Goal: Contribute content: Contribute content

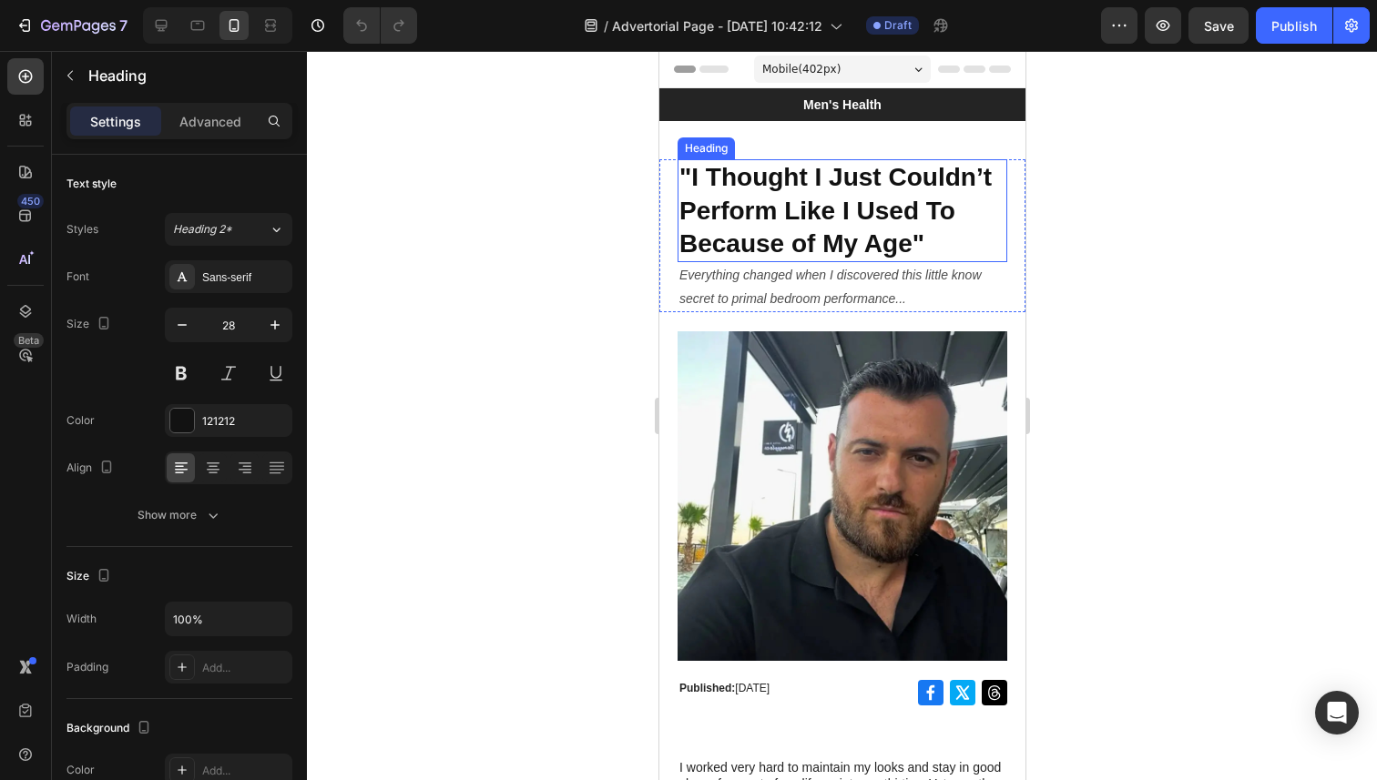
click at [898, 247] on h1 ""I Thought I Just Couldn’t Perform Like I Used To Because of My Age"" at bounding box center [841, 210] width 330 height 103
click at [856, 179] on h1 ""I Thought I Just Couldn’t Perform Like I Used To Because of My Age"" at bounding box center [841, 210] width 330 height 103
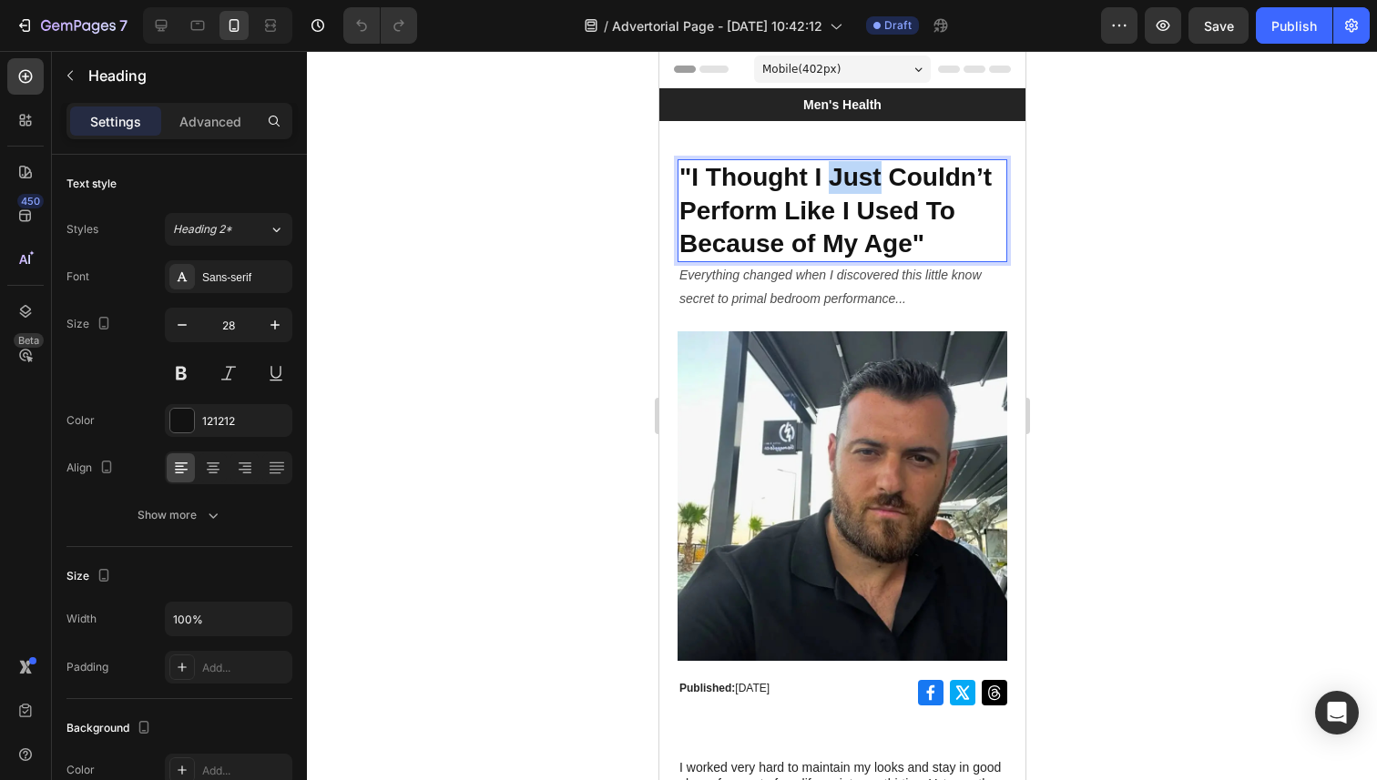
click at [856, 179] on p ""I Thought I Just Couldn’t Perform Like I Used To Because of My Age"" at bounding box center [841, 210] width 326 height 99
click at [925, 245] on p ""I Thought I Couldn’t Perform Like I Used To Because of My Age"" at bounding box center [841, 210] width 326 height 99
click at [911, 249] on p ""I Thought I Couldn’t Perform Like I Used To Because of My Age"" at bounding box center [841, 210] width 326 height 99
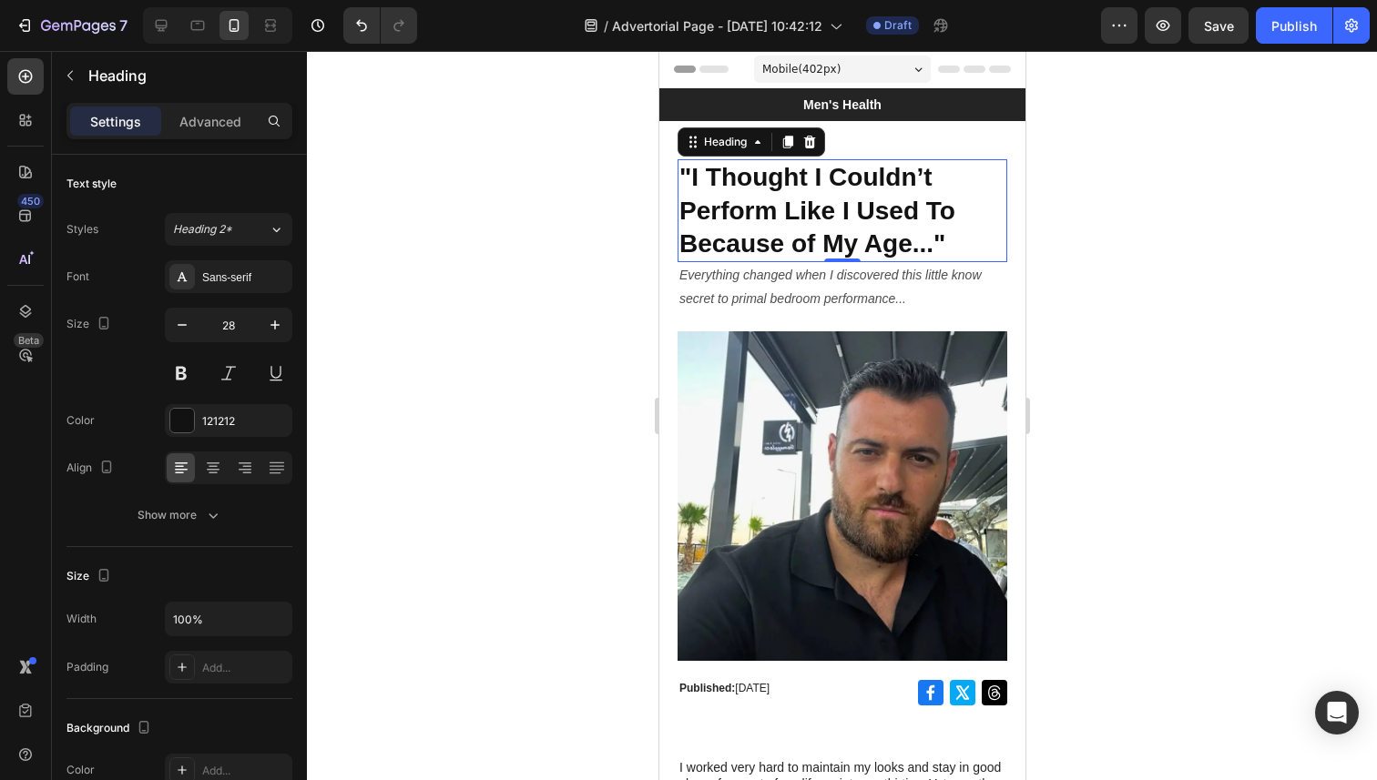
click at [1198, 321] on div at bounding box center [842, 415] width 1070 height 729
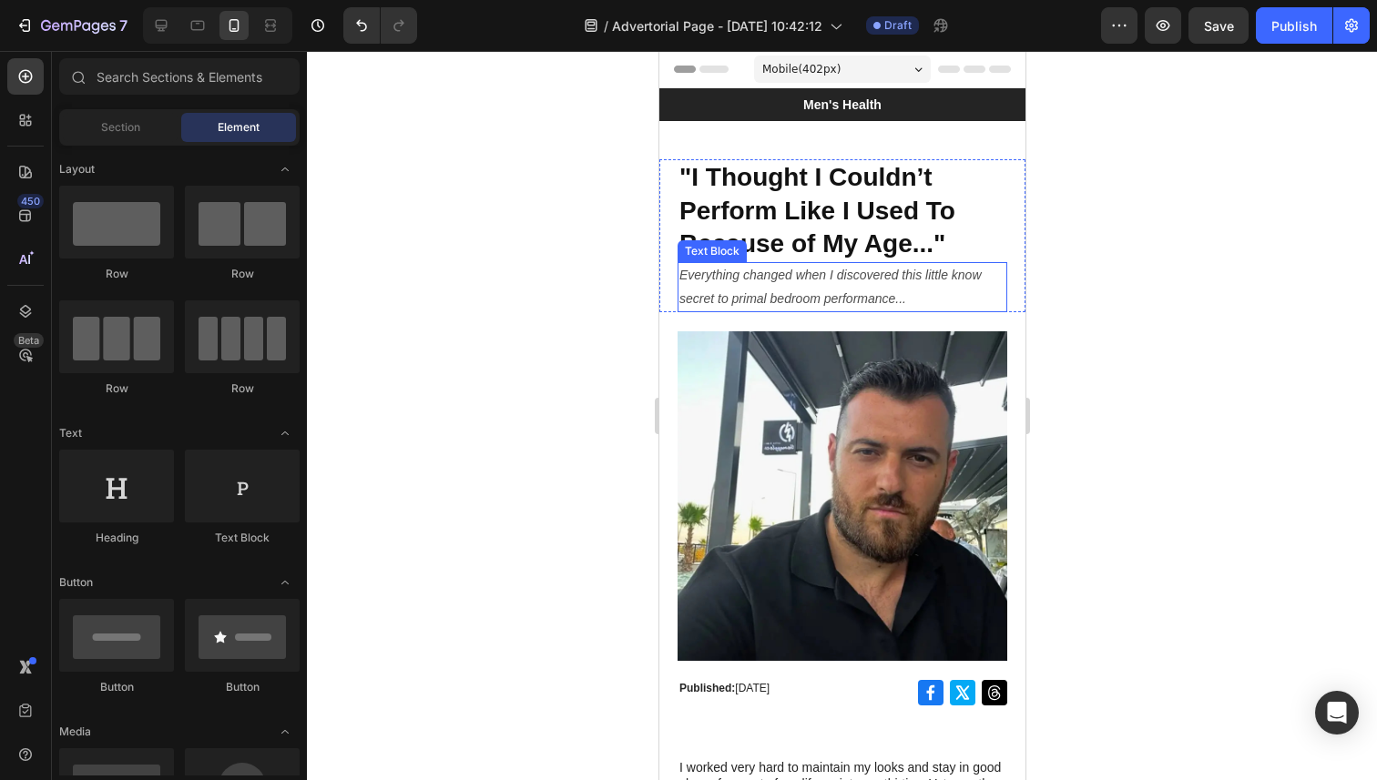
click at [736, 294] on icon "Everything changed when I discovered this little know secret to primal bedroom …" at bounding box center [829, 286] width 302 height 37
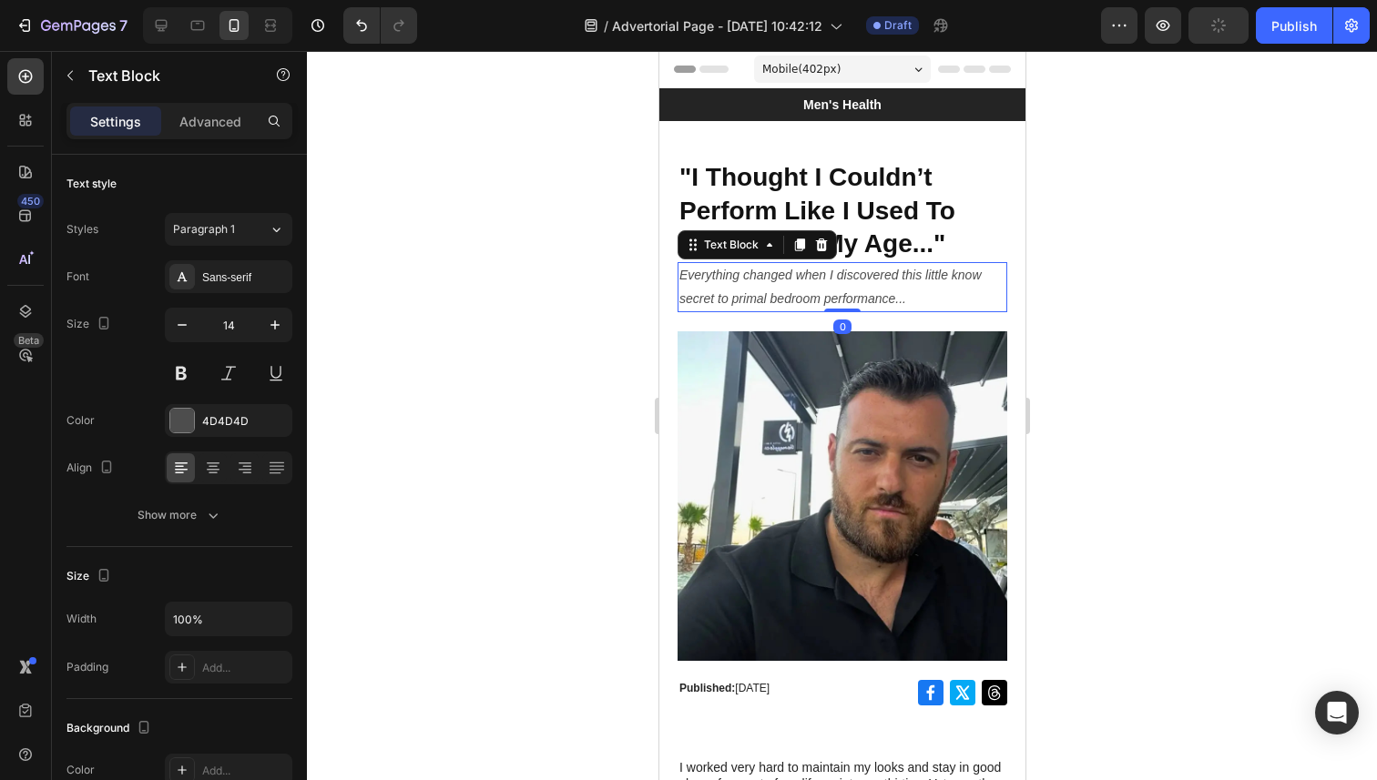
click at [680, 273] on icon "Everything changed when I discovered this little know secret to primal bedroom …" at bounding box center [829, 286] width 302 height 37
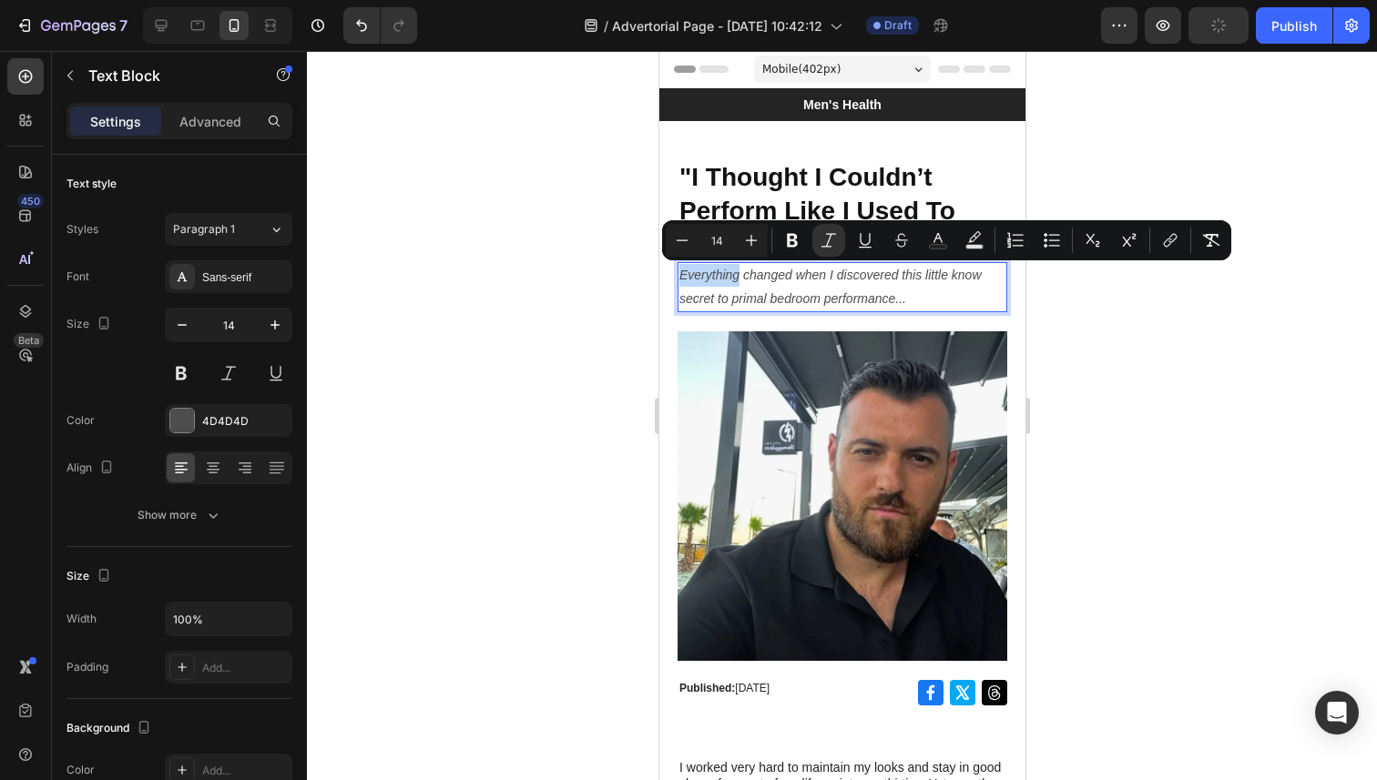
click at [683, 274] on icon "Everything changed when I discovered this little know secret to primal bedroom …" at bounding box center [829, 286] width 302 height 37
click at [688, 277] on icon "Everything changed when I discovered this little know secret to primal bedroom …" at bounding box center [829, 286] width 302 height 37
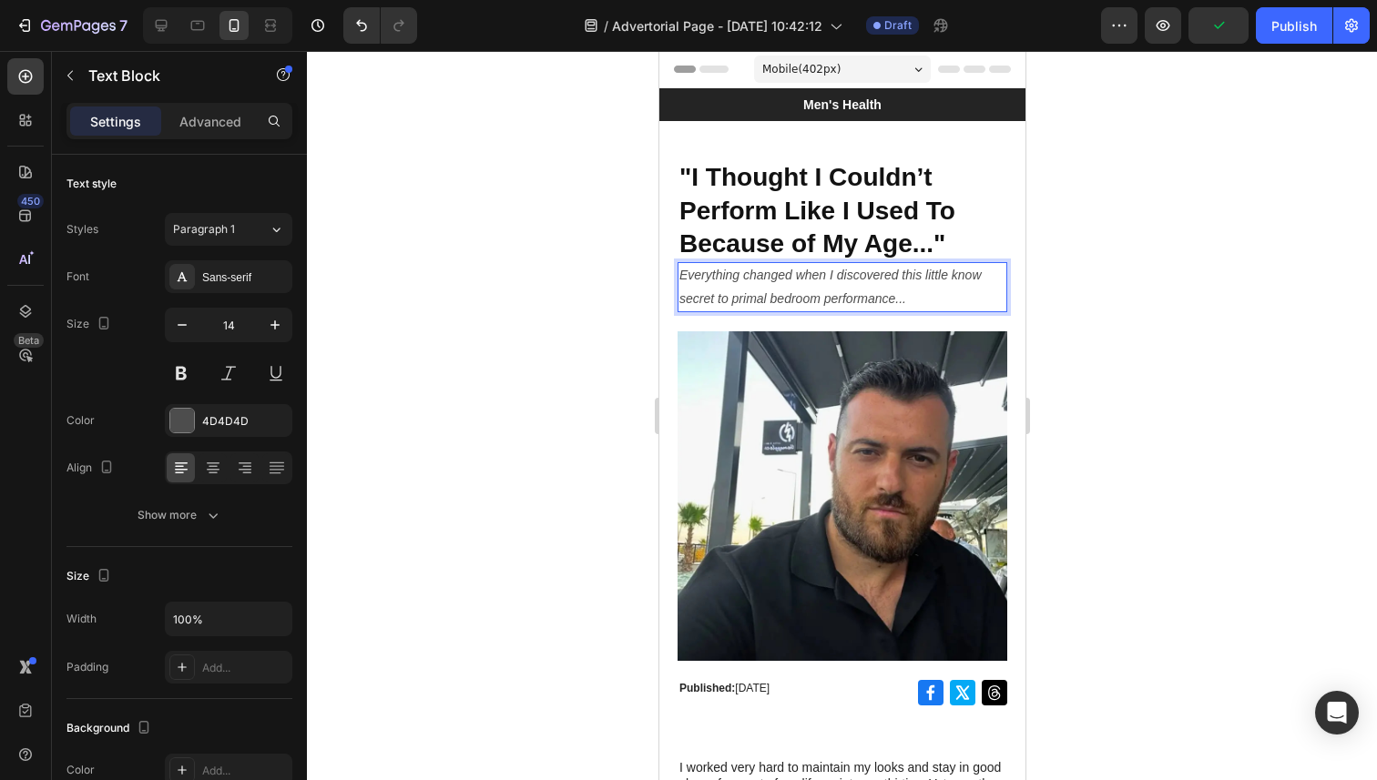
click at [682, 277] on icon "Everything changed when I discovered this little know secret to primal bedroom …" at bounding box center [829, 286] width 302 height 37
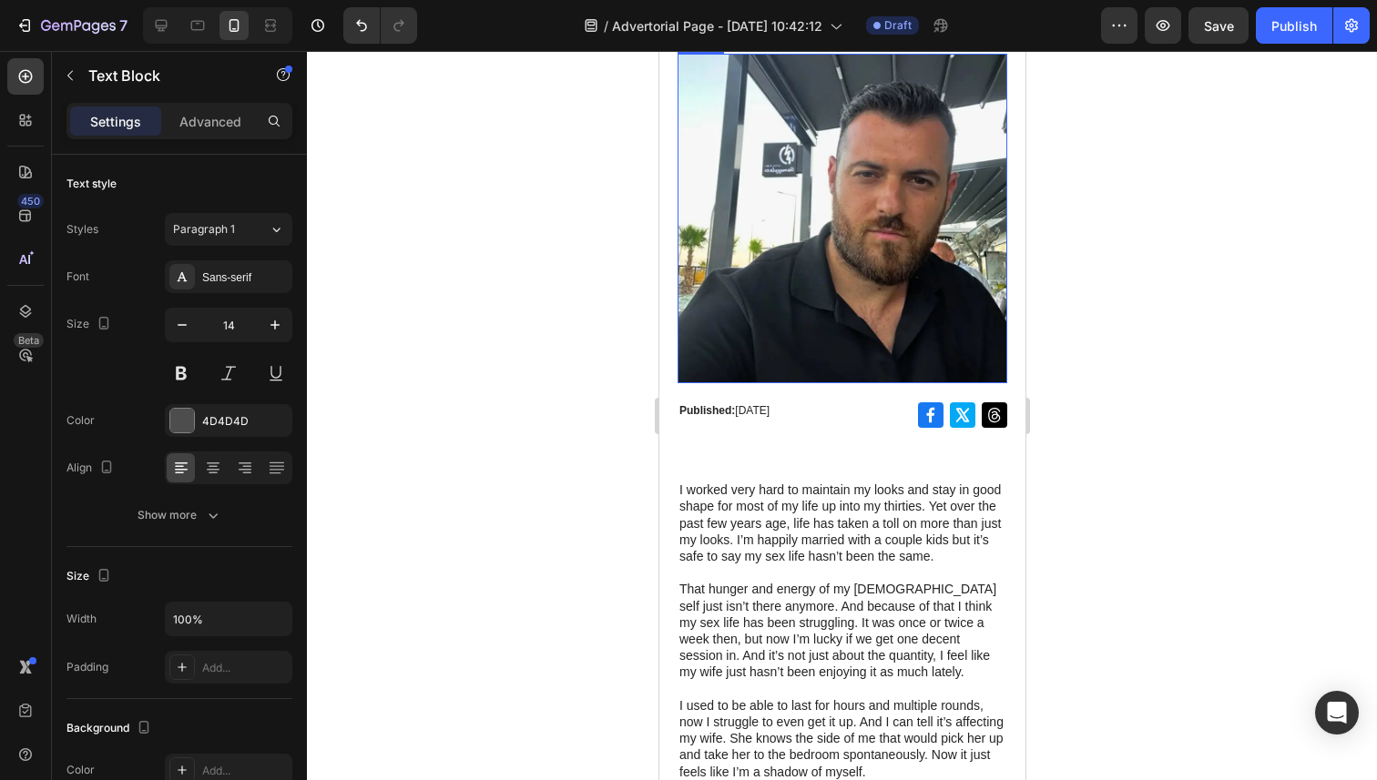
scroll to position [341, 0]
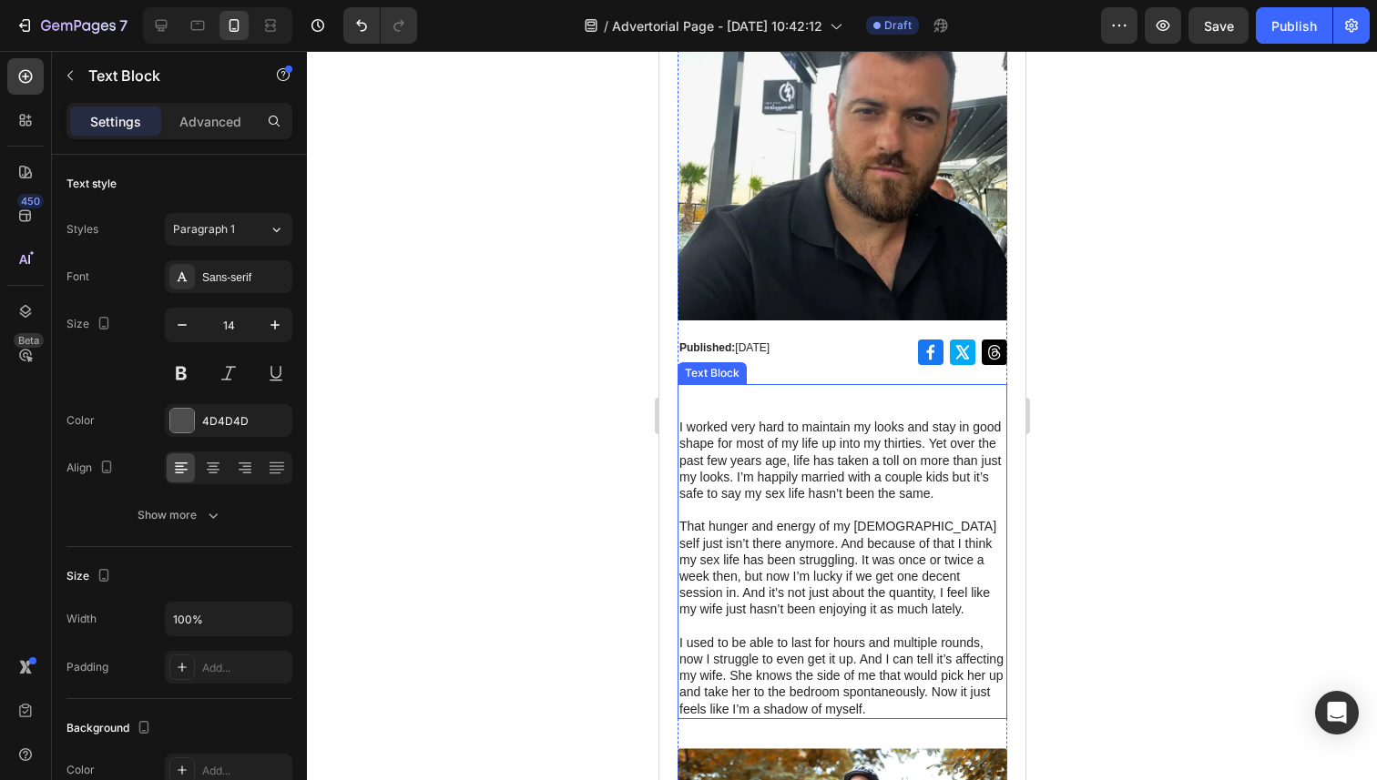
click at [775, 401] on p at bounding box center [841, 394] width 326 height 16
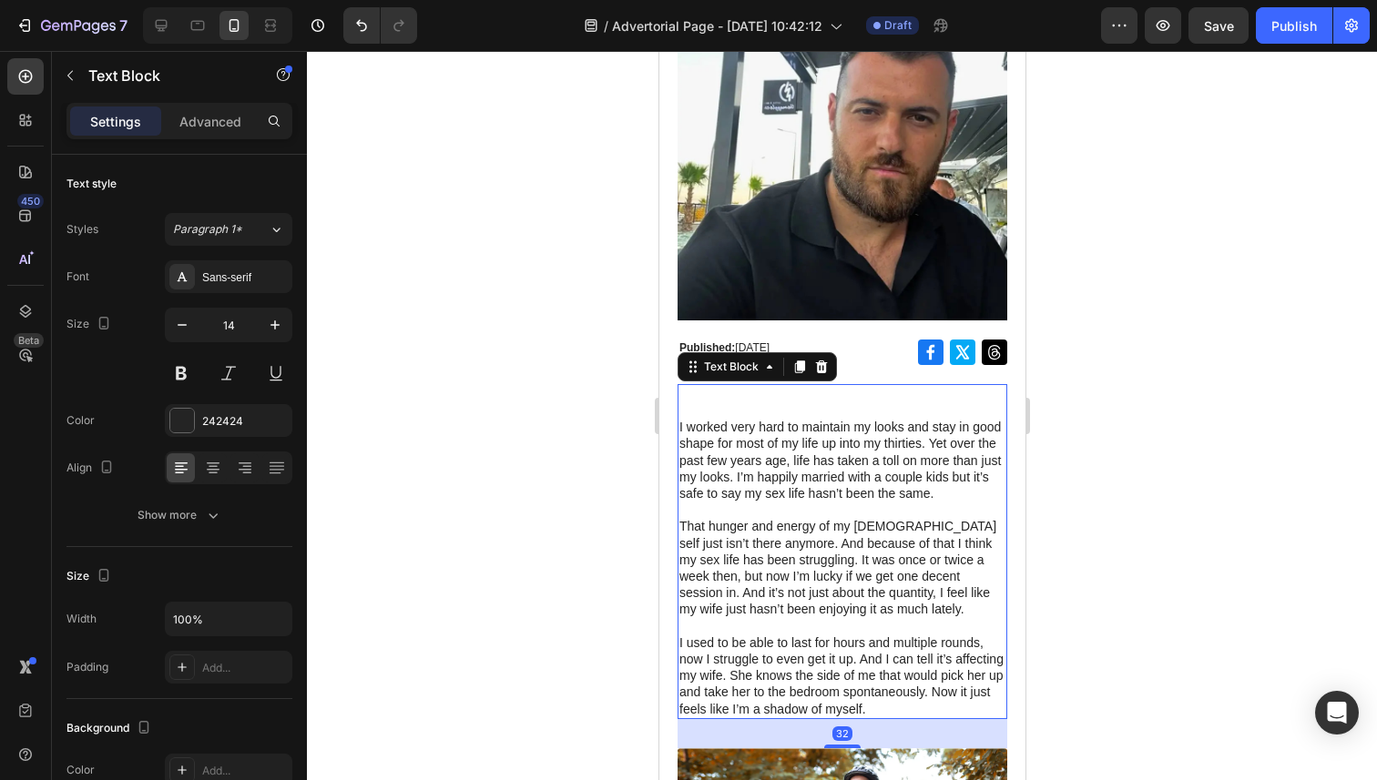
click at [750, 398] on p at bounding box center [841, 394] width 326 height 16
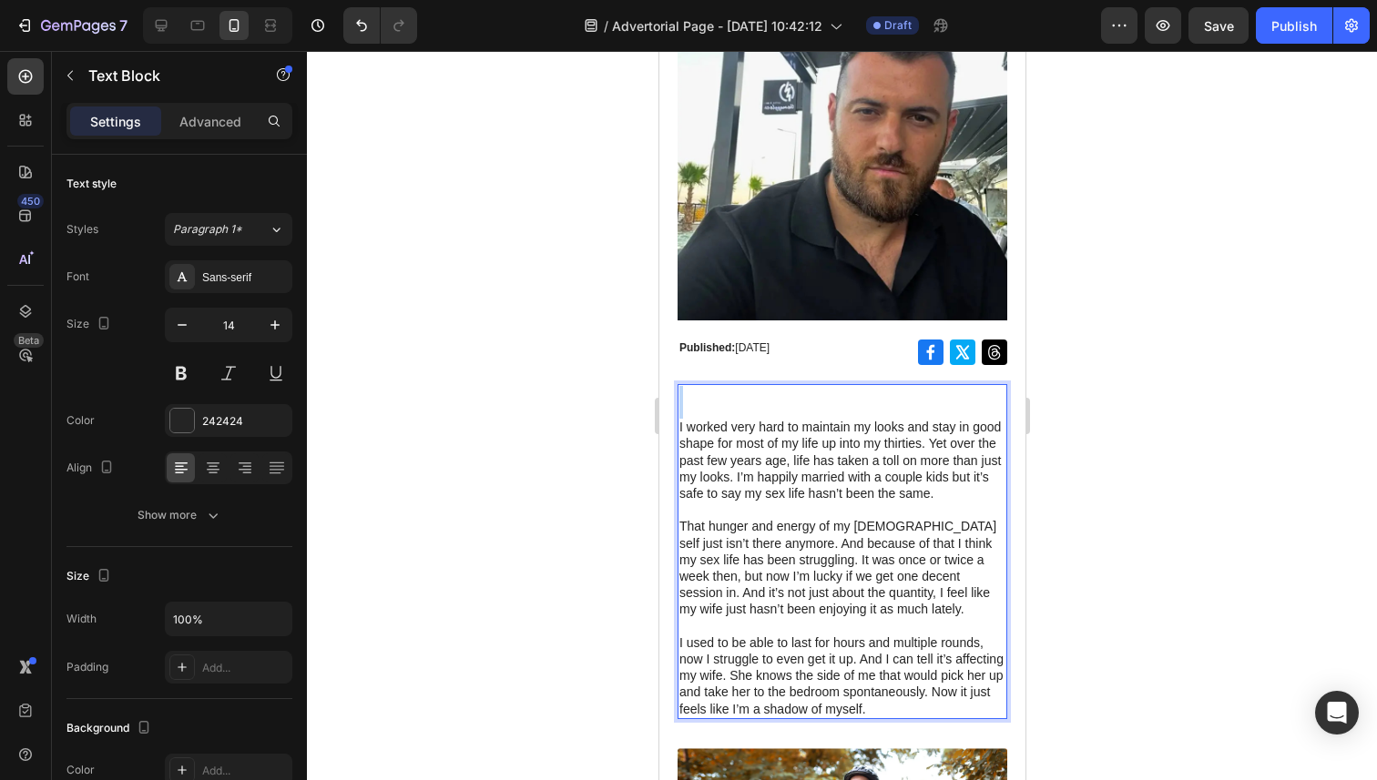
click at [750, 398] on p "Rich Text Editor. Editing area: main" at bounding box center [841, 394] width 326 height 16
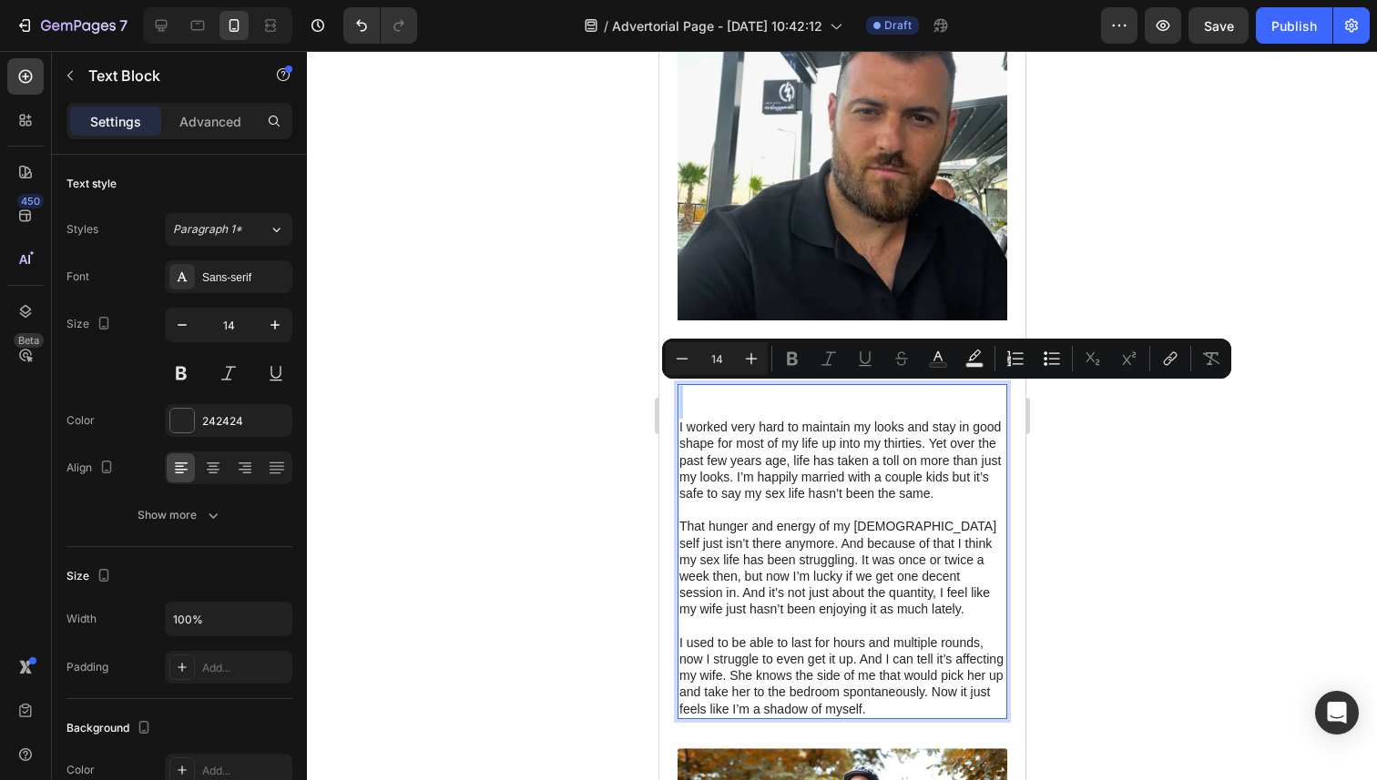
click at [750, 398] on p "Rich Text Editor. Editing area: main" at bounding box center [841, 394] width 326 height 16
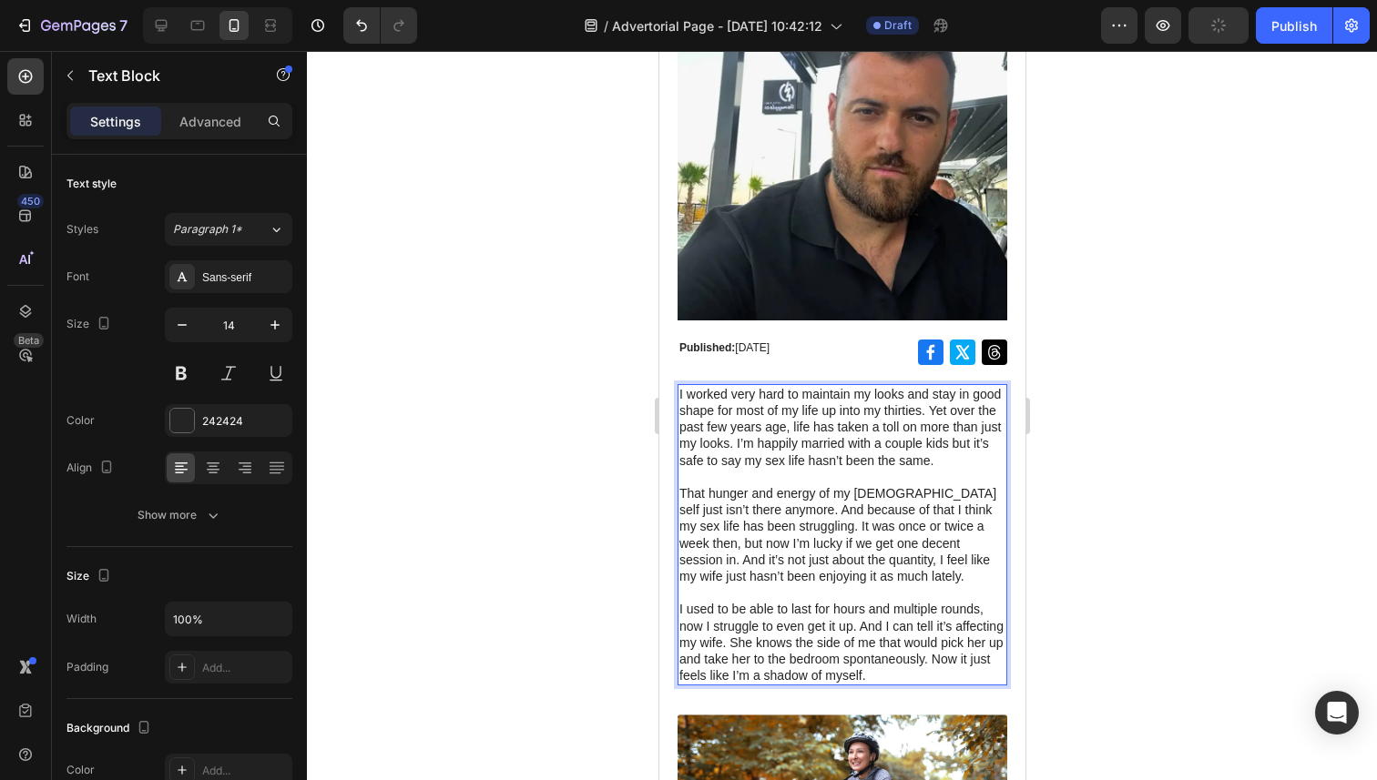
click at [1267, 406] on div at bounding box center [842, 415] width 1070 height 729
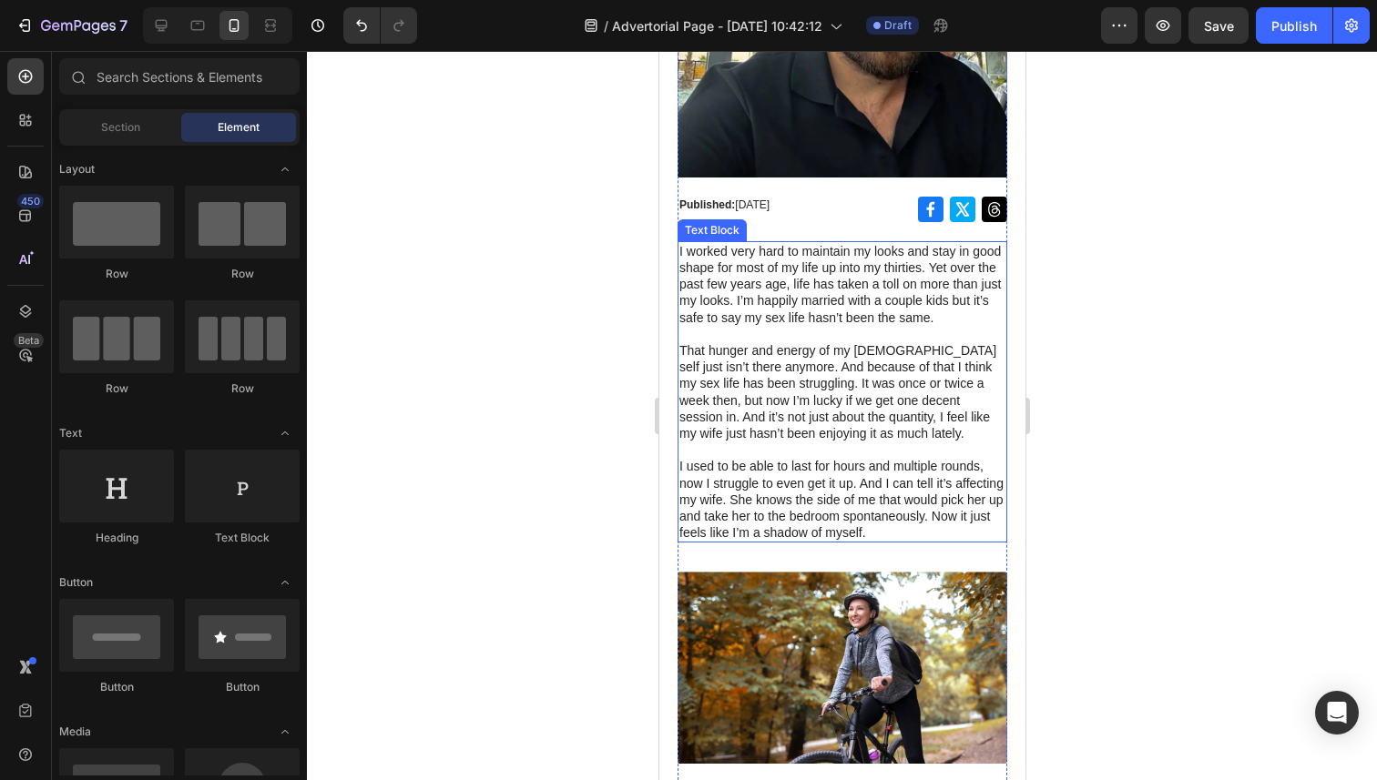
scroll to position [489, 0]
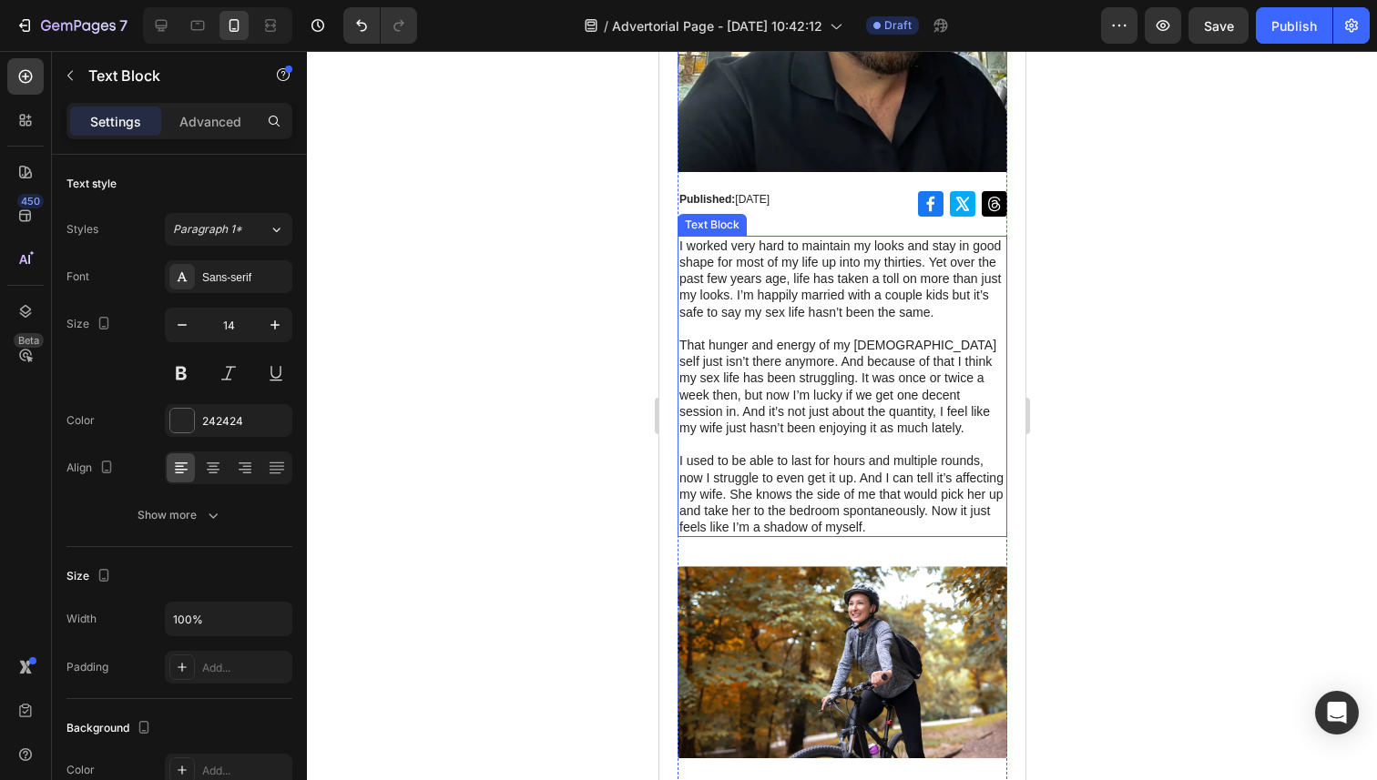
click at [951, 394] on p "That hunger and energy of my [DEMOGRAPHIC_DATA] self just isn’t there anymore. …" at bounding box center [841, 386] width 326 height 99
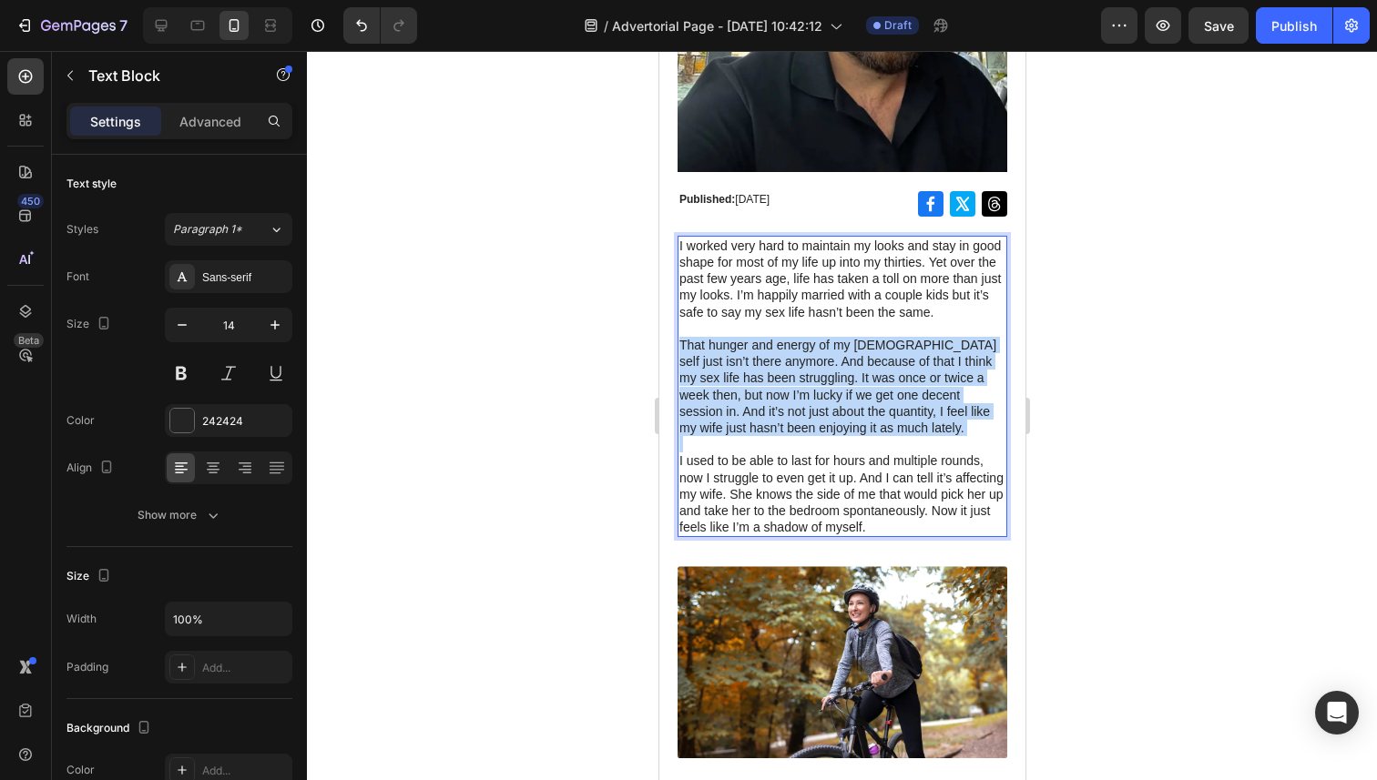
click at [951, 395] on p "That hunger and energy of my [DEMOGRAPHIC_DATA] self just isn’t there anymore. …" at bounding box center [841, 386] width 326 height 99
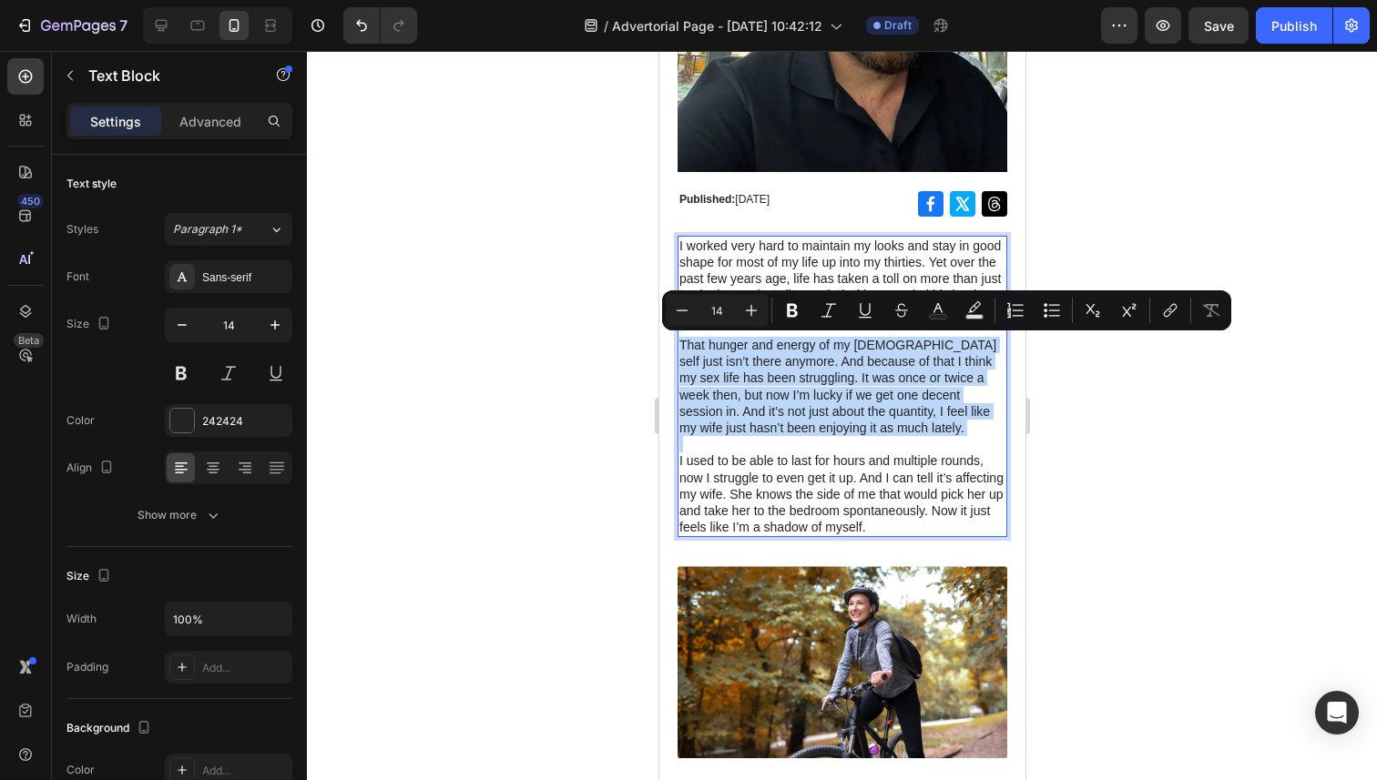
click at [951, 395] on p "That hunger and energy of my [DEMOGRAPHIC_DATA] self just isn’t there anymore. …" at bounding box center [841, 386] width 326 height 99
click at [907, 394] on p "That hunger and energy of my [DEMOGRAPHIC_DATA] self just isn’t there anymore. …" at bounding box center [841, 386] width 326 height 99
click at [848, 394] on p "That hunger and energy of my [DEMOGRAPHIC_DATA] self just isn’t there anymore. …" at bounding box center [841, 386] width 326 height 99
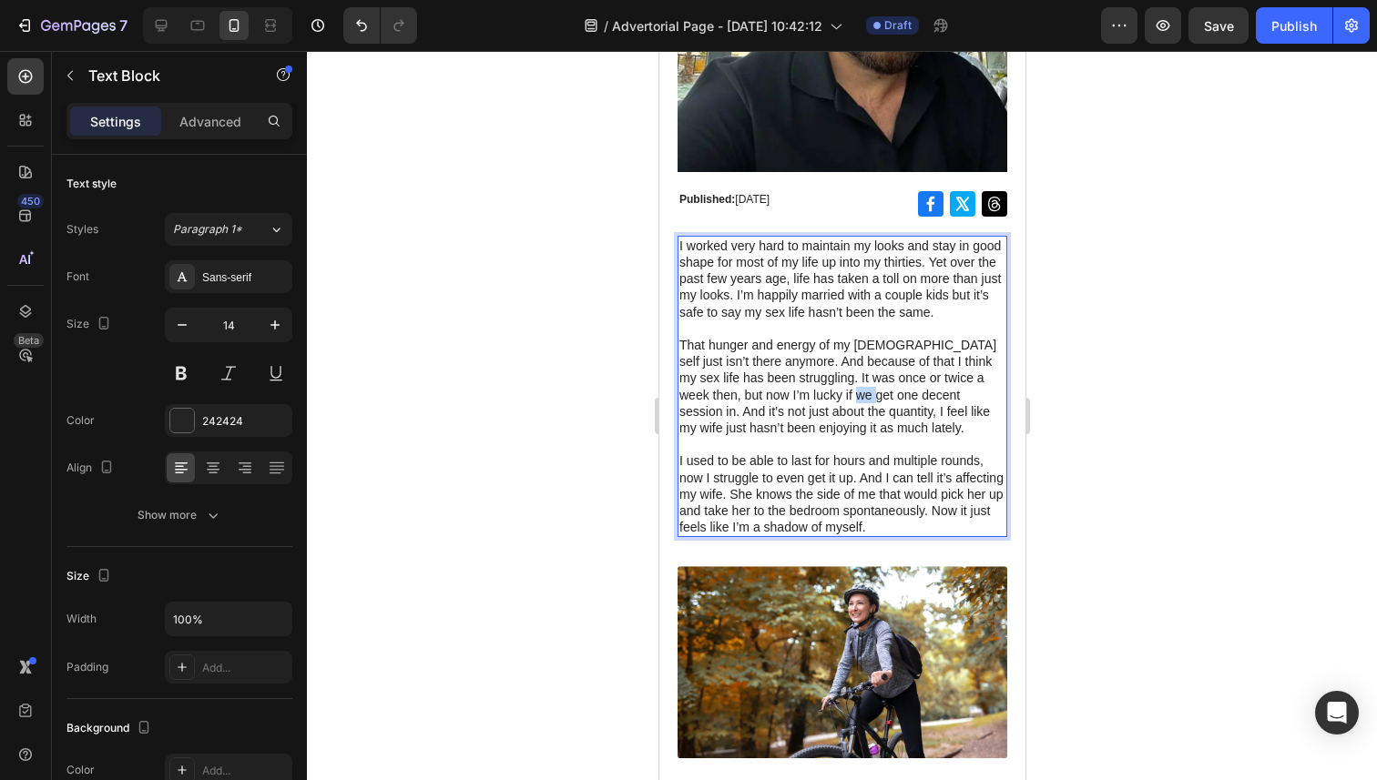
click at [848, 393] on p "That hunger and energy of my [DEMOGRAPHIC_DATA] self just isn’t there anymore. …" at bounding box center [841, 386] width 326 height 99
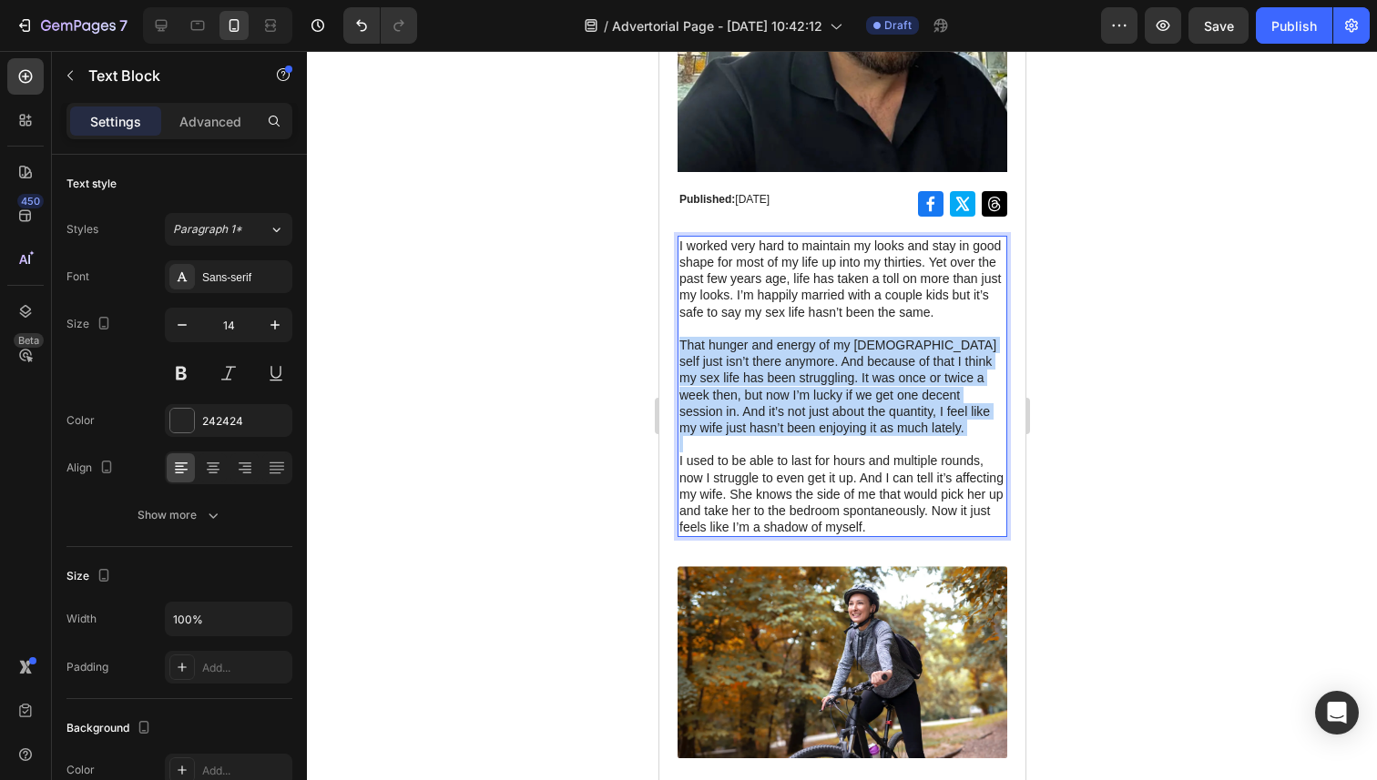
click at [848, 393] on p "That hunger and energy of my [DEMOGRAPHIC_DATA] self just isn’t there anymore. …" at bounding box center [841, 386] width 326 height 99
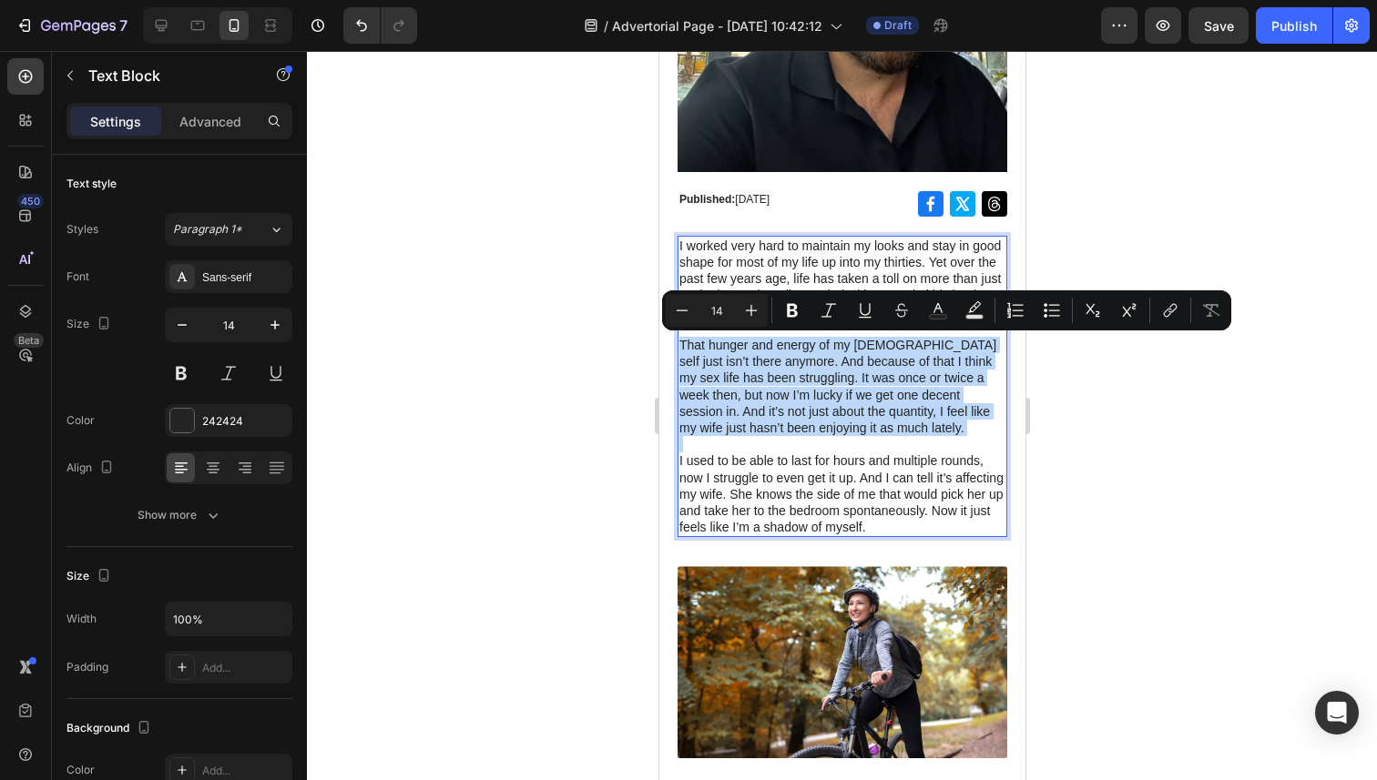
click at [848, 393] on p "That hunger and energy of my [DEMOGRAPHIC_DATA] self just isn’t there anymore. …" at bounding box center [841, 386] width 326 height 99
click at [836, 402] on p "That hunger and energy of my [DEMOGRAPHIC_DATA] self just isn’t there anymore. …" at bounding box center [841, 386] width 326 height 99
click at [858, 416] on p "That hunger and energy of my [DEMOGRAPHIC_DATA] self just isn’t there anymore. …" at bounding box center [841, 386] width 326 height 99
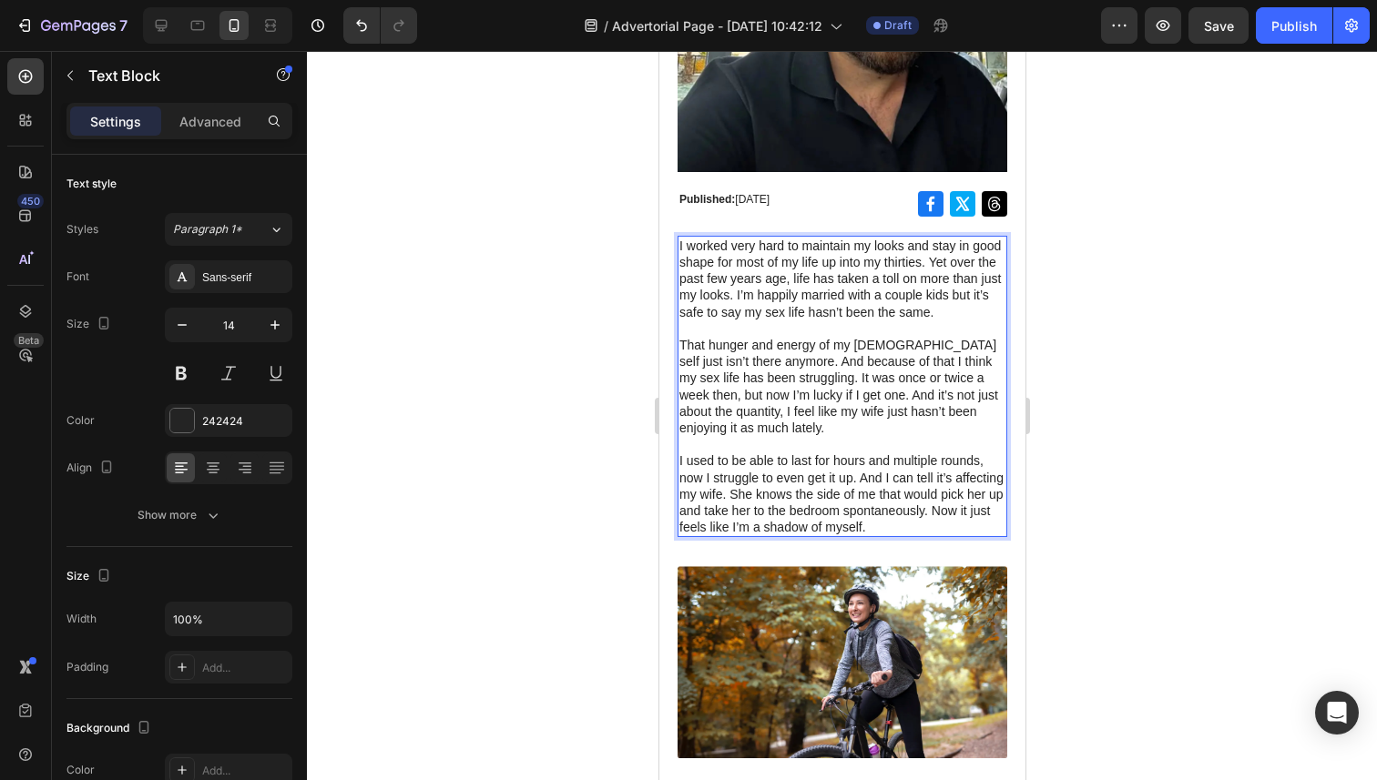
click at [892, 428] on p "That hunger and energy of my [DEMOGRAPHIC_DATA] self just isn’t there anymore. …" at bounding box center [841, 386] width 326 height 99
click at [721, 411] on p "That hunger and energy of my [DEMOGRAPHIC_DATA] self just isn’t there anymore. …" at bounding box center [841, 386] width 326 height 99
click at [779, 426] on p "That hunger and energy of my [DEMOGRAPHIC_DATA] self just isn’t there anymore. …" at bounding box center [841, 386] width 326 height 99
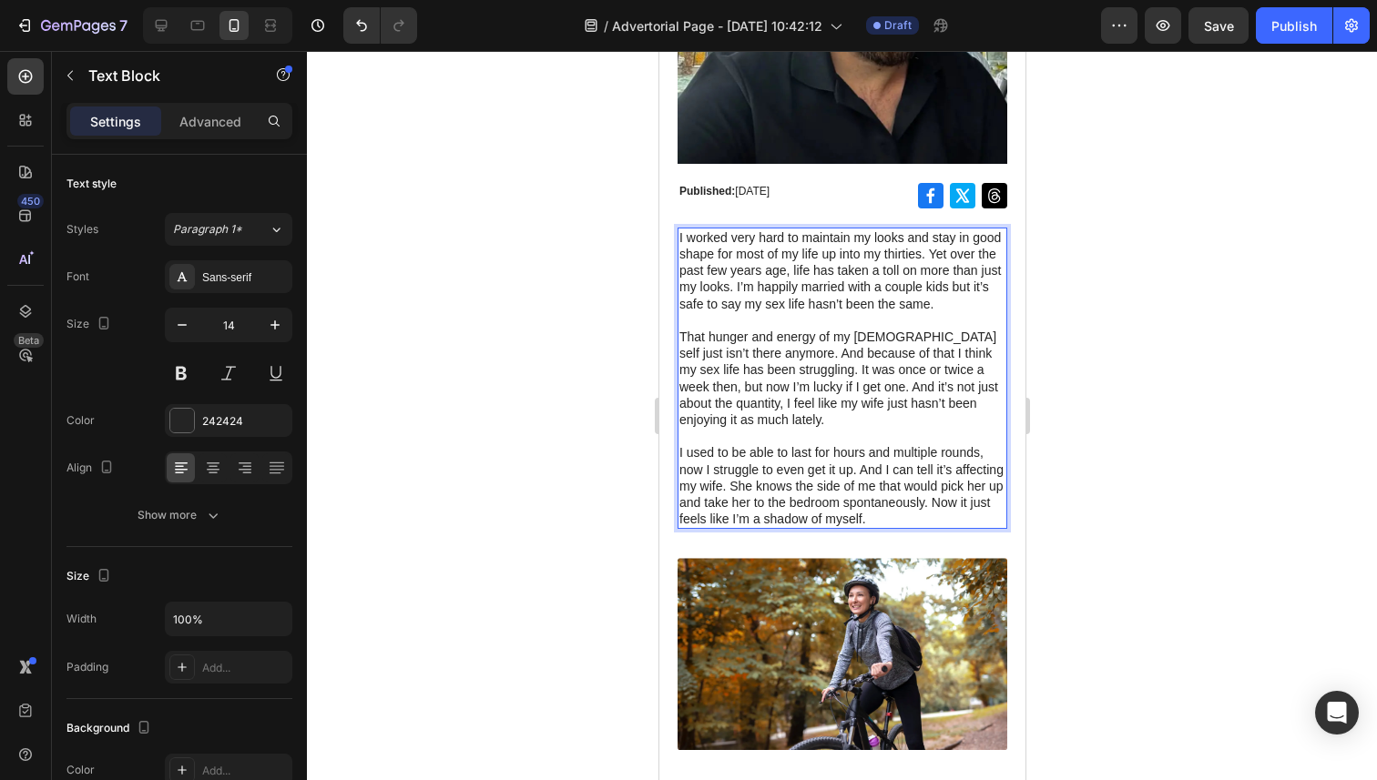
scroll to position [503, 0]
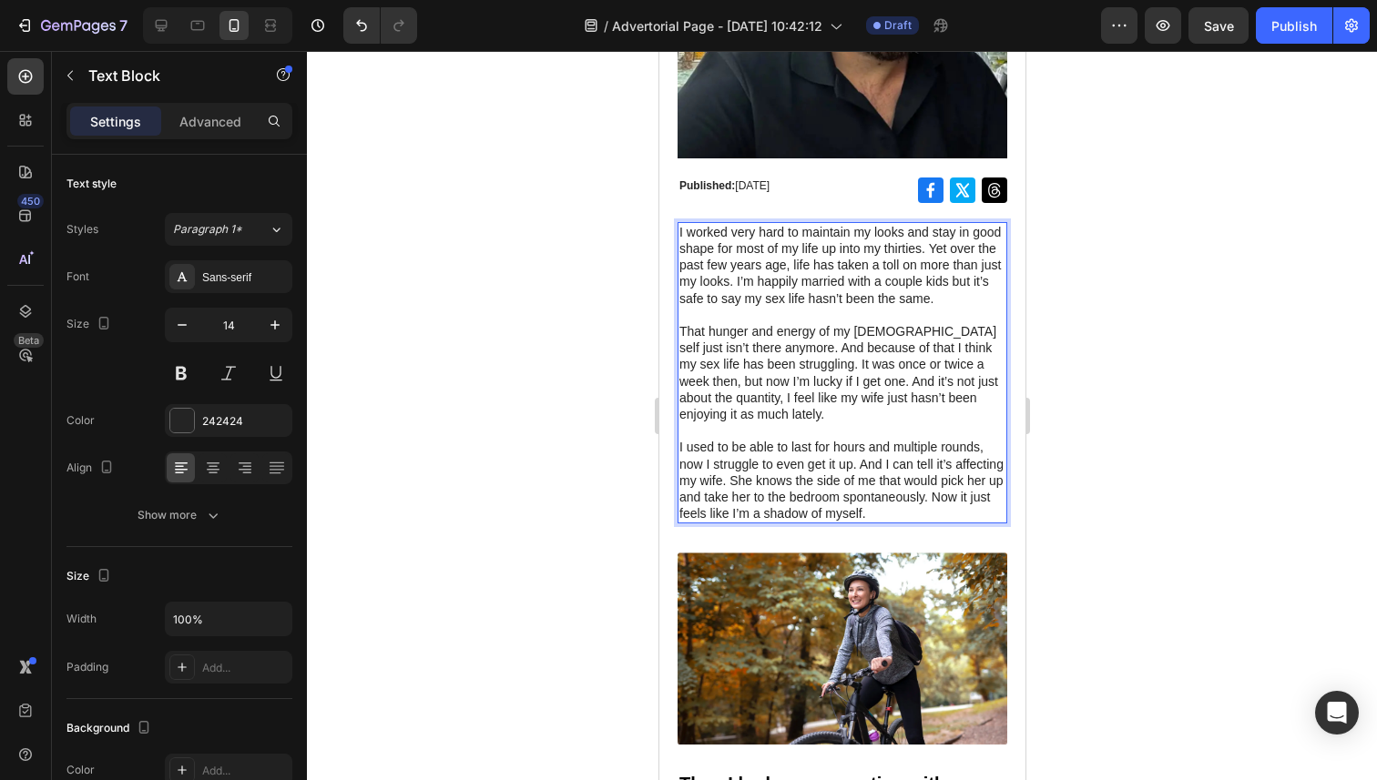
click at [804, 463] on p "I used to be able to last for hours and multiple rounds, now I struggle to even…" at bounding box center [841, 480] width 326 height 83
click at [882, 489] on p "I used to be able to last for hours and multiple rounds, now I struggle to even…" at bounding box center [841, 480] width 326 height 83
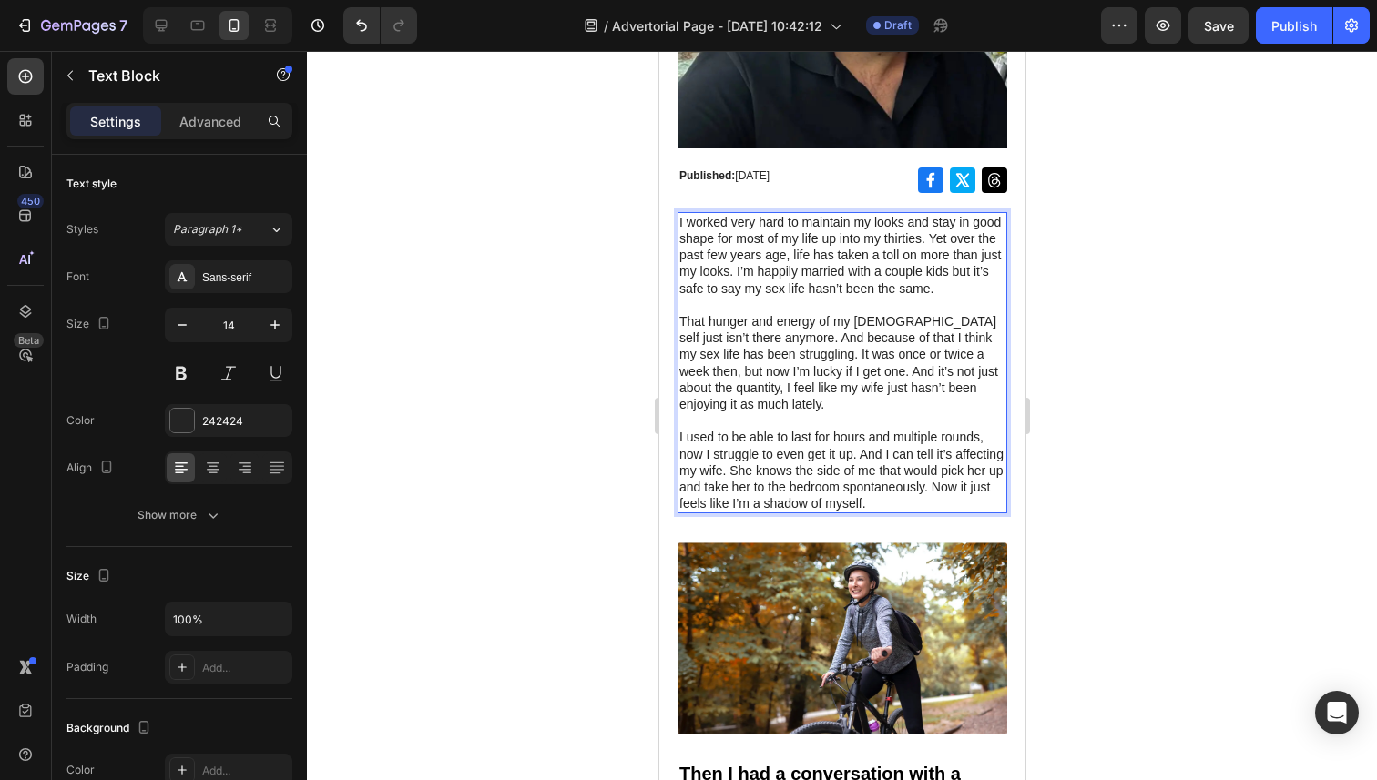
scroll to position [520, 0]
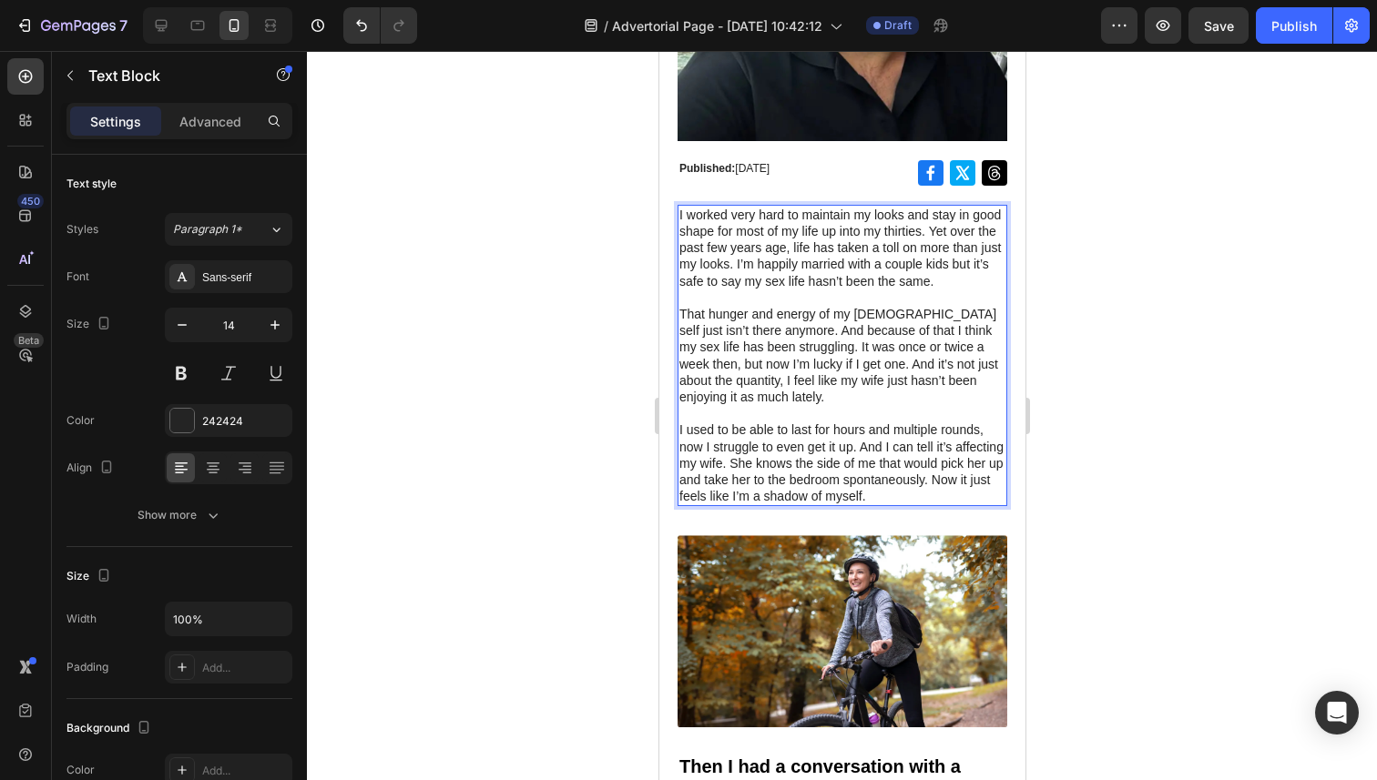
click at [867, 500] on p "I used to be able to last for hours and multiple rounds, now I struggle to even…" at bounding box center [841, 463] width 326 height 83
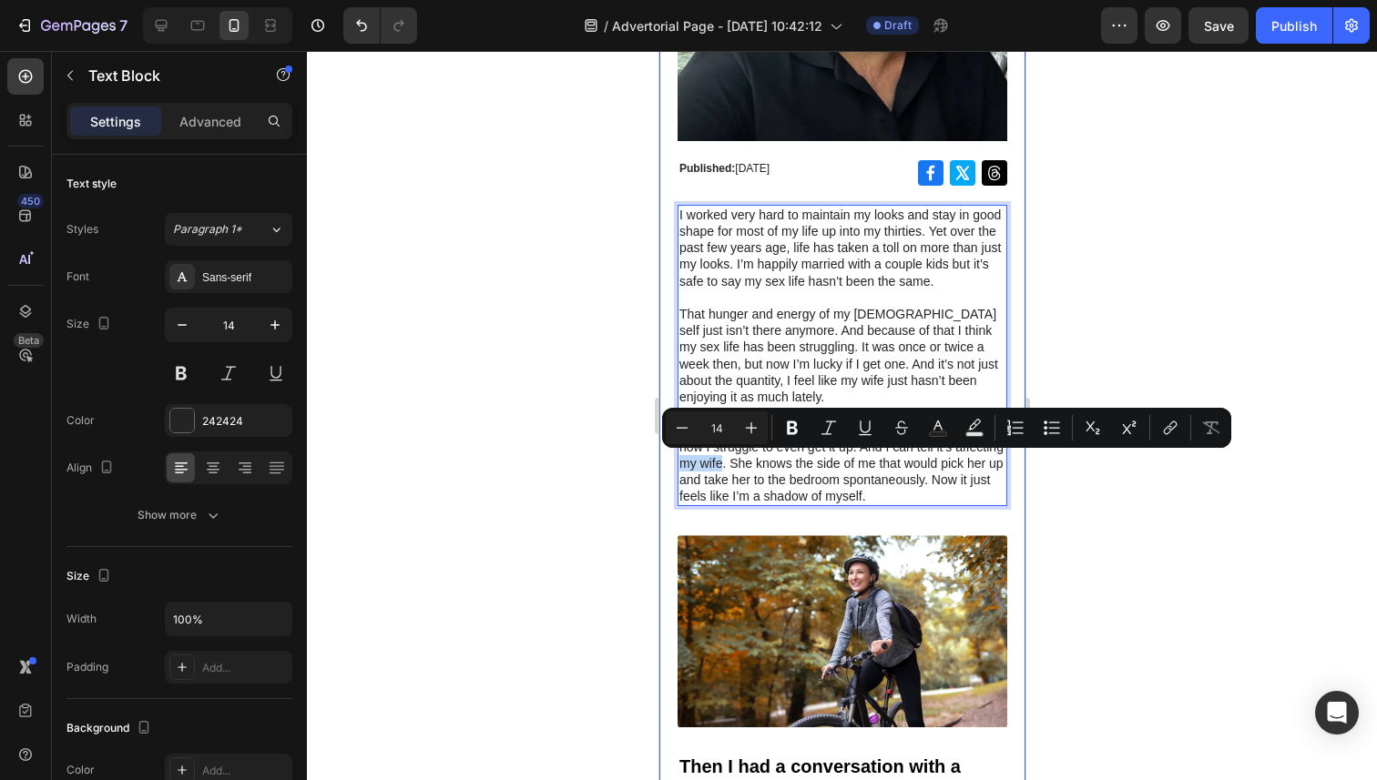
drag, startPoint x: 719, startPoint y: 462, endPoint x: 674, endPoint y: 461, distance: 45.5
click at [674, 461] on div "Image Row Row Published: [DATE] Text Block Icon Icon Icon Row Row I worked very…" at bounding box center [841, 756] width 366 height 1889
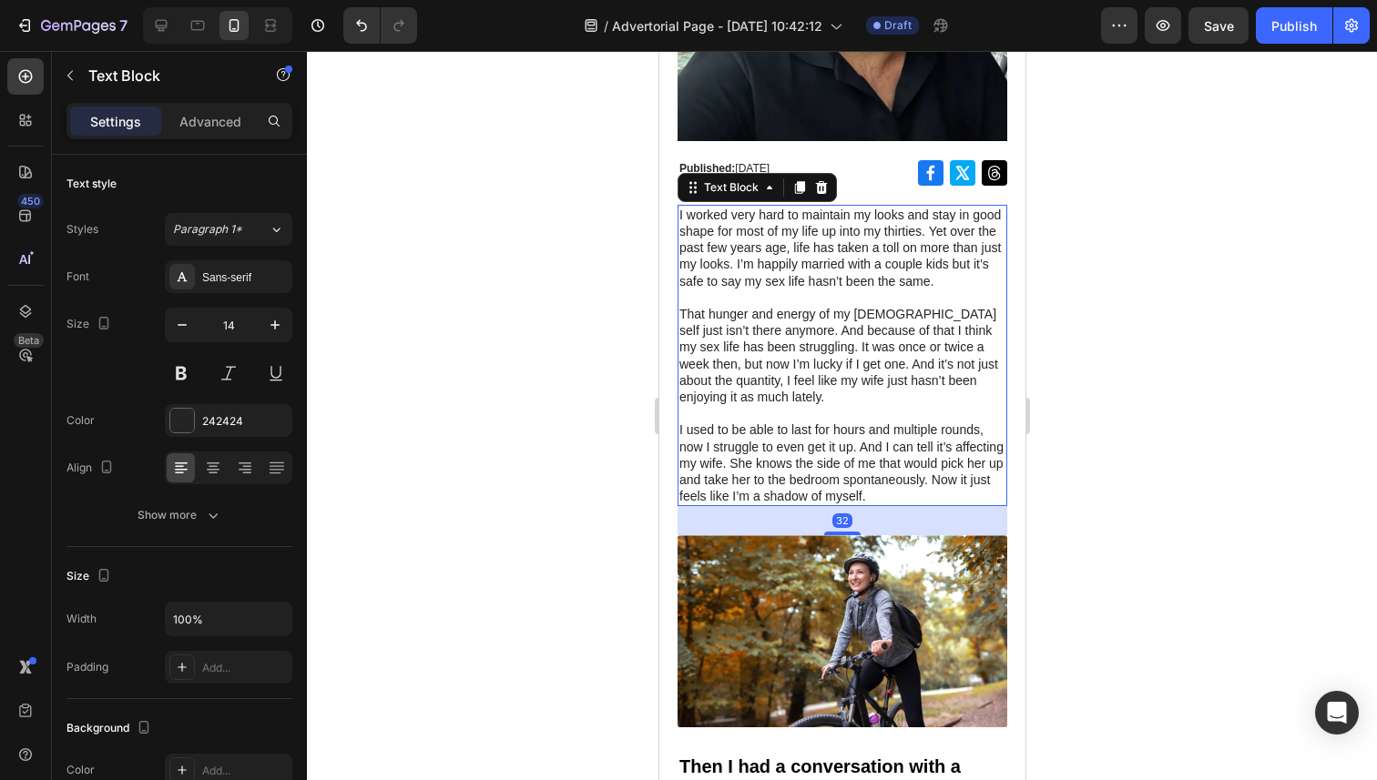
click at [711, 459] on p "I used to be able to last for hours and multiple rounds, now I struggle to even…" at bounding box center [841, 463] width 326 height 83
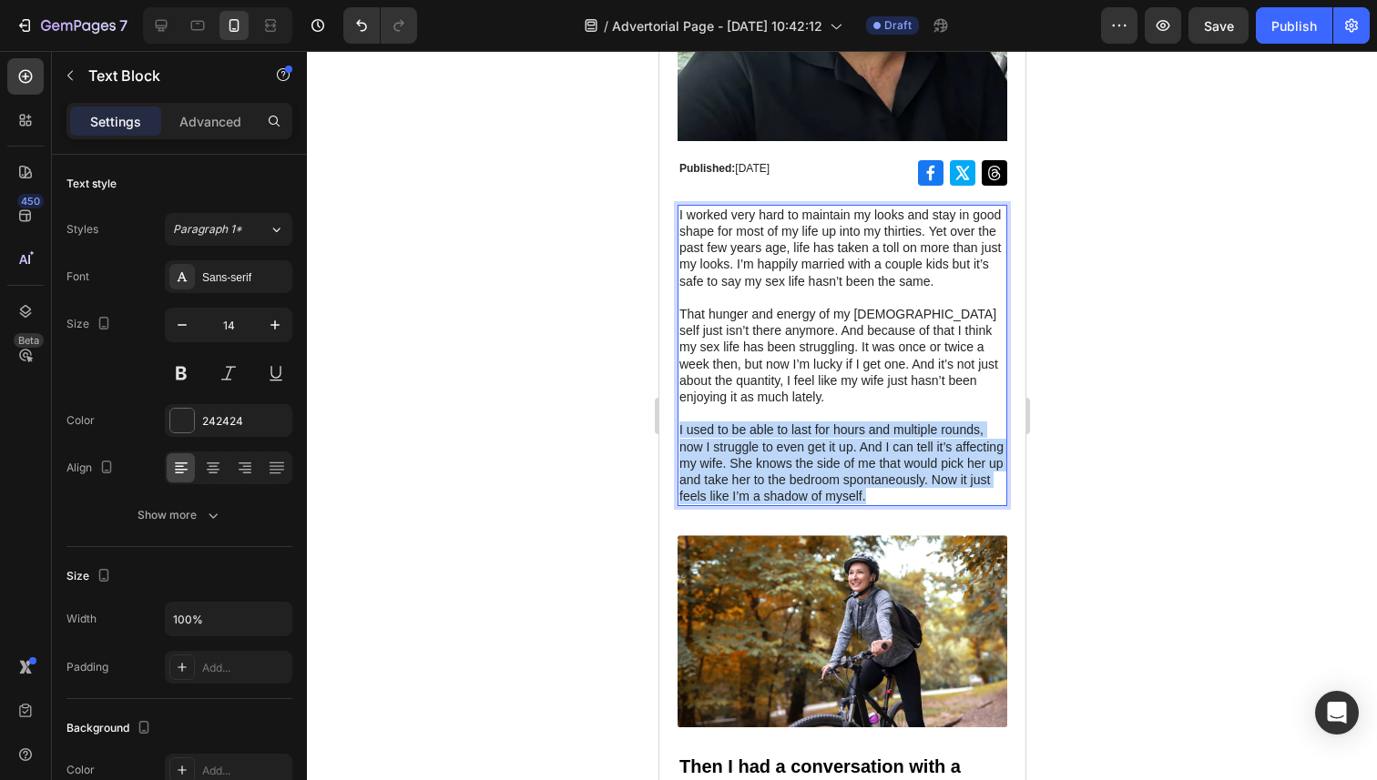
click at [711, 459] on p "I used to be able to last for hours and multiple rounds, now I struggle to even…" at bounding box center [841, 463] width 326 height 83
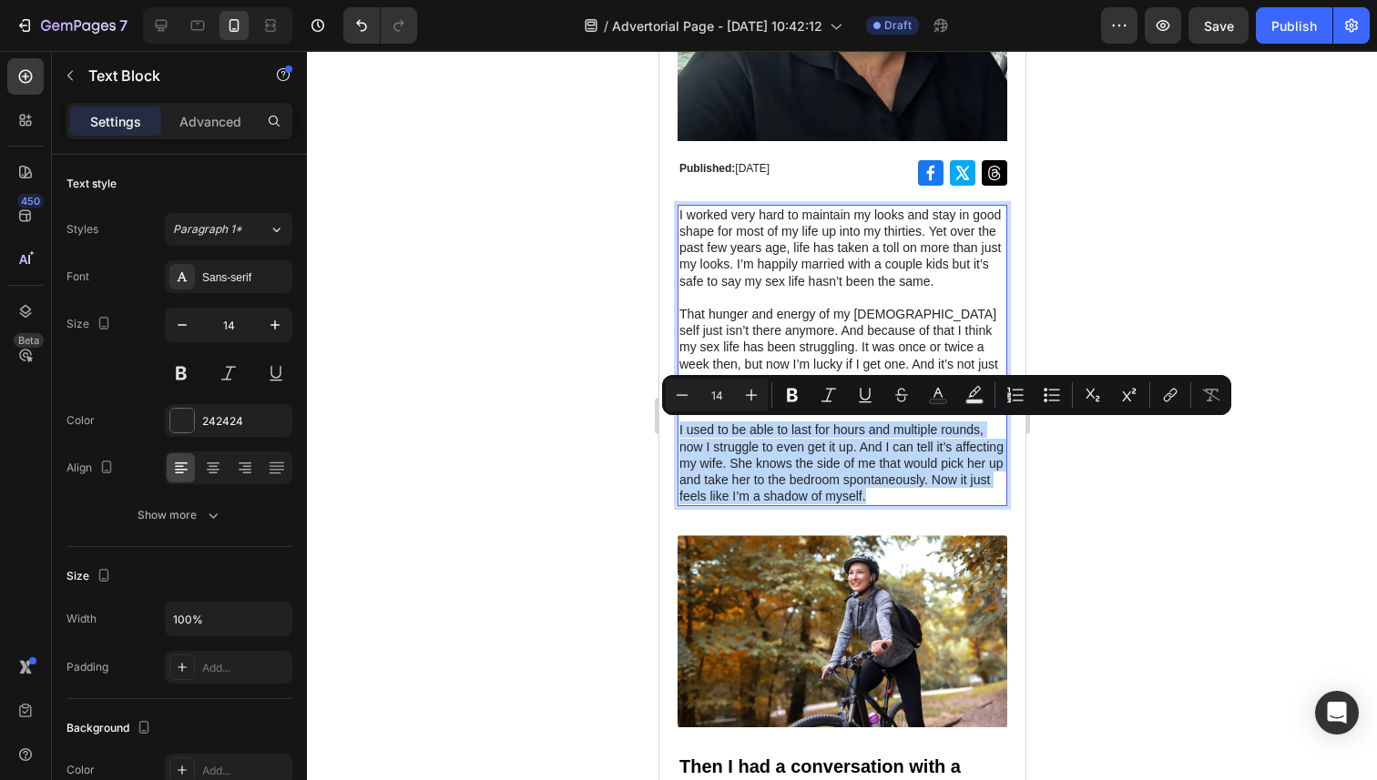
click at [712, 459] on p "I used to be able to last for hours and multiple rounds, now I struggle to even…" at bounding box center [841, 463] width 326 height 83
click at [723, 463] on p "I used to be able to last for hours and multiple rounds, now I struggle to even…" at bounding box center [841, 463] width 326 height 83
click at [732, 465] on p "I used to be able to last for hours and multiple rounds, now I struggle to even…" at bounding box center [841, 463] width 326 height 83
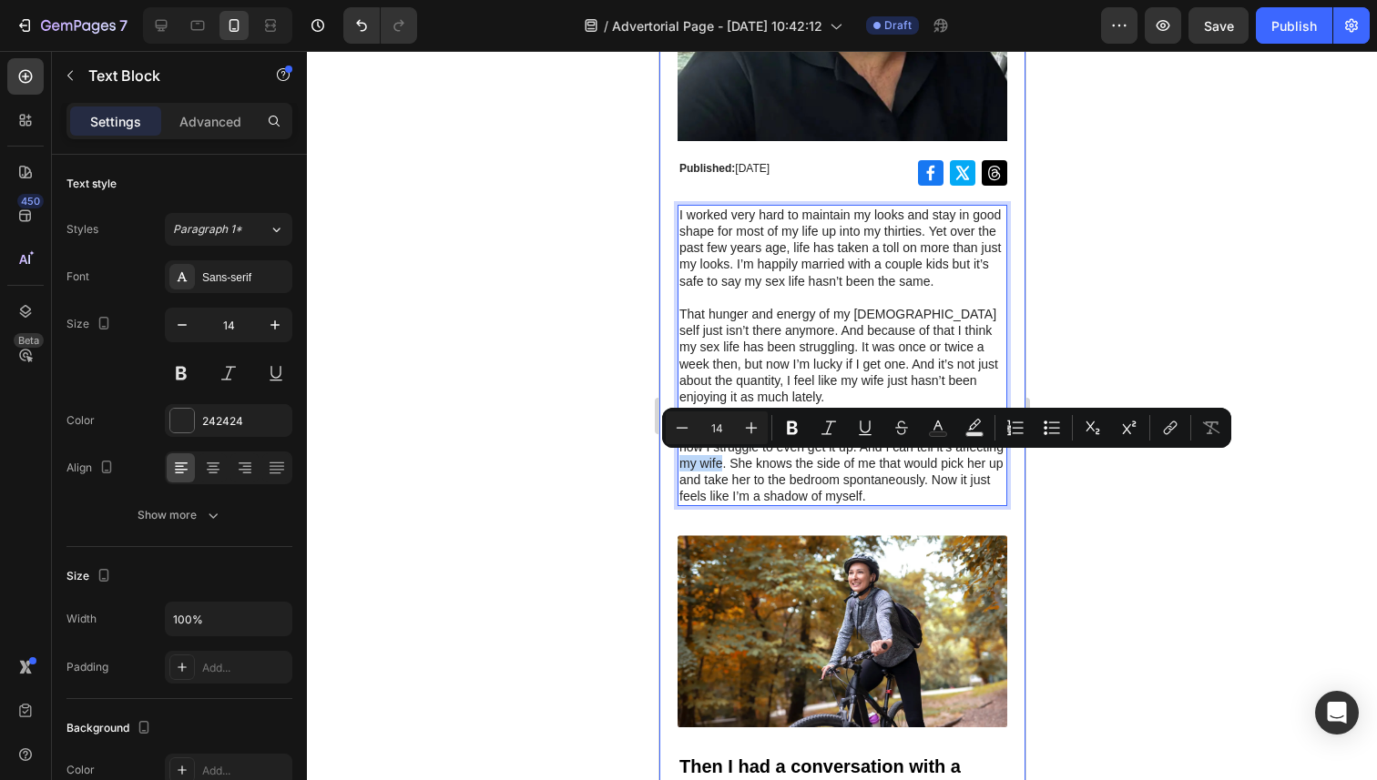
drag, startPoint x: 718, startPoint y: 462, endPoint x: 665, endPoint y: 467, distance: 54.0
click at [665, 467] on div "Image Row Row Published: [DATE] Text Block Icon Icon Icon Row Row I worked very…" at bounding box center [841, 756] width 366 height 1889
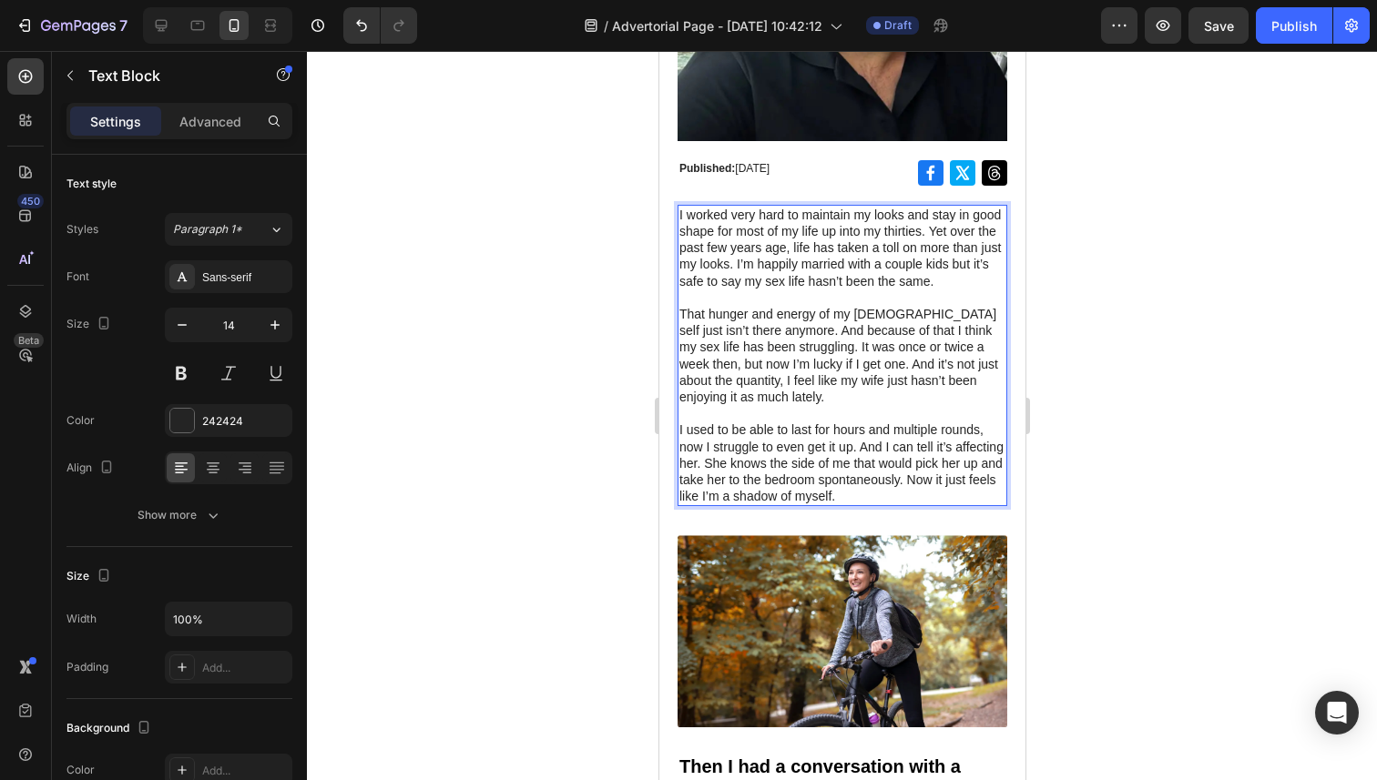
click at [871, 504] on p "I used to be able to last for hours and multiple rounds, now I struggle to even…" at bounding box center [841, 463] width 326 height 83
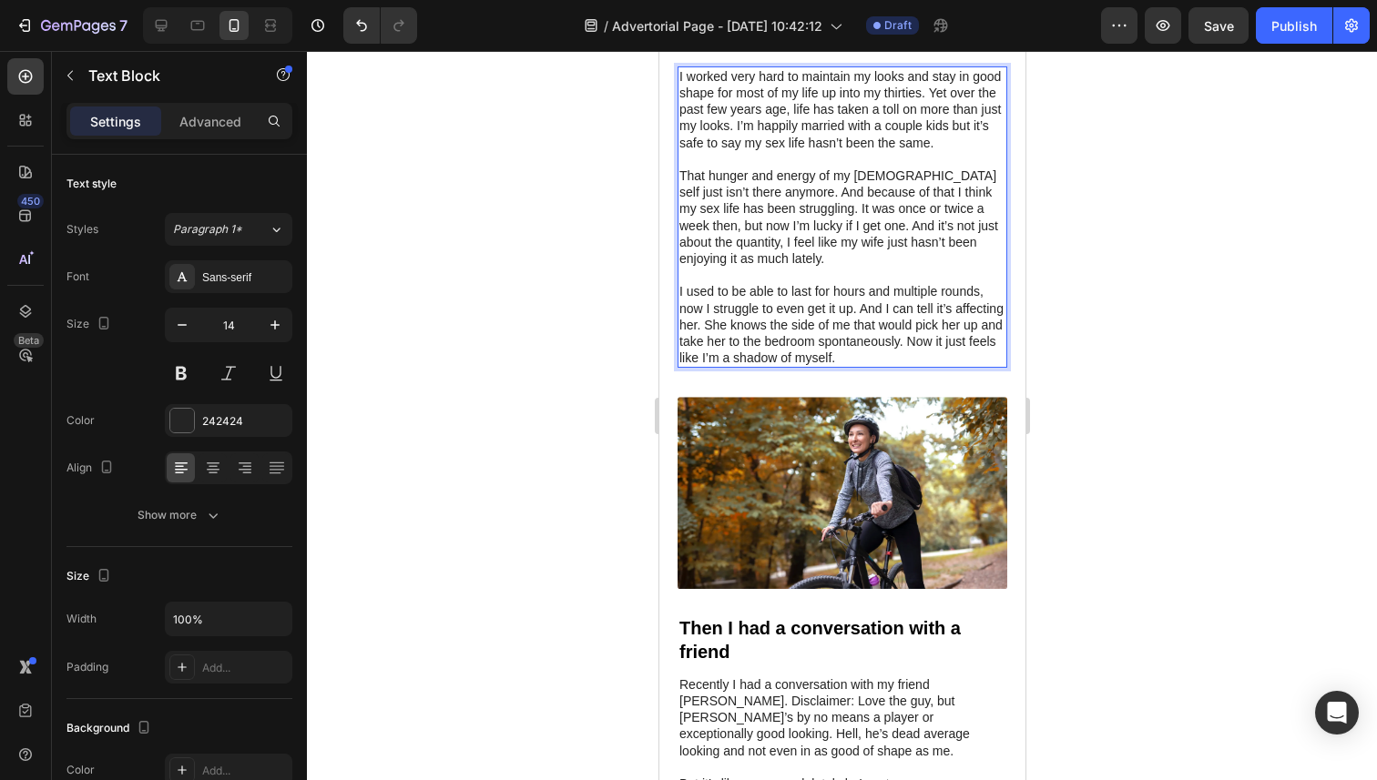
scroll to position [665, 0]
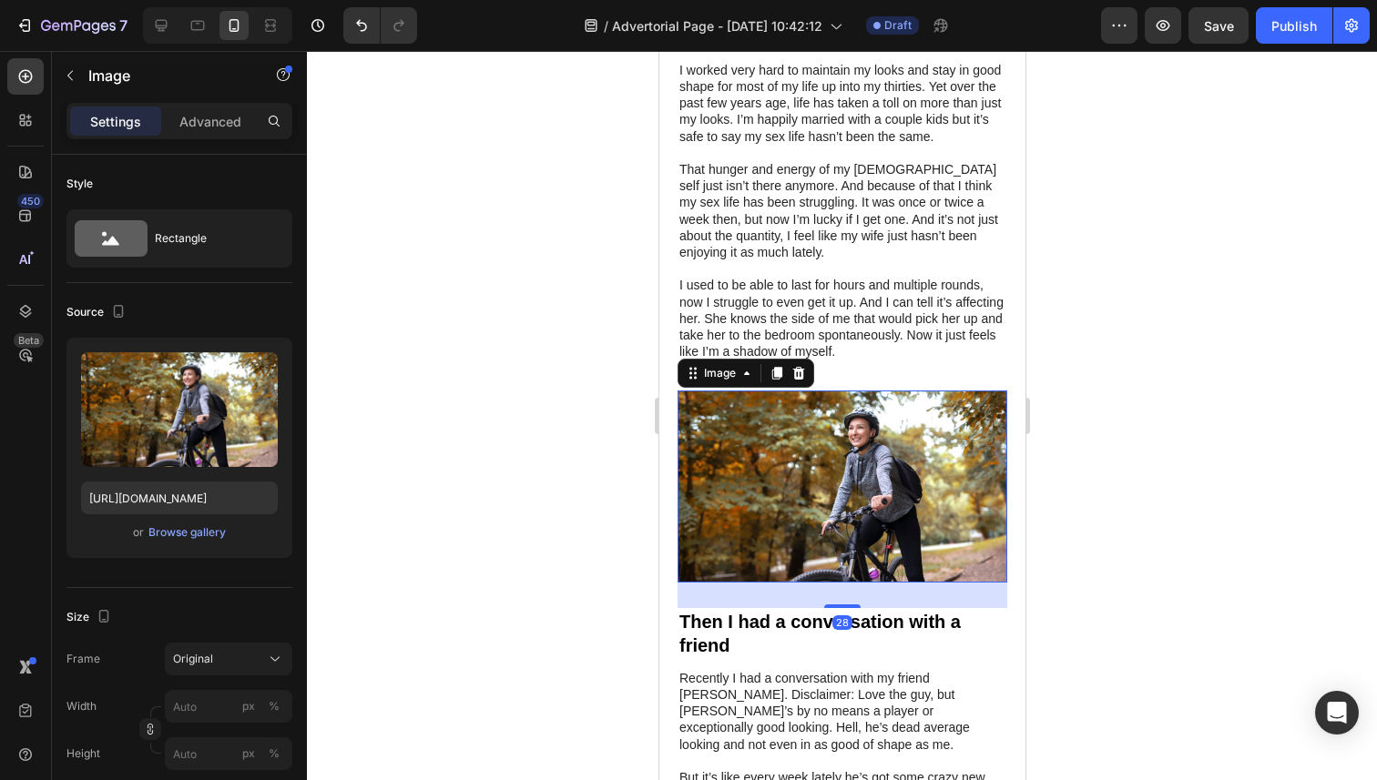
click at [864, 493] on img at bounding box center [841, 486] width 330 height 191
click at [840, 456] on img at bounding box center [841, 486] width 330 height 191
click at [899, 422] on img at bounding box center [841, 486] width 330 height 191
click at [867, 445] on img at bounding box center [841, 486] width 330 height 191
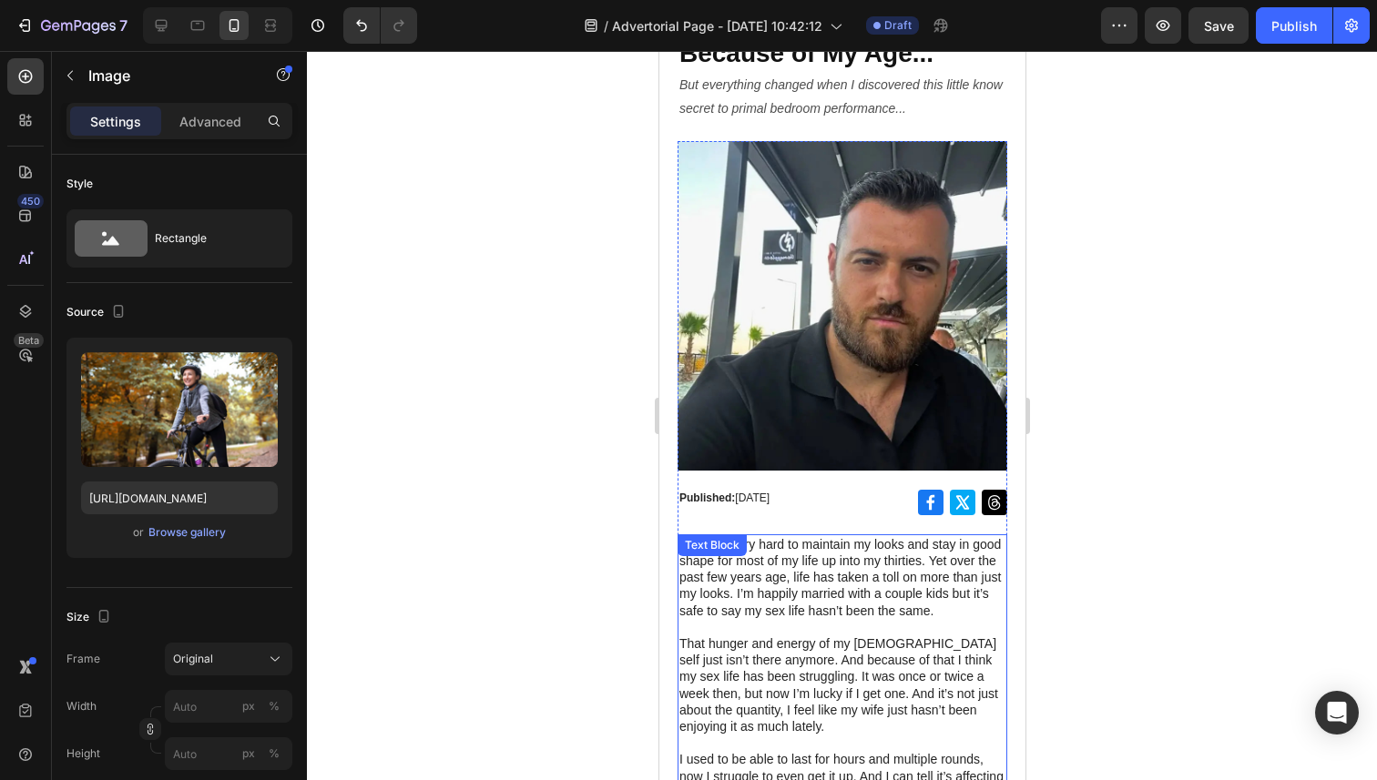
scroll to position [0, 0]
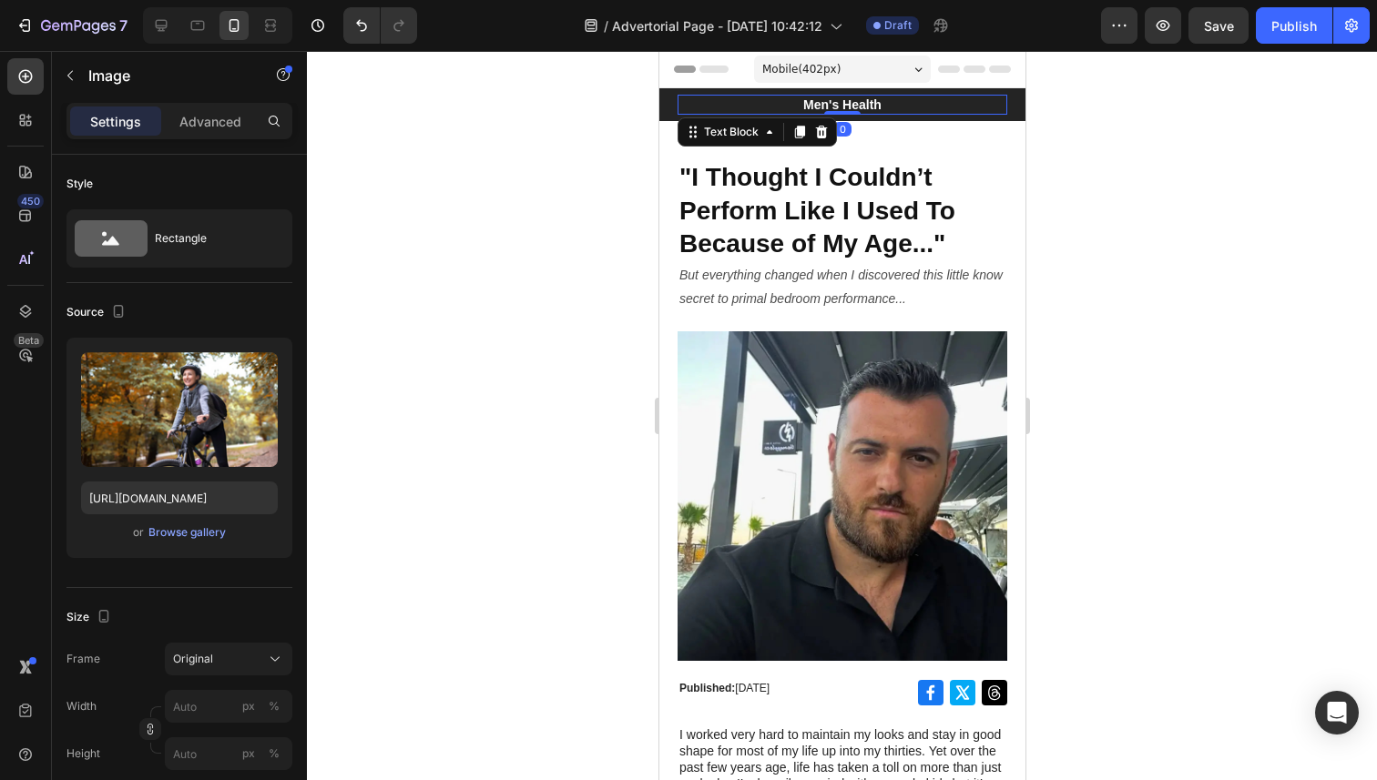
click at [818, 110] on p "Men's Health" at bounding box center [841, 105] width 326 height 16
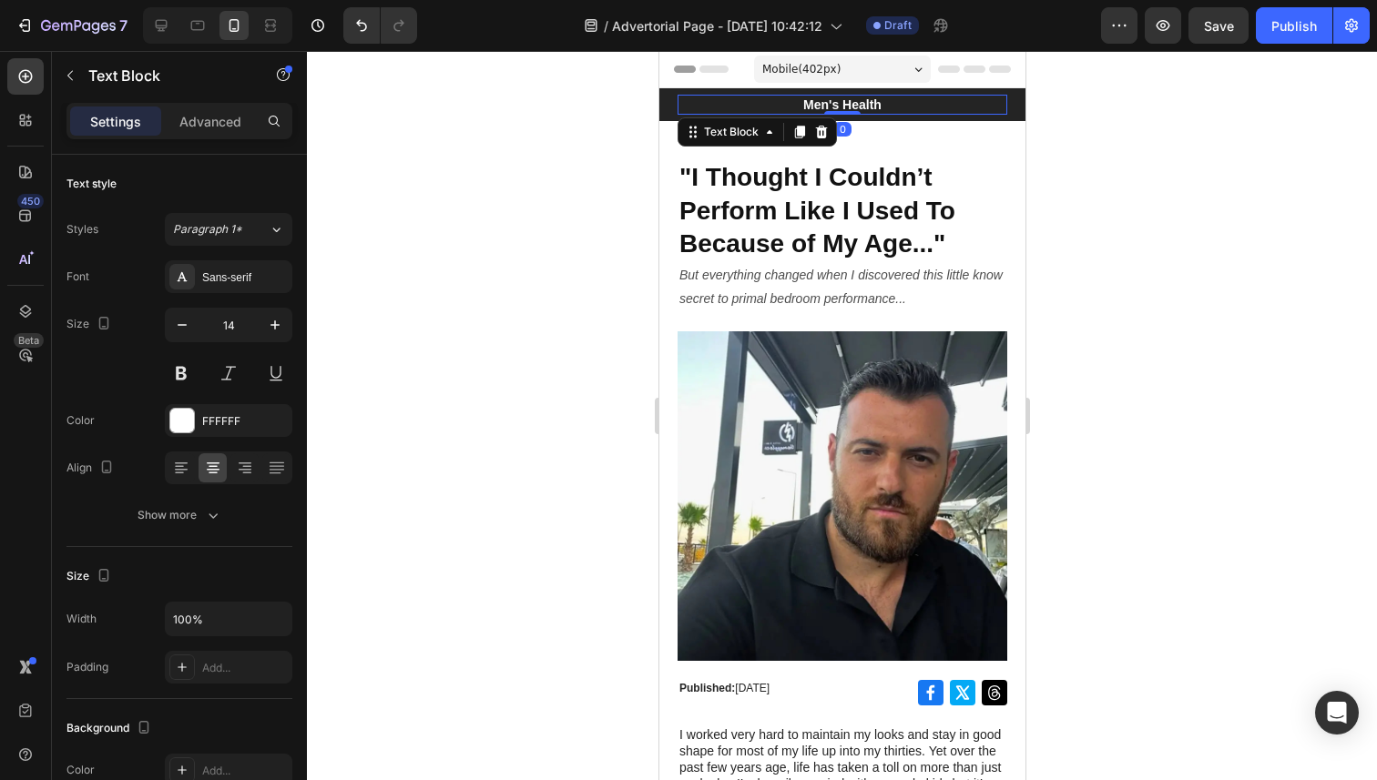
click at [800, 101] on p "Men's Health" at bounding box center [841, 105] width 326 height 16
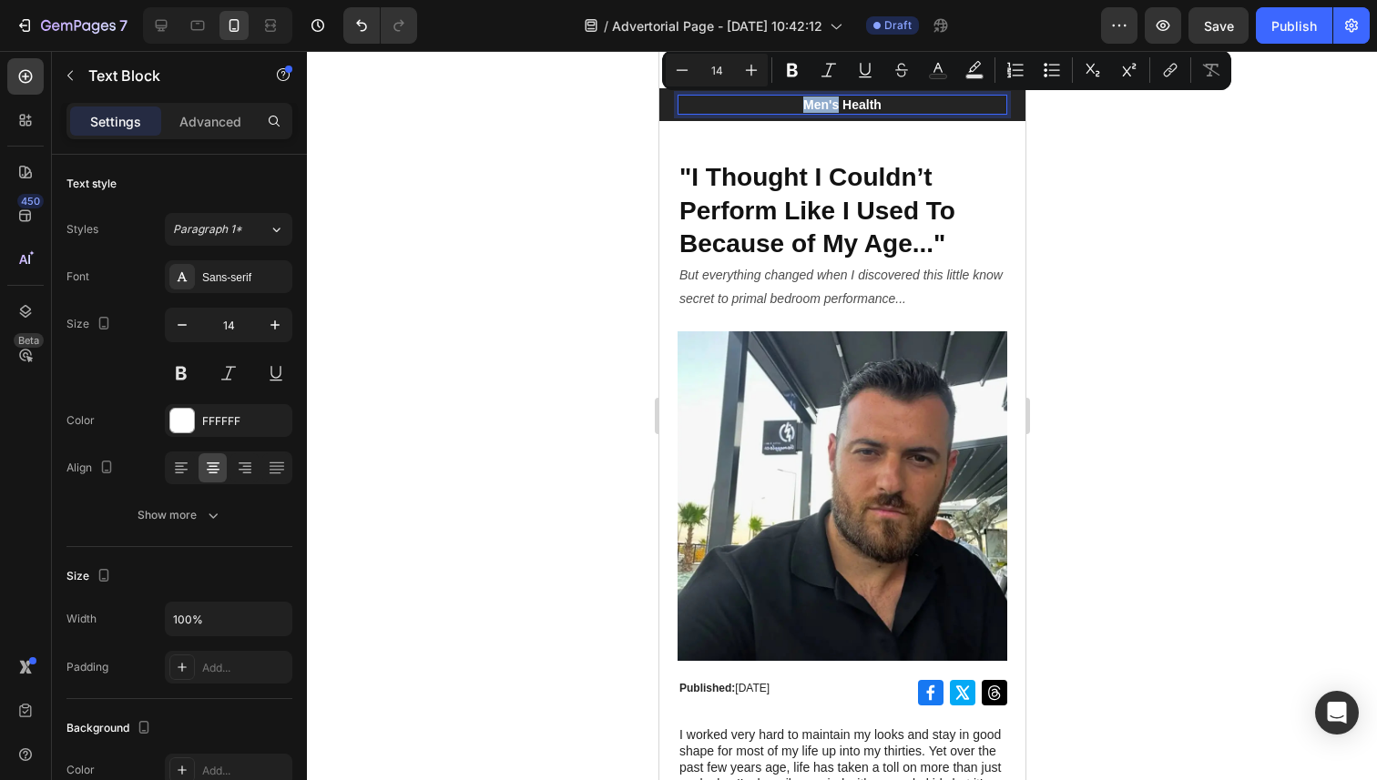
click at [831, 100] on p "Men's Health" at bounding box center [841, 105] width 326 height 16
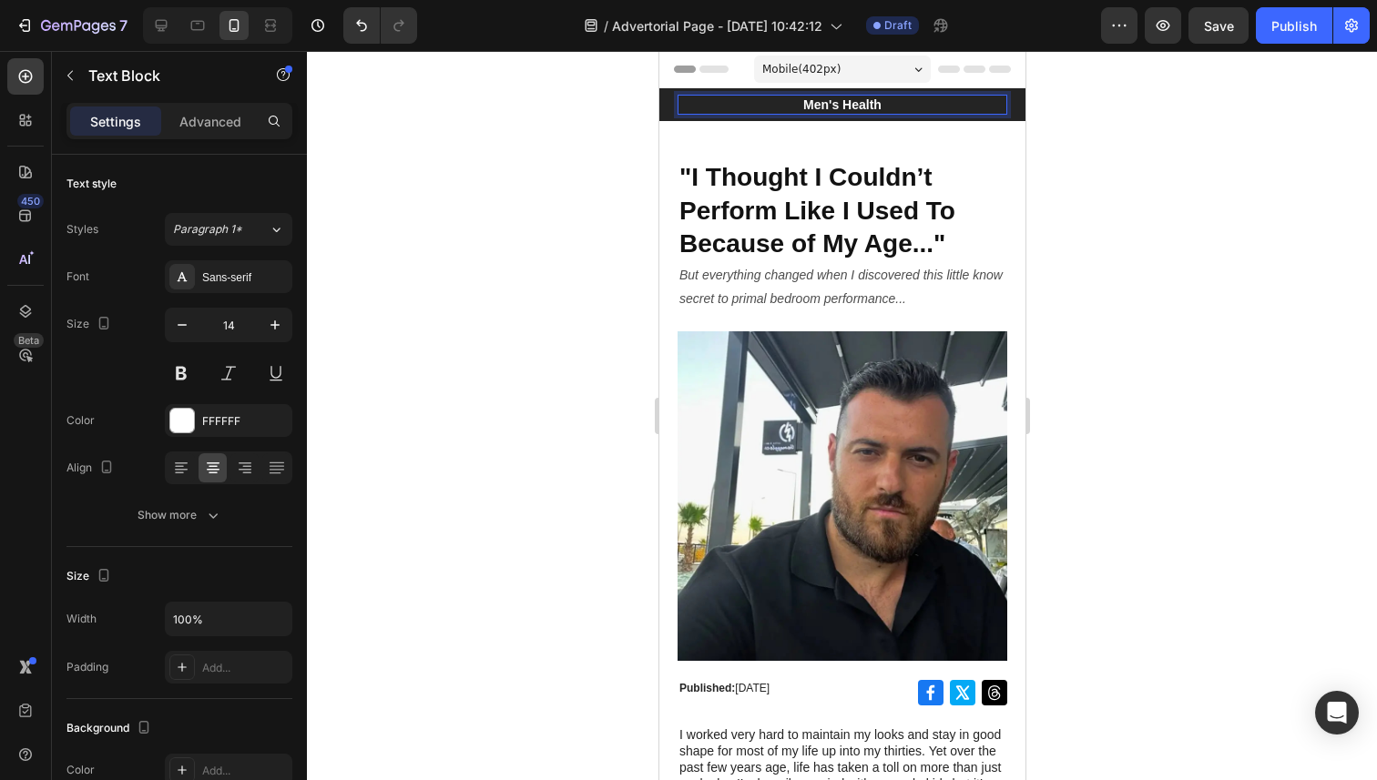
click at [841, 103] on p "Men's Health" at bounding box center [841, 105] width 326 height 16
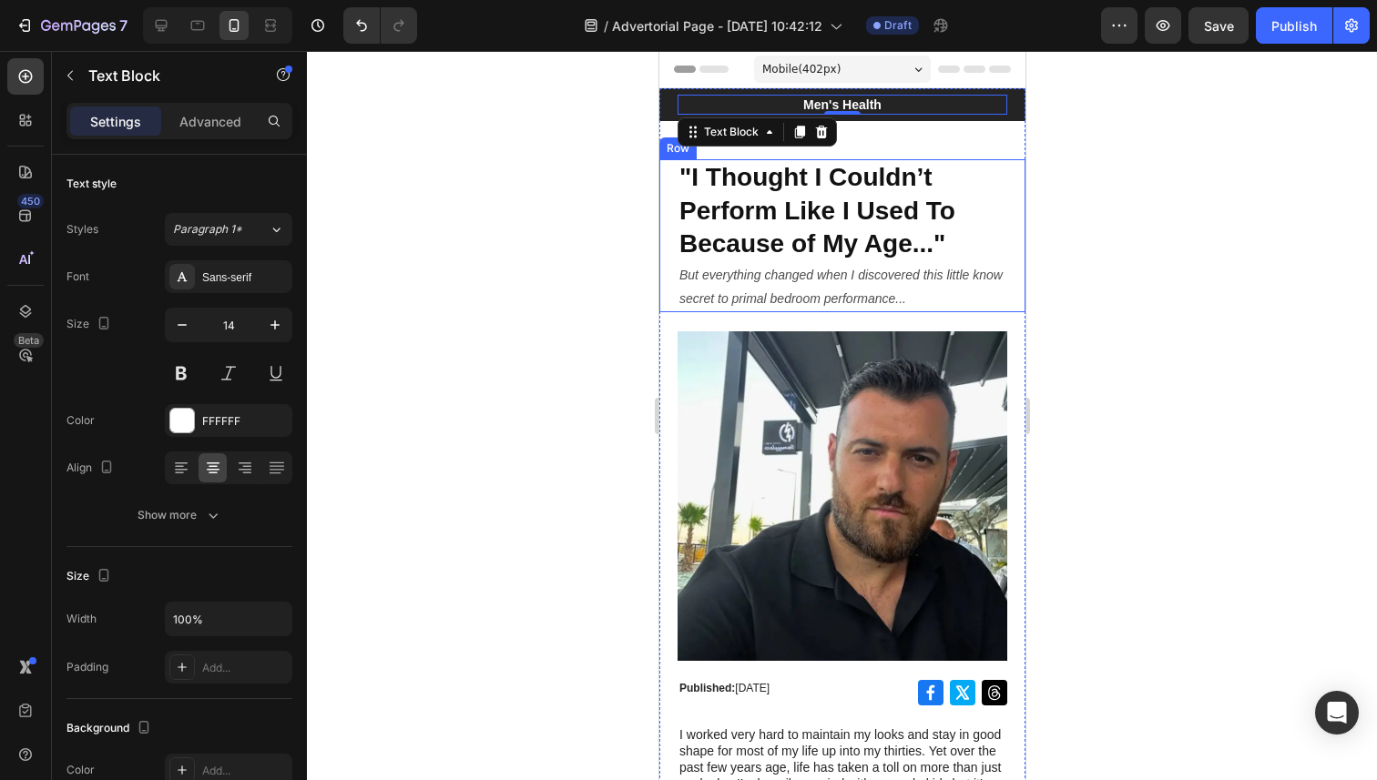
click at [553, 242] on div at bounding box center [842, 415] width 1070 height 729
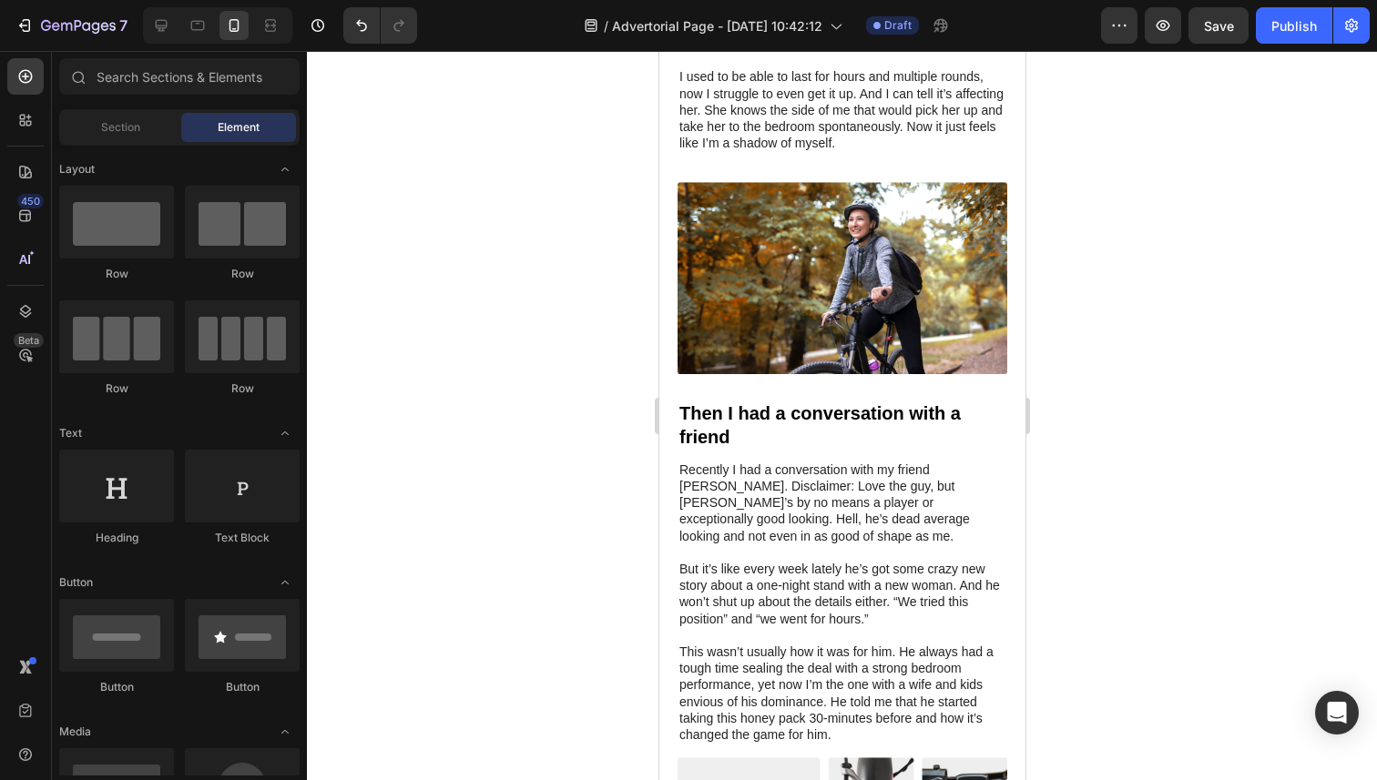
scroll to position [875, 0]
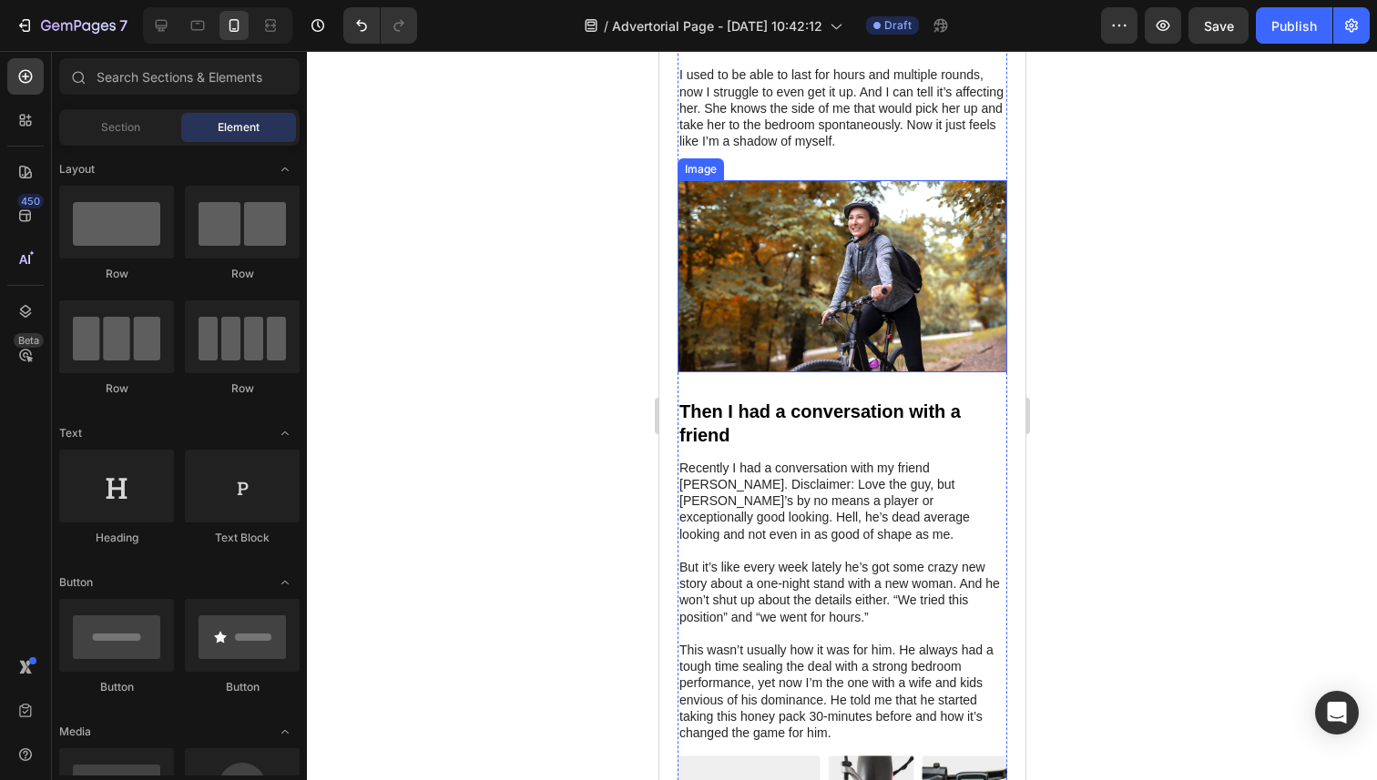
click at [841, 280] on img at bounding box center [841, 275] width 330 height 191
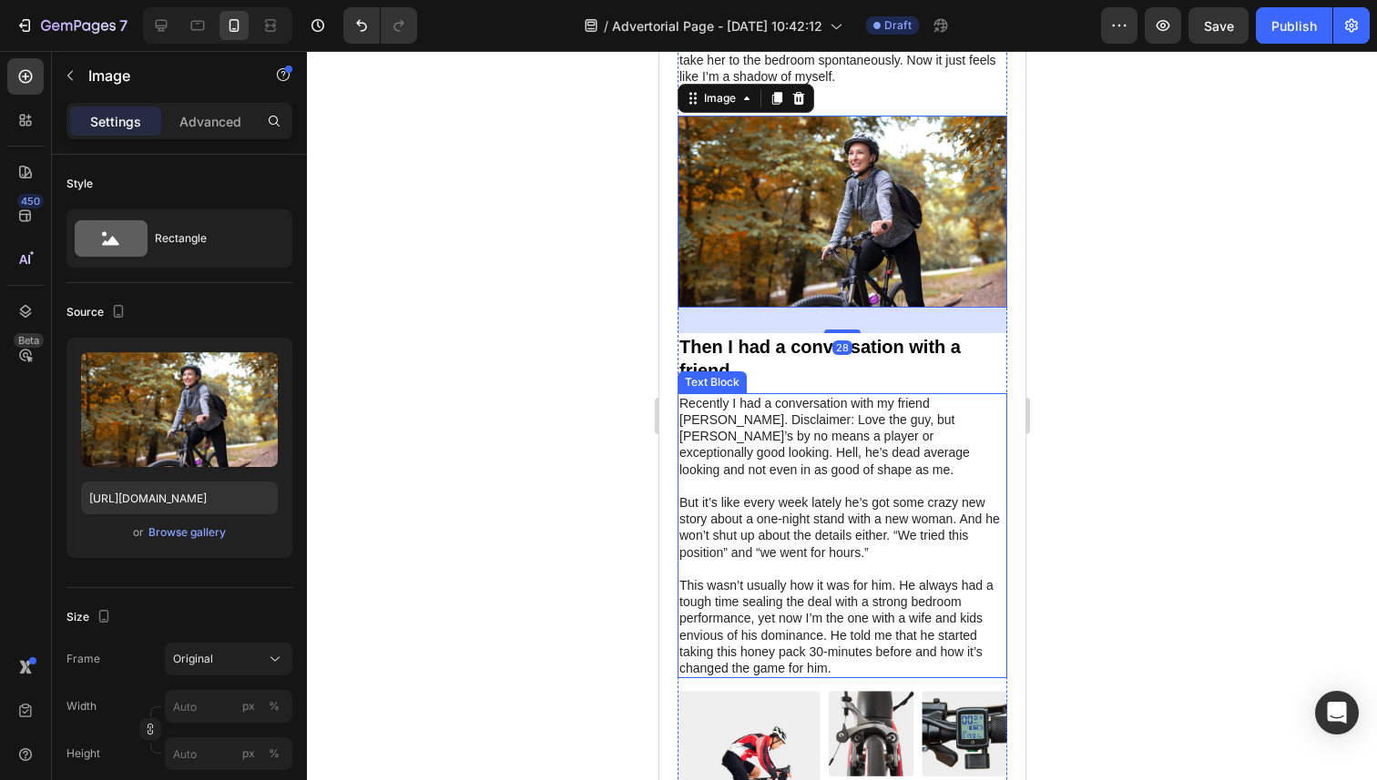
scroll to position [941, 0]
click at [866, 560] on p at bounding box center [841, 568] width 326 height 16
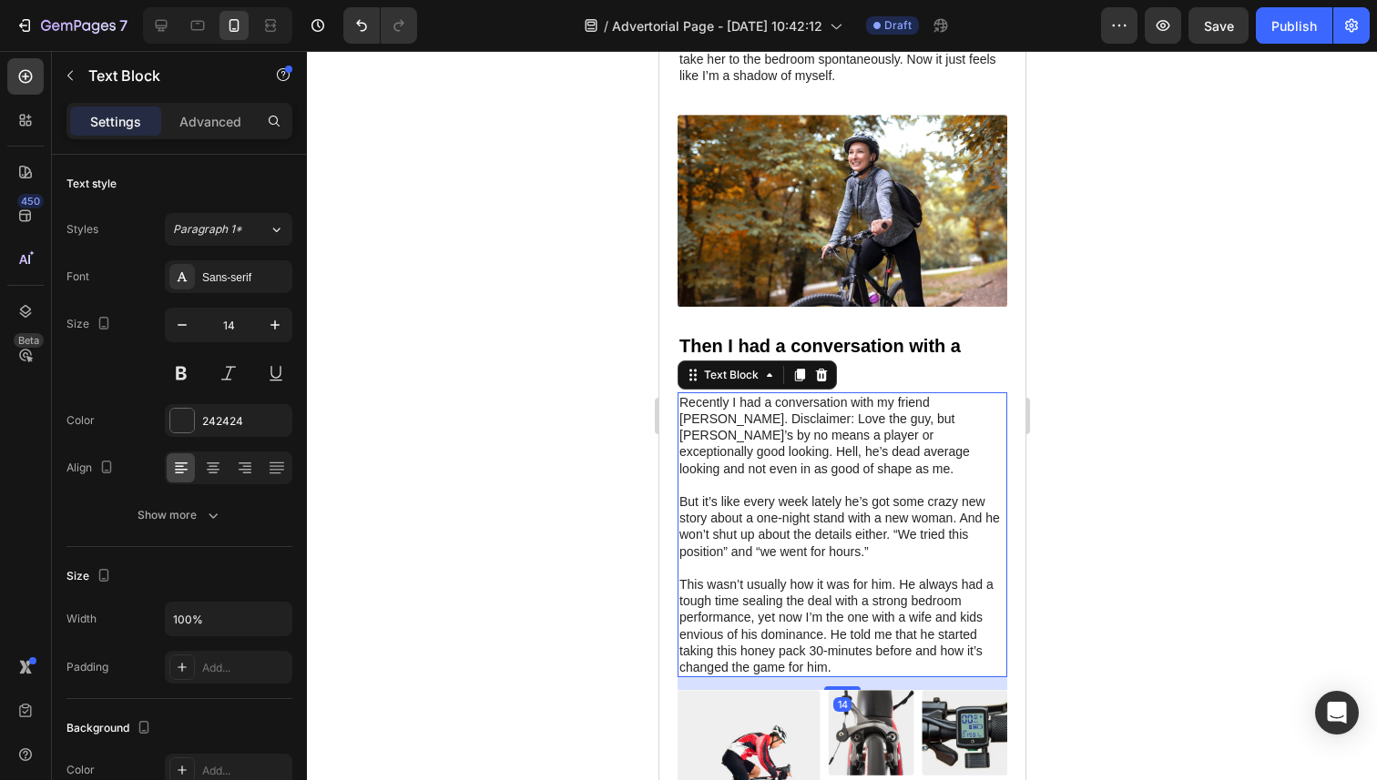
click at [867, 560] on p "Rich Text Editor. Editing area: main" at bounding box center [841, 568] width 326 height 16
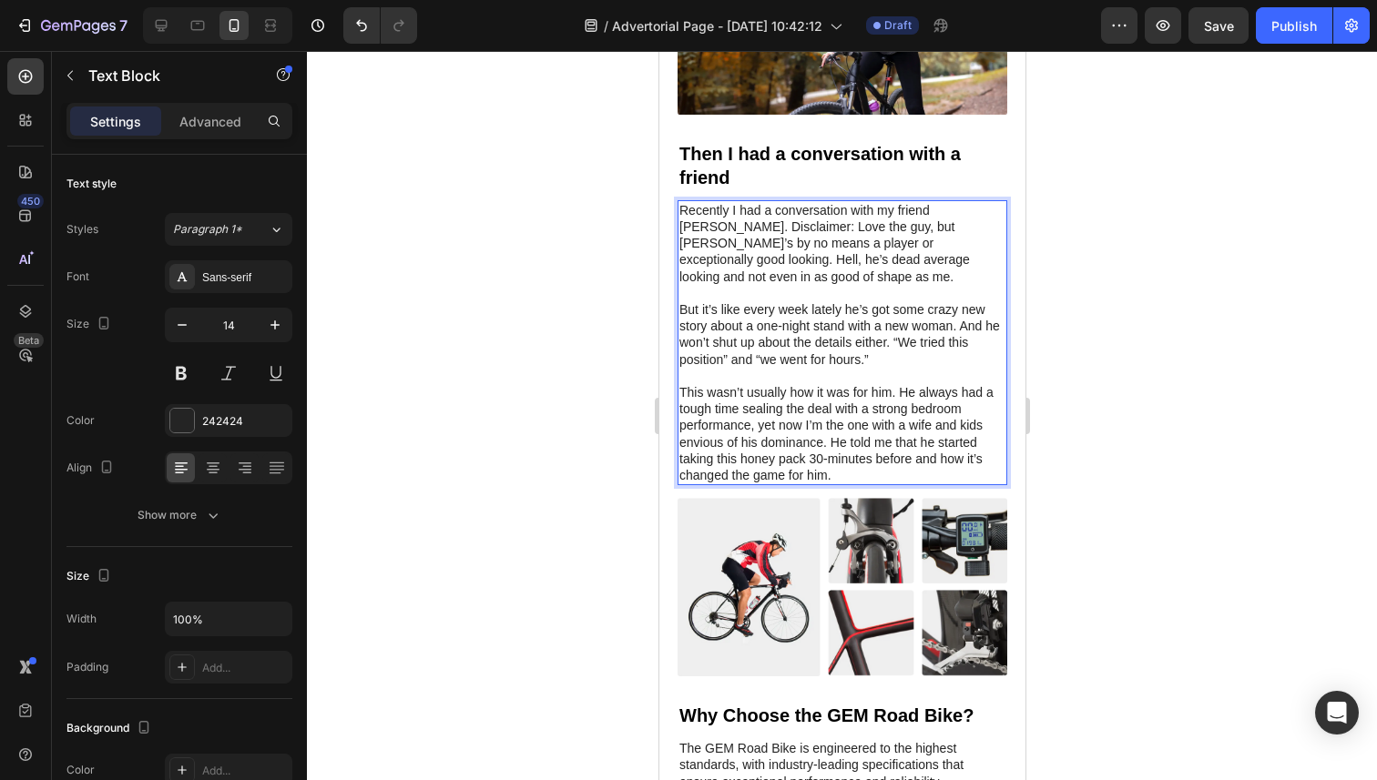
scroll to position [1138, 0]
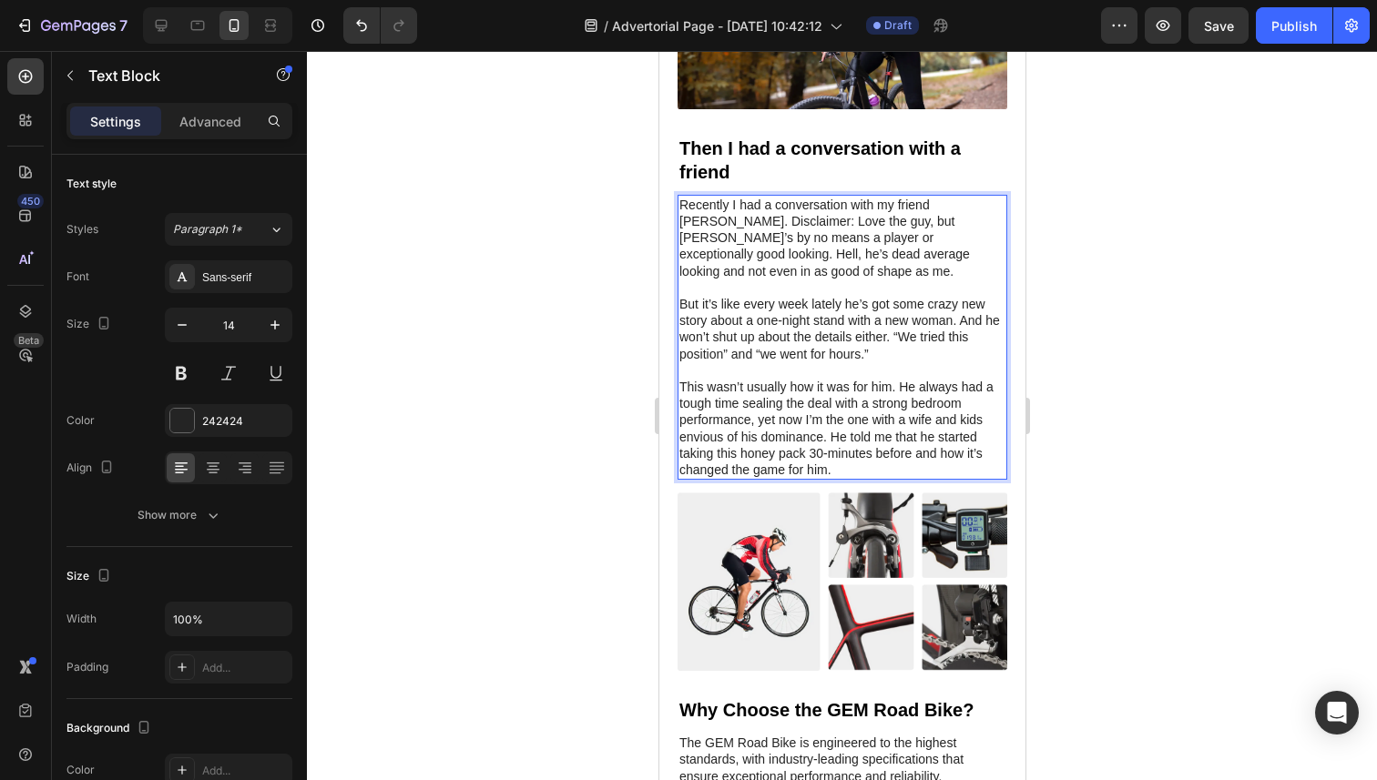
click at [844, 456] on p "This wasn’t usually how it was for him. He always had a tough time sealing the …" at bounding box center [841, 428] width 326 height 99
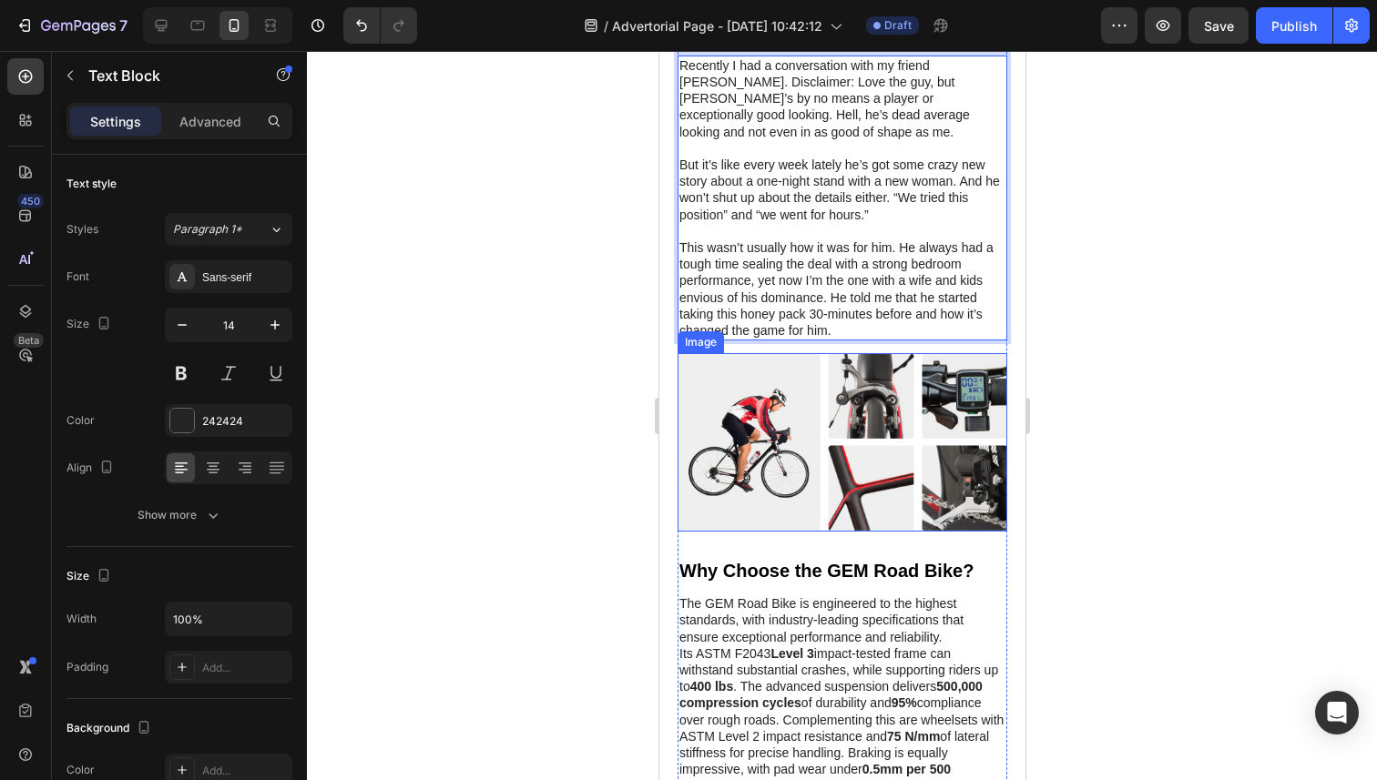
scroll to position [1268, 0]
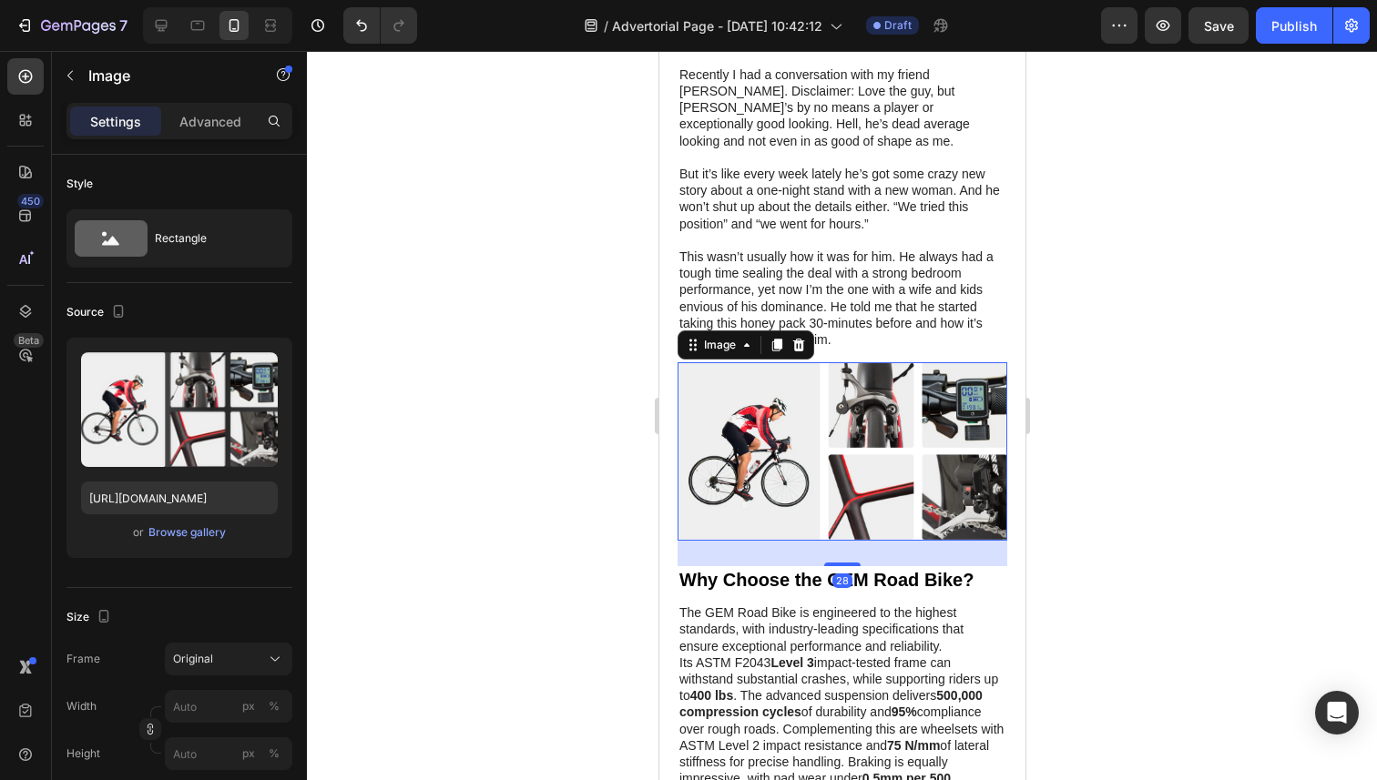
click at [750, 422] on img at bounding box center [841, 451] width 330 height 178
click at [767, 409] on img at bounding box center [841, 451] width 330 height 178
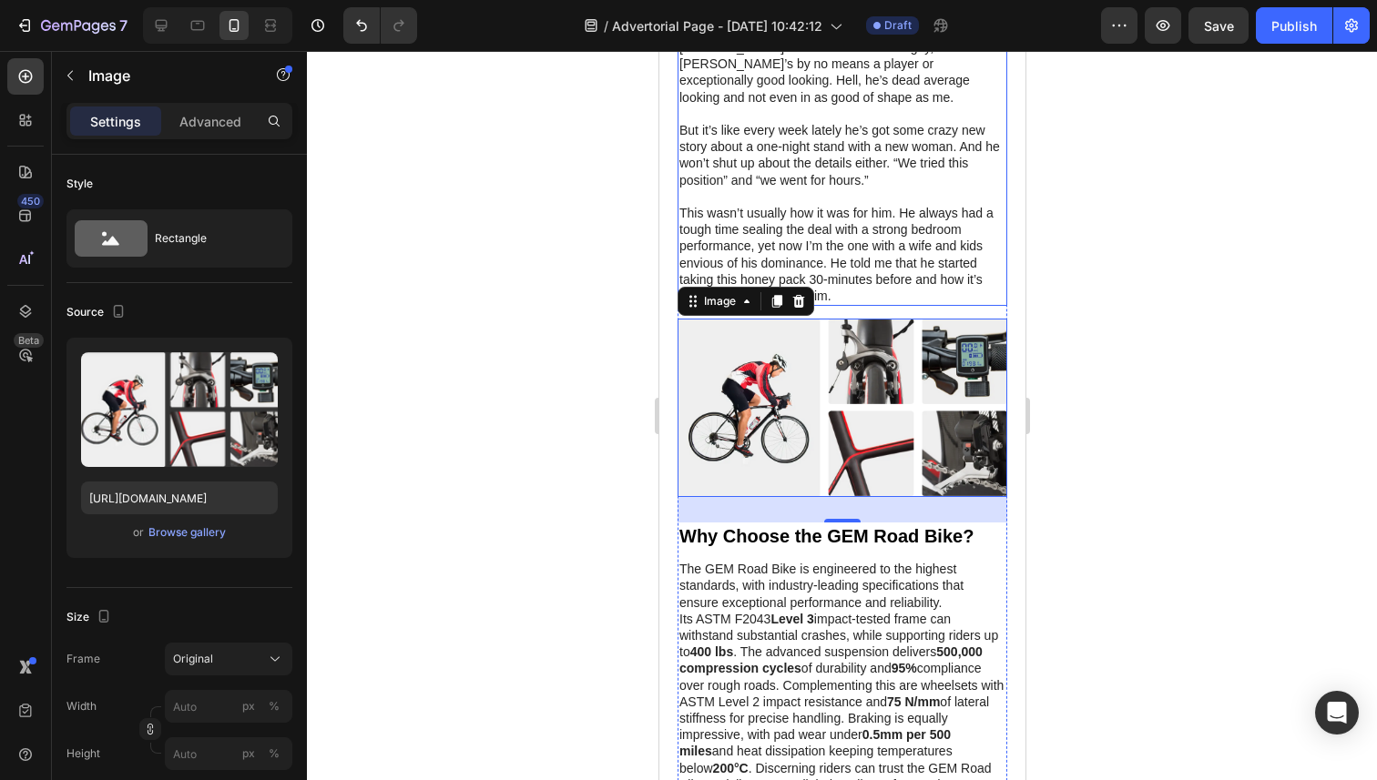
scroll to position [1351, 0]
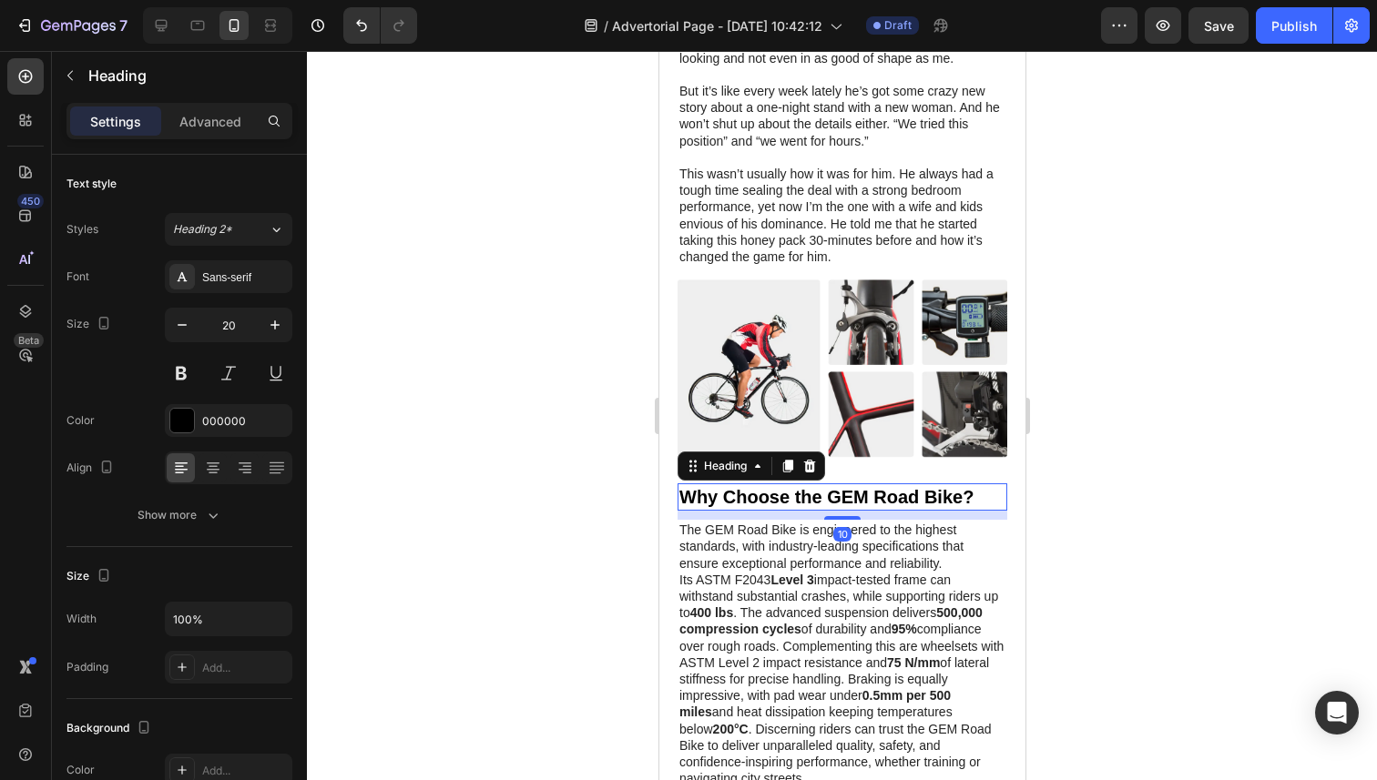
click at [794, 483] on h2 "Why Choose the GEM Road Bike?" at bounding box center [841, 496] width 330 height 27
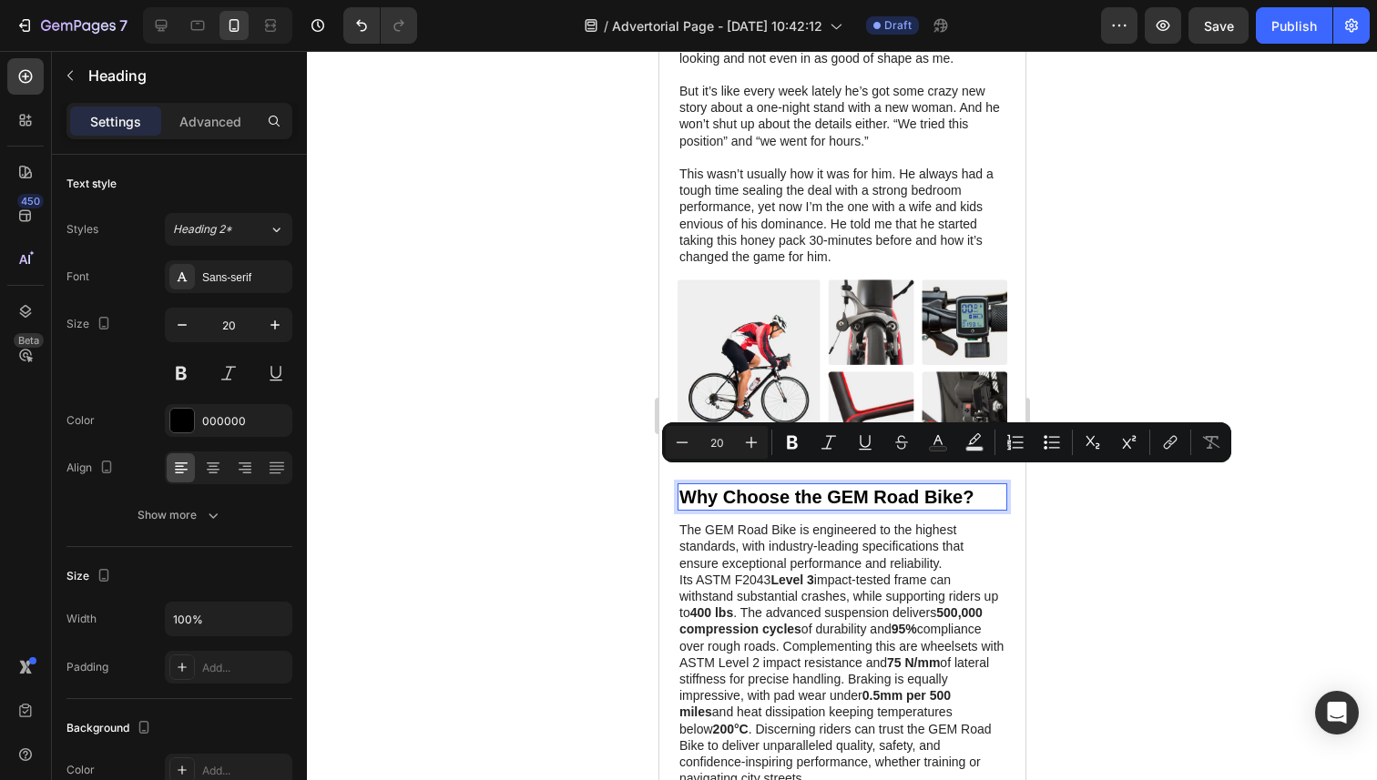
click at [794, 485] on p "Why Choose the GEM Road Bike?" at bounding box center [841, 497] width 326 height 24
drag, startPoint x: 974, startPoint y: 479, endPoint x: 708, endPoint y: 481, distance: 265.9
click at [708, 485] on p "Why Choose the GEM Road Bike?" at bounding box center [841, 497] width 326 height 24
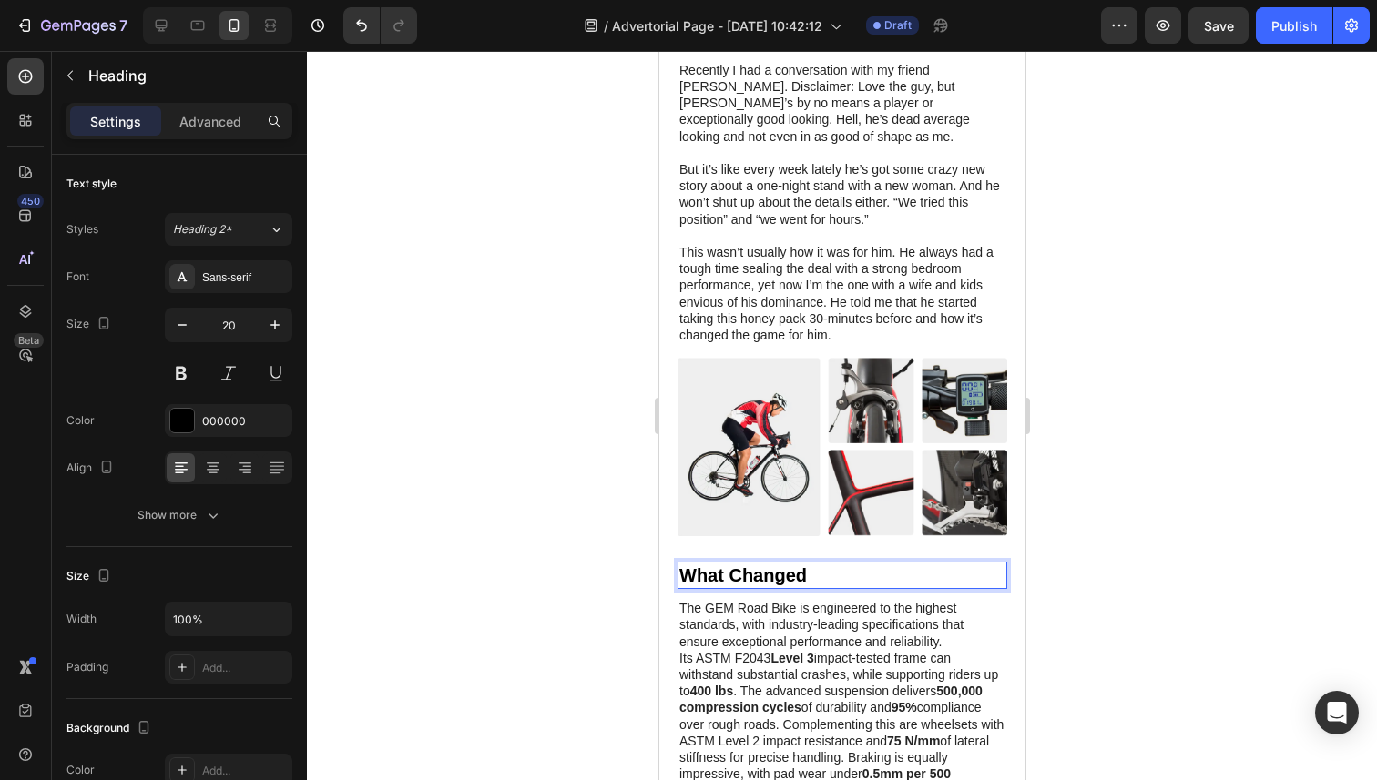
scroll to position [1279, 0]
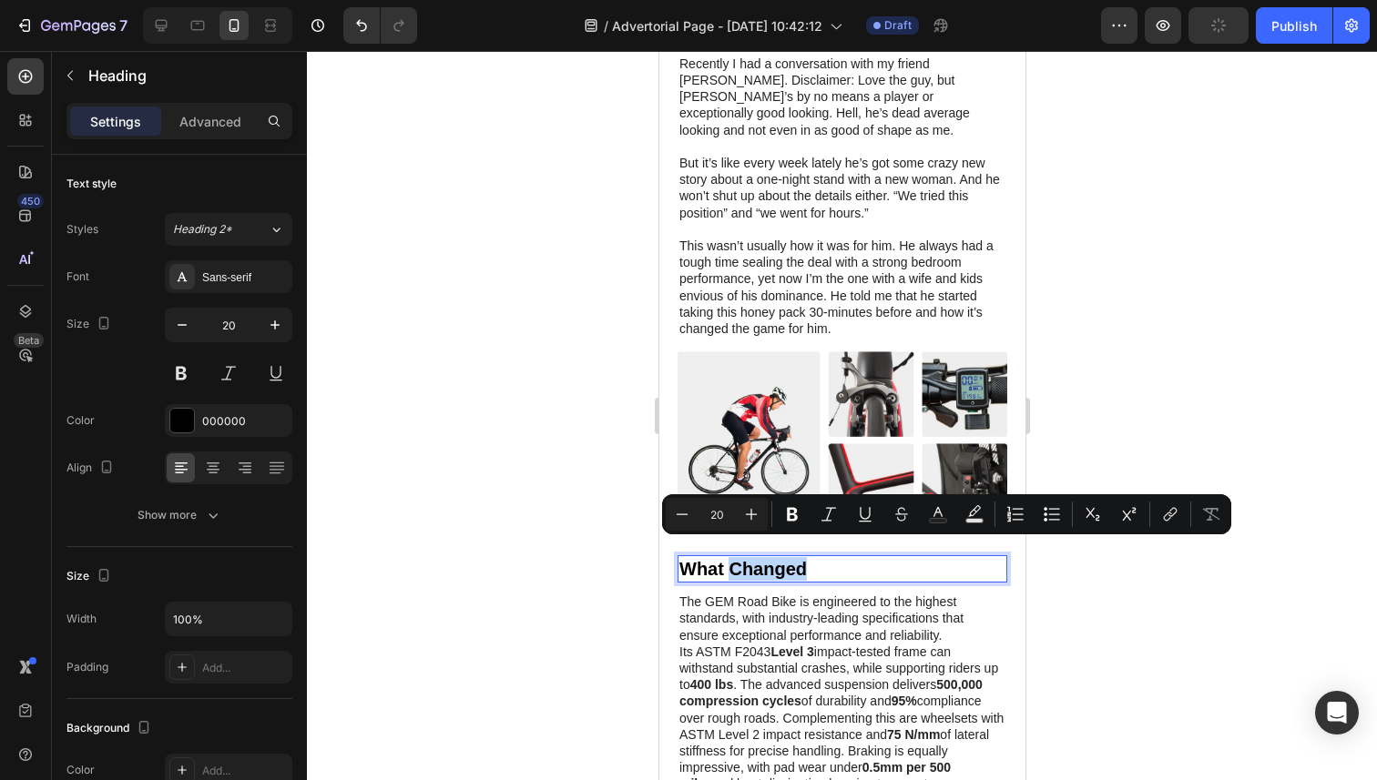
drag, startPoint x: 810, startPoint y: 553, endPoint x: 732, endPoint y: 557, distance: 78.4
click at [732, 557] on p "What Changed" at bounding box center [841, 569] width 326 height 24
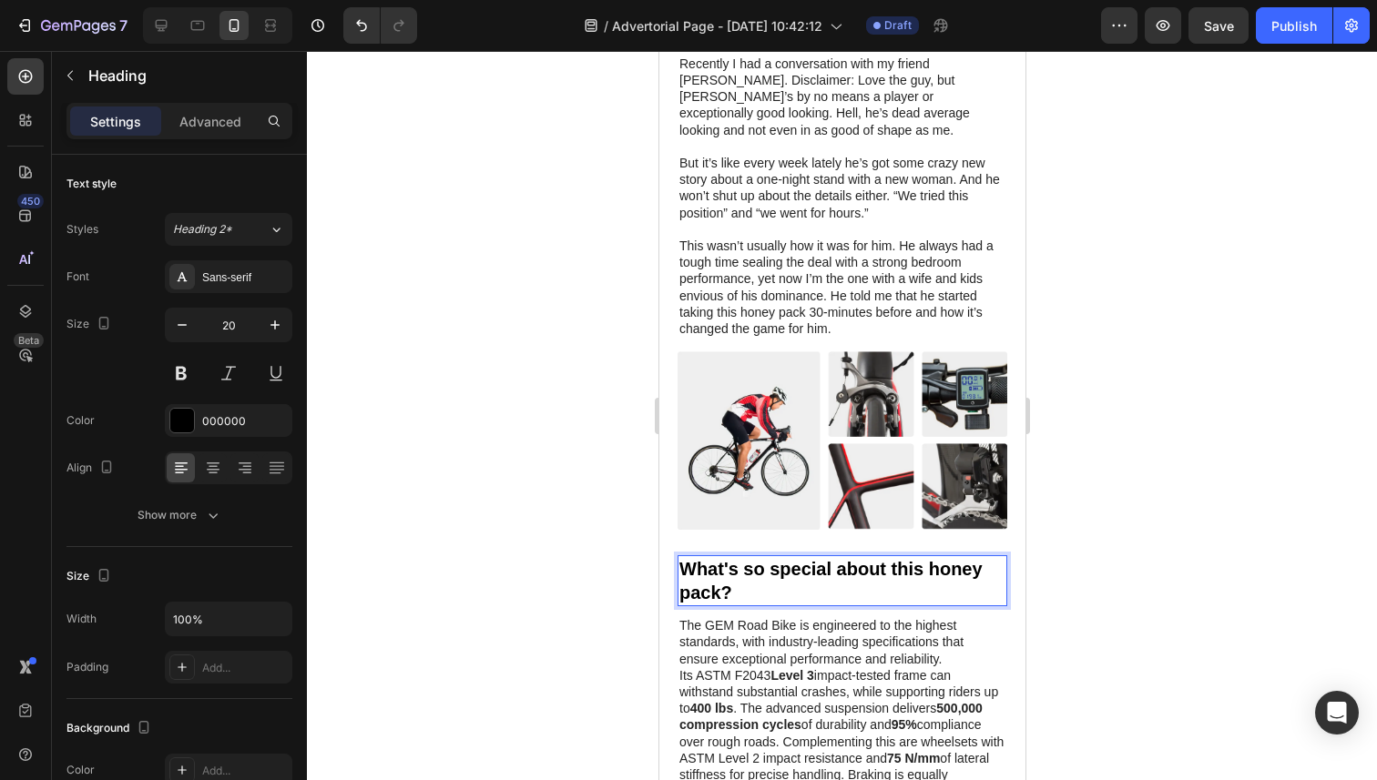
click at [684, 557] on p "What's so special about this honey pack?" at bounding box center [841, 580] width 326 height 47
click at [731, 570] on p ""What's so special about this honey pack?" at bounding box center [841, 580] width 326 height 47
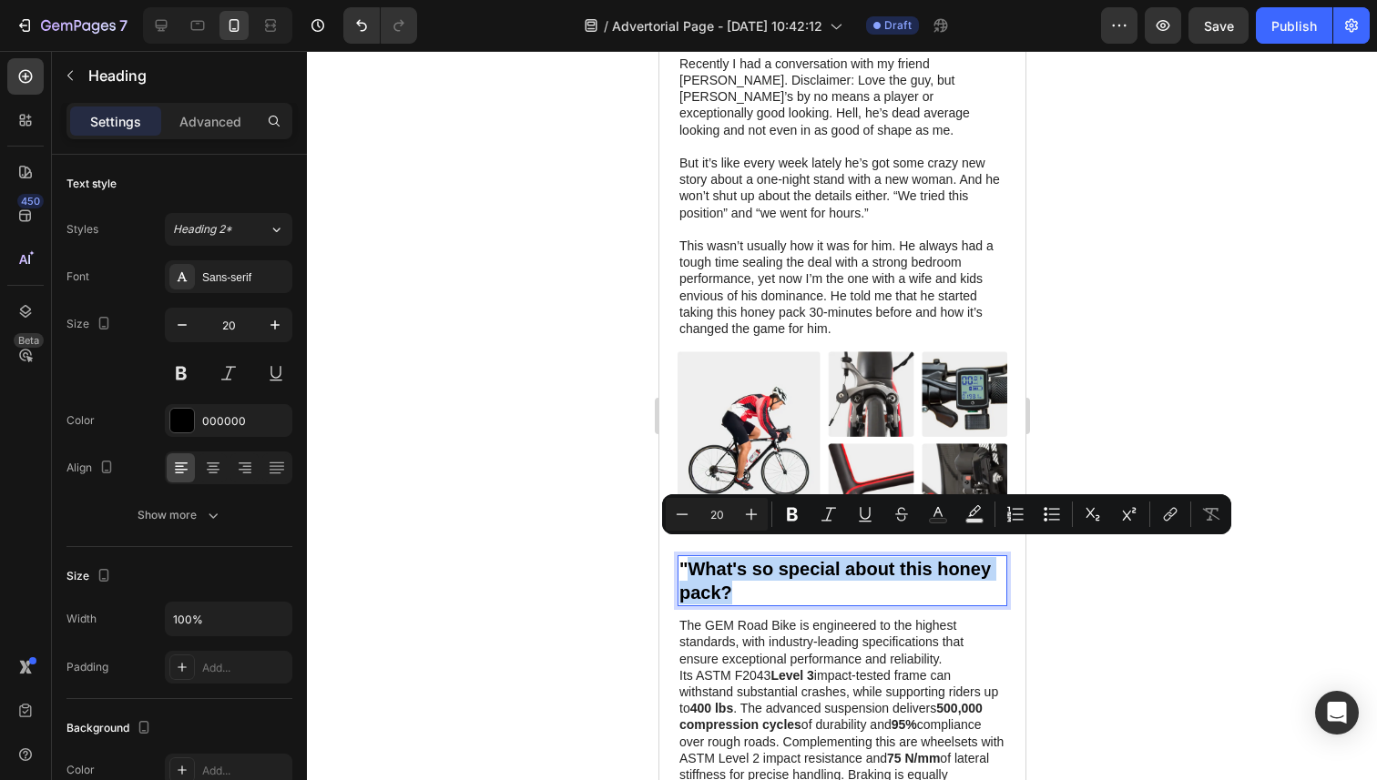
click at [738, 575] on p ""What's so special about this honey pack?" at bounding box center [841, 580] width 326 height 47
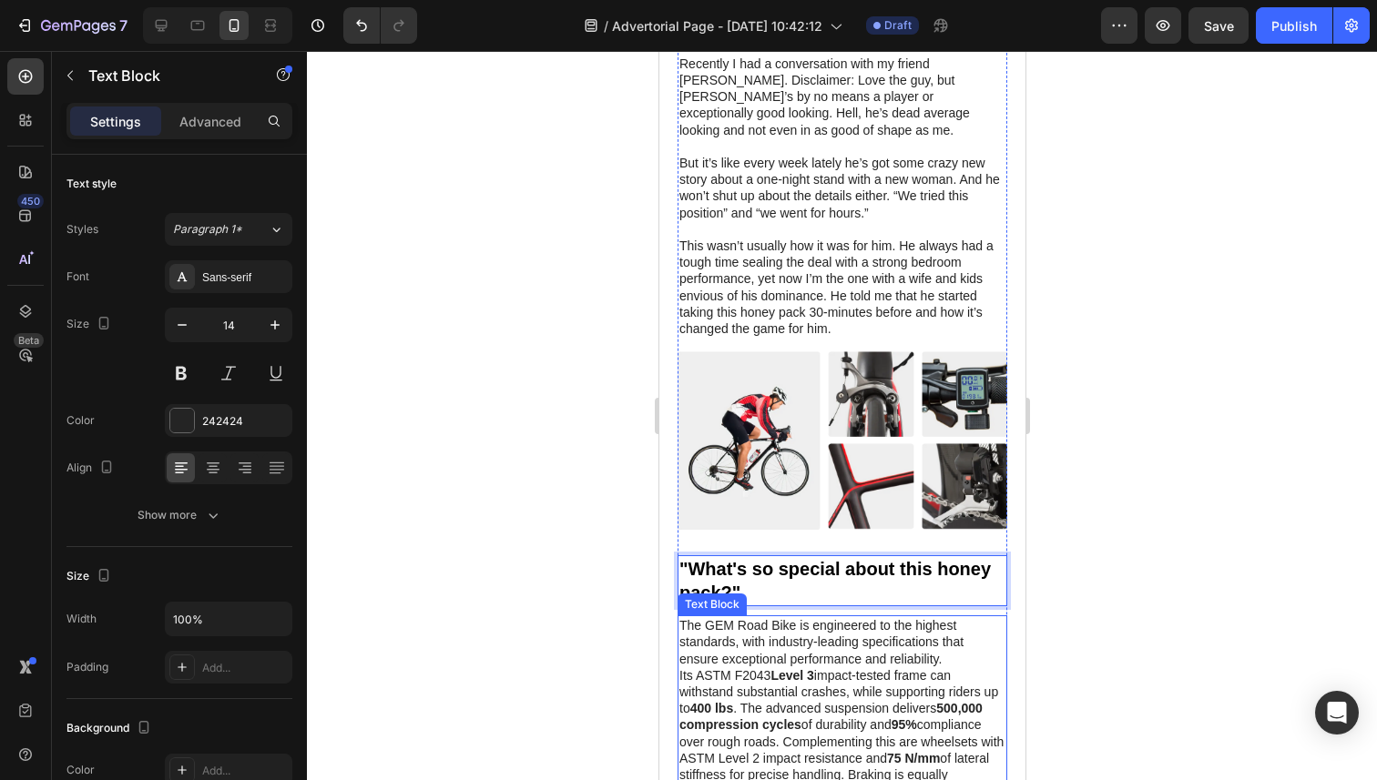
click at [763, 632] on p "The GEM Road Bike is engineered to the highest standards, with industry-leading…" at bounding box center [841, 749] width 326 height 265
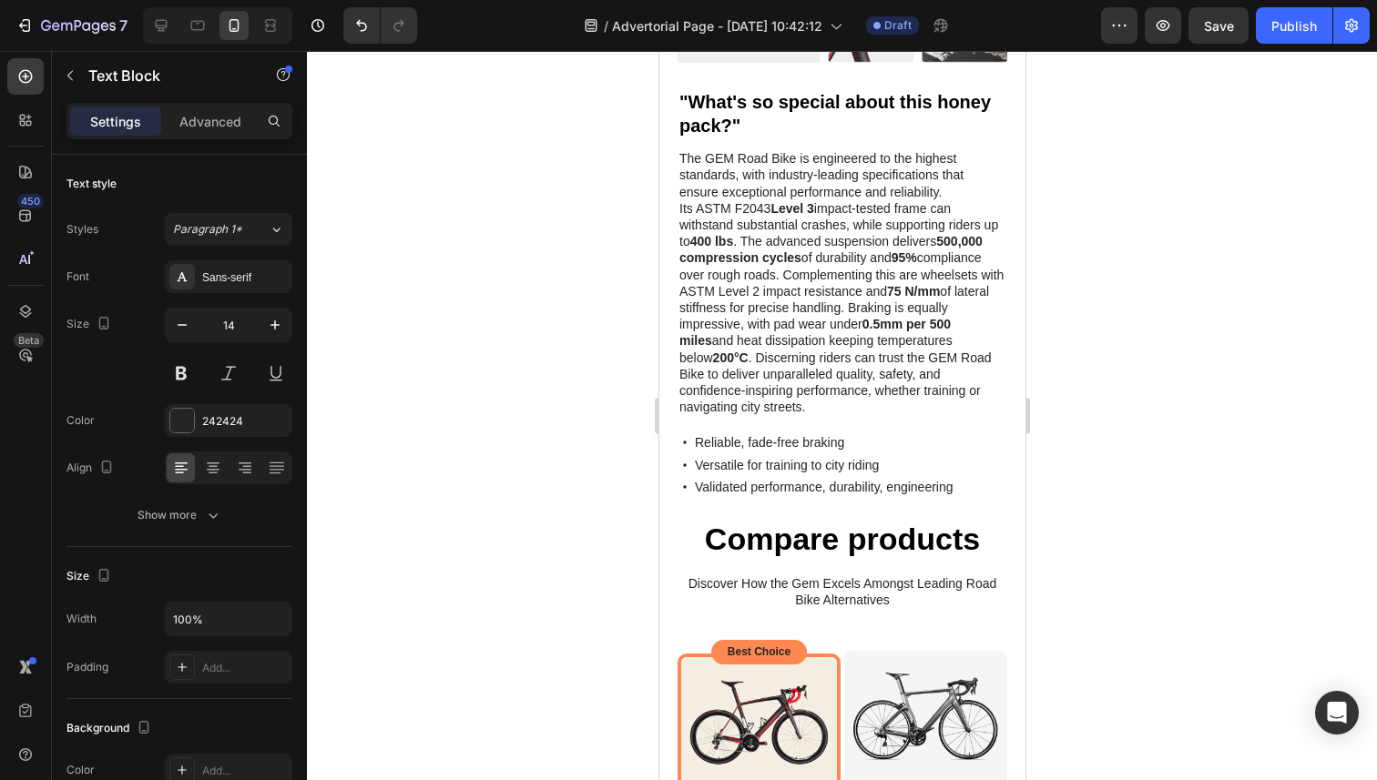
scroll to position [1774, 0]
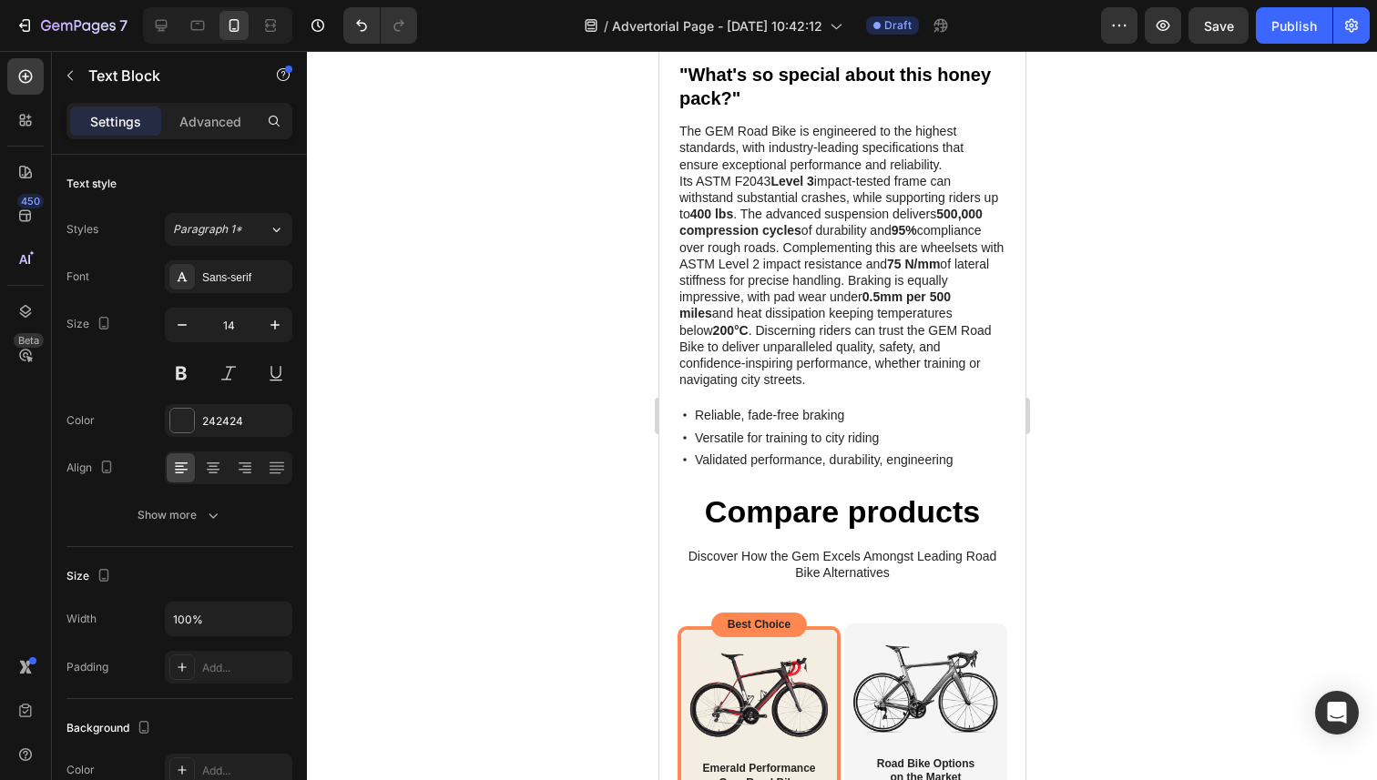
click at [853, 208] on p "The GEM Road Bike is engineered to the highest standards, with industry-leading…" at bounding box center [841, 255] width 326 height 265
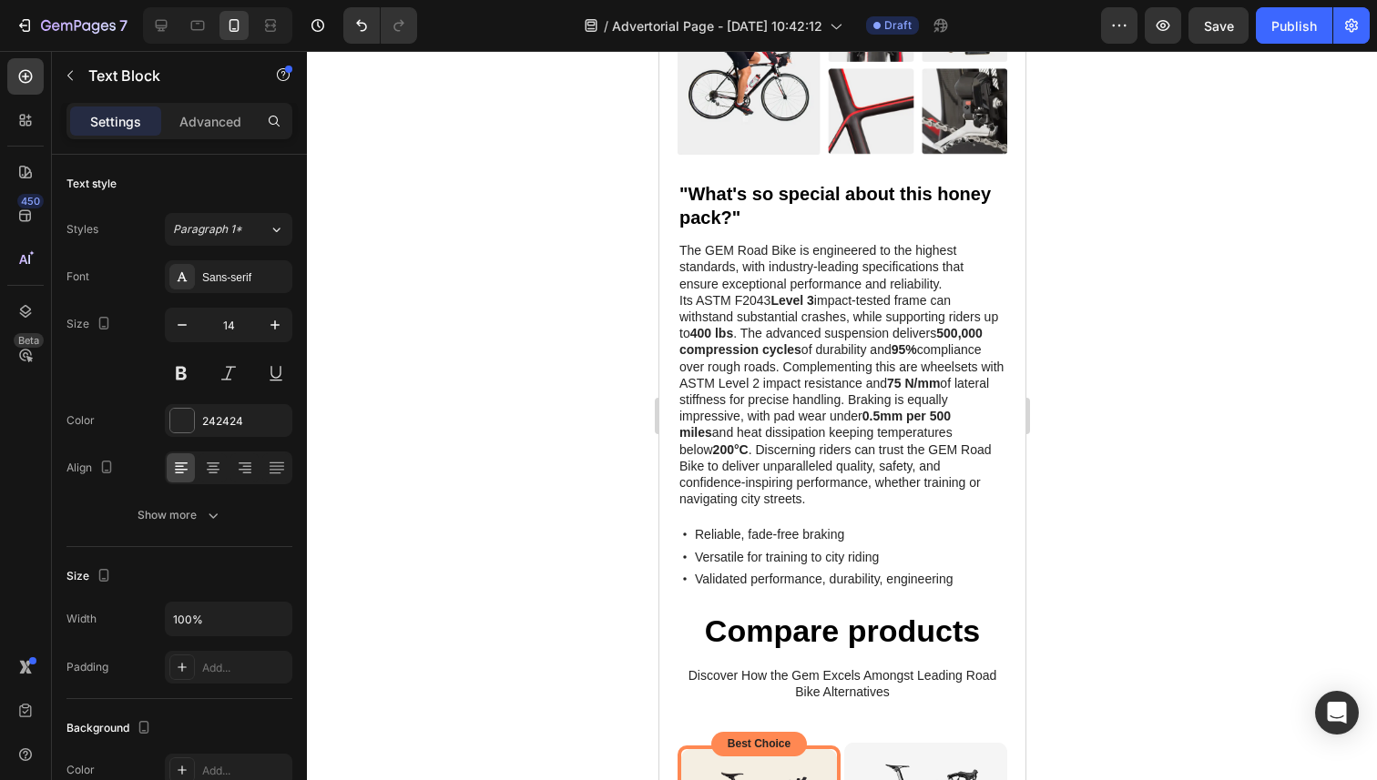
scroll to position [1653, 0]
click at [812, 303] on p "The GEM Road Bike is engineered to the highest standards, with industry-leading…" at bounding box center [841, 375] width 326 height 265
click at [814, 376] on p "The GEM Road Bike is engineered to the highest standards, with industry-leading…" at bounding box center [841, 375] width 326 height 265
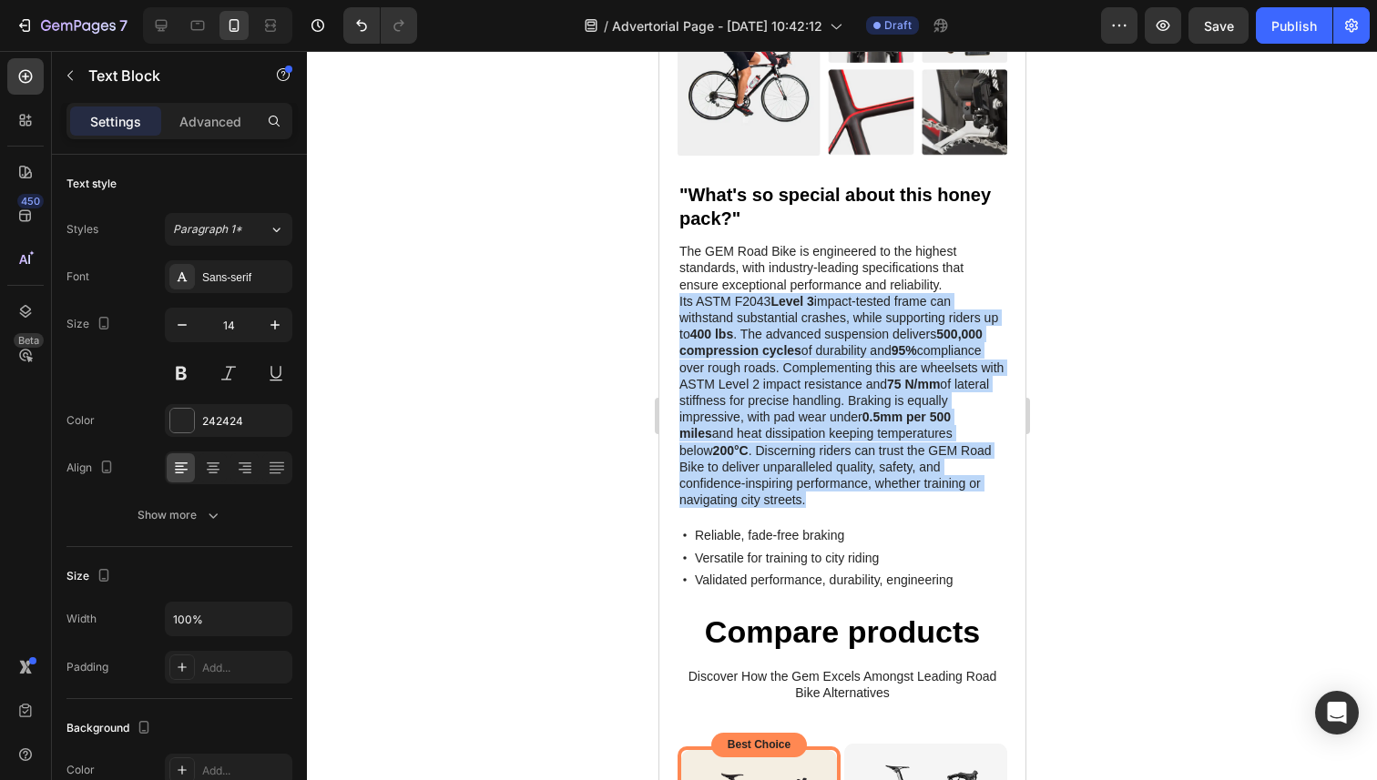
click at [814, 376] on p "The GEM Road Bike is engineered to the highest standards, with industry-leading…" at bounding box center [841, 375] width 326 height 265
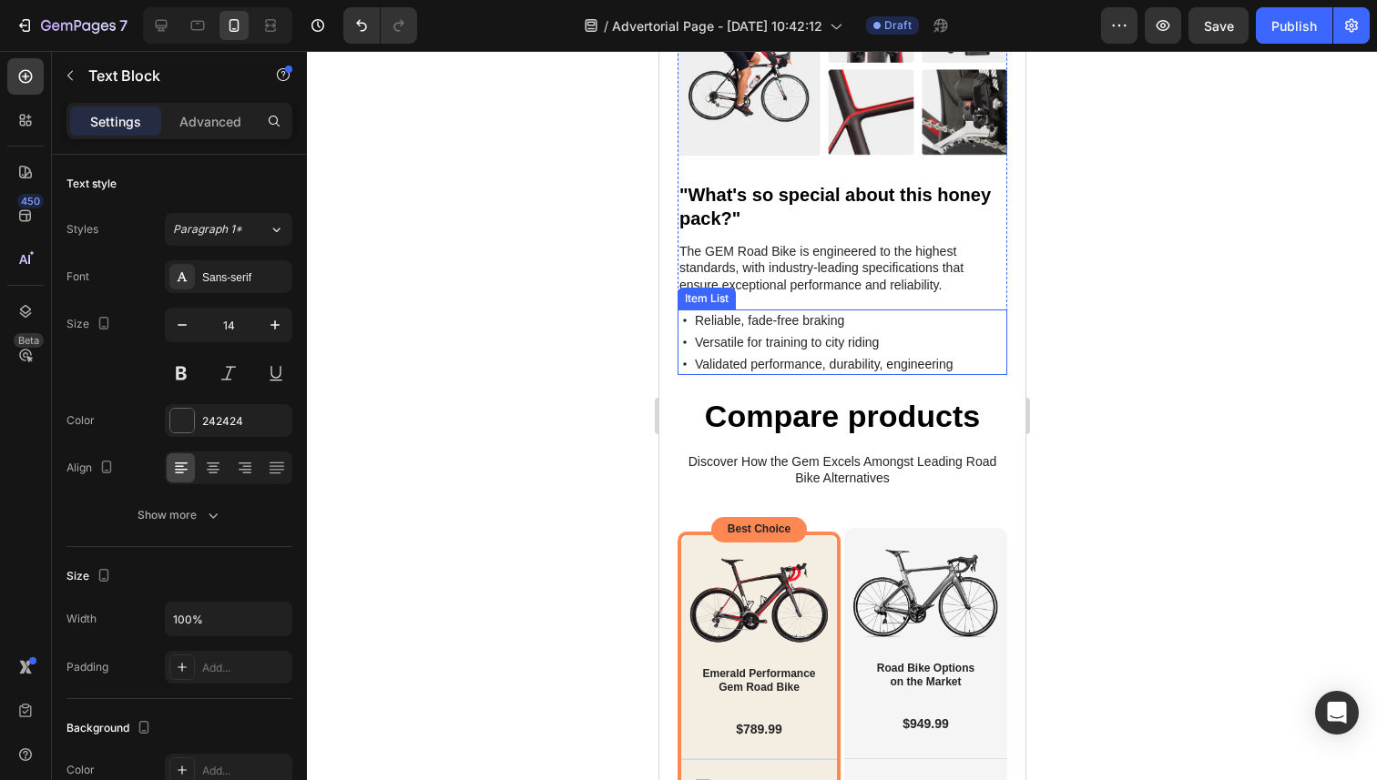
click at [981, 333] on div "Reliable, fade-free braking Versatile for training to city riding Validated per…" at bounding box center [841, 343] width 330 height 66
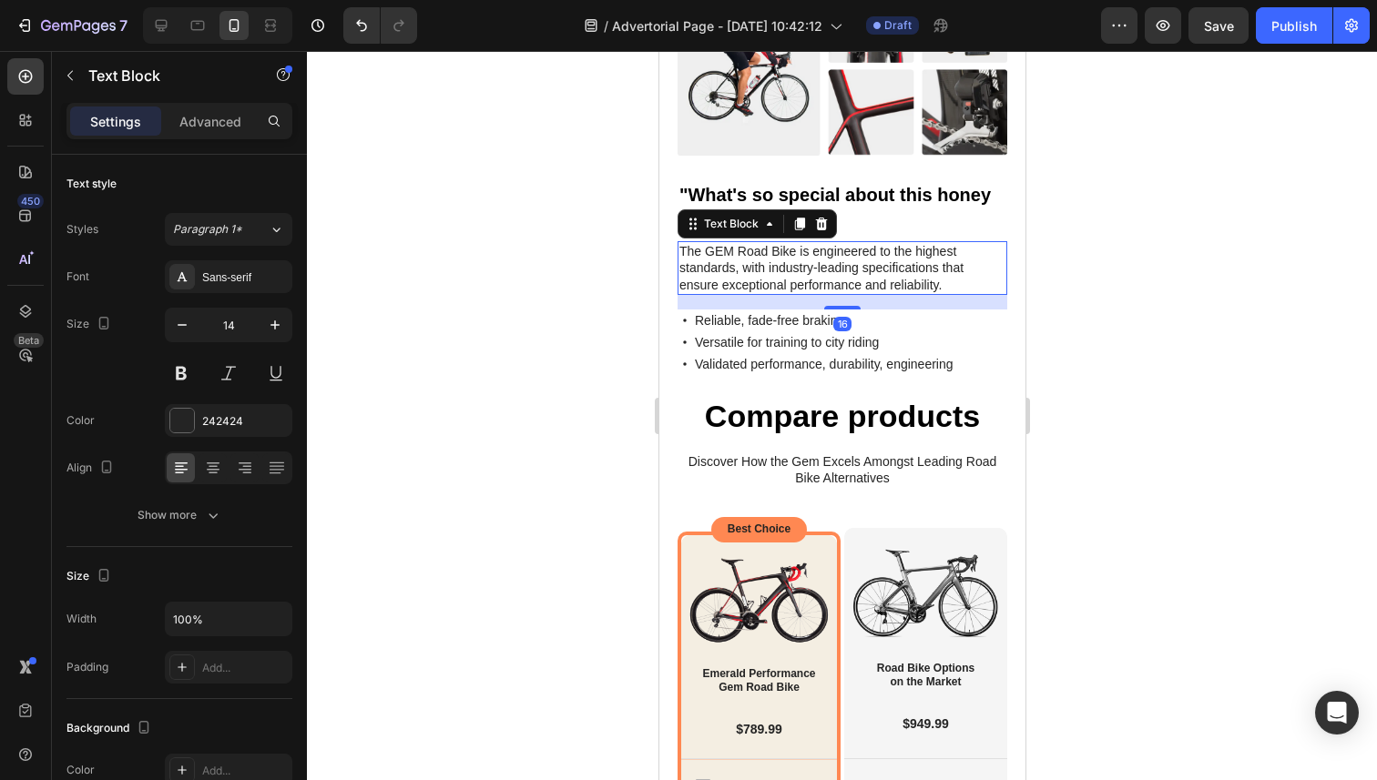
click at [892, 243] on p "The GEM Road Bike is engineered to the highest standards, with industry-leading…" at bounding box center [841, 268] width 326 height 50
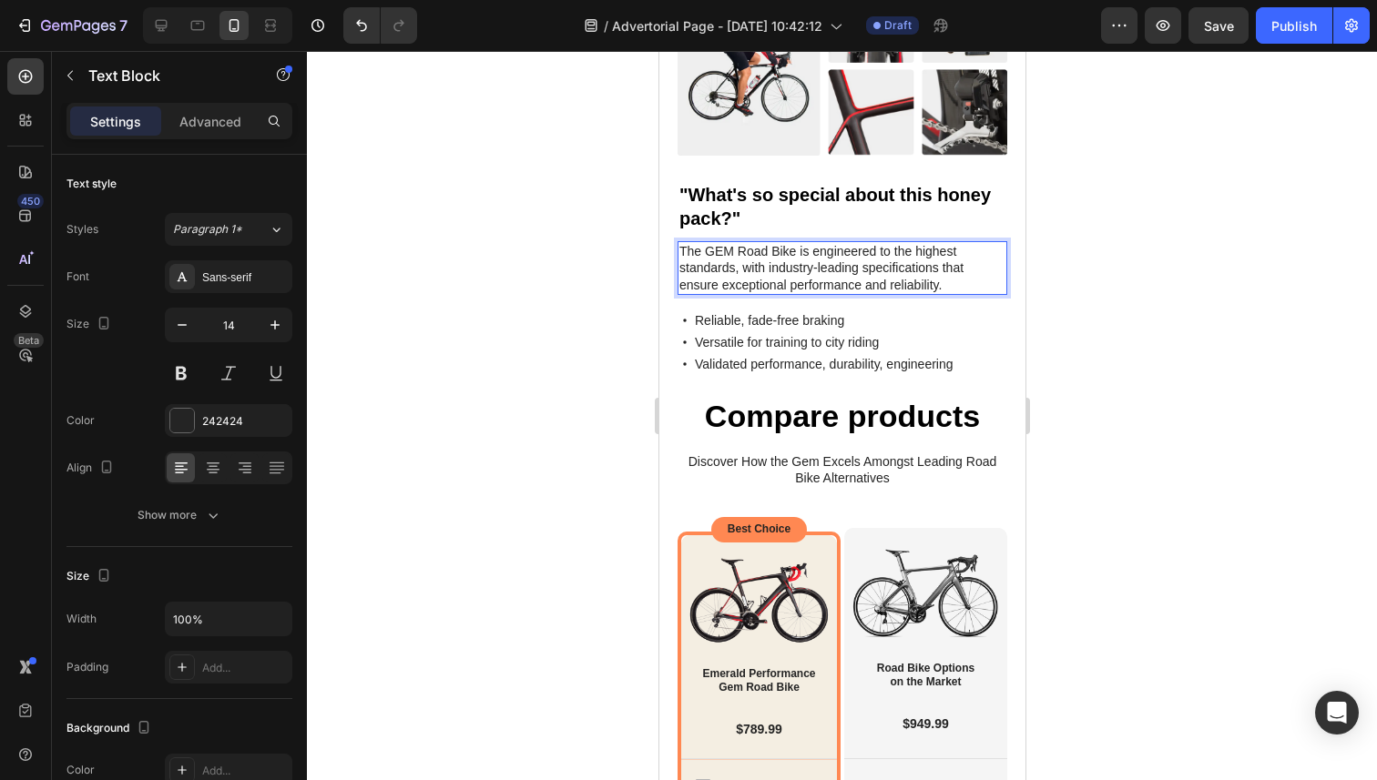
click at [892, 243] on p "The GEM Road Bike is engineered to the highest standards, with industry-leading…" at bounding box center [841, 268] width 326 height 50
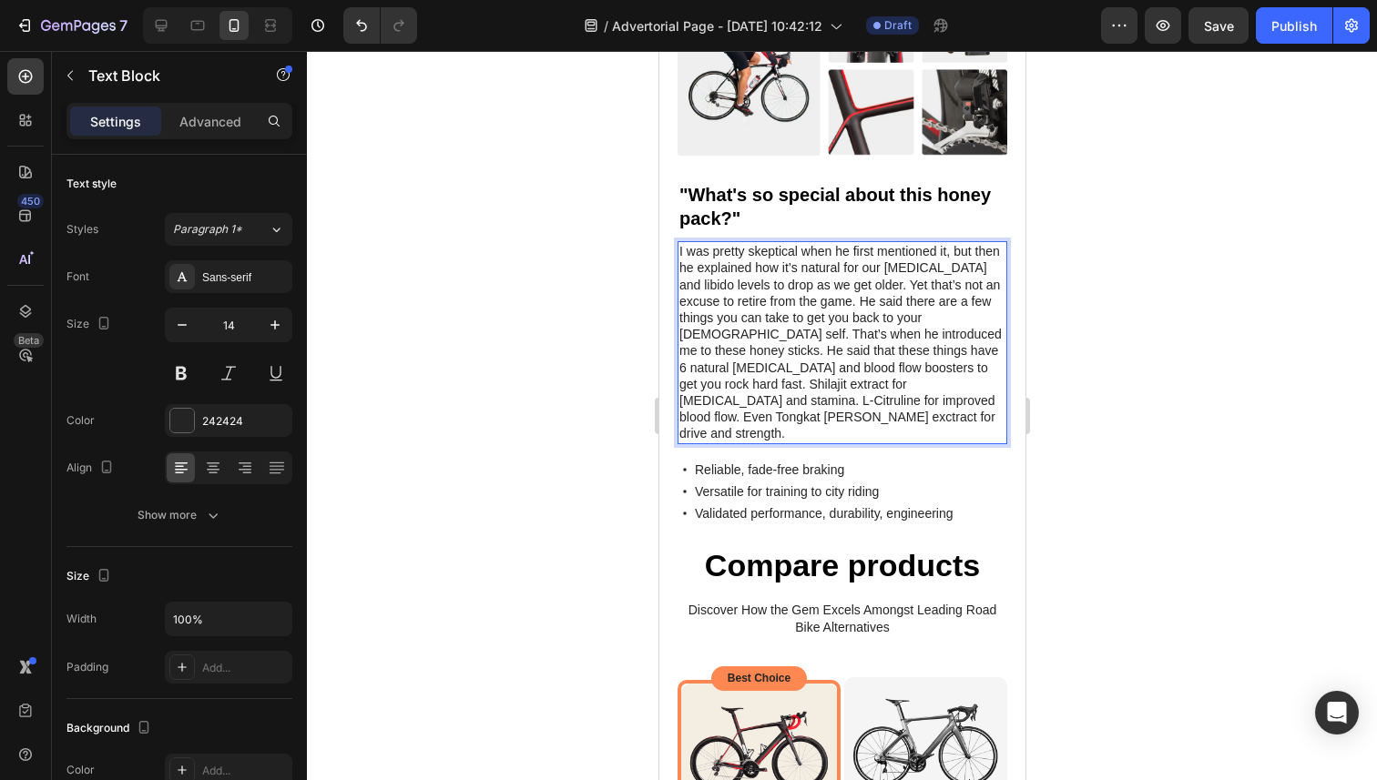
click at [997, 313] on p "I was pretty skeptical when he first mentioned it, but then he explained how it…" at bounding box center [841, 342] width 326 height 198
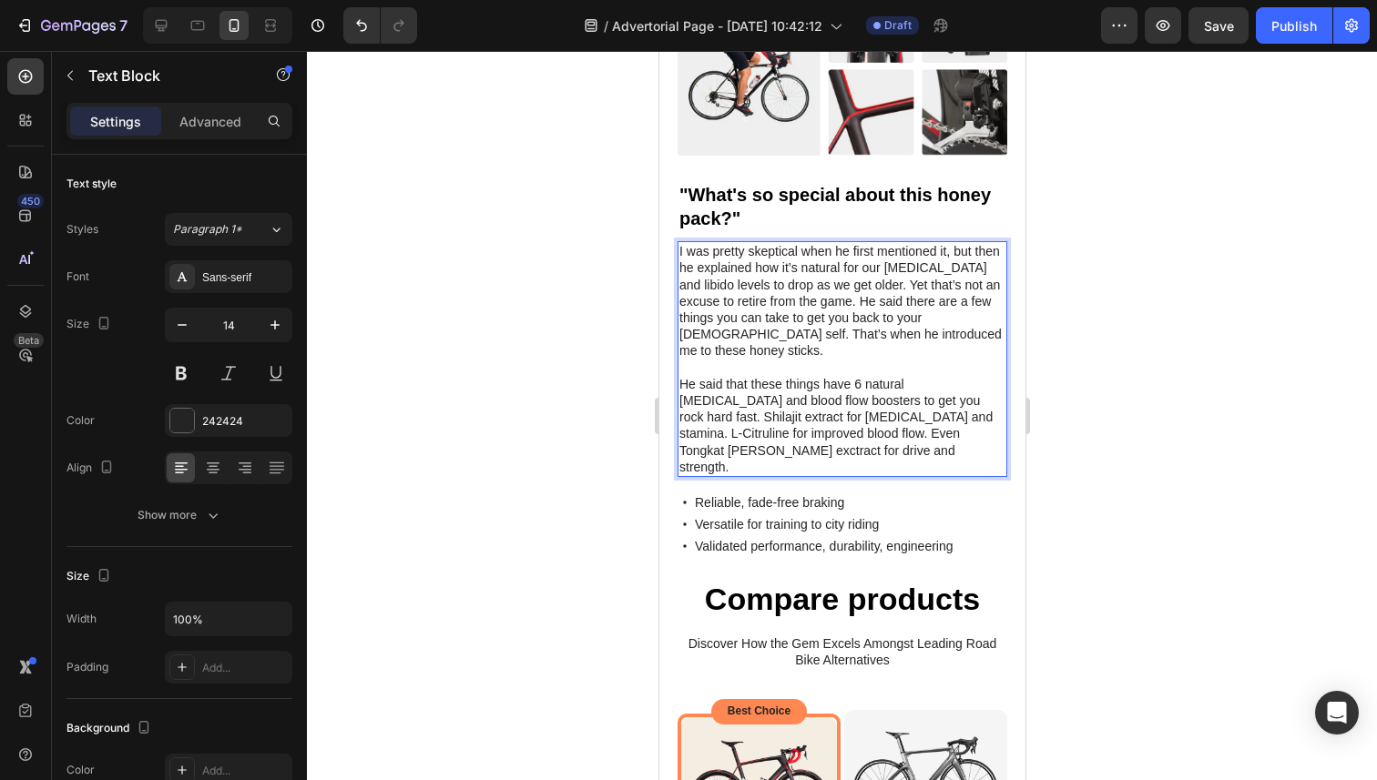
click at [939, 376] on p "He said that these things have 6 natural [MEDICAL_DATA] and blood flow boosters…" at bounding box center [841, 425] width 326 height 99
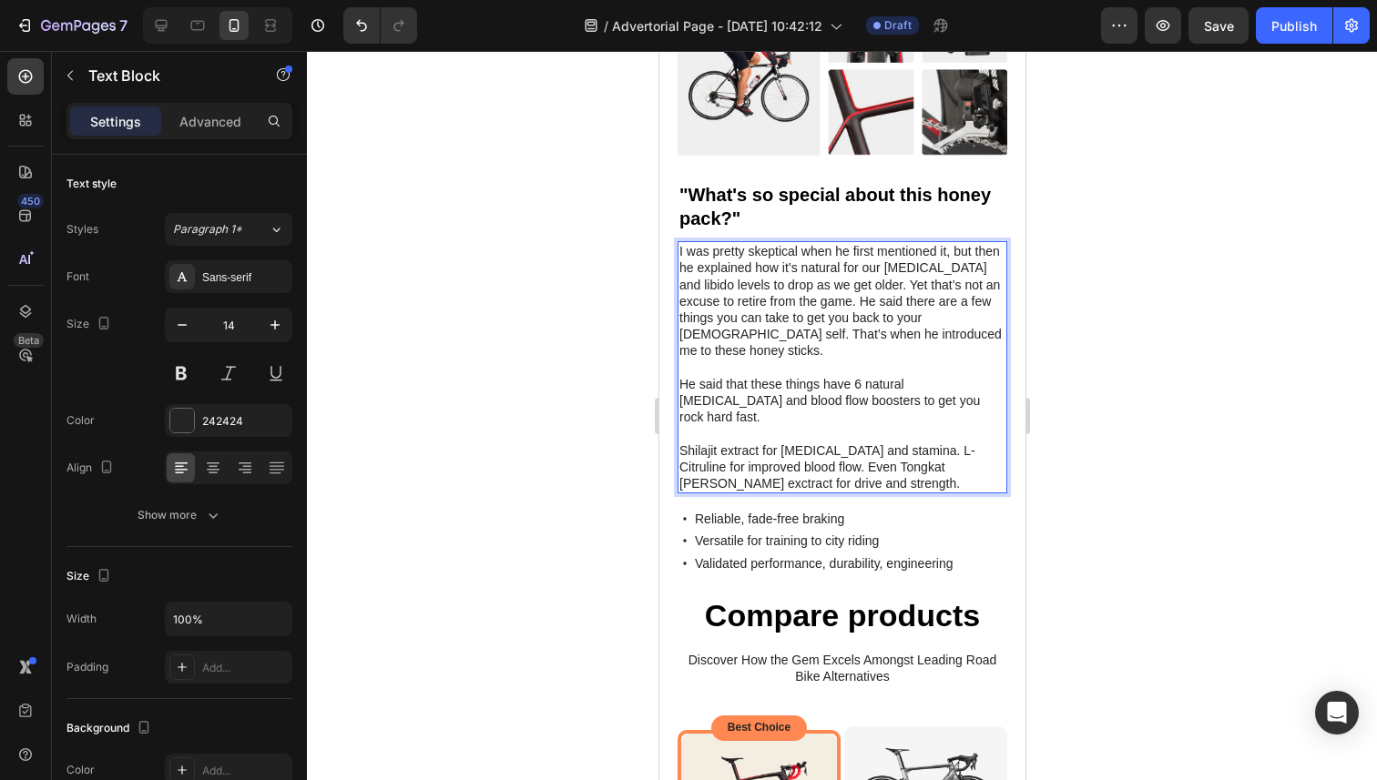
click at [688, 442] on p "Shilajit extract for [MEDICAL_DATA] and stamina. L-Citruline for improved blood…" at bounding box center [841, 467] width 326 height 50
click at [904, 442] on p "Shilajit extract for [MEDICAL_DATA] and stamina. L-Citruline for improved blood…" at bounding box center [841, 467] width 326 height 50
drag, startPoint x: 919, startPoint y: 402, endPoint x: 873, endPoint y: 402, distance: 45.5
click at [873, 442] on p "Shilajit extract for [MEDICAL_DATA] and stamina. L-Citruline for improved blood…" at bounding box center [841, 467] width 326 height 50
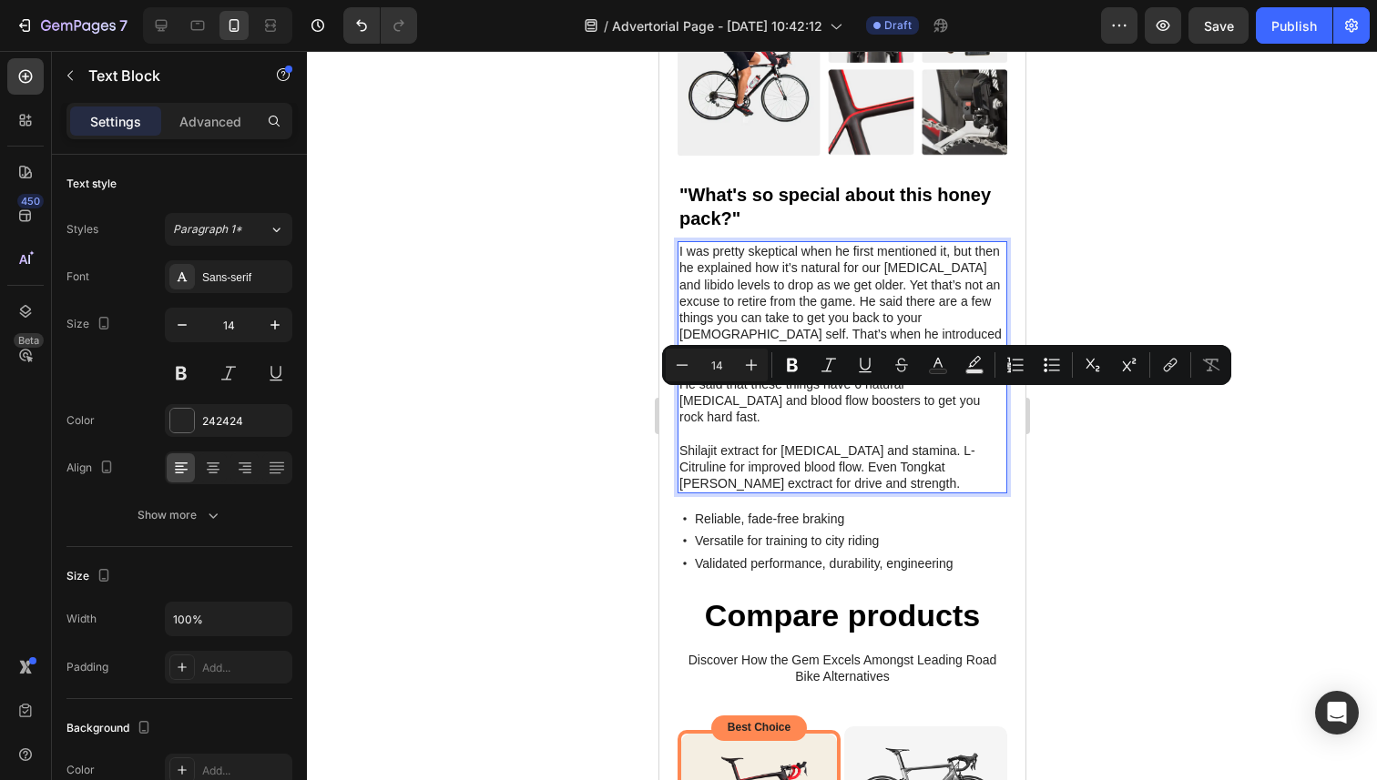
click at [920, 442] on p "Shilajit extract for [MEDICAL_DATA] and stamina. L-Citruline for improved blood…" at bounding box center [841, 467] width 326 height 50
drag, startPoint x: 921, startPoint y: 402, endPoint x: 662, endPoint y: 404, distance: 259.5
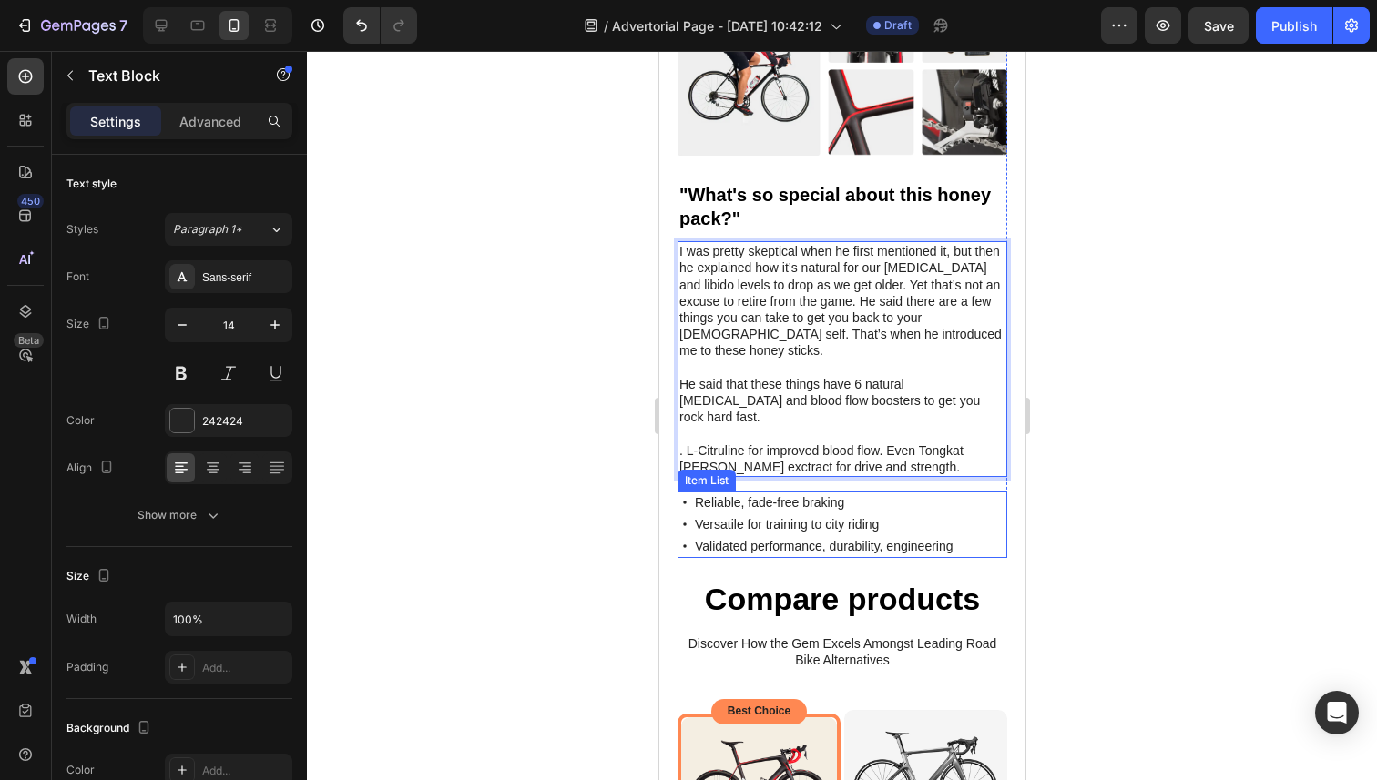
click at [746, 494] on p "Reliable, fade-free braking" at bounding box center [823, 502] width 259 height 16
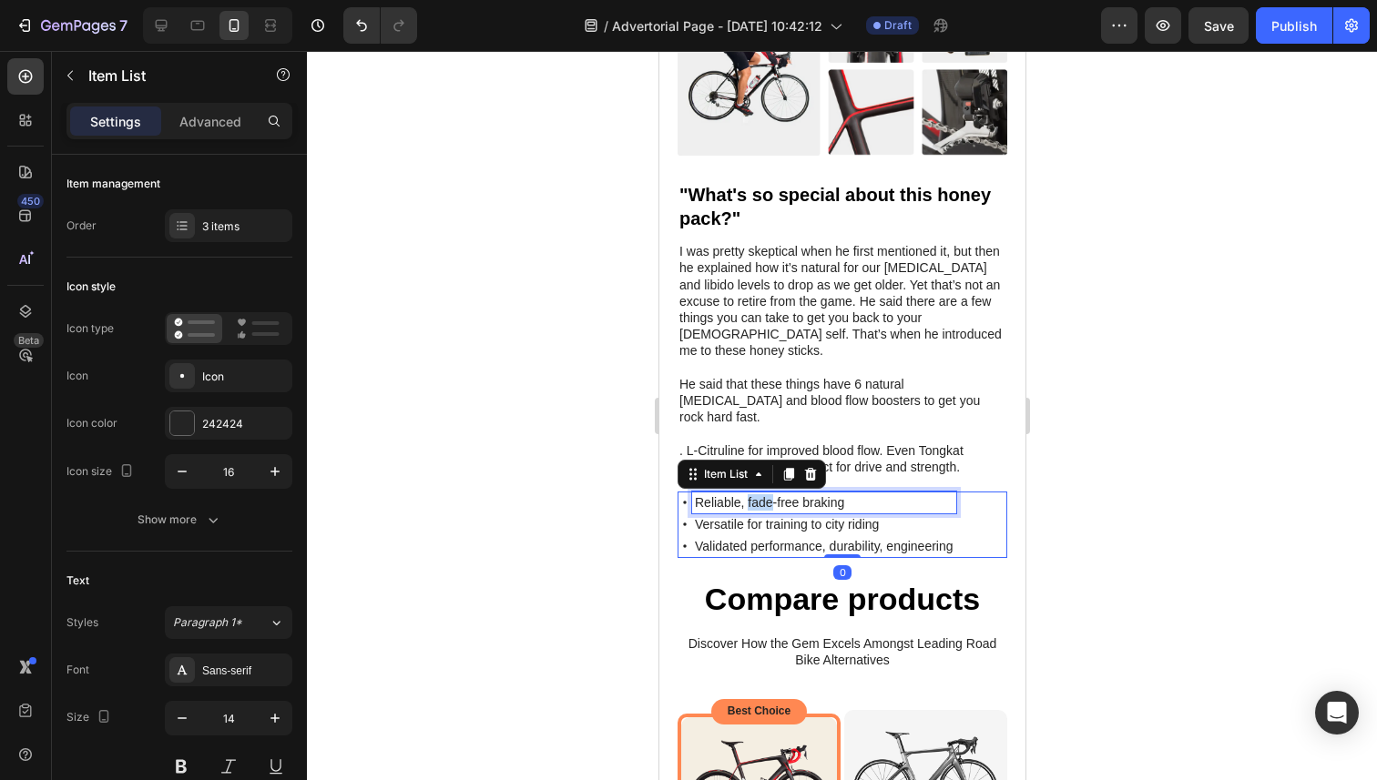
click at [746, 494] on p "Reliable, fade-free braking" at bounding box center [823, 502] width 259 height 16
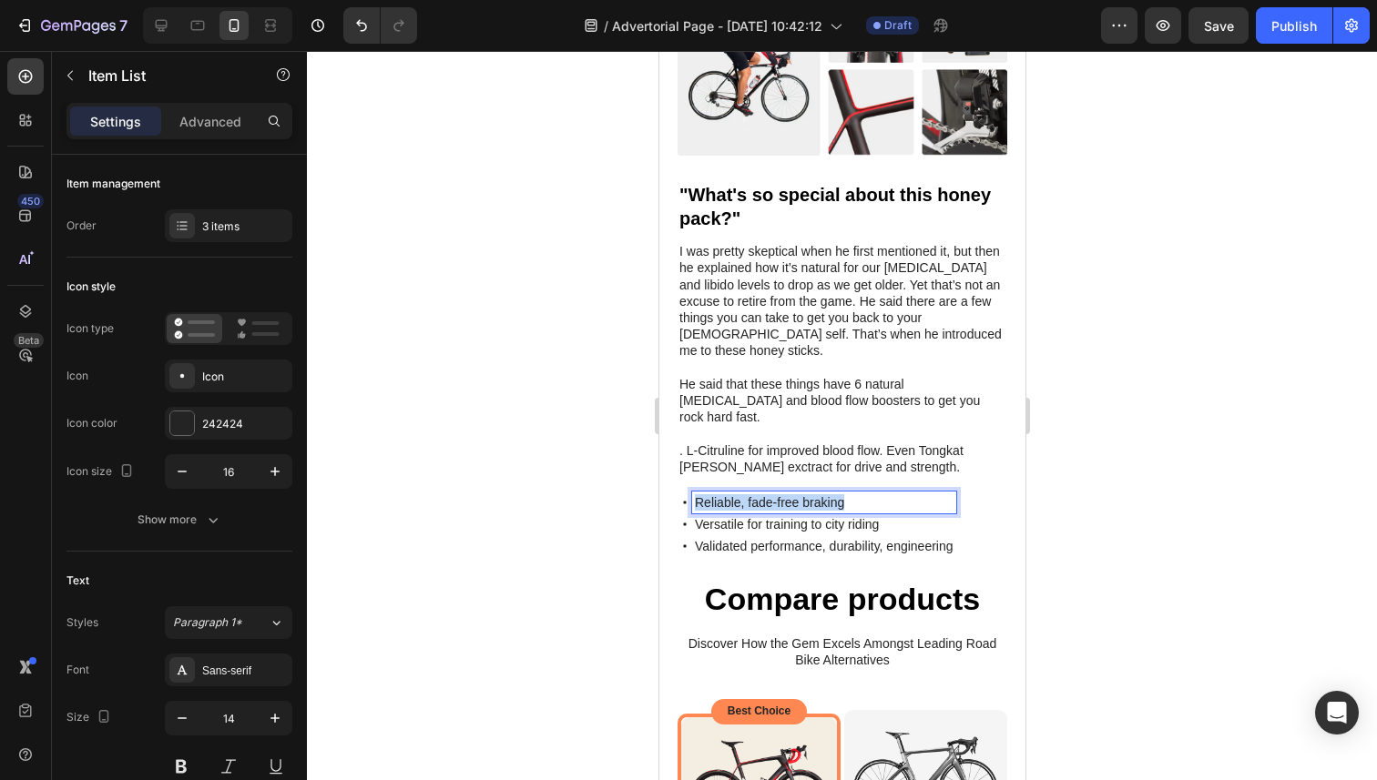
click at [746, 494] on p "Reliable, fade-free braking" at bounding box center [823, 502] width 259 height 16
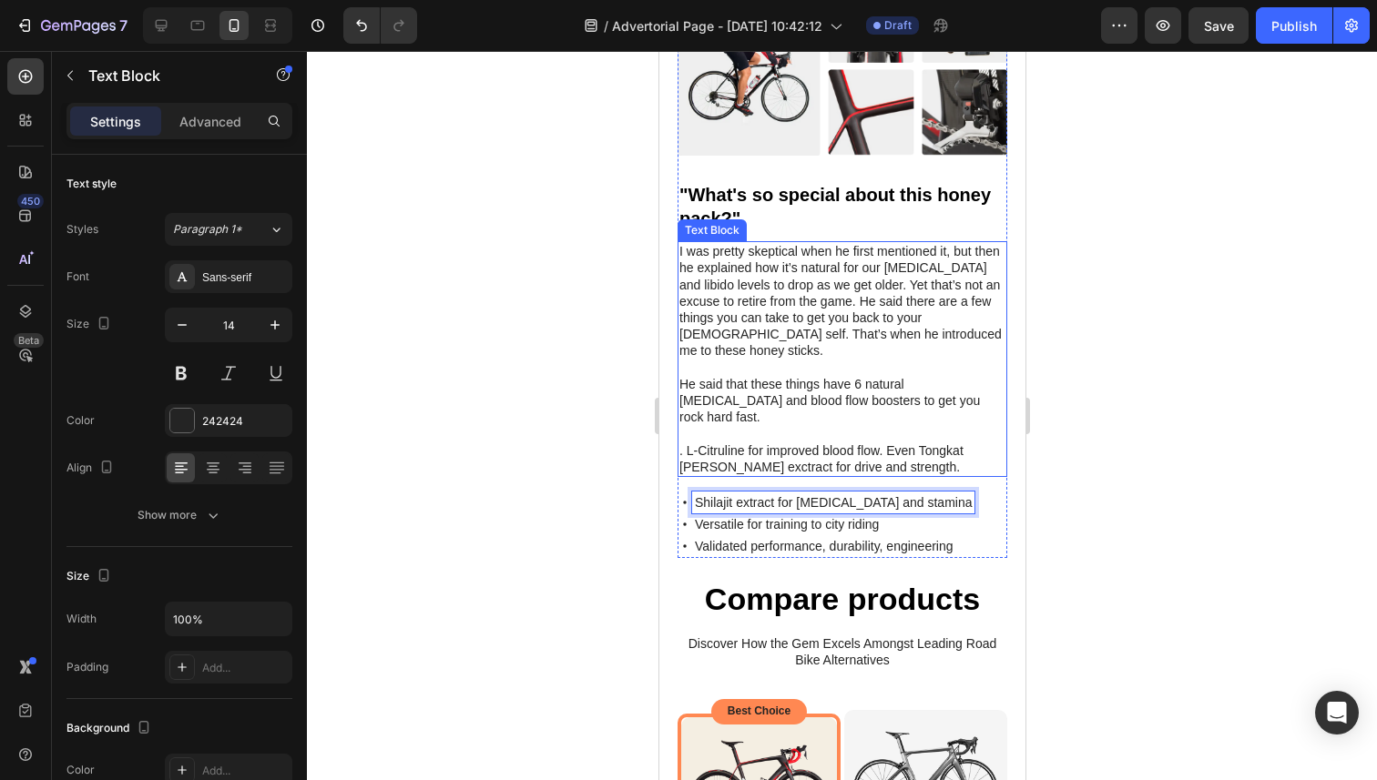
click at [813, 442] on p ". L-Citruline for improved blood flow. Even Tongkat [PERSON_NAME] exctract for …" at bounding box center [841, 458] width 326 height 33
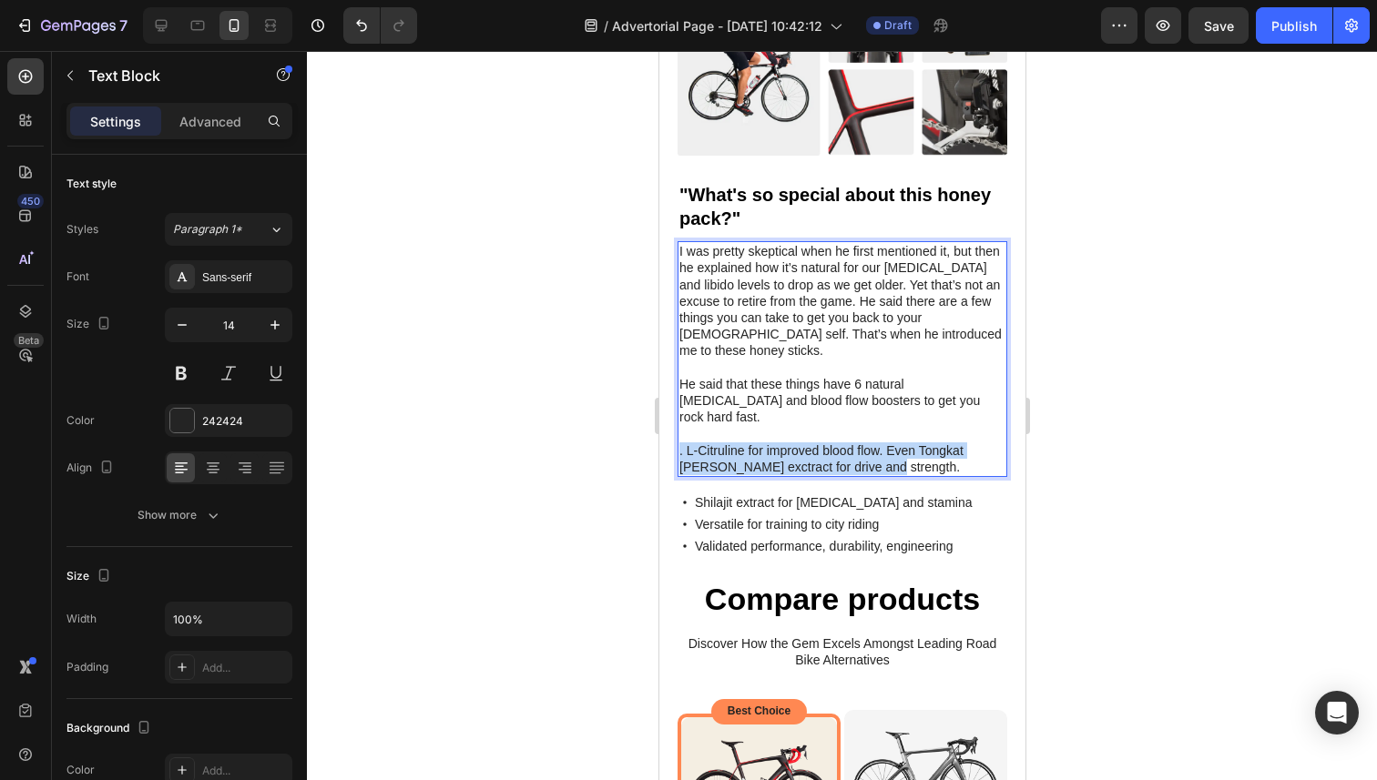
click at [813, 442] on p ". L-Citruline for improved blood flow. Even Tongkat [PERSON_NAME] exctract for …" at bounding box center [841, 458] width 326 height 33
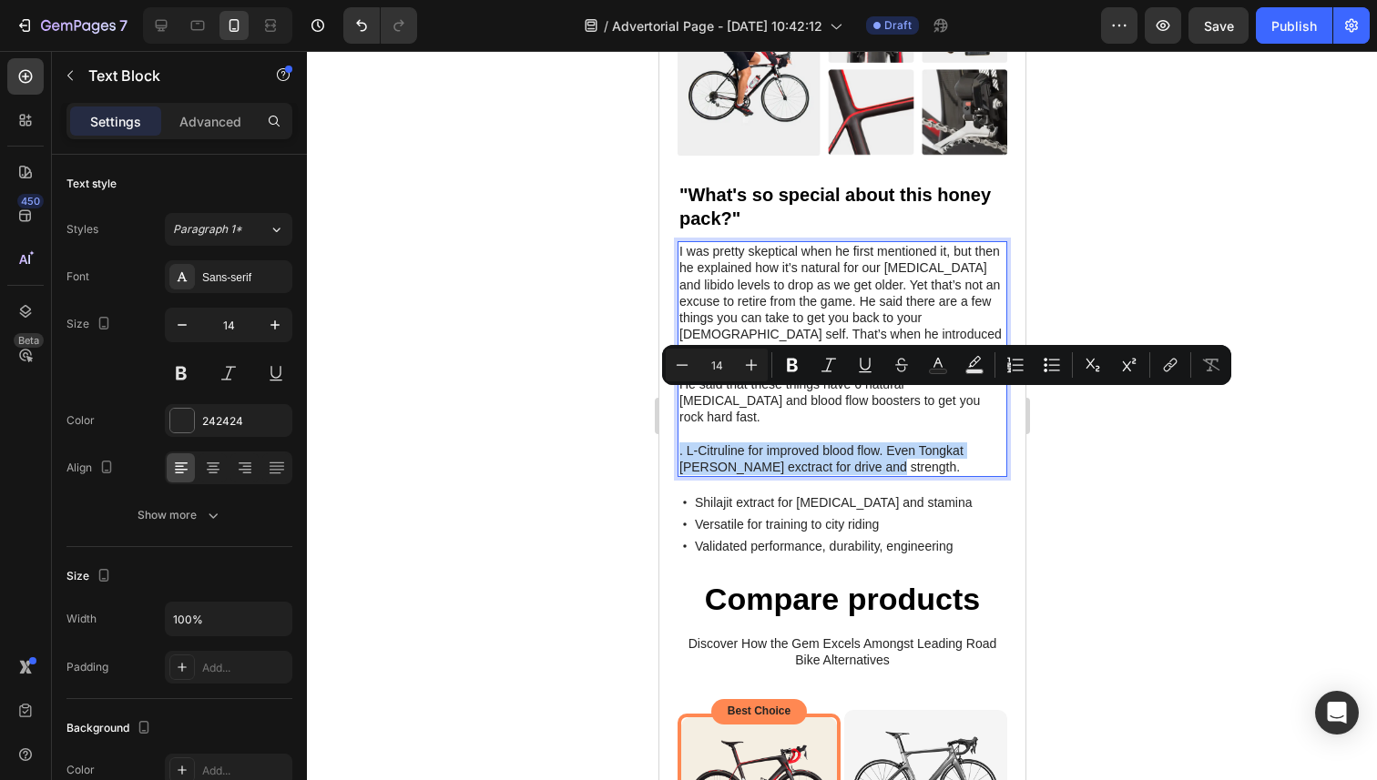
click at [827, 442] on p ". L-Citruline for improved blood flow. Even Tongkat [PERSON_NAME] exctract for …" at bounding box center [841, 458] width 326 height 33
click at [863, 442] on p ". L-Citruline for improved blood flow. Even Tongkat [PERSON_NAME] exctract for …" at bounding box center [841, 458] width 326 height 33
drag, startPoint x: 879, startPoint y: 398, endPoint x: 685, endPoint y: 403, distance: 194.0
click at [685, 442] on p ". L-Citruline for improved blood flow. Even Tongkat [PERSON_NAME] exctract for …" at bounding box center [841, 458] width 326 height 33
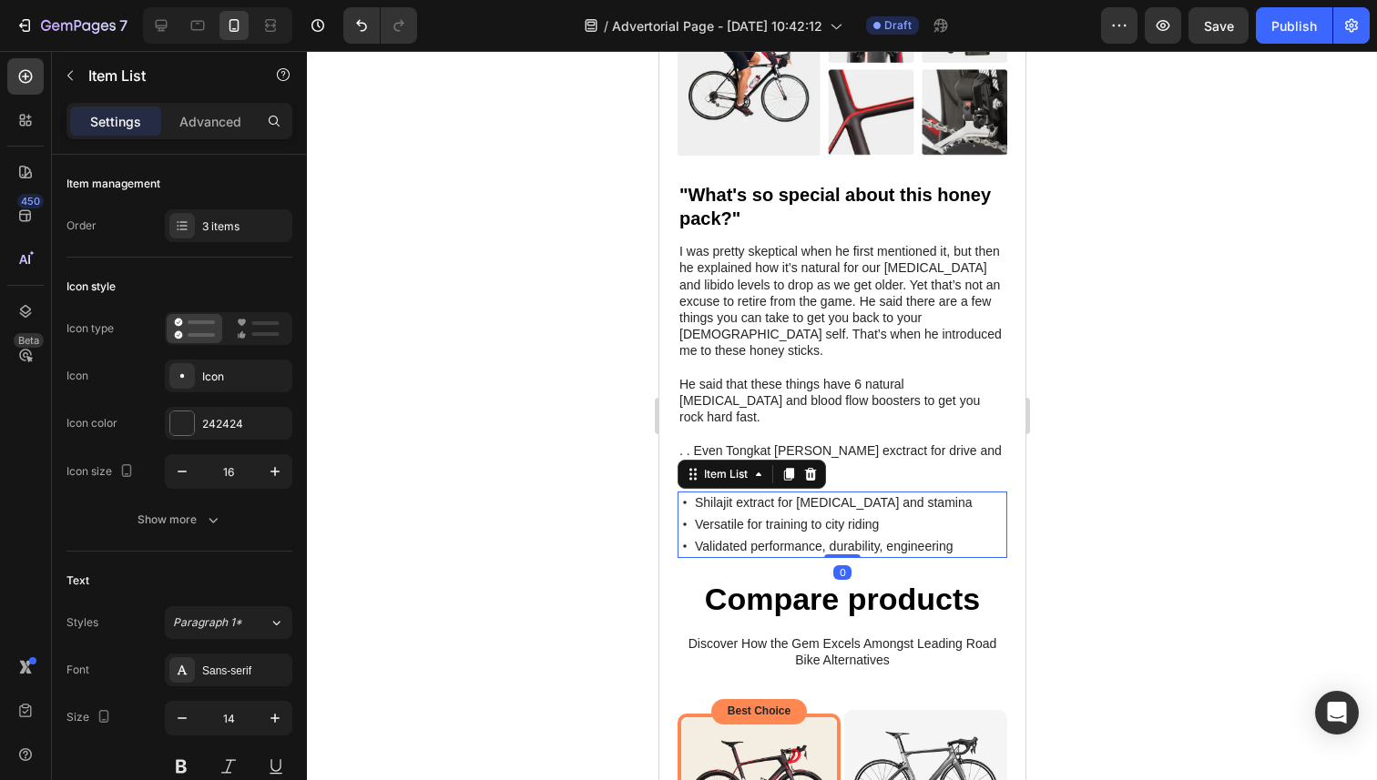
click at [727, 516] on p "Versatile for training to city riding" at bounding box center [832, 524] width 277 height 16
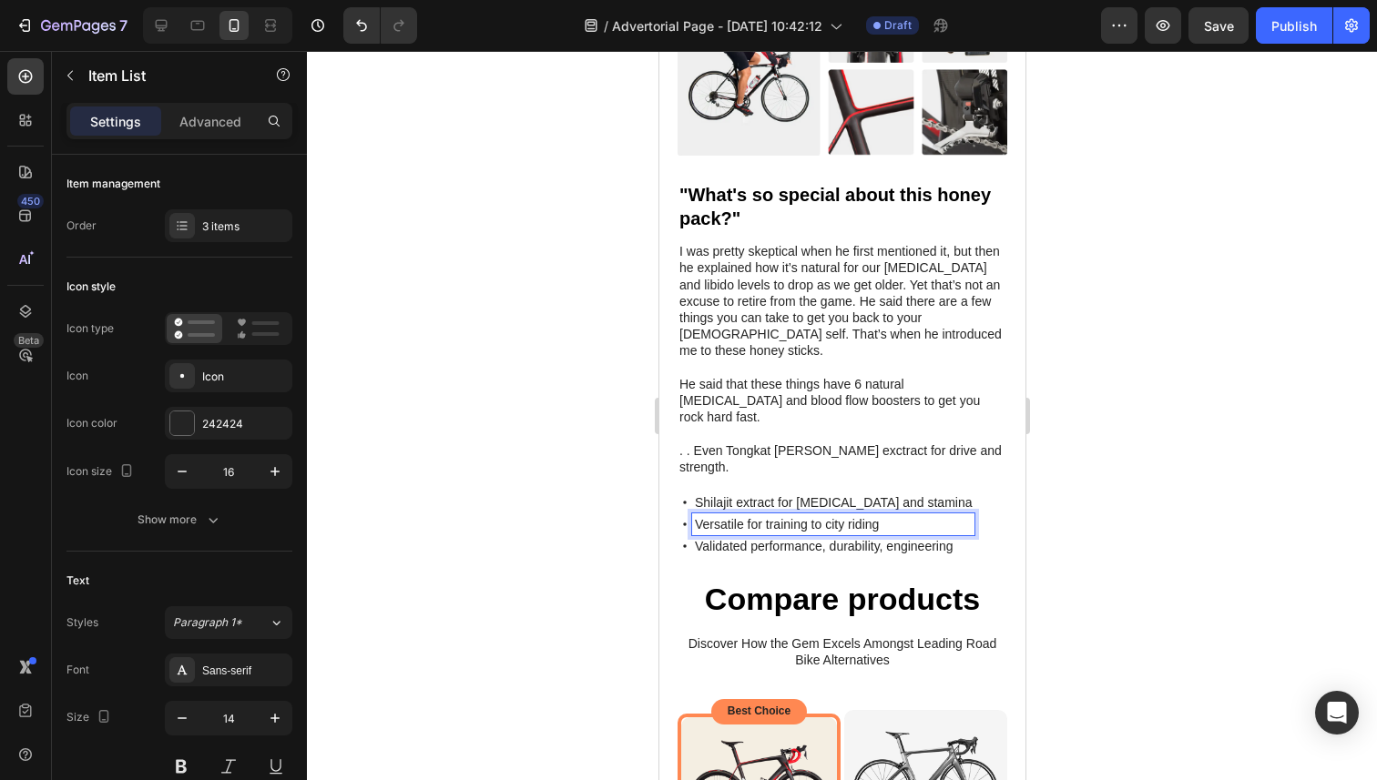
click at [727, 516] on p "Versatile for training to city riding" at bounding box center [832, 524] width 277 height 16
click at [866, 442] on p ". . Even Tongkat [PERSON_NAME] exctract for drive and strength." at bounding box center [841, 458] width 326 height 33
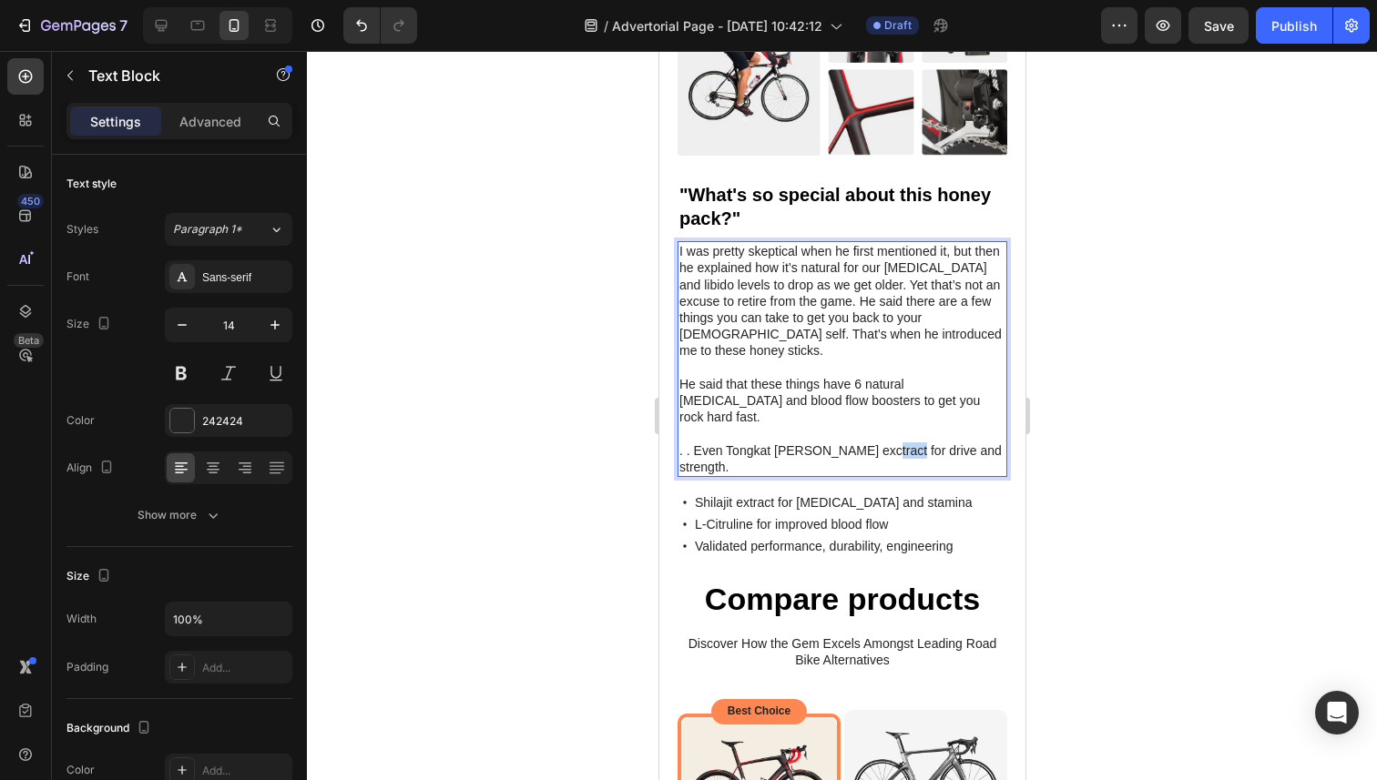
click at [863, 442] on p ". . Even Tongkat [PERSON_NAME] exctract for drive and strength." at bounding box center [841, 458] width 326 height 33
click at [940, 442] on p ". . Even Tongkat [PERSON_NAME] exctract for drive and strength." at bounding box center [841, 458] width 326 height 33
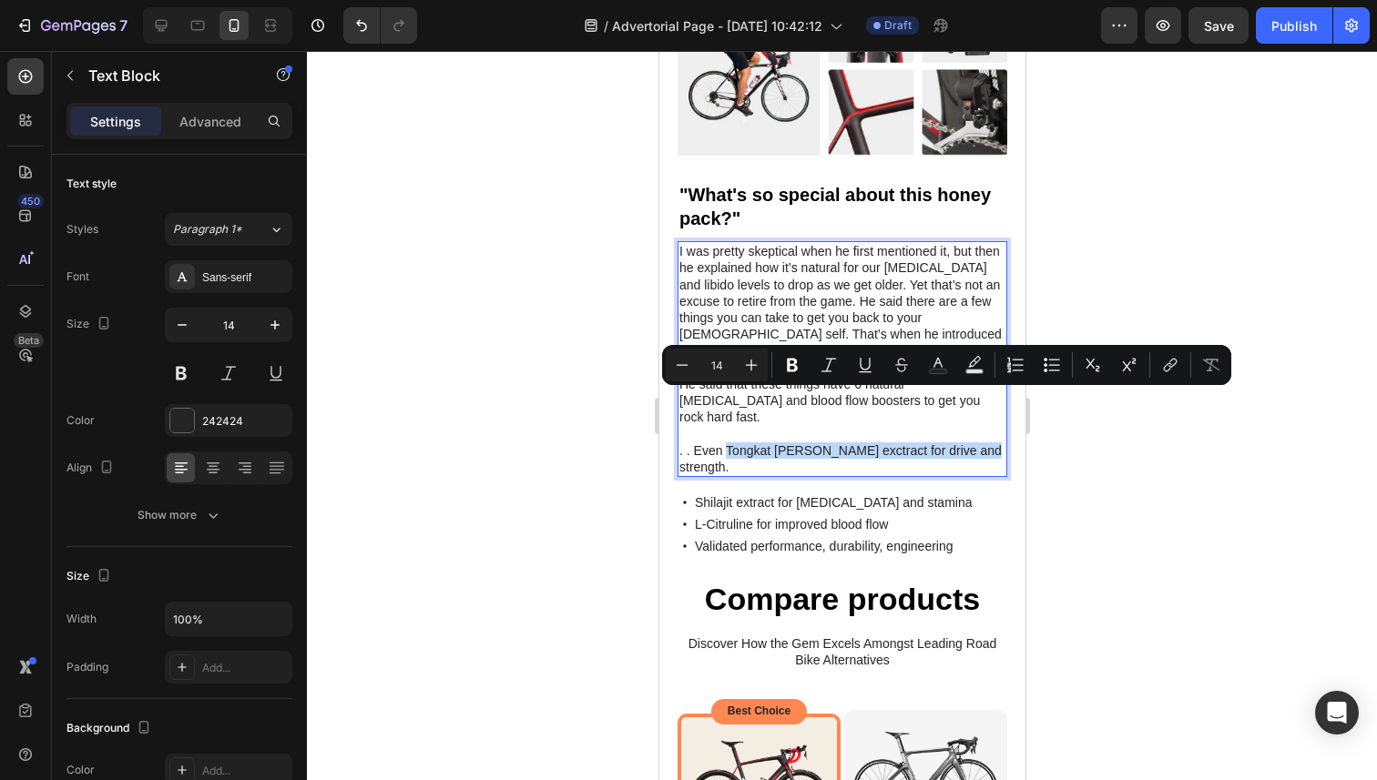
drag, startPoint x: 965, startPoint y: 402, endPoint x: 725, endPoint y: 405, distance: 240.4
click at [725, 442] on p ". . Even Tongkat [PERSON_NAME] exctract for drive and strength." at bounding box center [841, 458] width 326 height 33
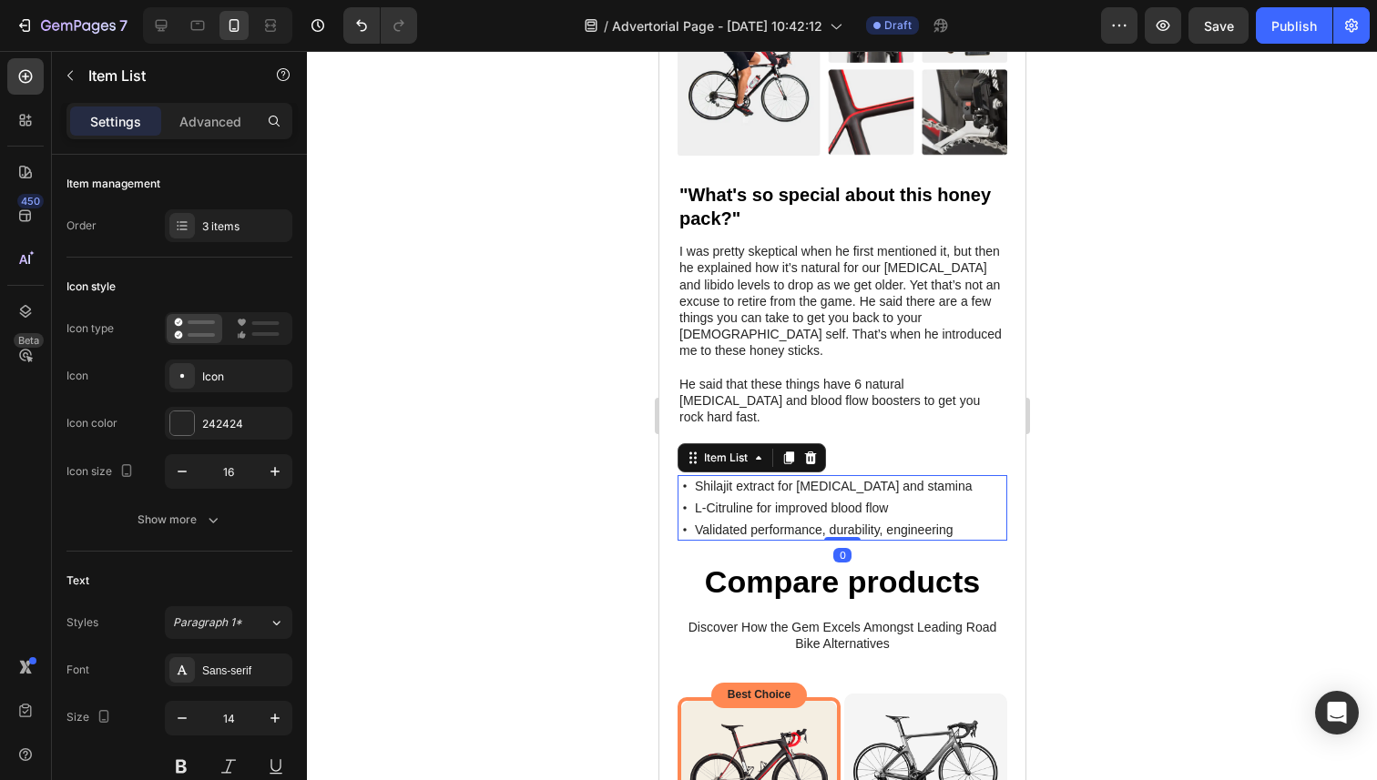
click at [755, 522] on p "Validated performance, durability, engineering" at bounding box center [832, 530] width 277 height 16
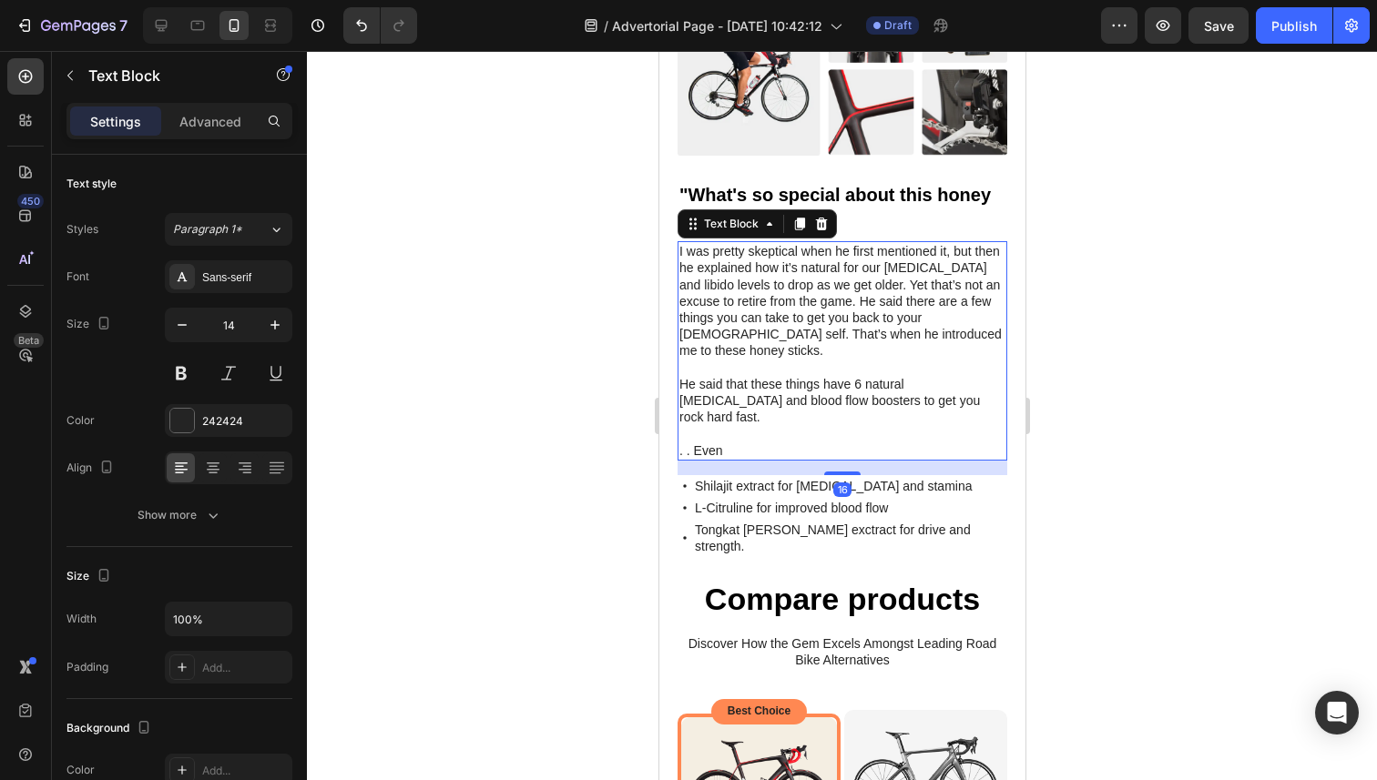
click at [744, 442] on p ". . Even" at bounding box center [841, 450] width 326 height 16
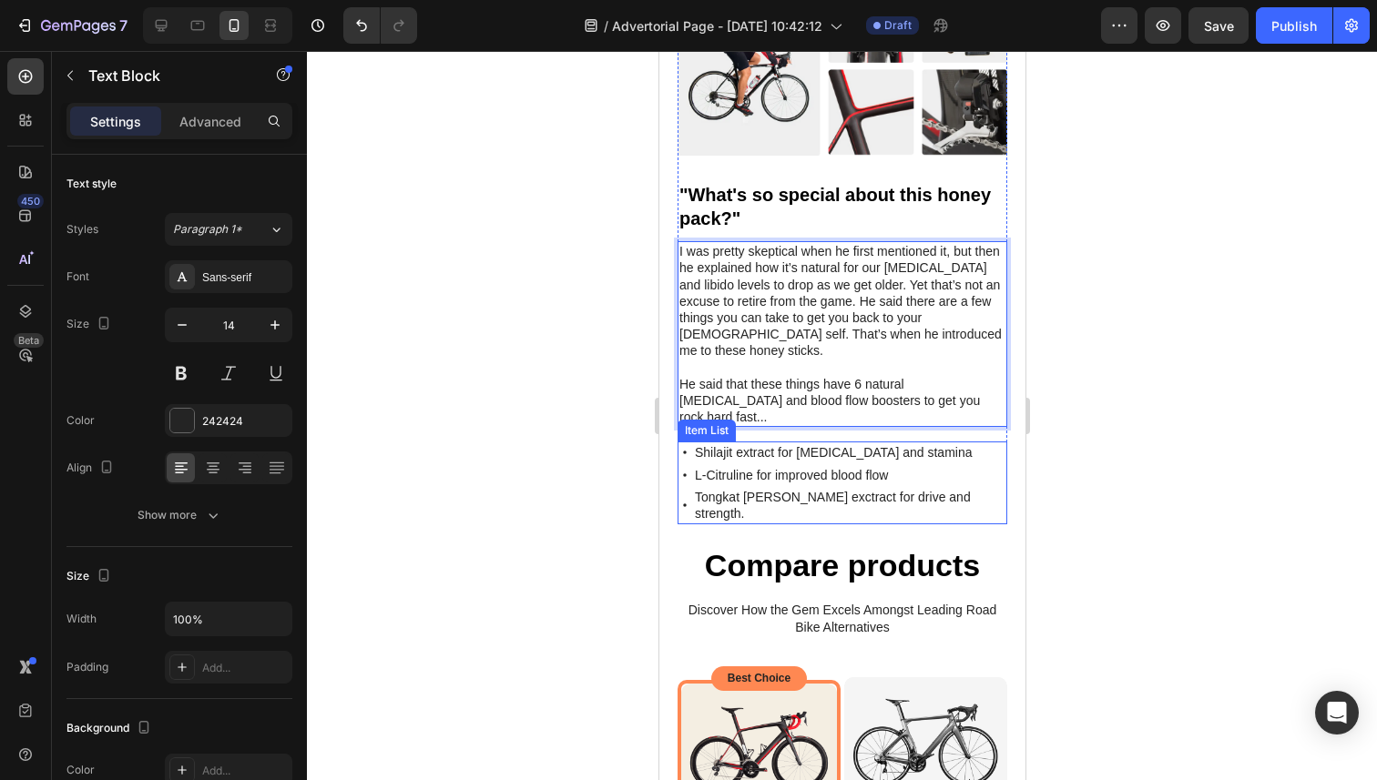
click at [1089, 441] on div at bounding box center [842, 415] width 1070 height 729
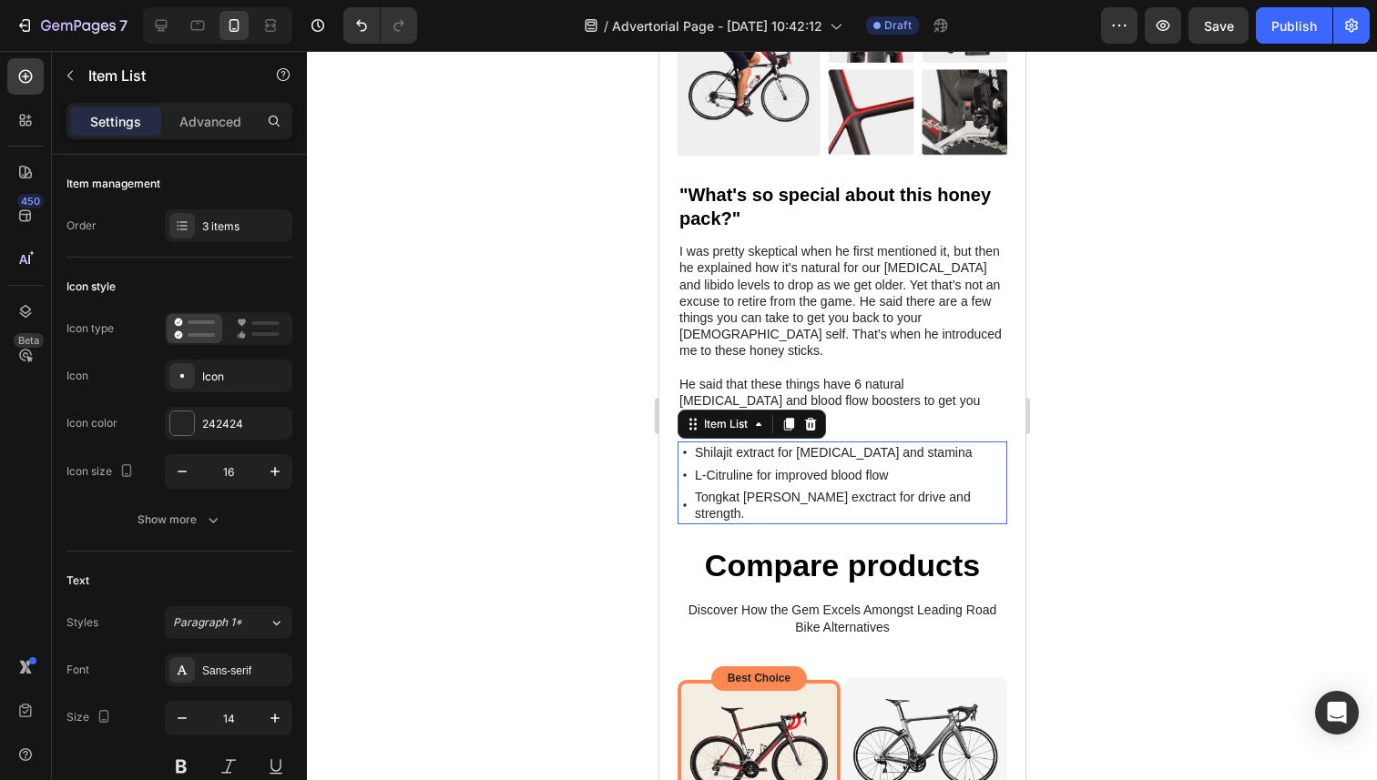
click at [978, 446] on div "Shilajit extract for [MEDICAL_DATA] and stamina L-Citruline for improved blood …" at bounding box center [841, 483] width 330 height 83
click at [962, 447] on div "Shilajit extract for [MEDICAL_DATA] and stamina L-Citruline for improved blood …" at bounding box center [841, 483] width 330 height 83
click at [949, 446] on div "Shilajit extract for [MEDICAL_DATA] and stamina L-Citruline for improved blood …" at bounding box center [841, 483] width 330 height 83
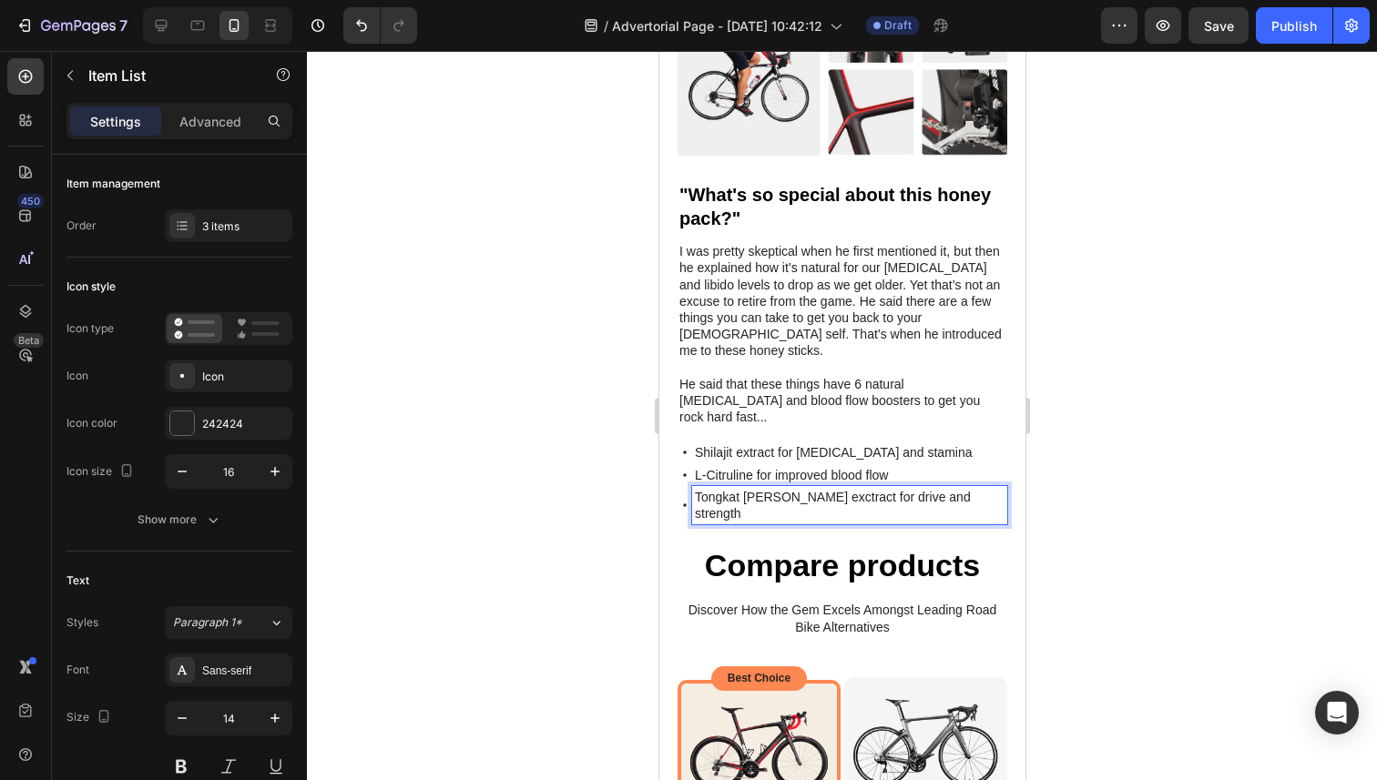
click at [978, 442] on div "Shilajit extract for [MEDICAL_DATA] and stamina L-Citruline for improved blood …" at bounding box center [841, 483] width 330 height 83
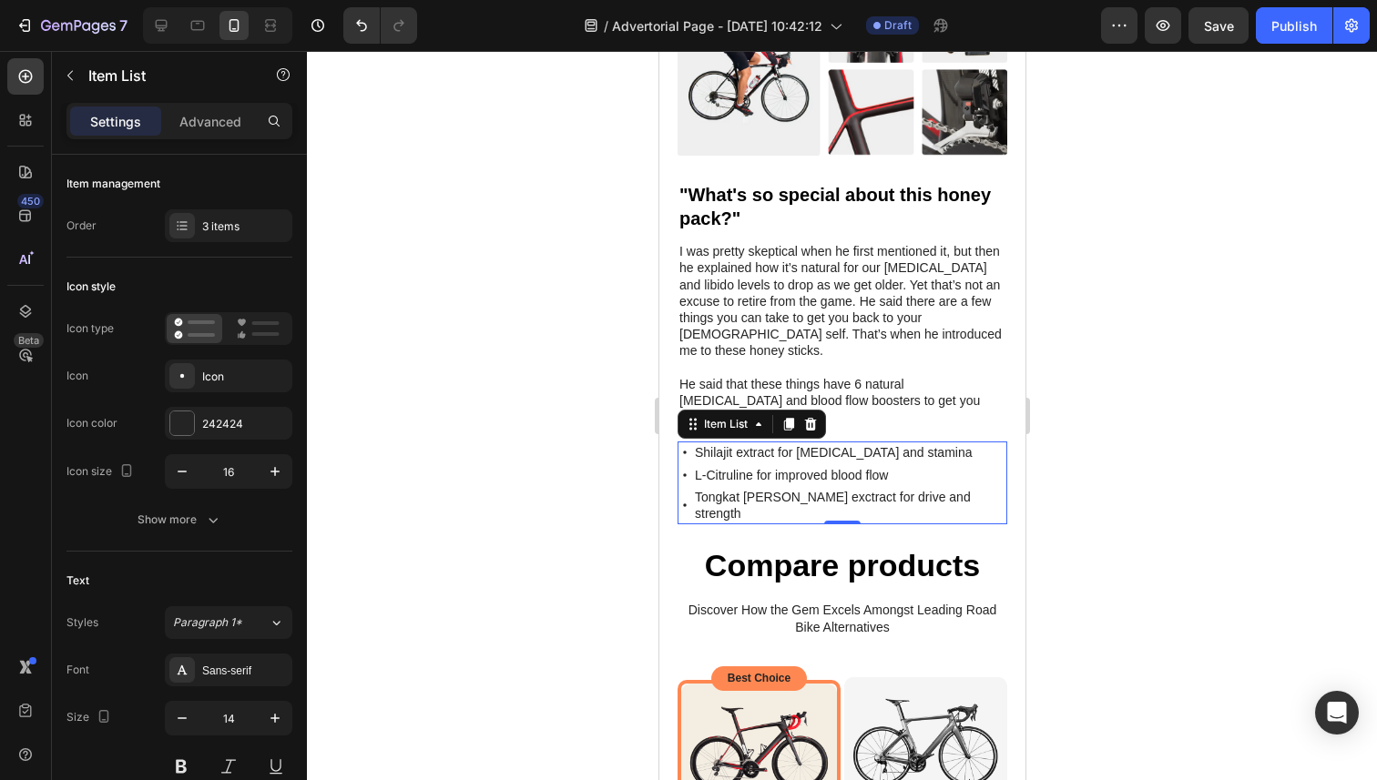
click at [1140, 407] on div at bounding box center [842, 415] width 1070 height 729
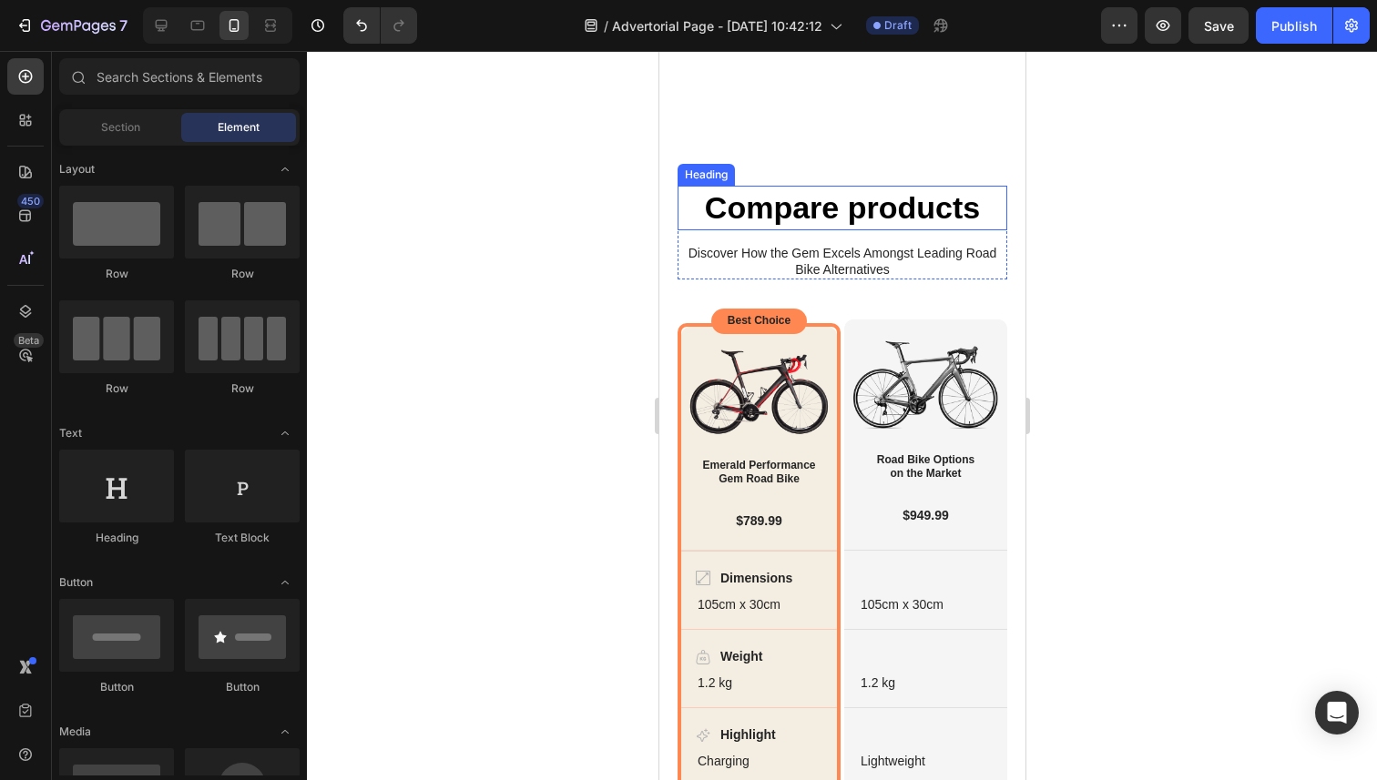
scroll to position [1895, 0]
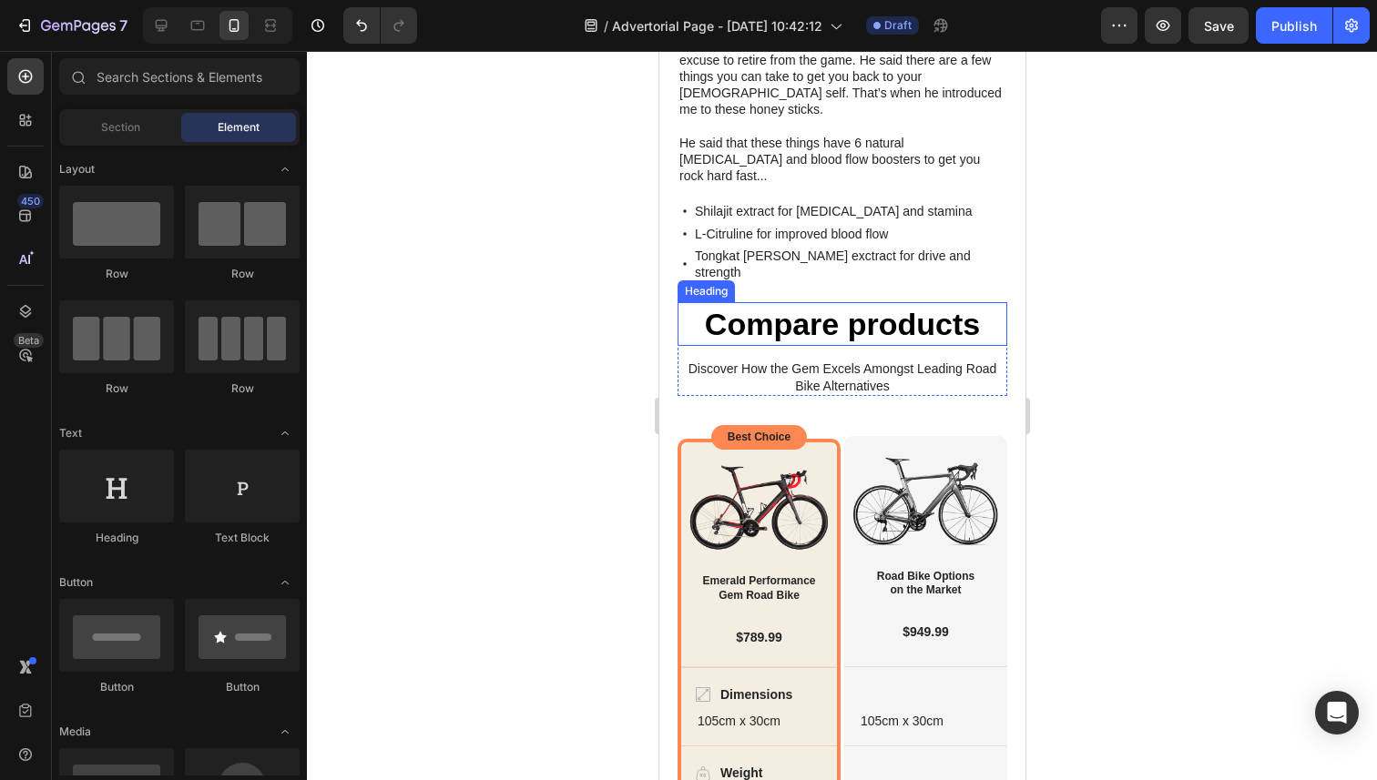
click at [990, 302] on h2 "Compare products" at bounding box center [841, 324] width 330 height 44
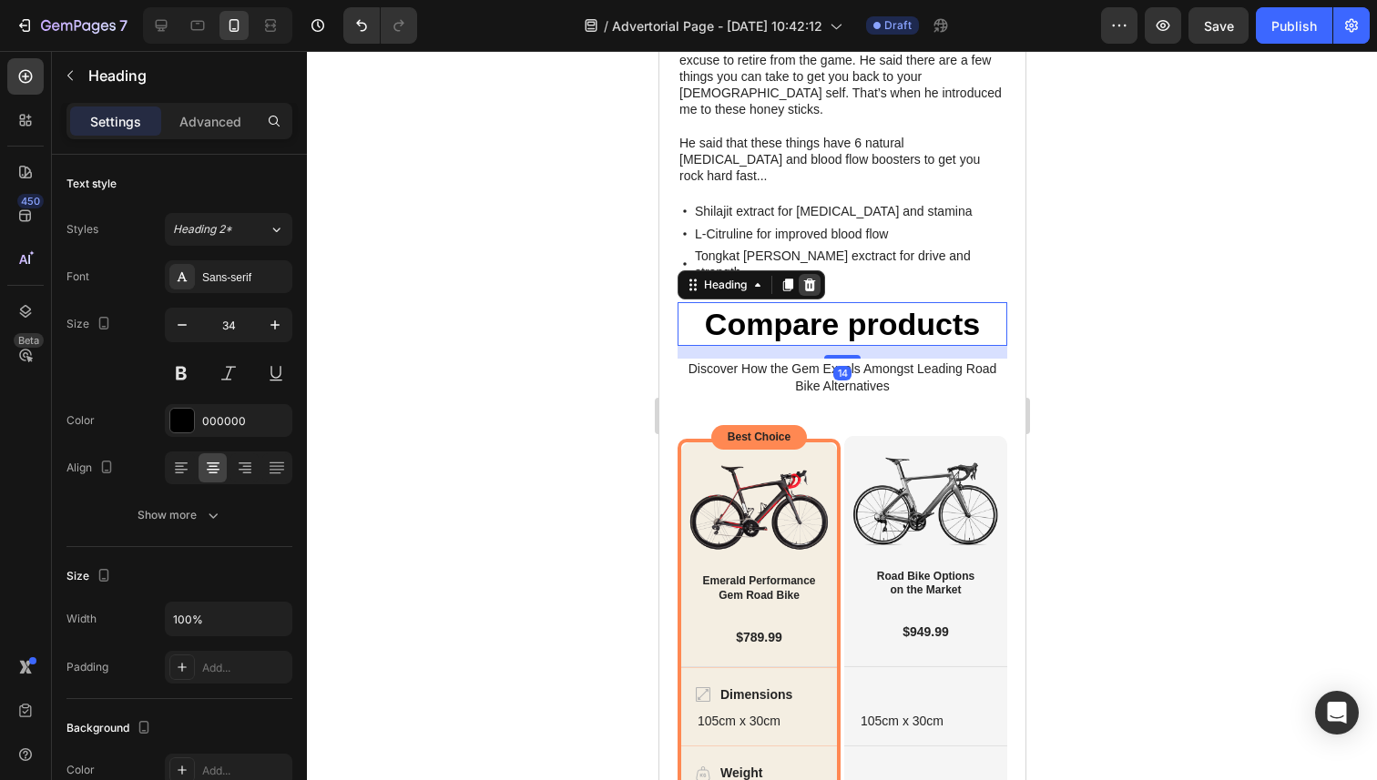
click at [803, 278] on icon at bounding box center [808, 285] width 15 height 15
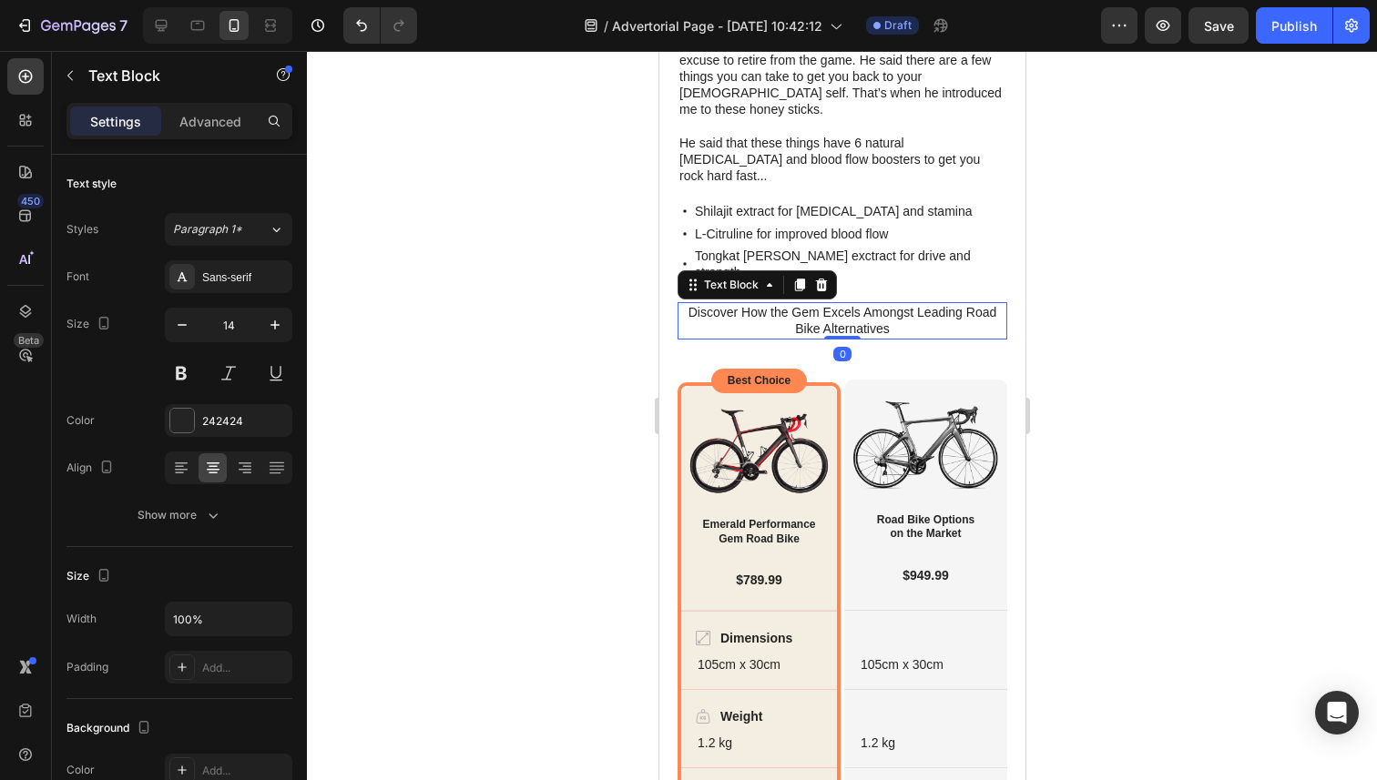
click at [784, 304] on p "Discover How the Gem Excels Amongst Leading Road Bike Alternatives" at bounding box center [841, 320] width 326 height 33
click at [822, 279] on icon at bounding box center [821, 285] width 12 height 13
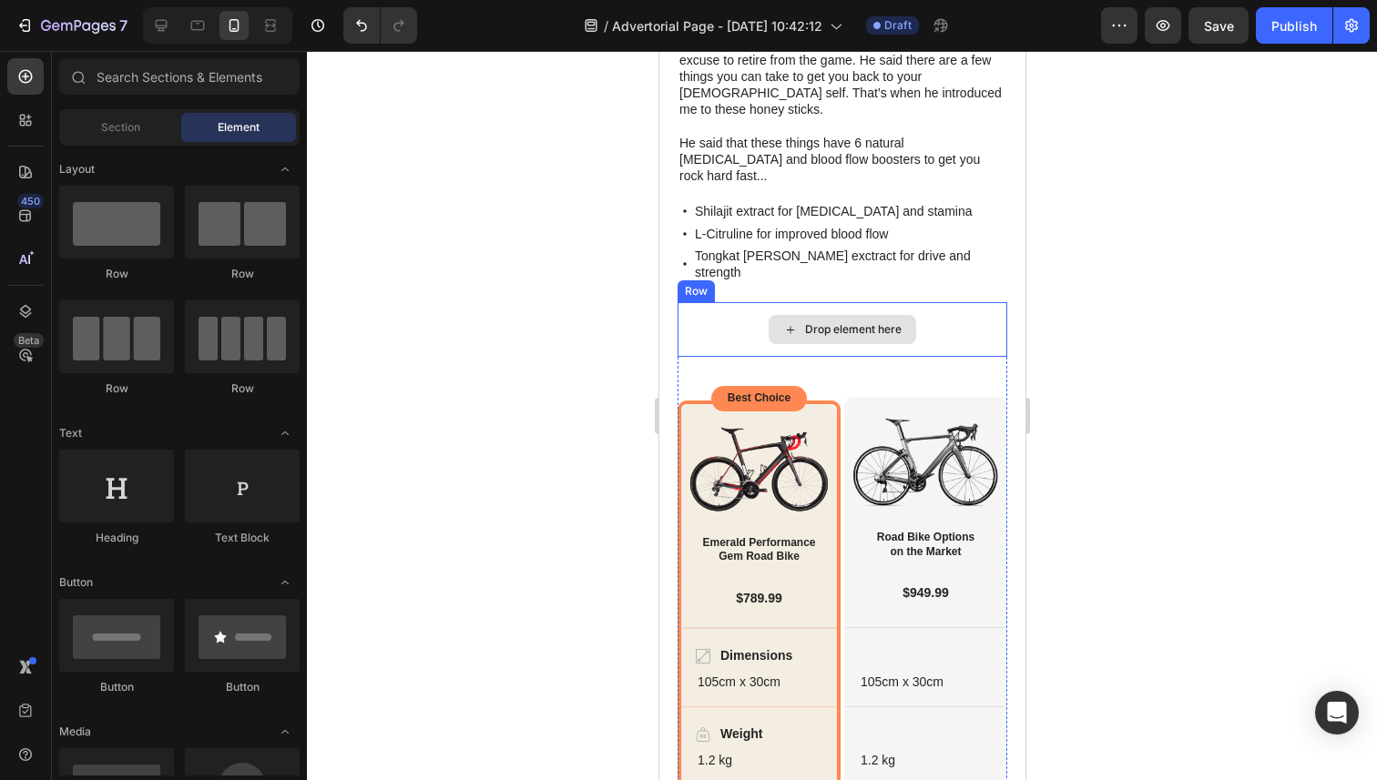
click at [973, 302] on div "Drop element here" at bounding box center [841, 329] width 330 height 55
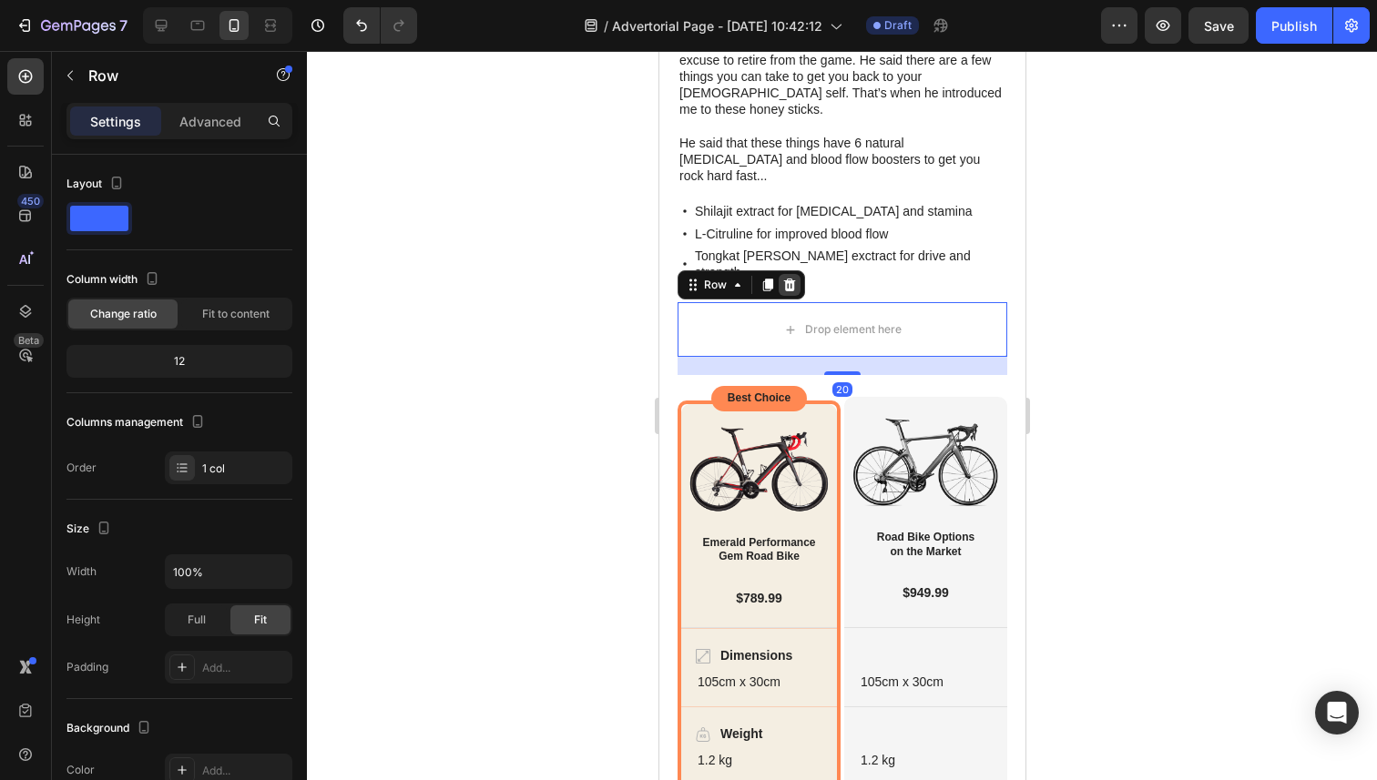
click at [792, 279] on icon at bounding box center [789, 285] width 12 height 13
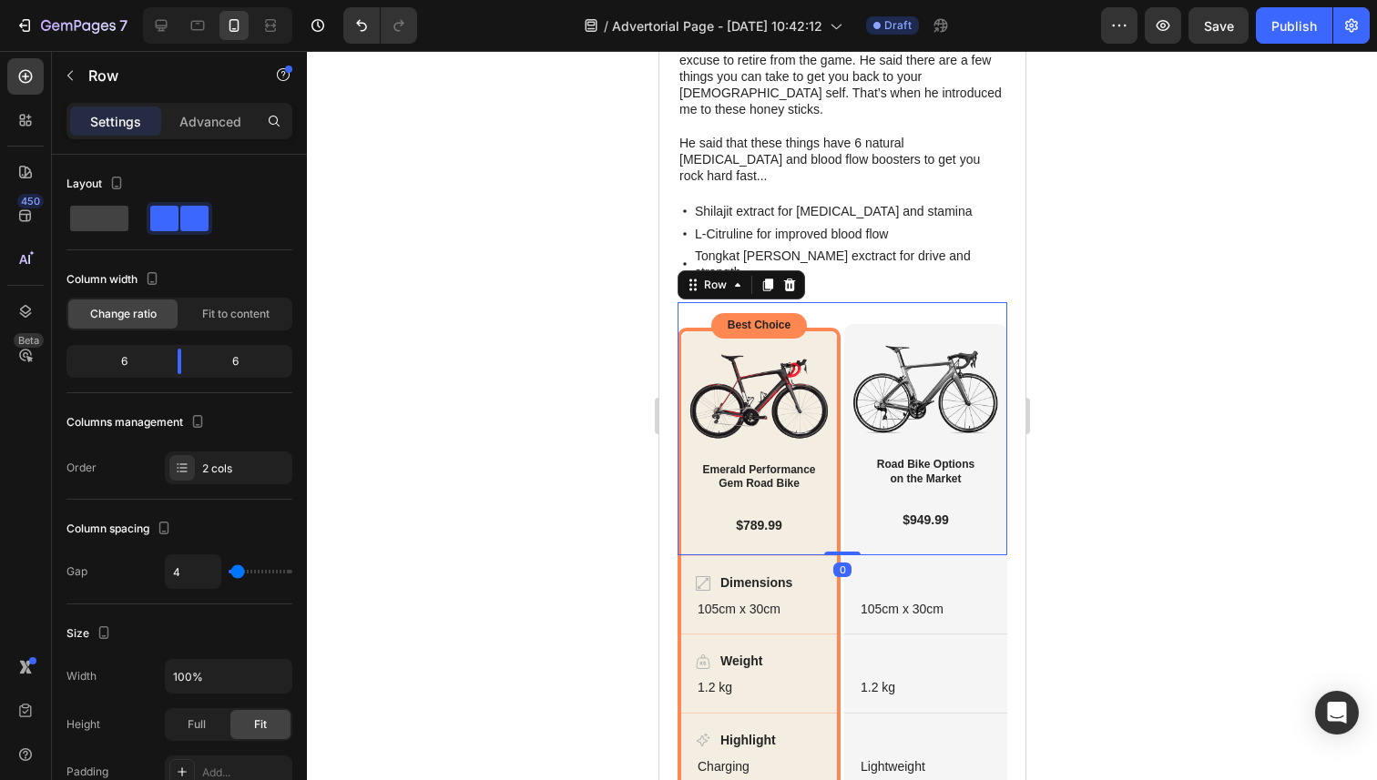
click at [827, 302] on div "Best Choice Text Block Row Image Emerald Performance Gem Road Bike Heading $789…" at bounding box center [757, 428] width 163 height 253
click at [790, 279] on icon at bounding box center [789, 285] width 12 height 13
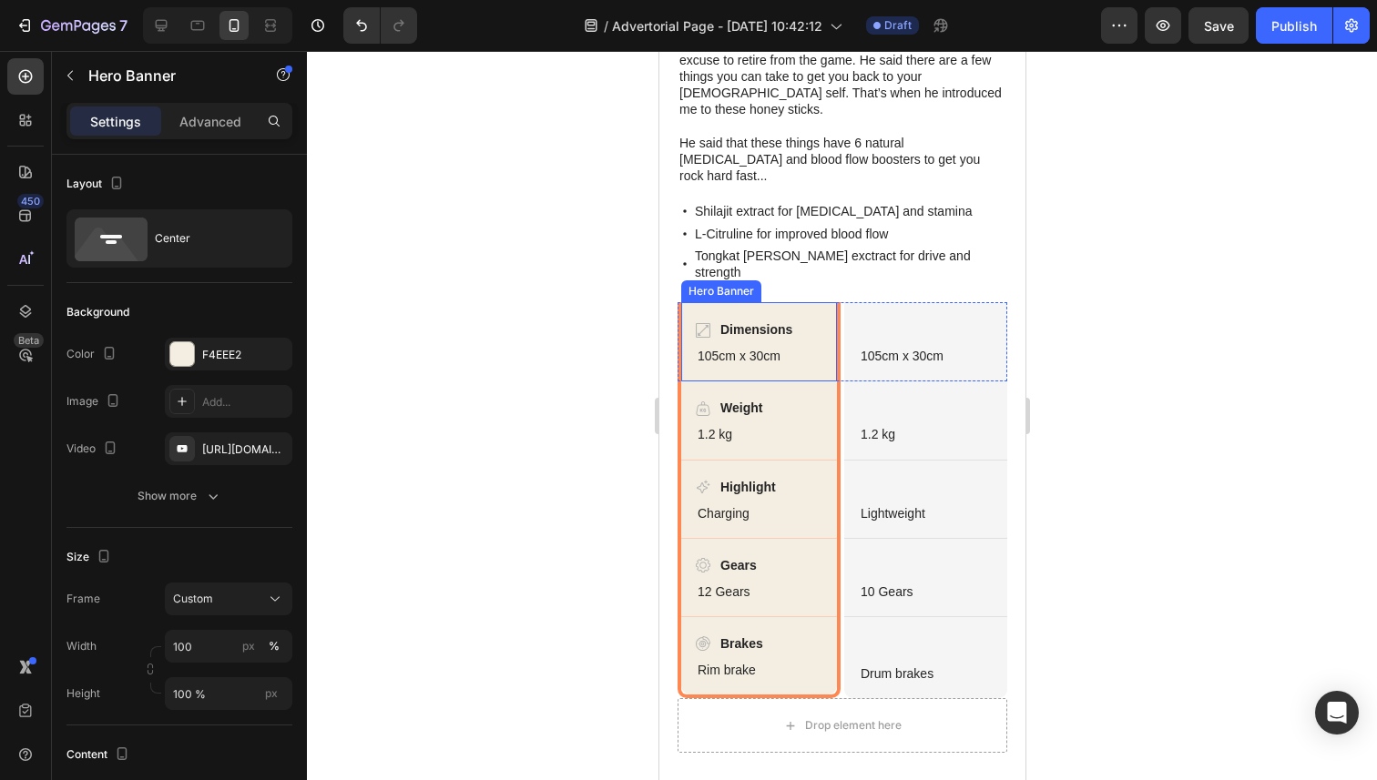
click at [837, 302] on div "Dimensions Item List 105cm x 30cm Text Block Hero Banner" at bounding box center [757, 341] width 163 height 79
click at [836, 279] on icon at bounding box center [835, 285] width 12 height 13
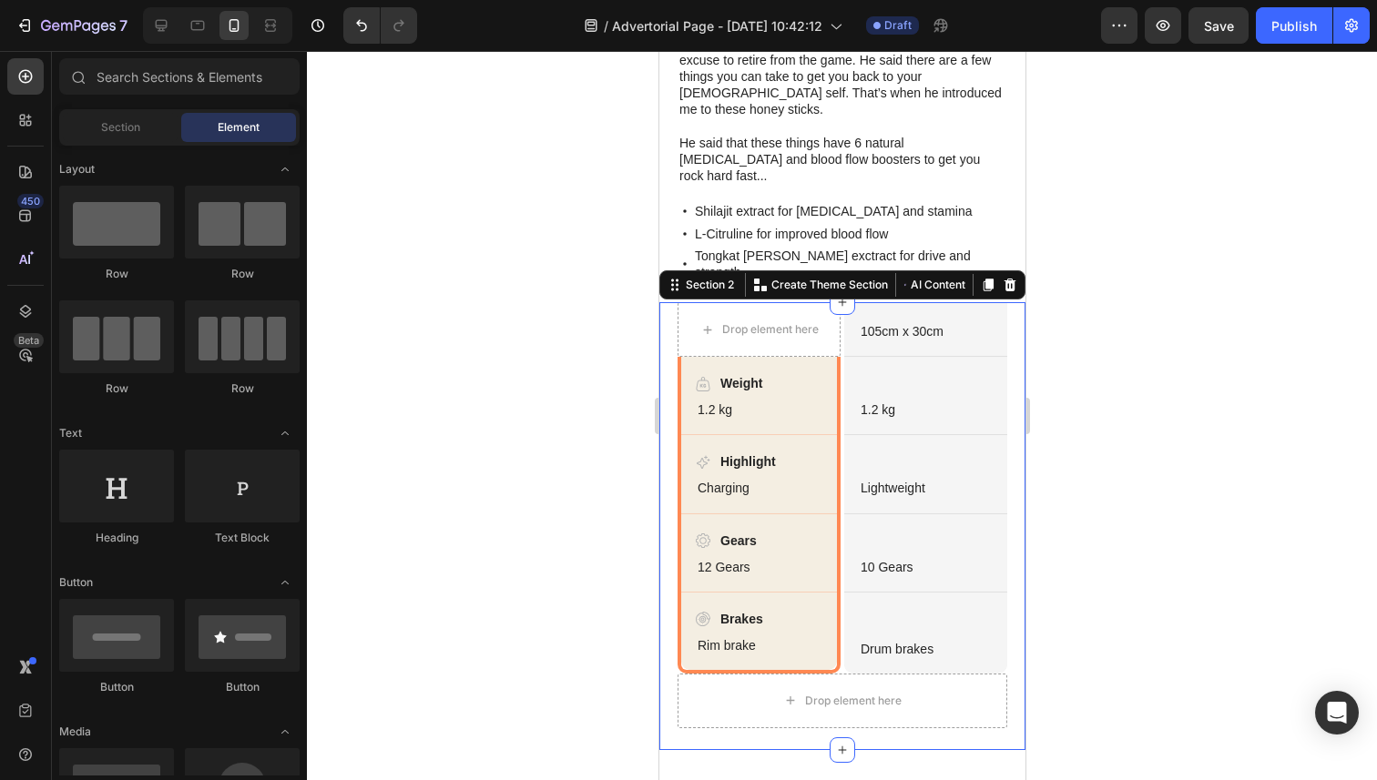
click at [1006, 590] on div "Dimensions Weight Highlight Gears Brakes Item List Drop element here 105cm x 30…" at bounding box center [841, 526] width 366 height 448
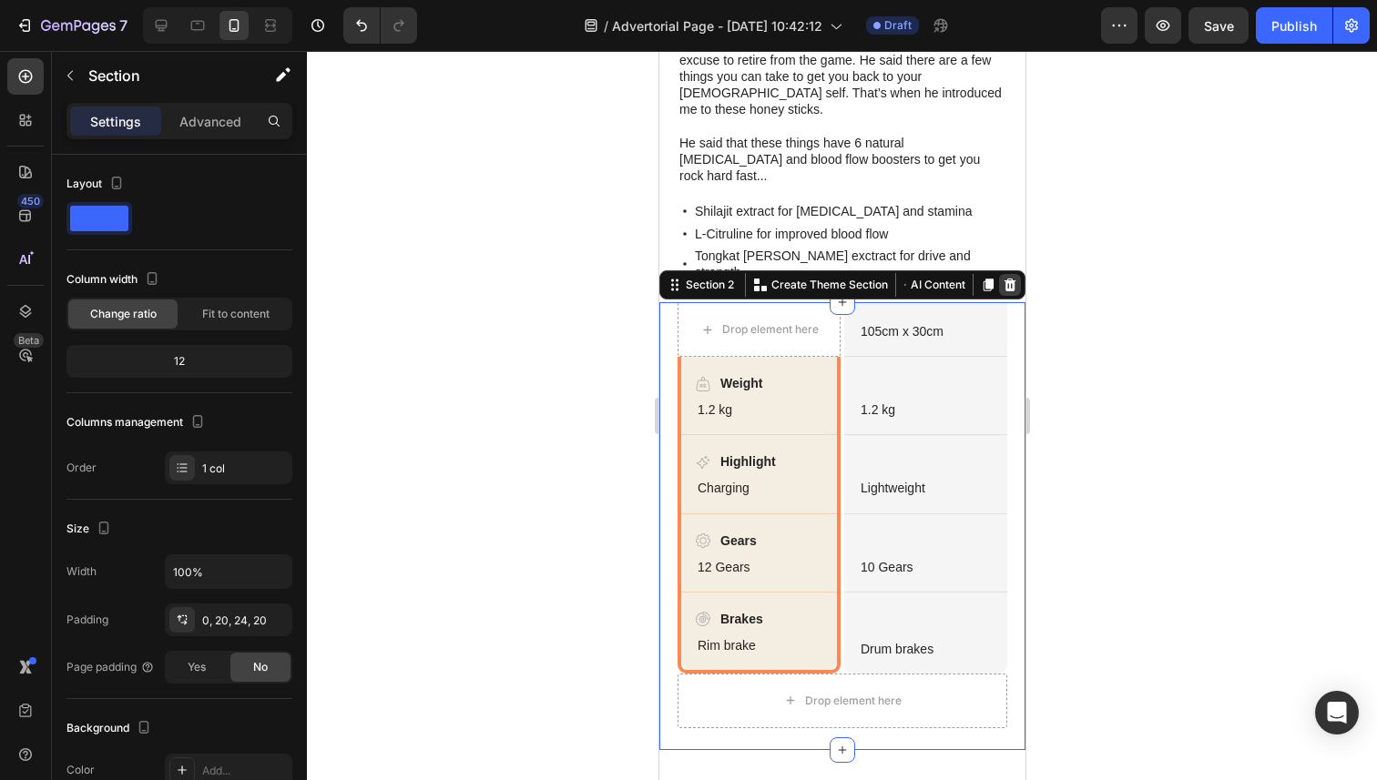
click at [1013, 279] on icon at bounding box center [1009, 285] width 12 height 13
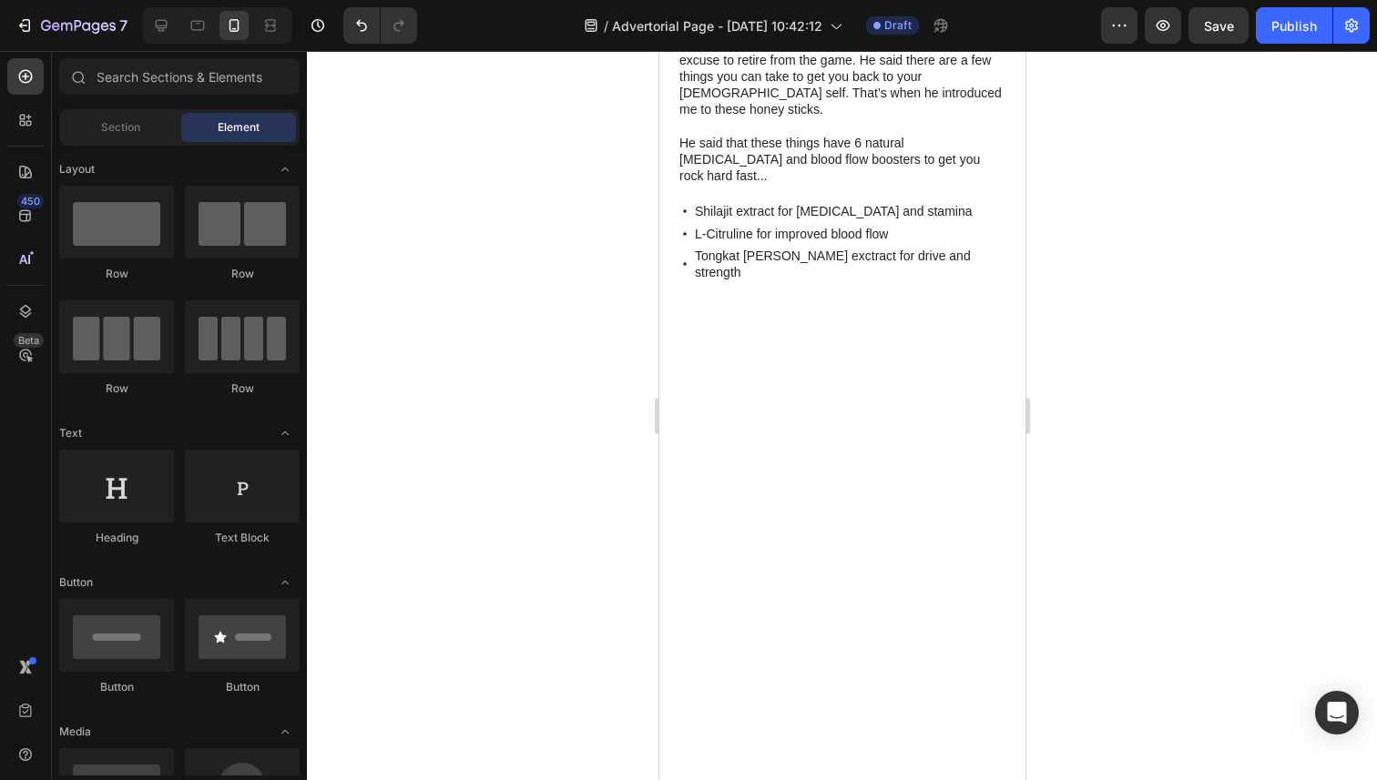
click at [902, 357] on div at bounding box center [841, 777] width 330 height 951
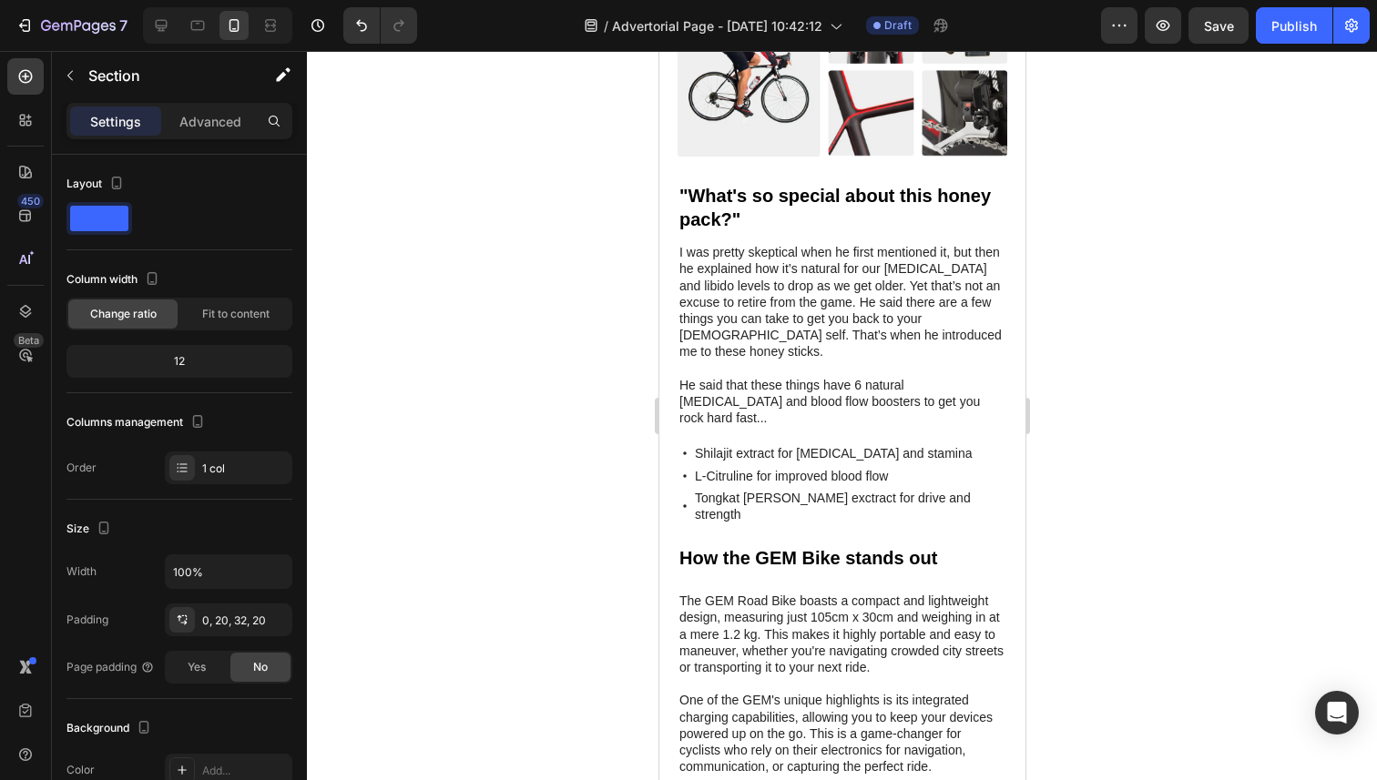
scroll to position [1652, 0]
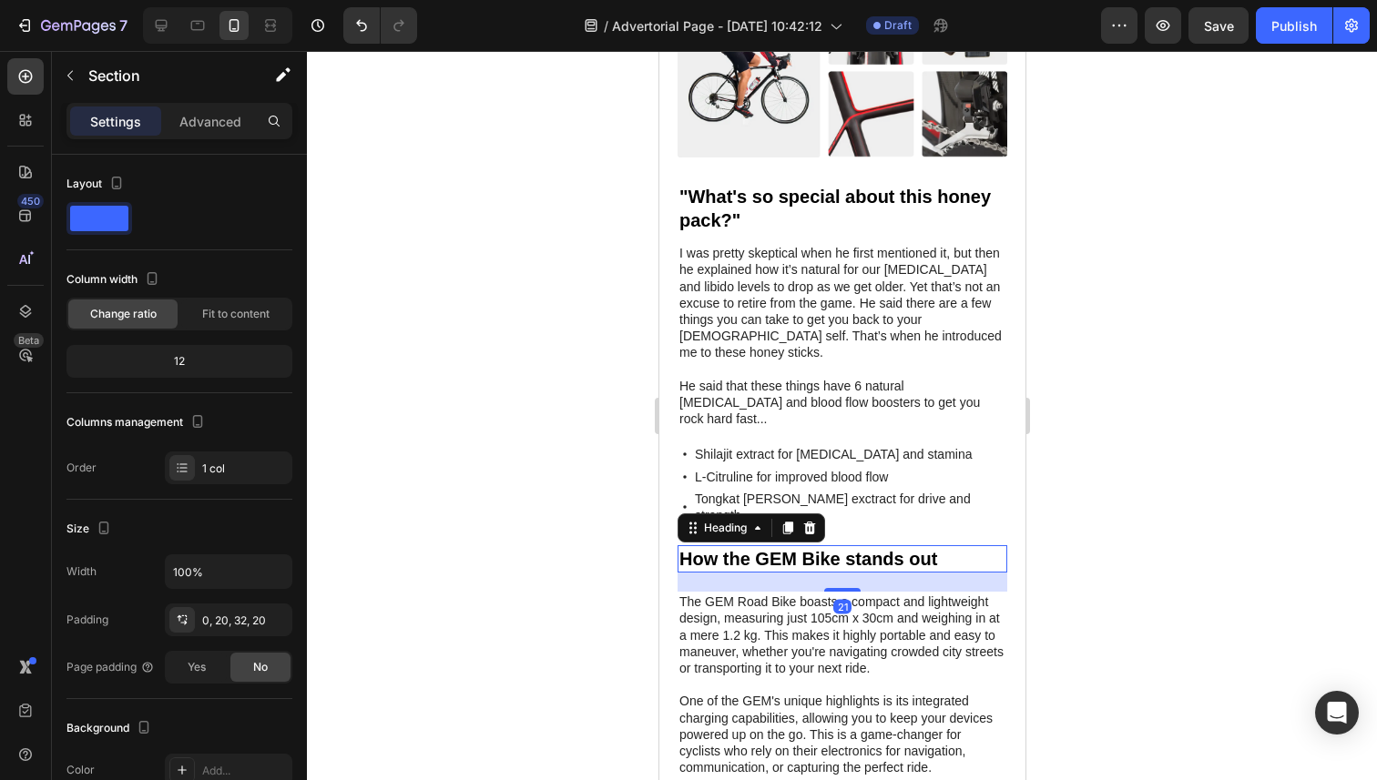
click at [777, 545] on h2 "How the GEM Bike stands out" at bounding box center [841, 558] width 330 height 27
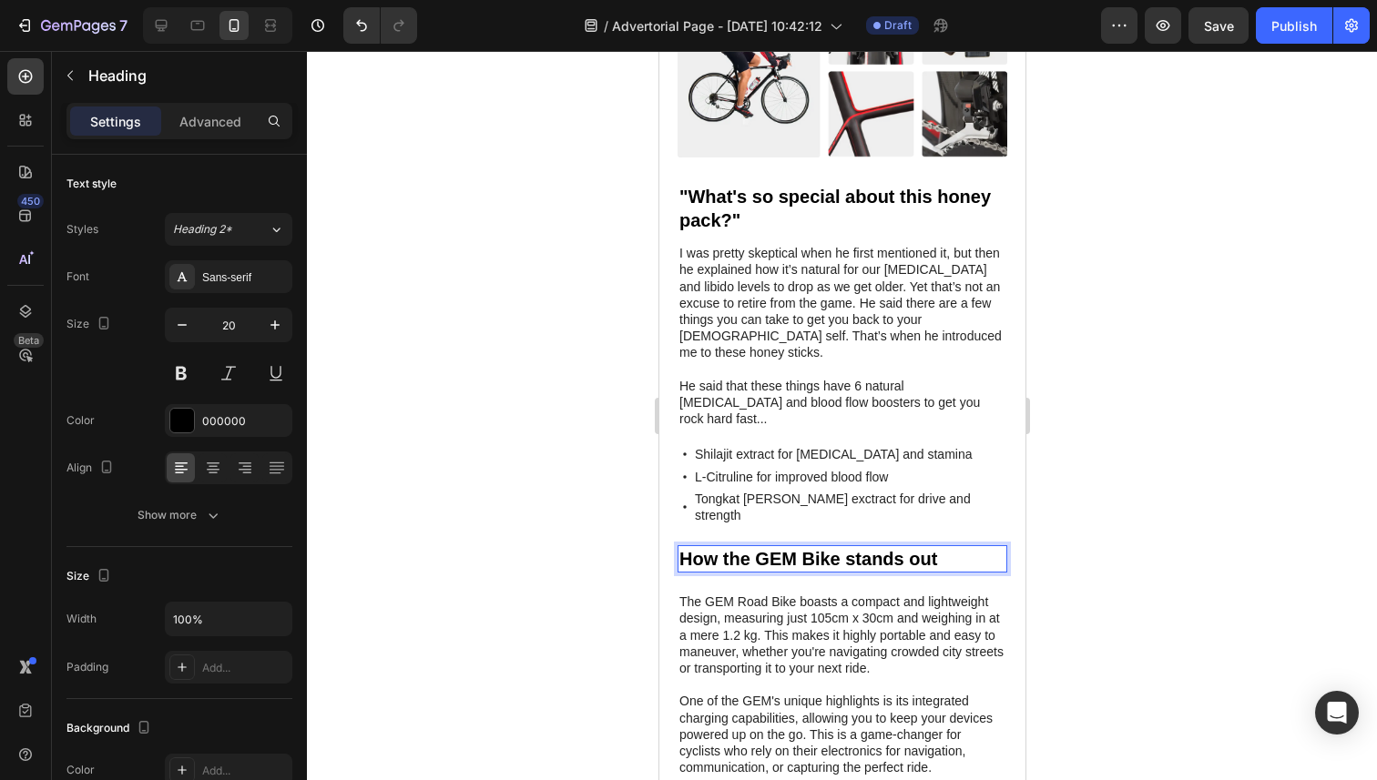
click at [777, 545] on h2 "How the GEM Bike stands out" at bounding box center [841, 558] width 330 height 27
click at [777, 547] on p "How the GEM Bike stands out" at bounding box center [841, 559] width 326 height 24
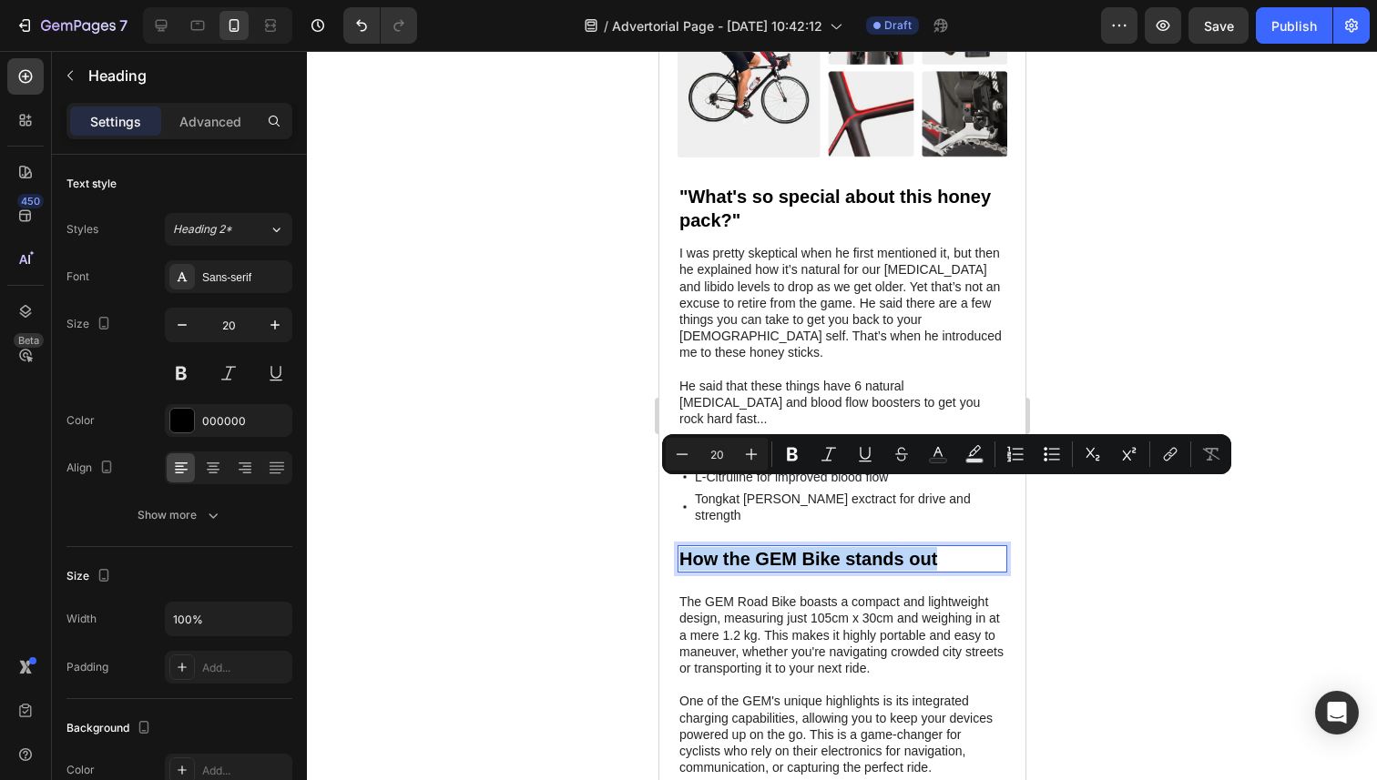
click at [777, 547] on p "How the GEM Bike stands out" at bounding box center [841, 559] width 326 height 24
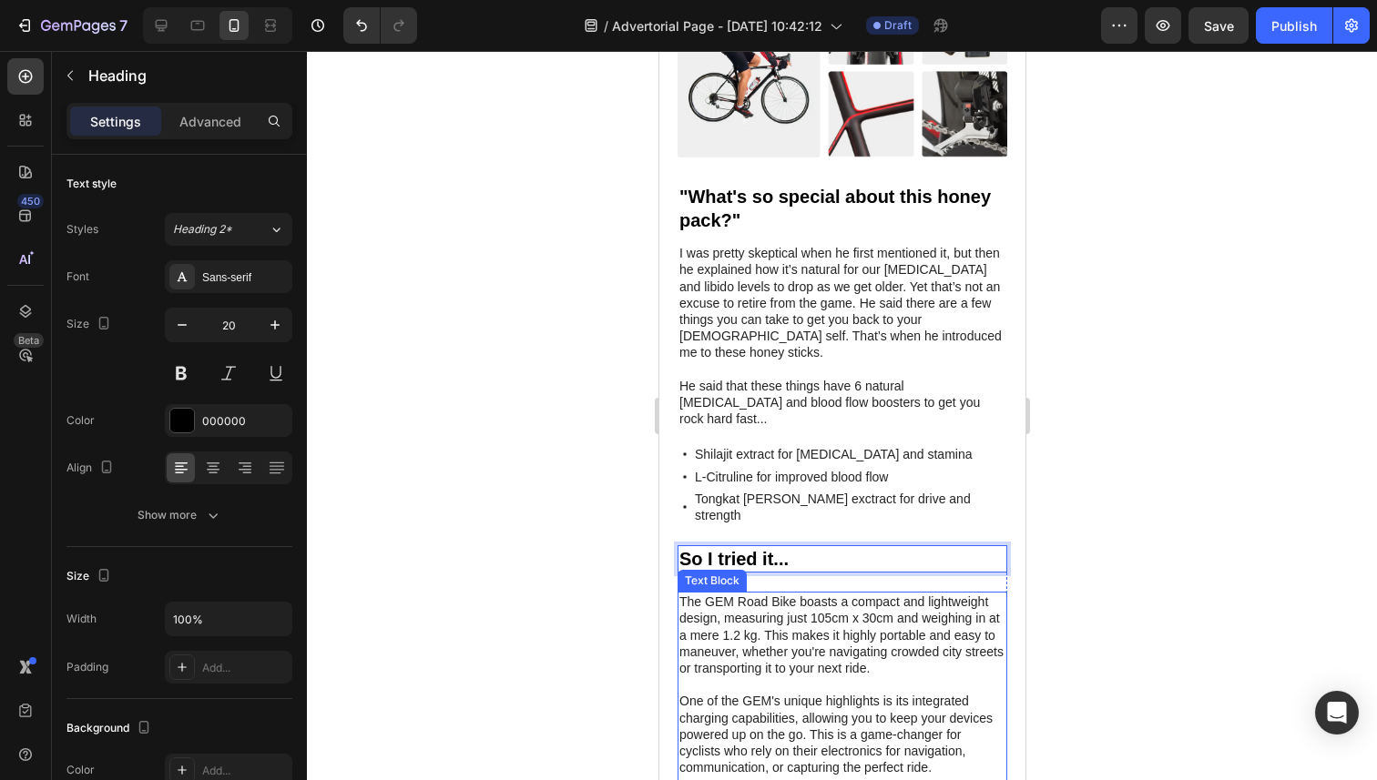
click at [842, 594] on p "The GEM Road Bike boasts a compact and lightweight design, measuring just 105cm…" at bounding box center [841, 734] width 326 height 281
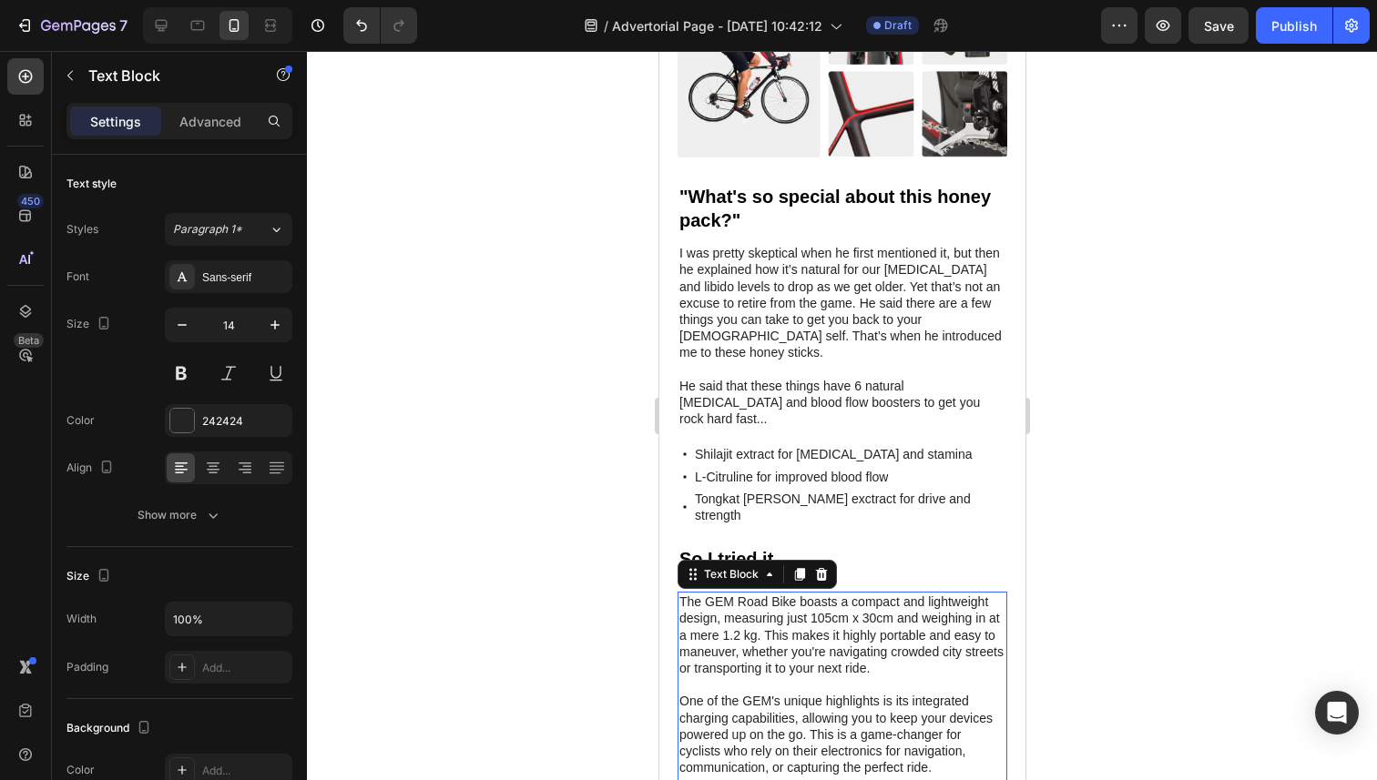
click at [785, 594] on p "The GEM Road Bike boasts a compact and lightweight design, measuring just 105cm…" at bounding box center [841, 734] width 326 height 281
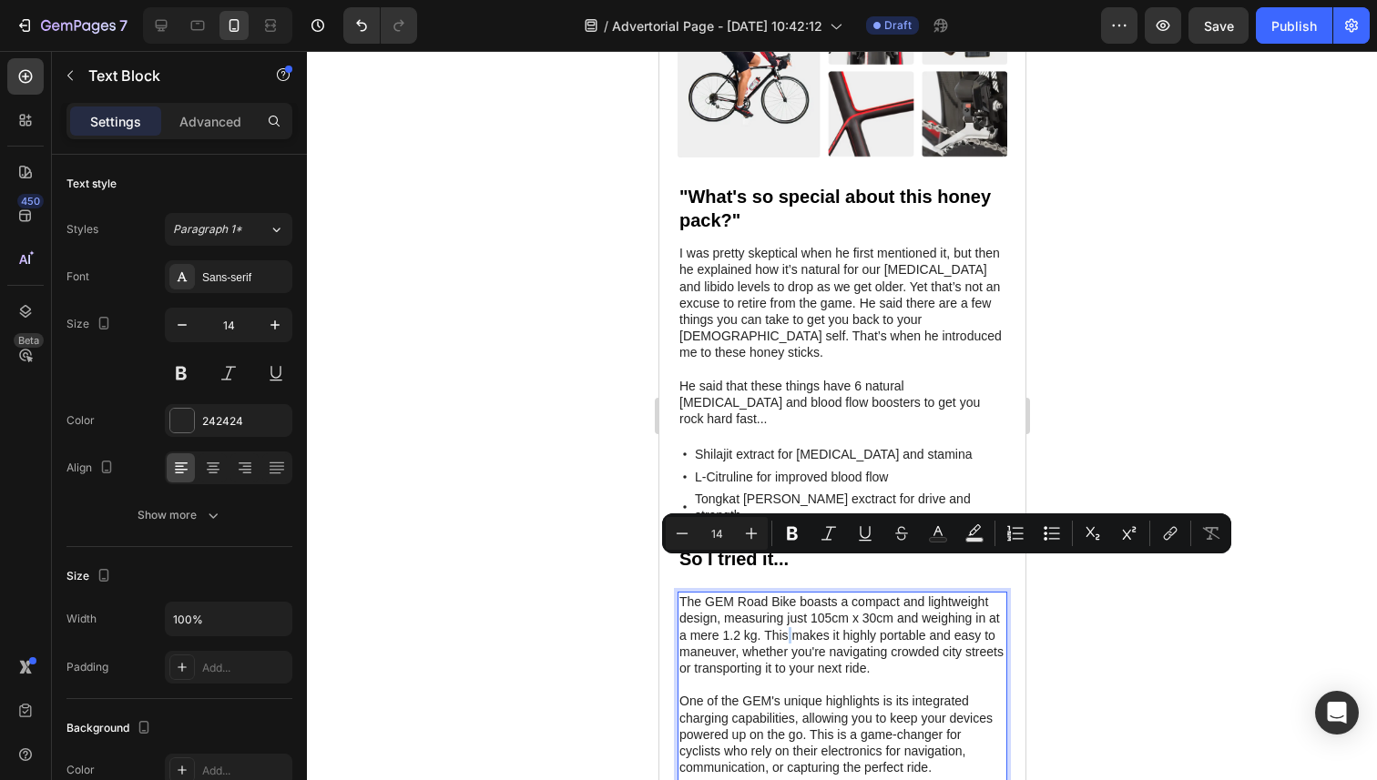
click at [790, 594] on p "The GEM Road Bike boasts a compact and lightweight design, measuring just 105cm…" at bounding box center [841, 734] width 326 height 281
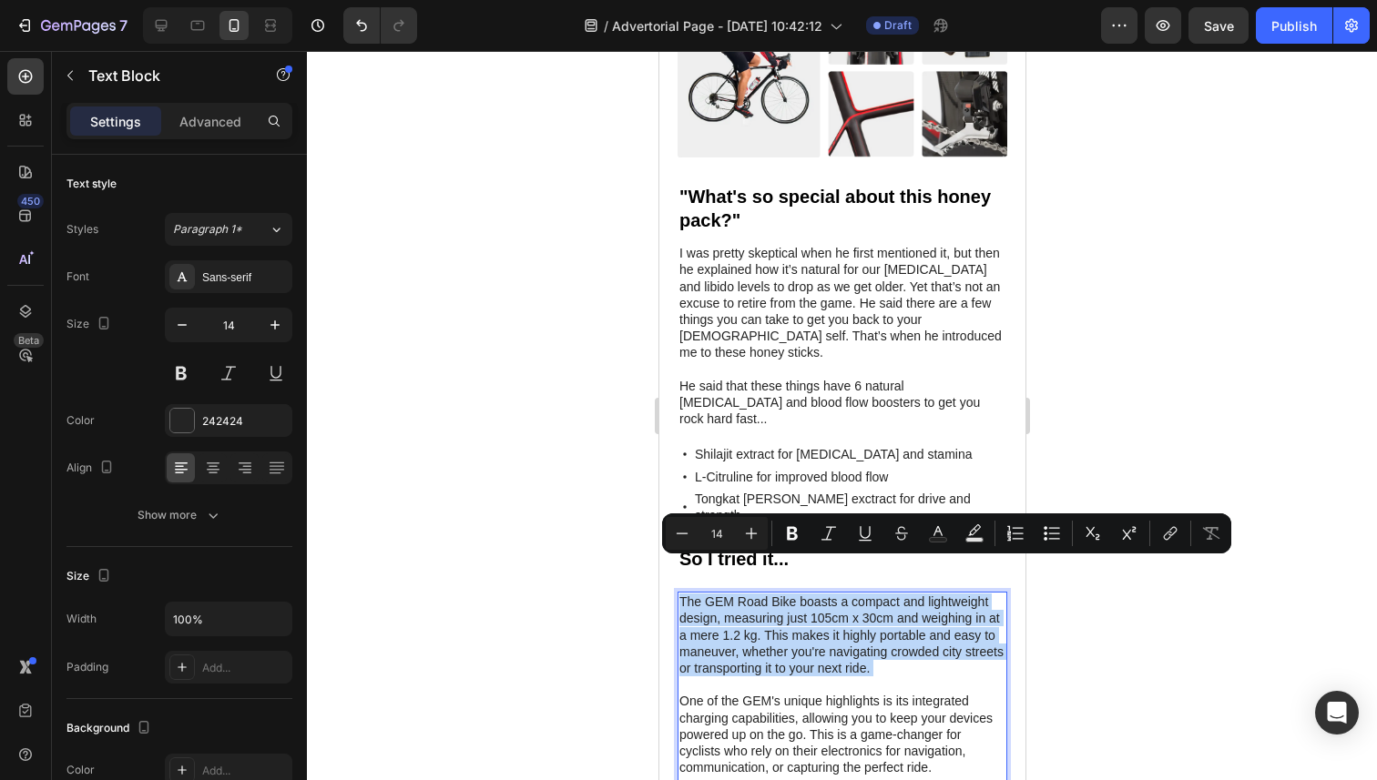
click at [790, 594] on p "The GEM Road Bike boasts a compact and lightweight design, measuring just 105cm…" at bounding box center [841, 734] width 326 height 281
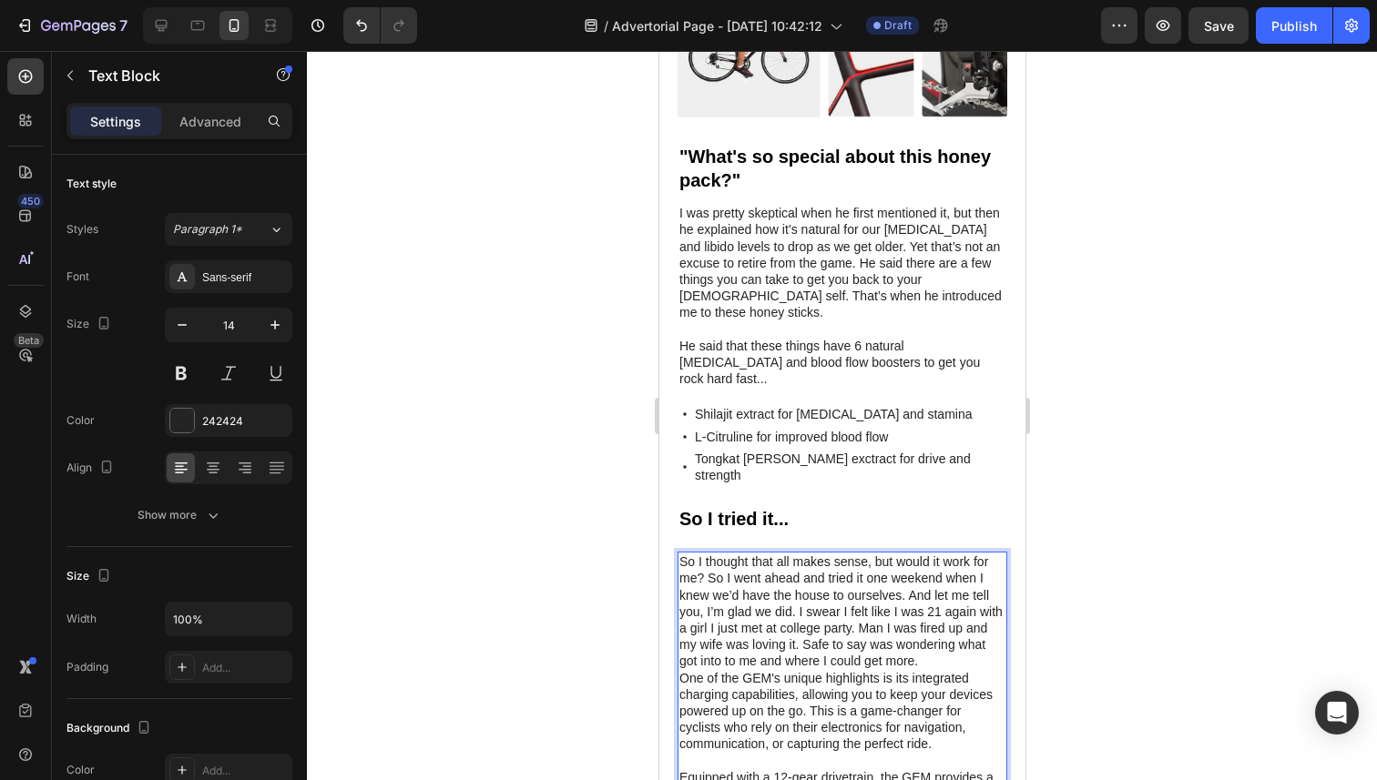
scroll to position [1697, 0]
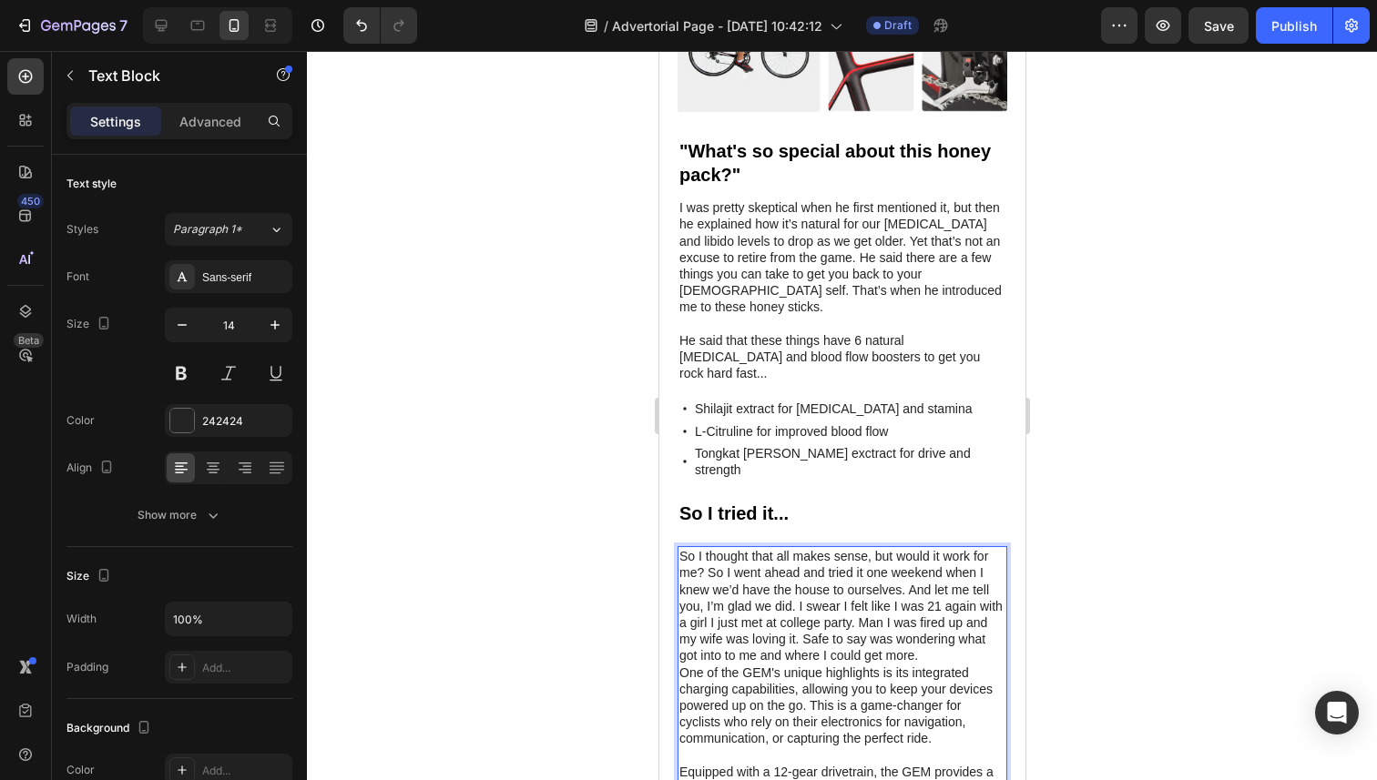
click at [707, 548] on p "So I thought that all makes sense, but would it work for me? So I went ahead an…" at bounding box center [841, 697] width 326 height 299
click at [712, 548] on p "So I thought that all makes sense, but would it work for me? So I went ahead an…" at bounding box center [841, 697] width 326 height 299
click at [875, 548] on p "So I thought that all makes sense, but would it work for me? I went ahead and t…" at bounding box center [841, 697] width 326 height 299
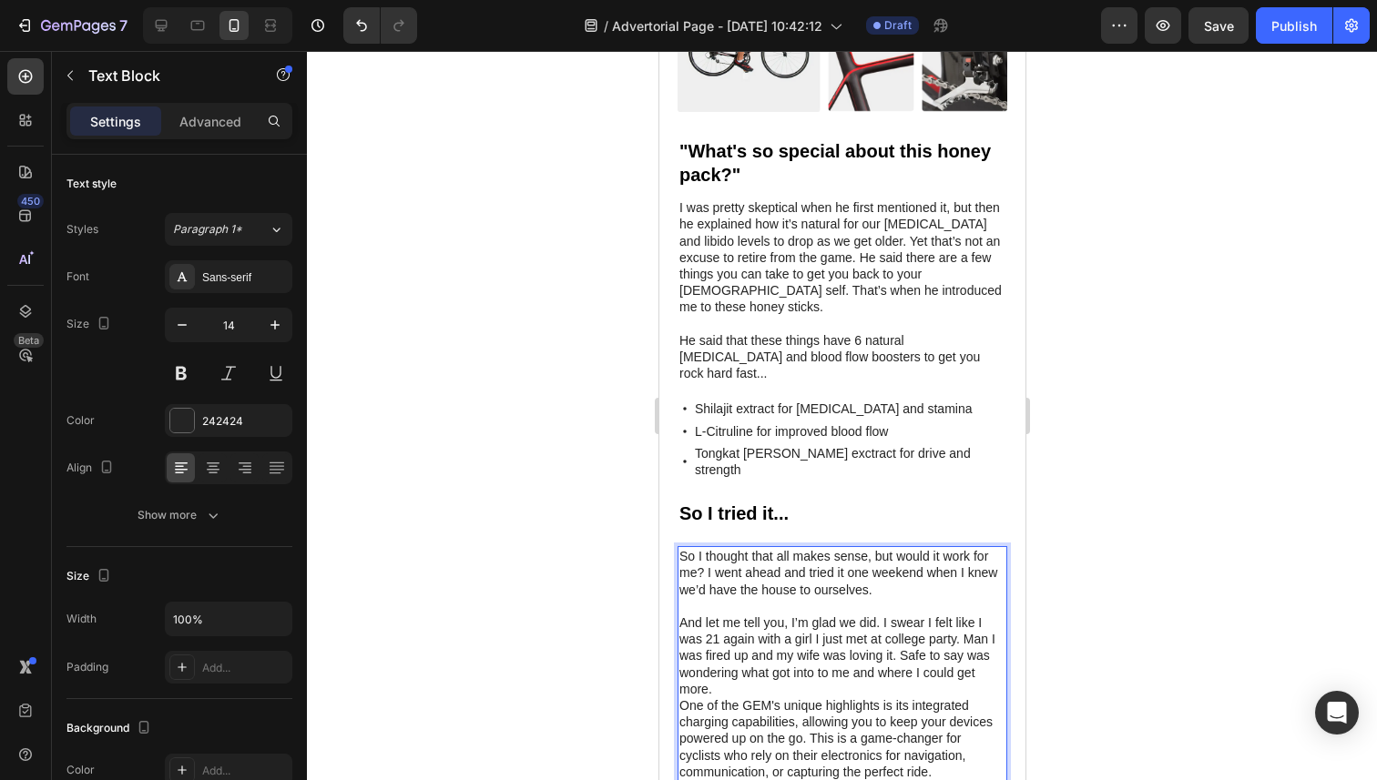
click at [780, 624] on p "And let me tell you, I’m glad we did. I swear I felt like I was 21 again with a…" at bounding box center [841, 747] width 326 height 265
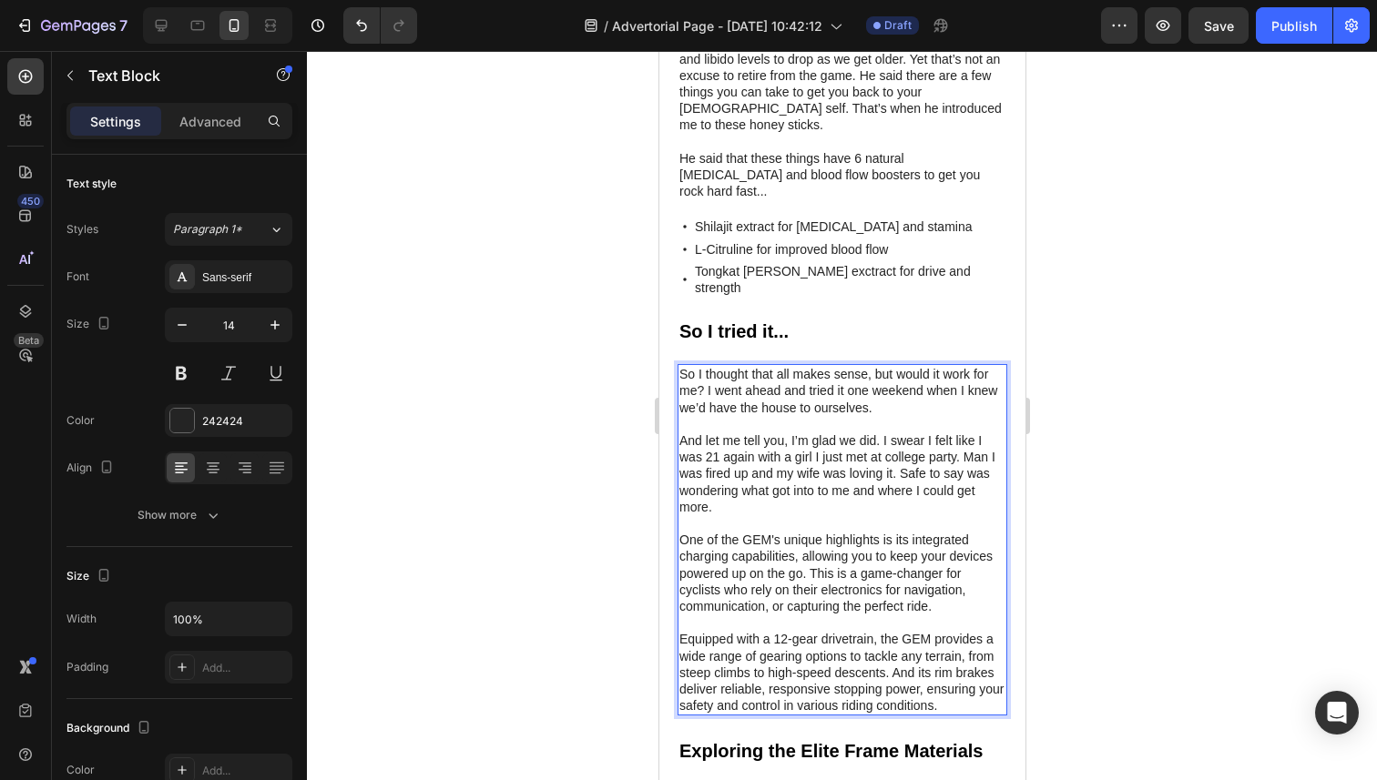
scroll to position [1882, 0]
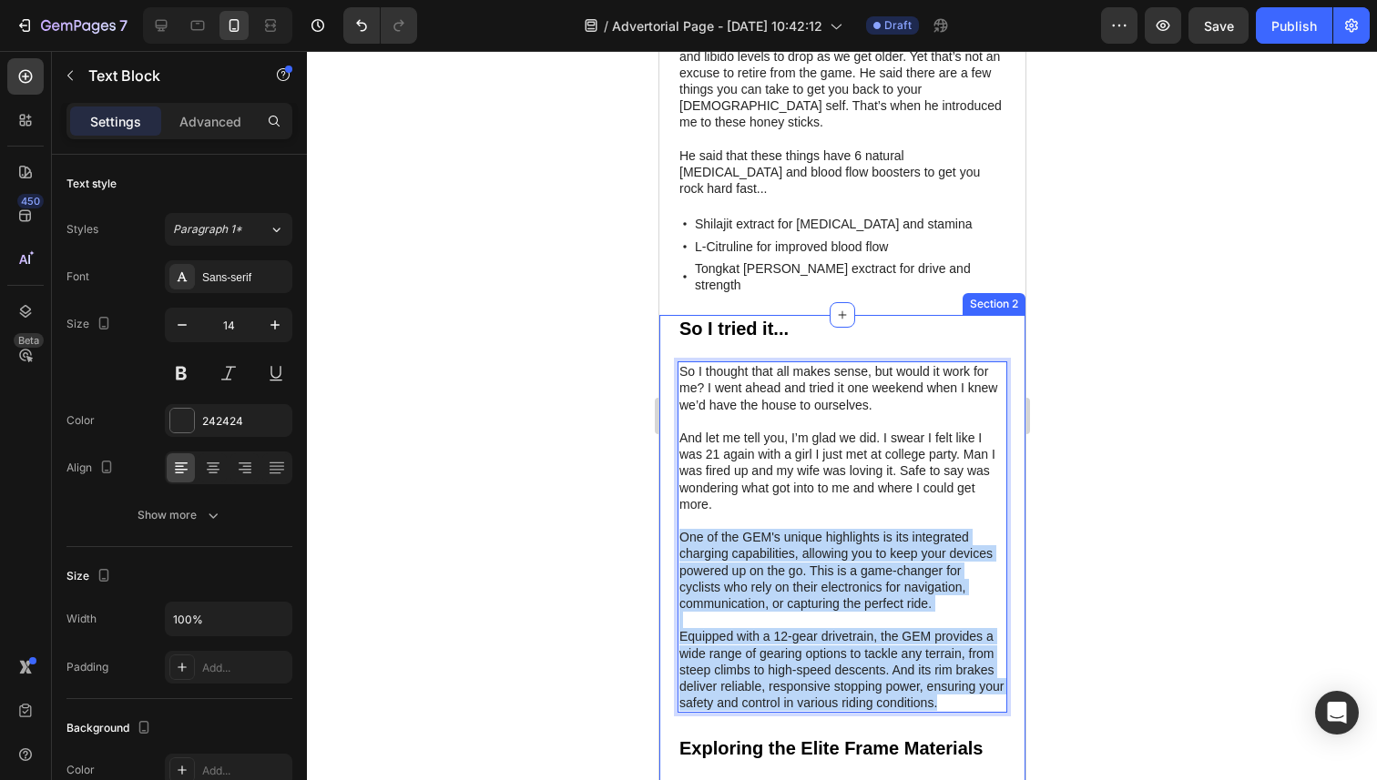
drag, startPoint x: 963, startPoint y: 636, endPoint x: 670, endPoint y: 466, distance: 338.6
click at [670, 466] on div "So I tried it... Heading So I thought that all makes sense, but would it work f…" at bounding box center [841, 742] width 366 height 855
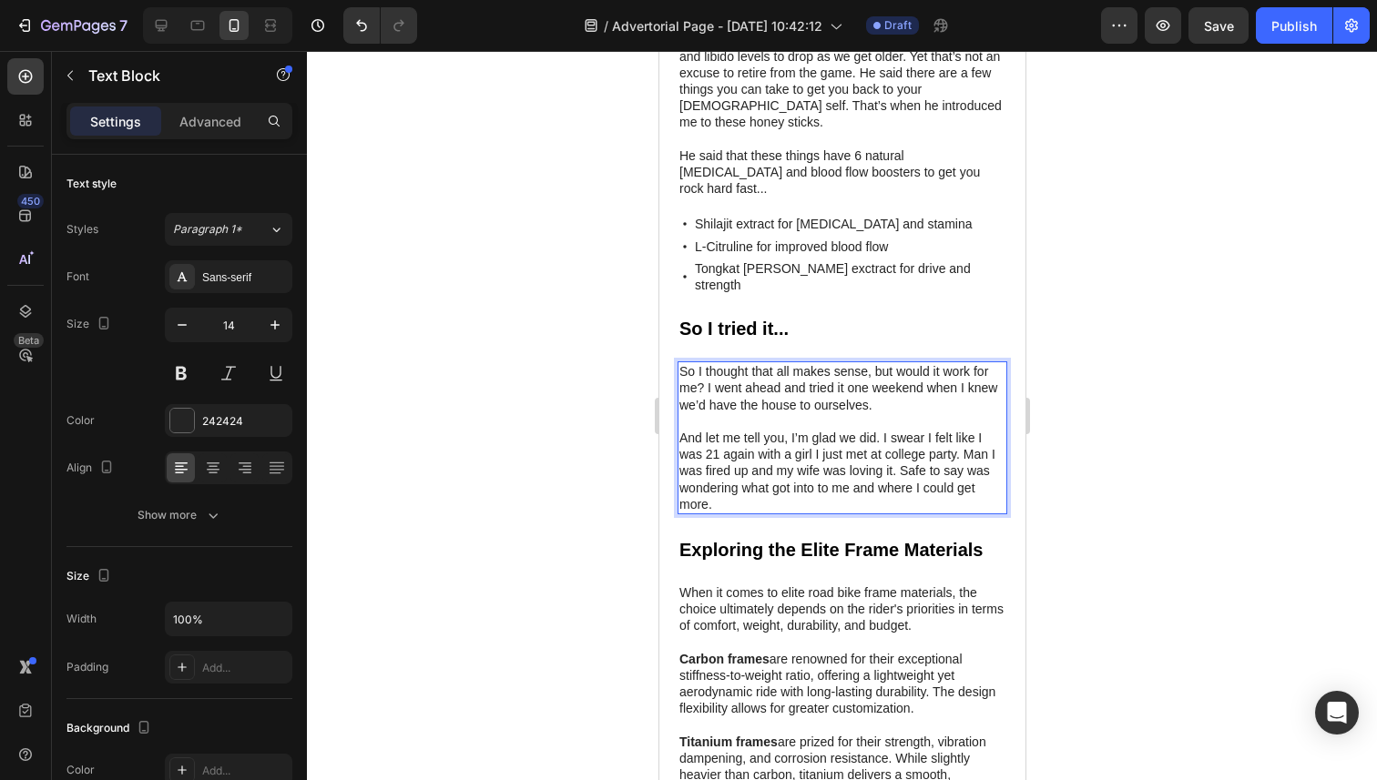
click at [1195, 412] on div at bounding box center [842, 415] width 1070 height 729
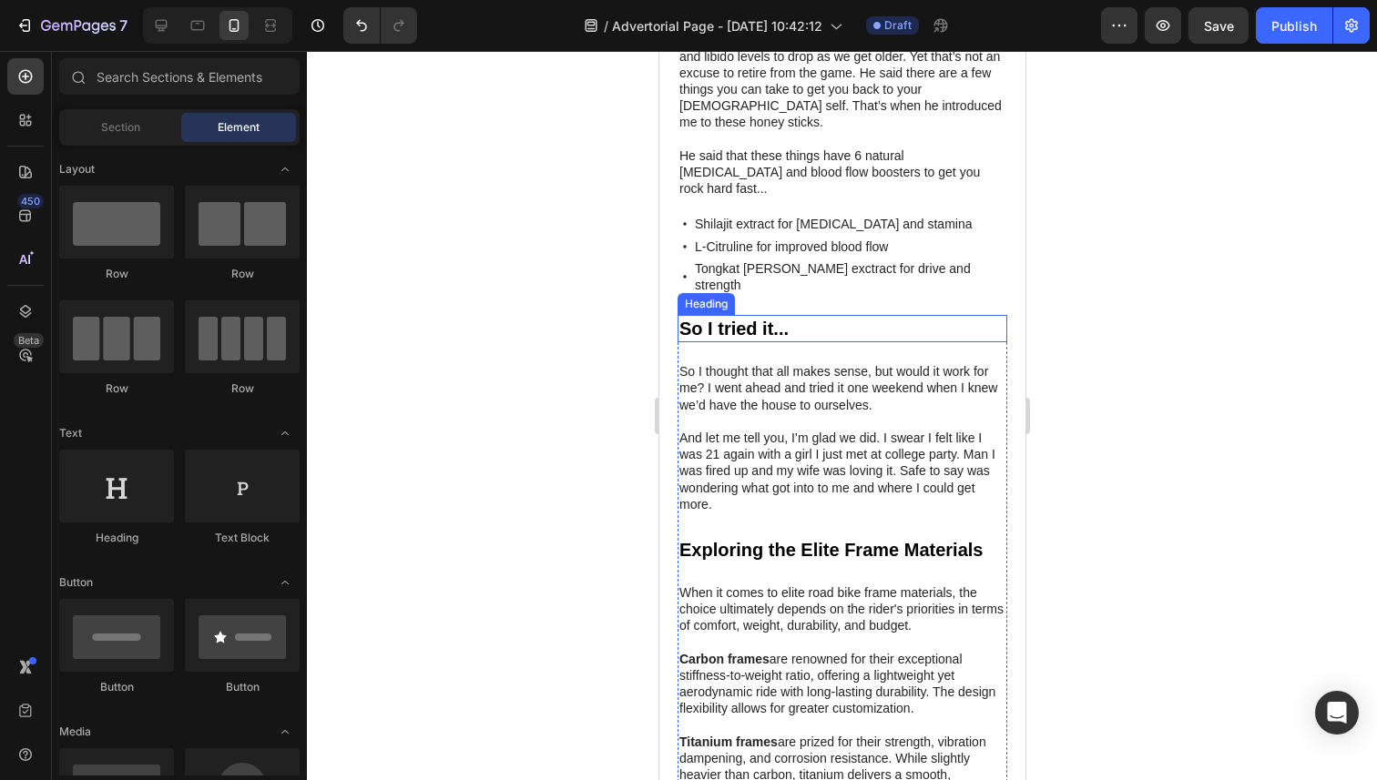
click at [814, 317] on p "So I tried it..." at bounding box center [841, 329] width 326 height 24
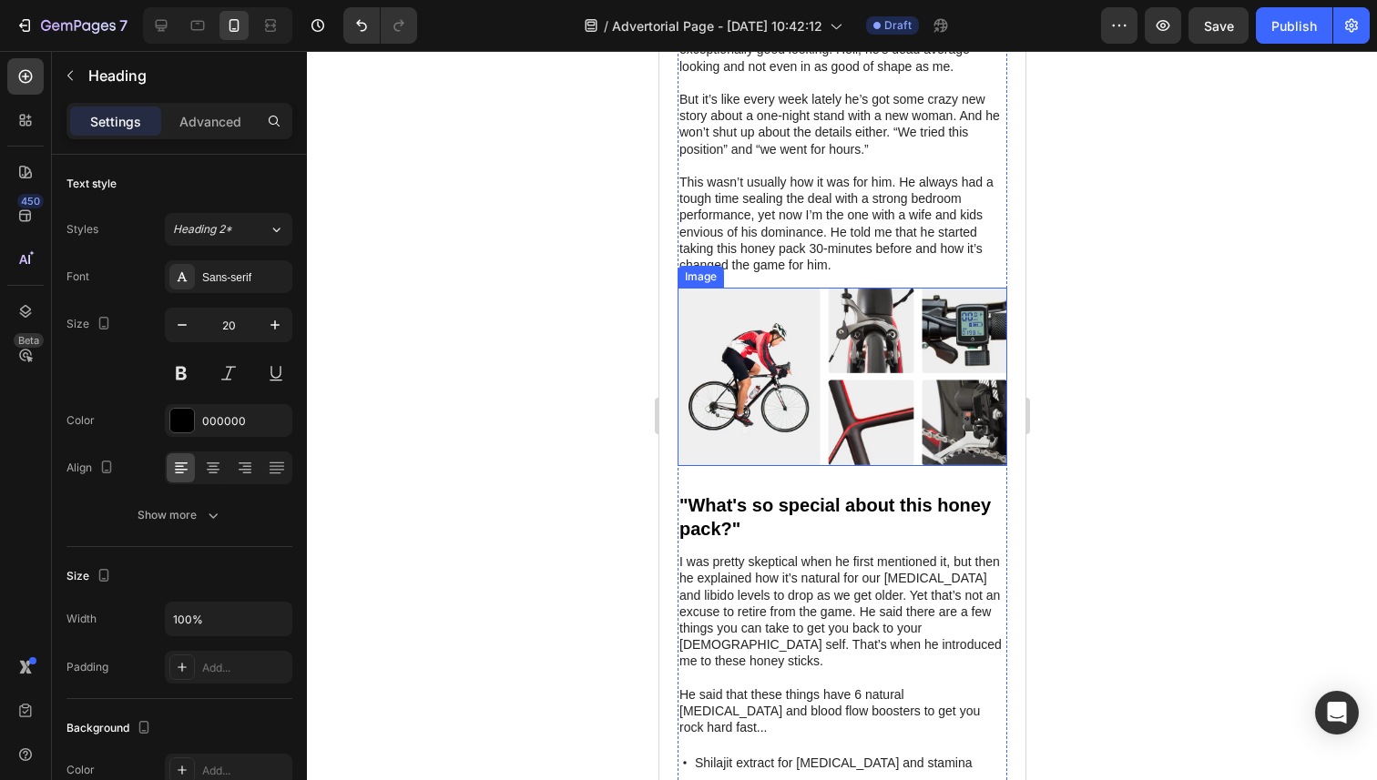
scroll to position [1302, 0]
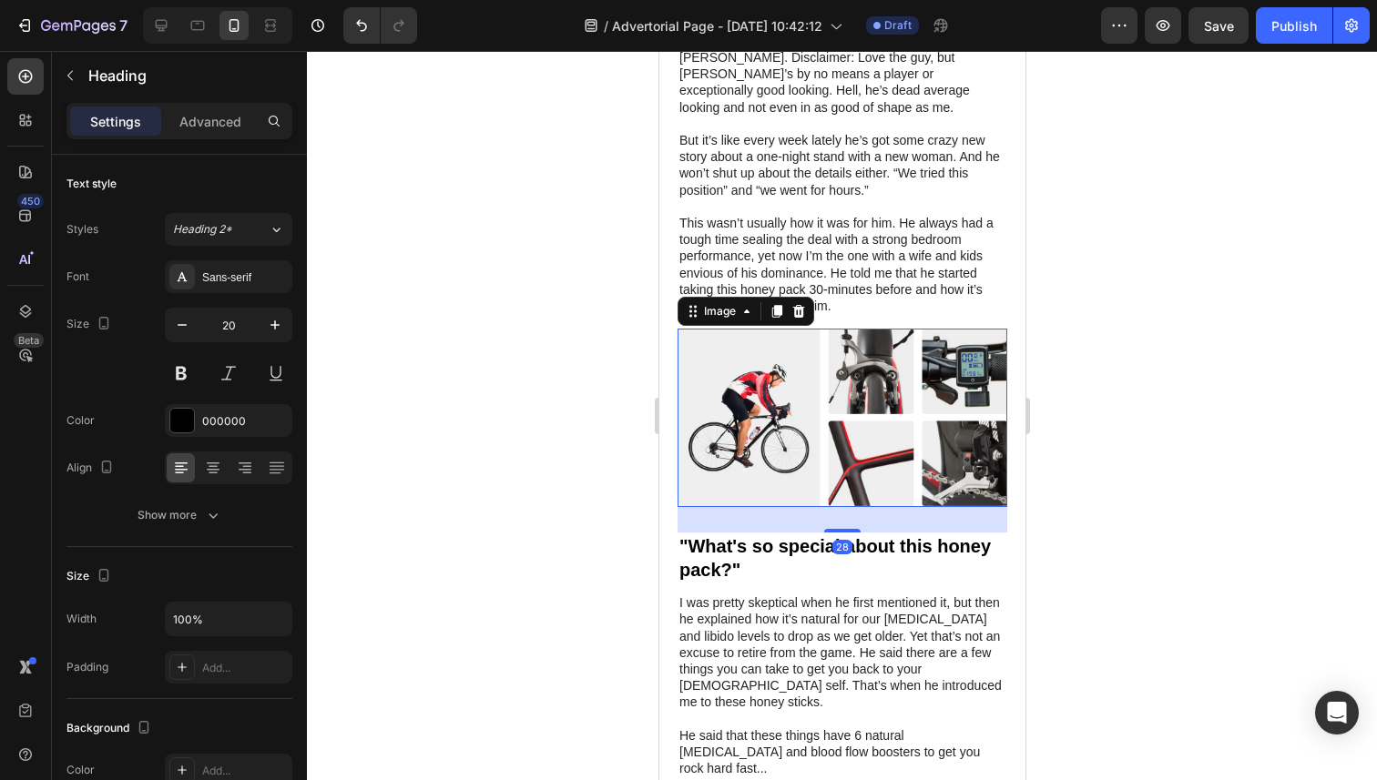
click at [728, 390] on img at bounding box center [841, 418] width 330 height 178
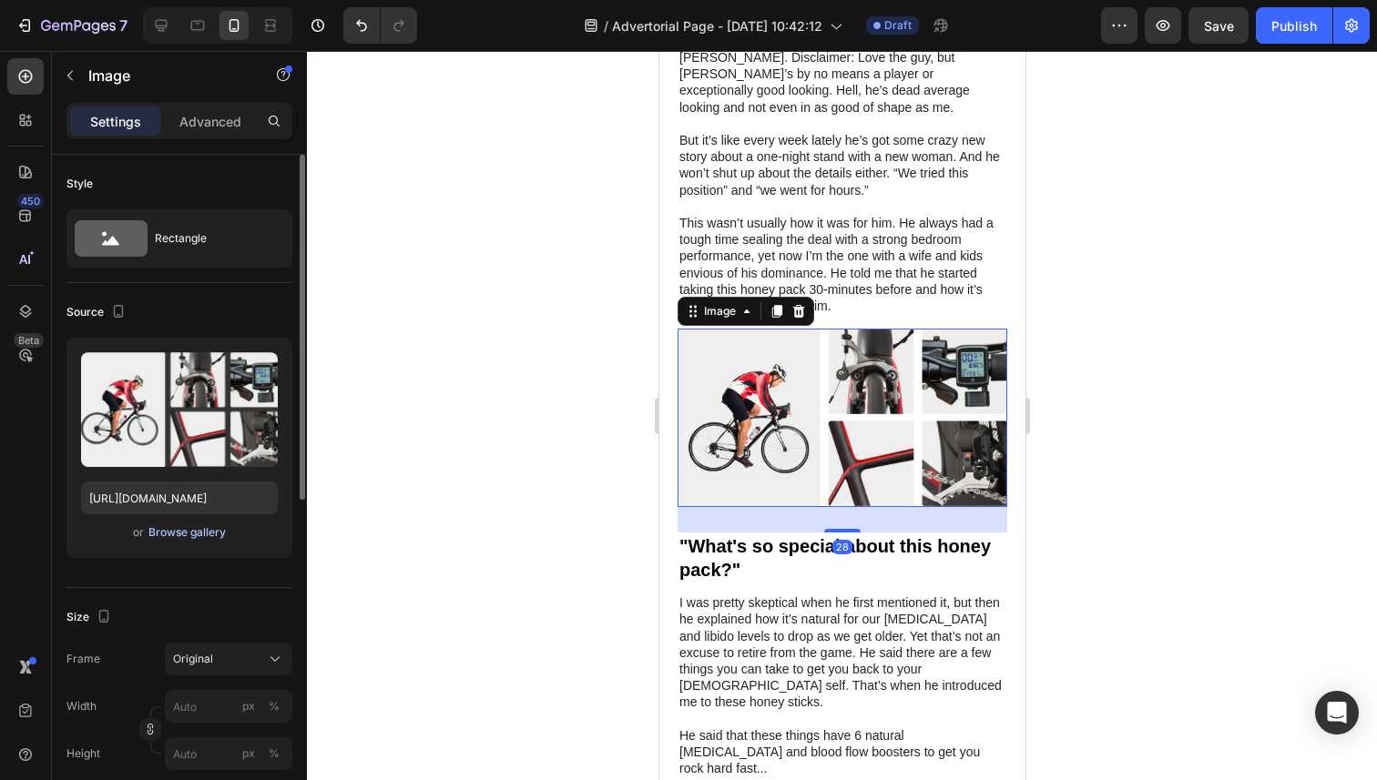
click at [168, 533] on div "Browse gallery" at bounding box center [186, 532] width 77 height 16
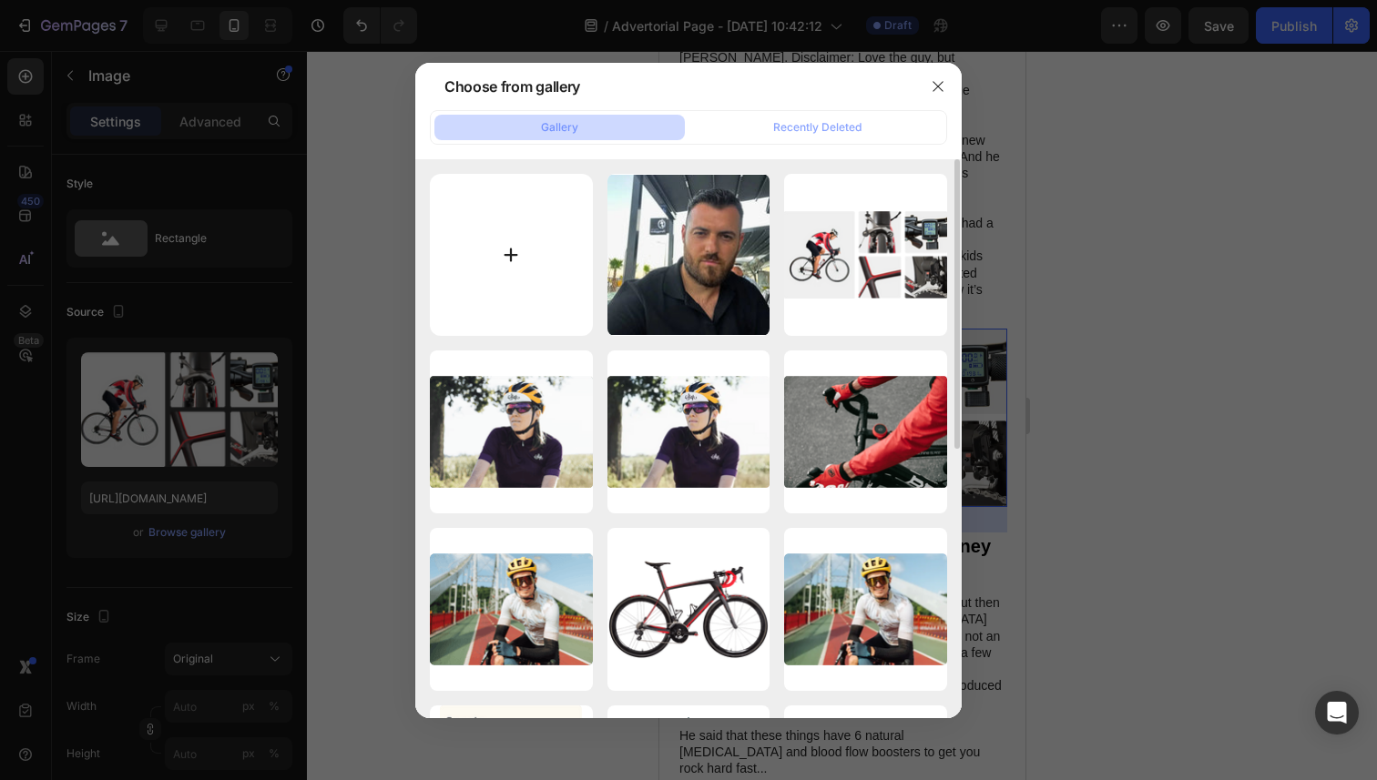
click at [471, 274] on input "file" at bounding box center [511, 255] width 163 height 163
type input "C:\fakepath\22ab5154095bb0c27b8c5a3884efd3e742784166dca4c755ca4e27a848f5a479.jpg"
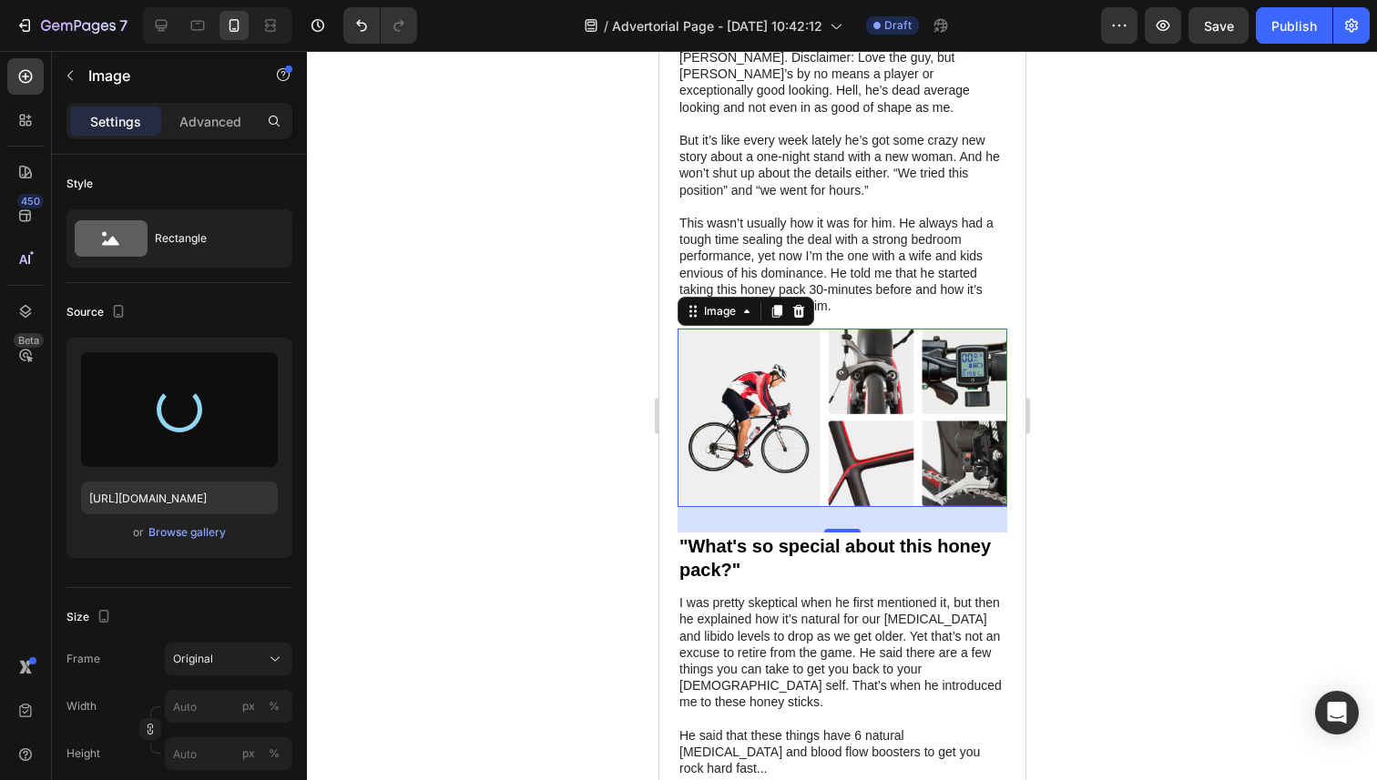
type input "[URL][DOMAIN_NAME]"
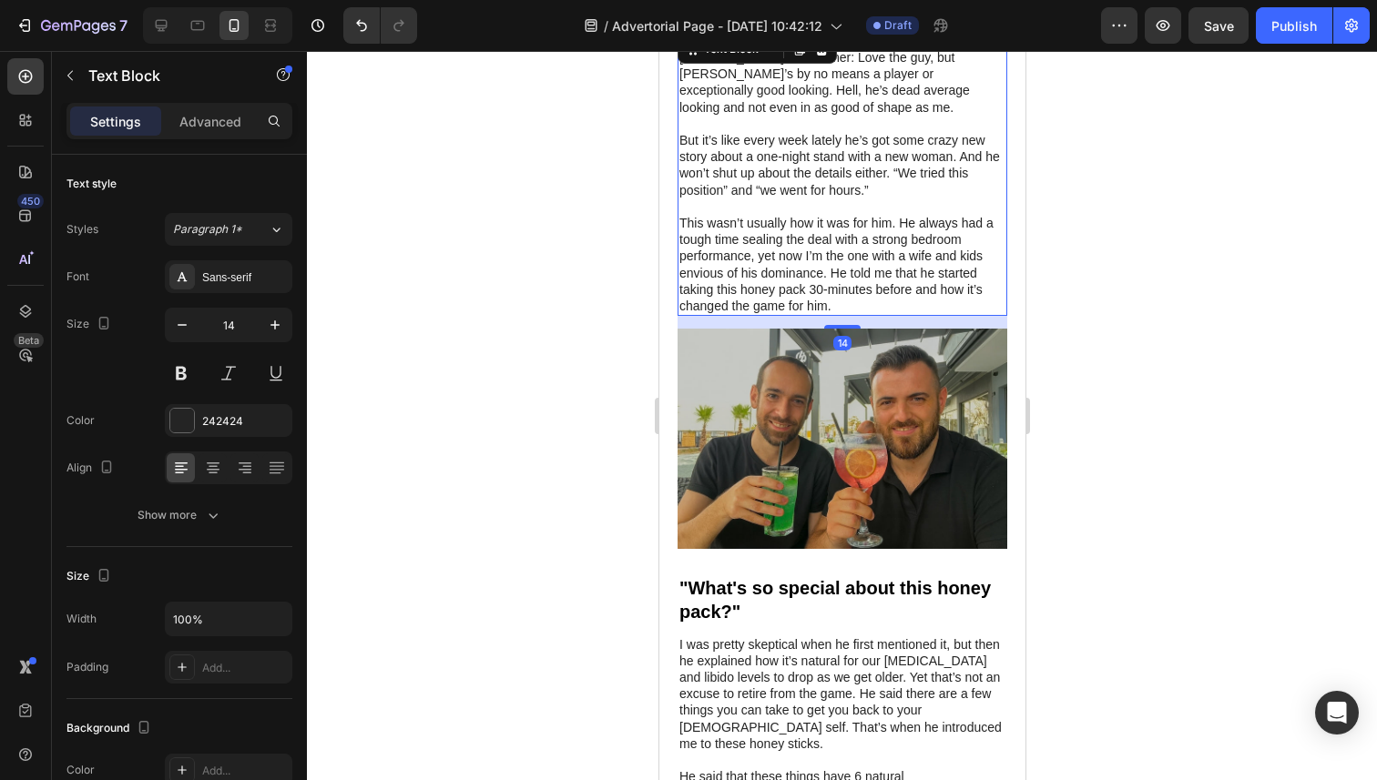
click at [928, 231] on p "This wasn’t usually how it was for him. He always had a tough time sealing the …" at bounding box center [841, 264] width 326 height 99
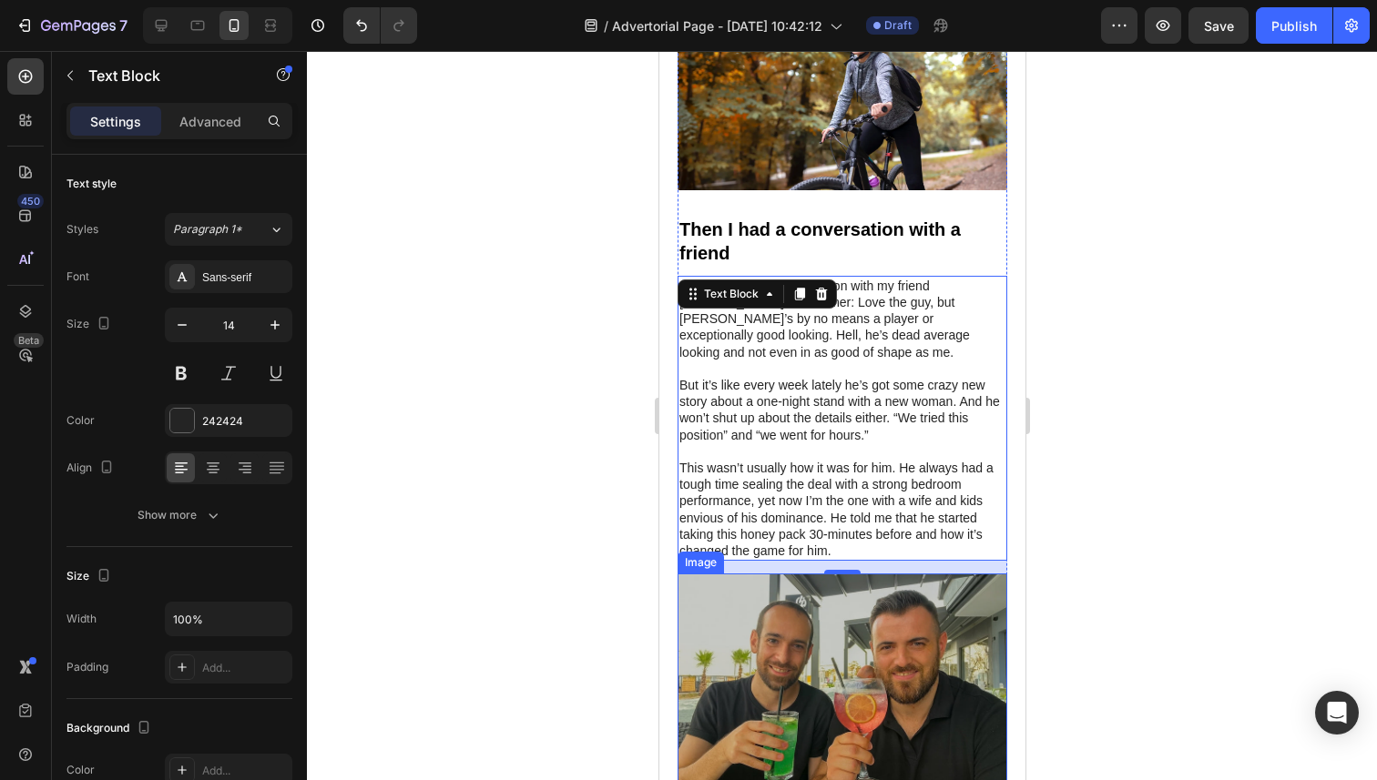
scroll to position [1067, 0]
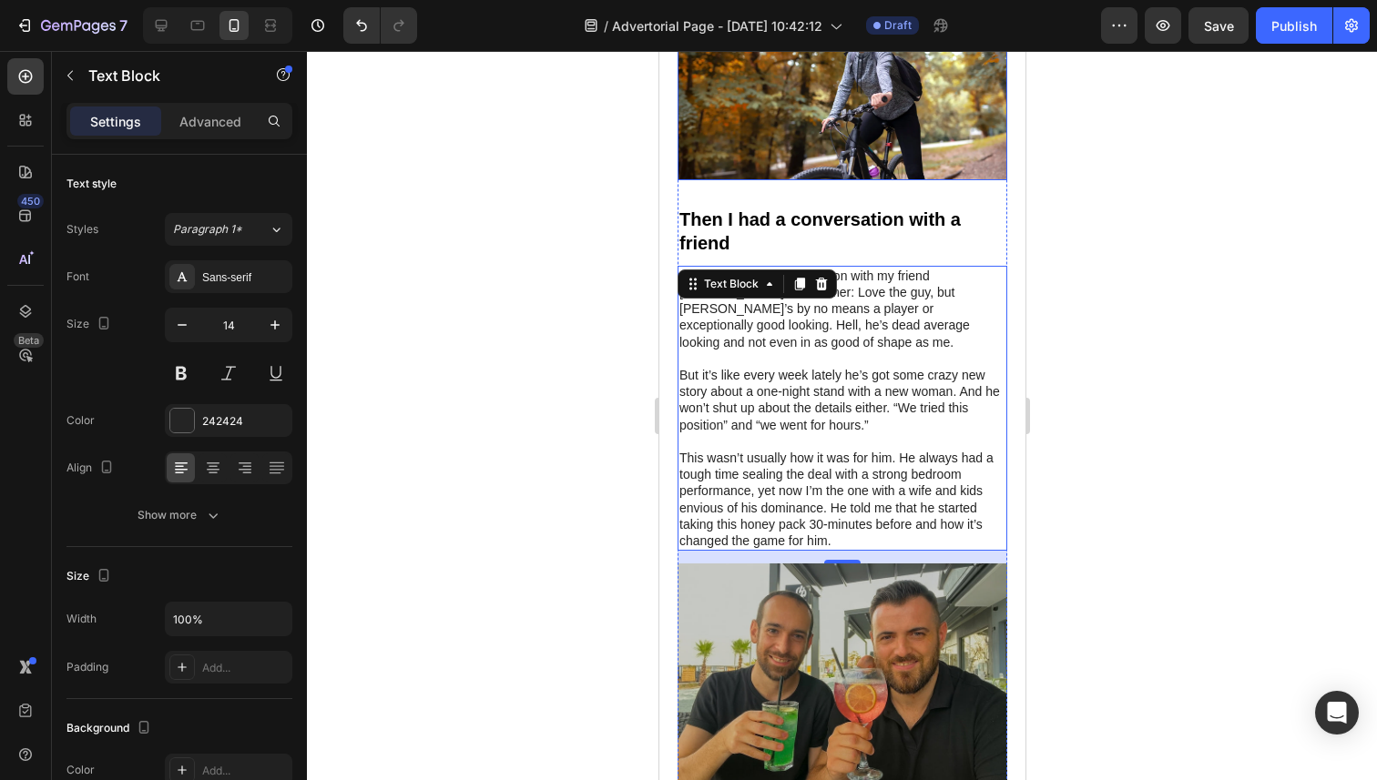
click at [867, 123] on img at bounding box center [841, 83] width 330 height 191
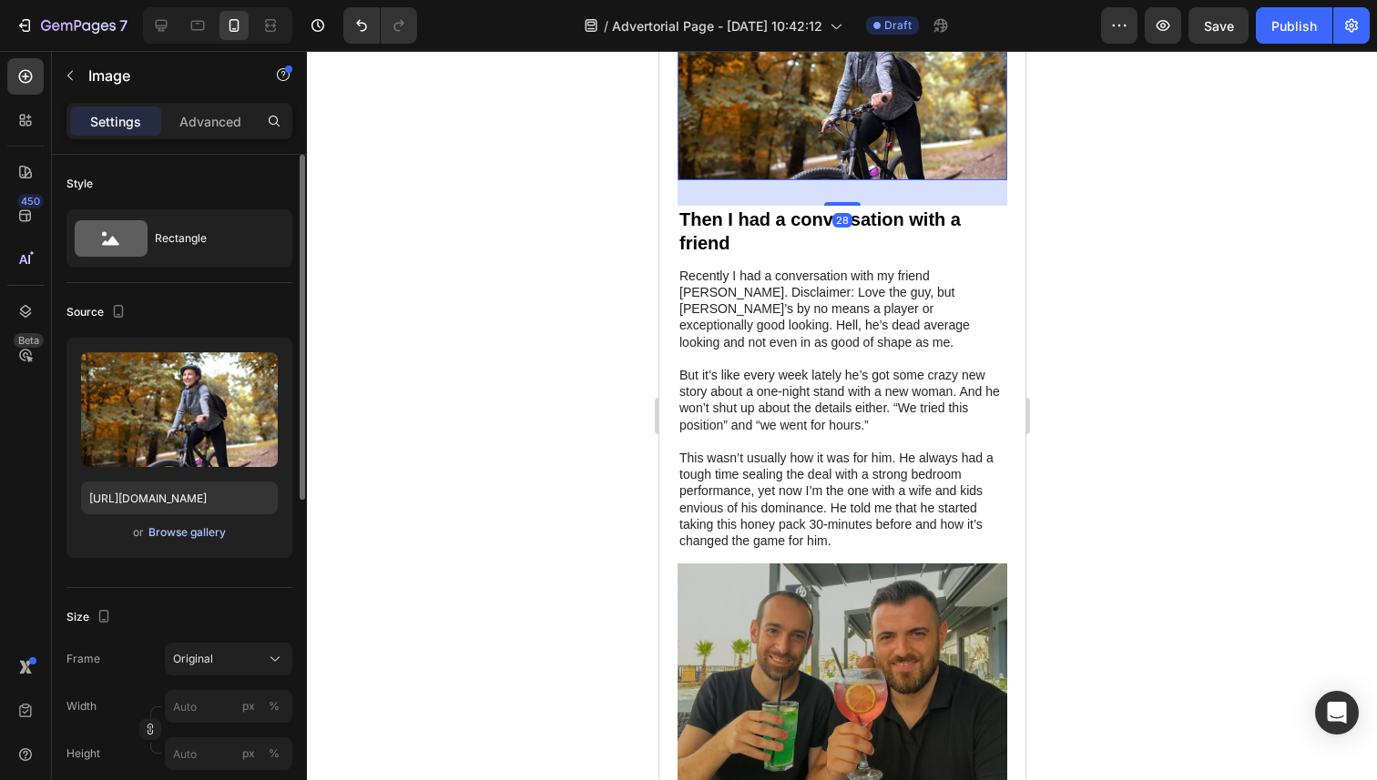
click at [182, 533] on div "Browse gallery" at bounding box center [186, 532] width 77 height 16
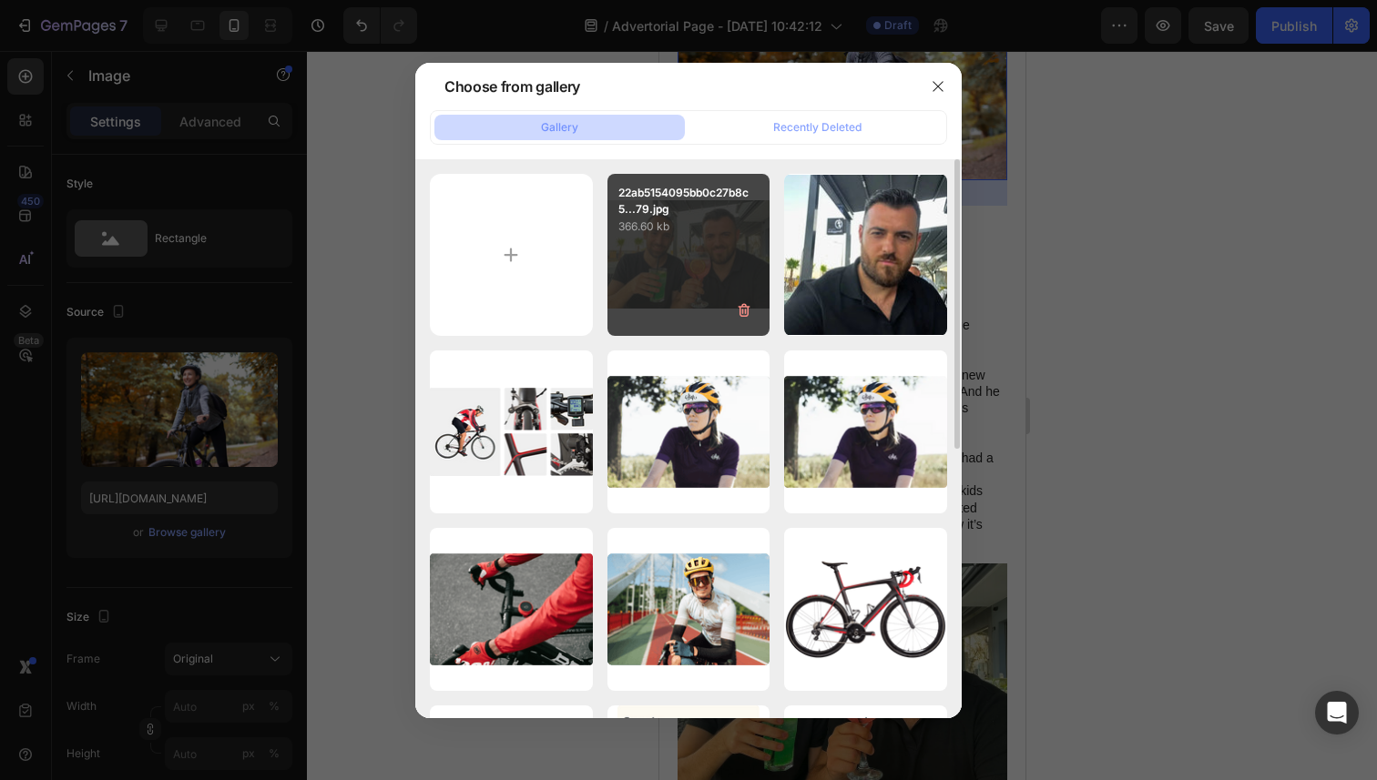
click at [702, 287] on div "22ab5154095bb0c27b8c5...79.jpg 366.60 kb" at bounding box center [688, 255] width 163 height 163
type input "[URL][DOMAIN_NAME]"
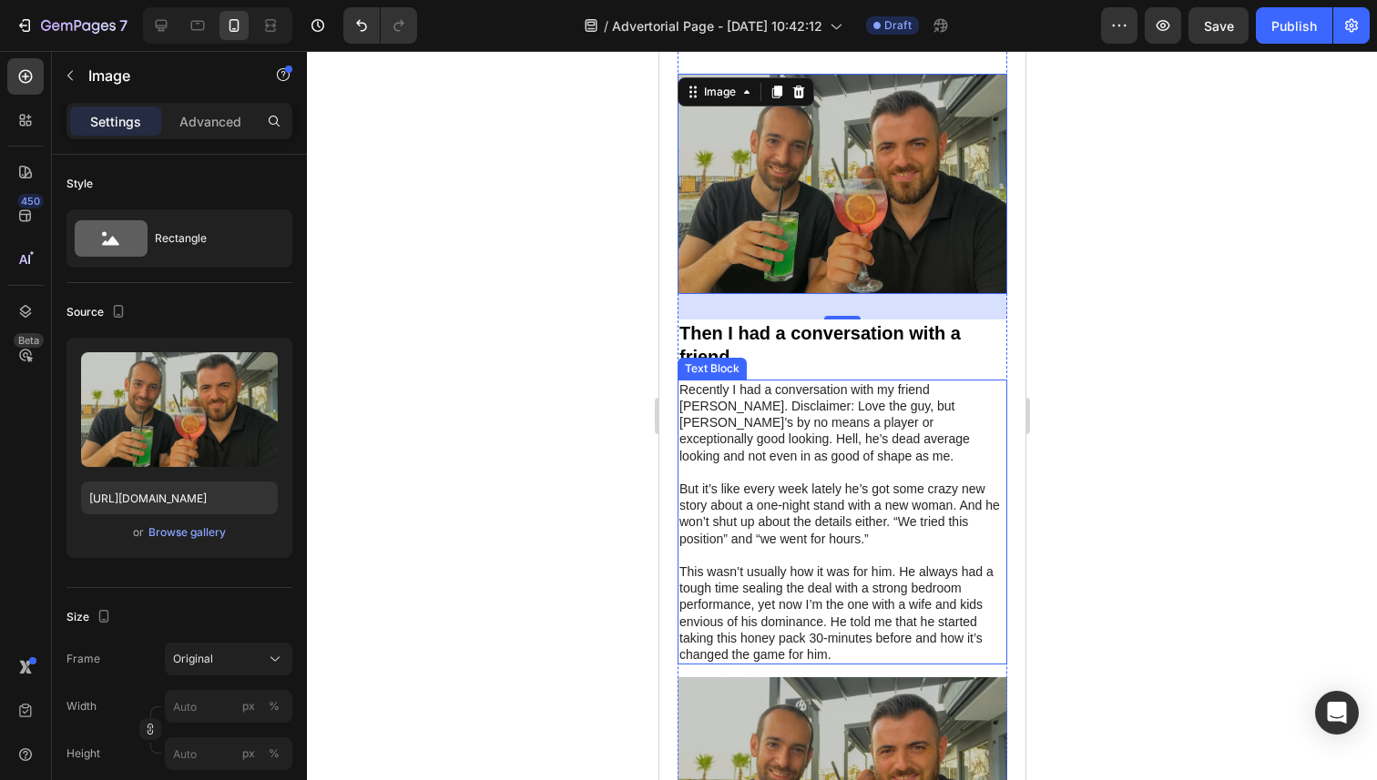
scroll to position [898, 0]
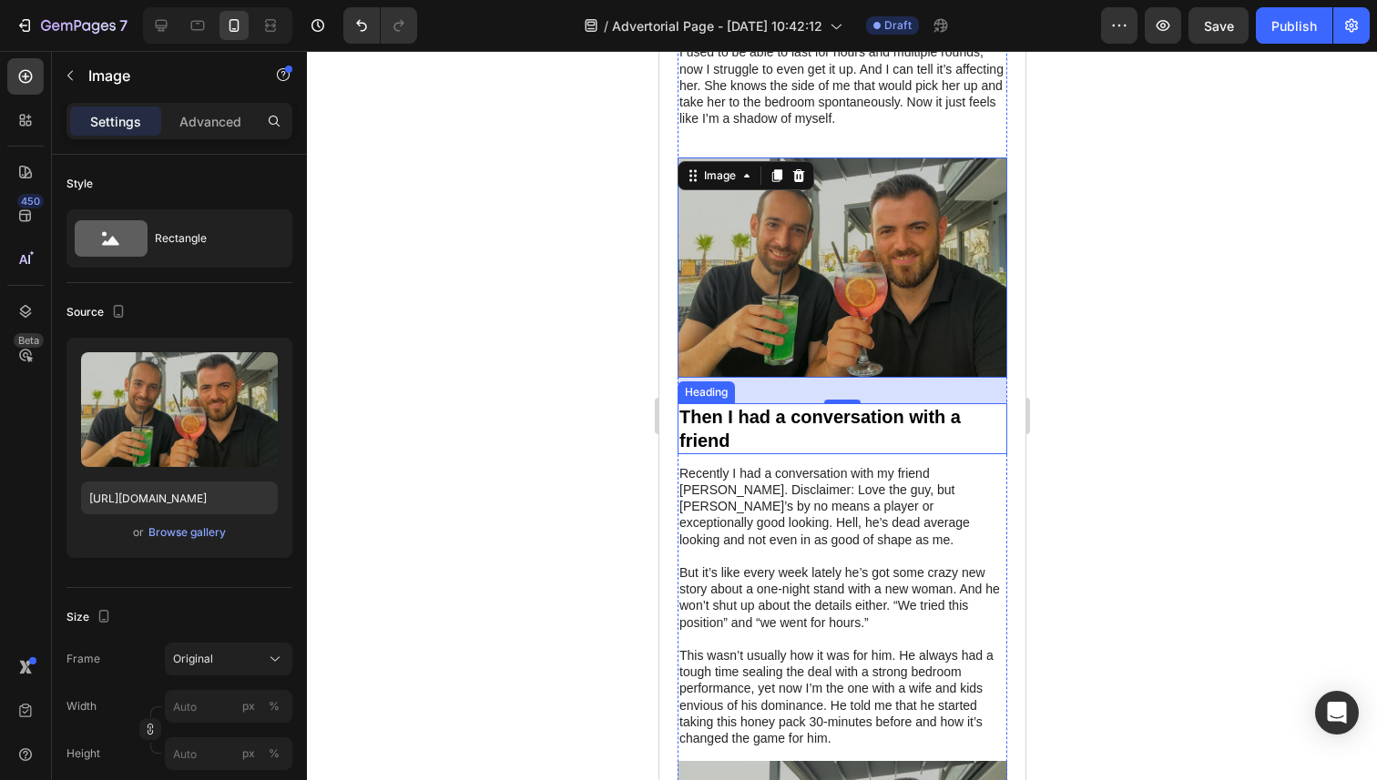
click at [926, 417] on h2 "Then I had a conversation with a friend" at bounding box center [841, 428] width 330 height 51
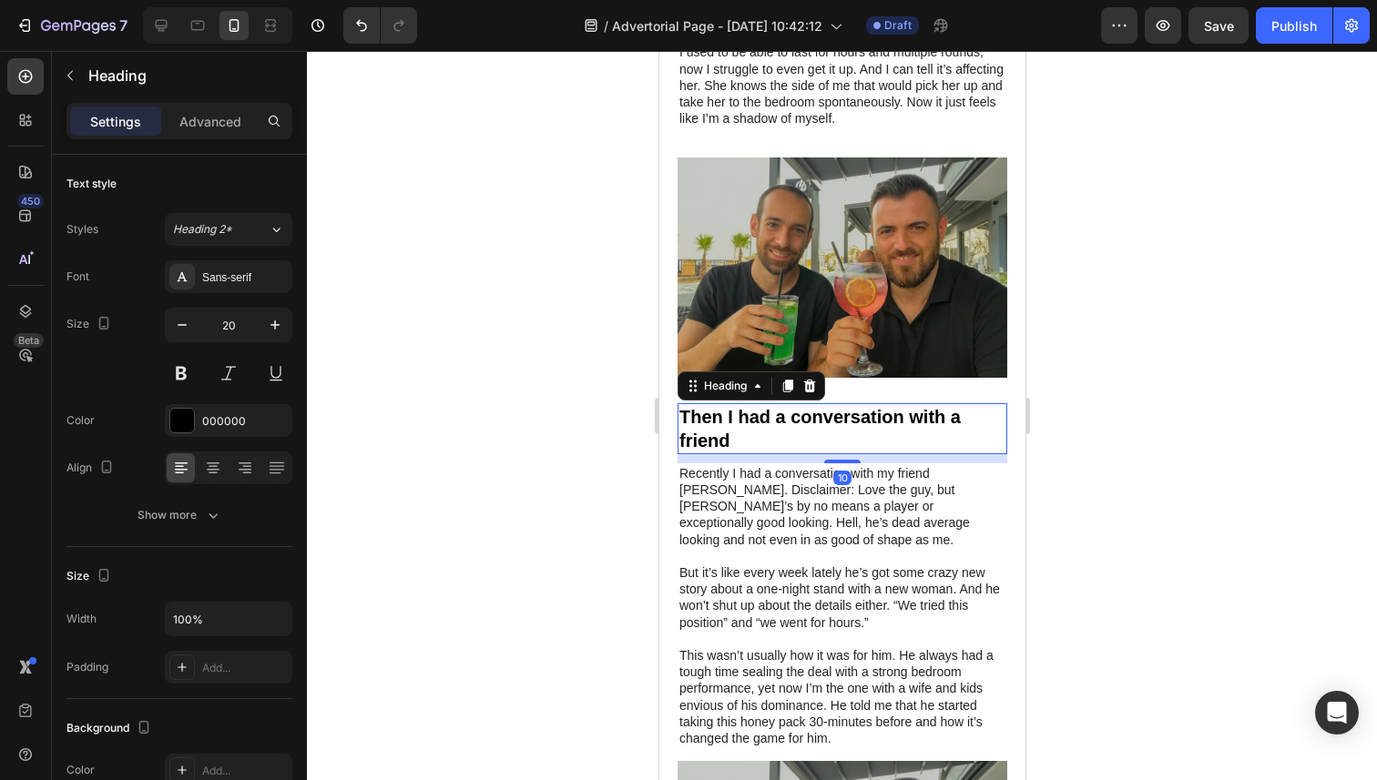
click at [743, 422] on h2 "Then I had a conversation with a friend" at bounding box center [841, 428] width 330 height 51
click at [737, 434] on p "Then I had a conversation with a friend" at bounding box center [841, 428] width 326 height 47
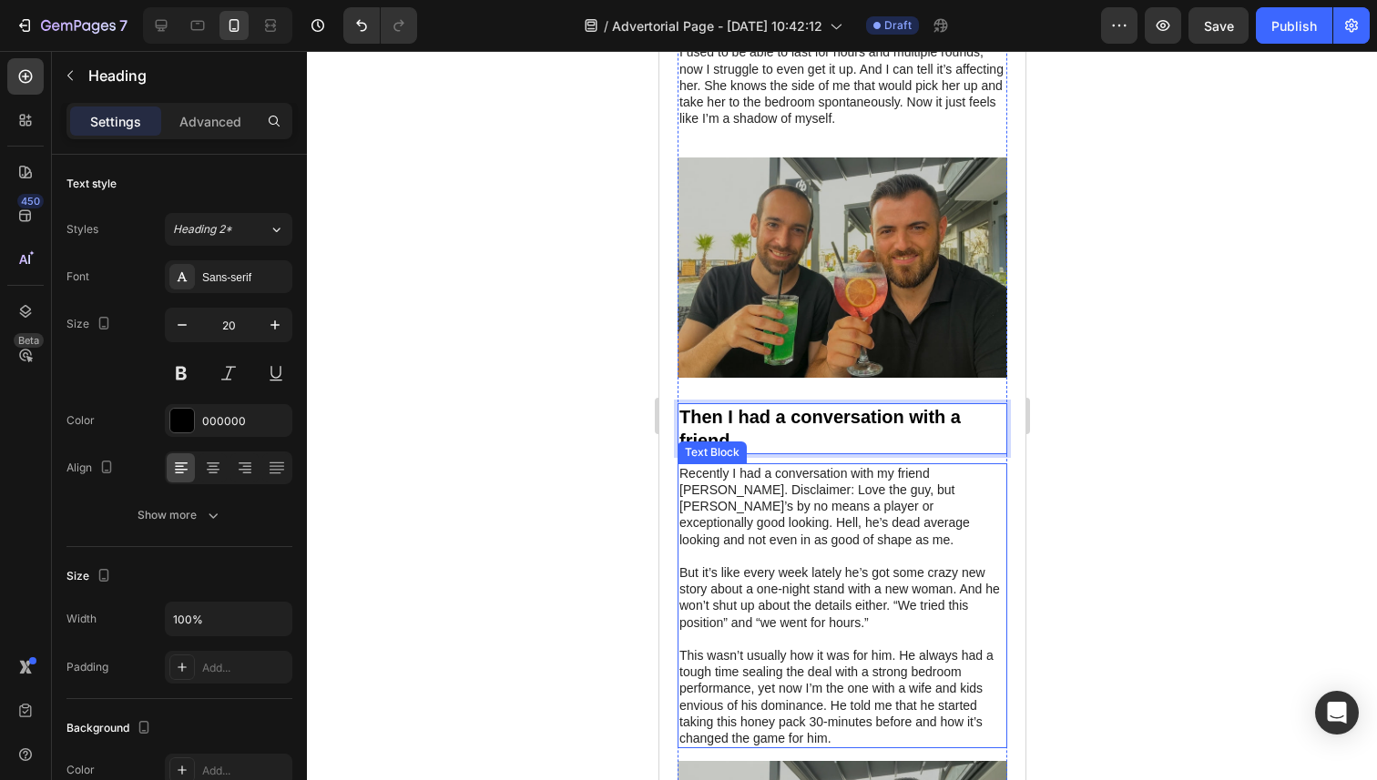
click at [770, 604] on p "But it’s like every week lately he’s got some crazy new story about a one-night…" at bounding box center [841, 597] width 326 height 66
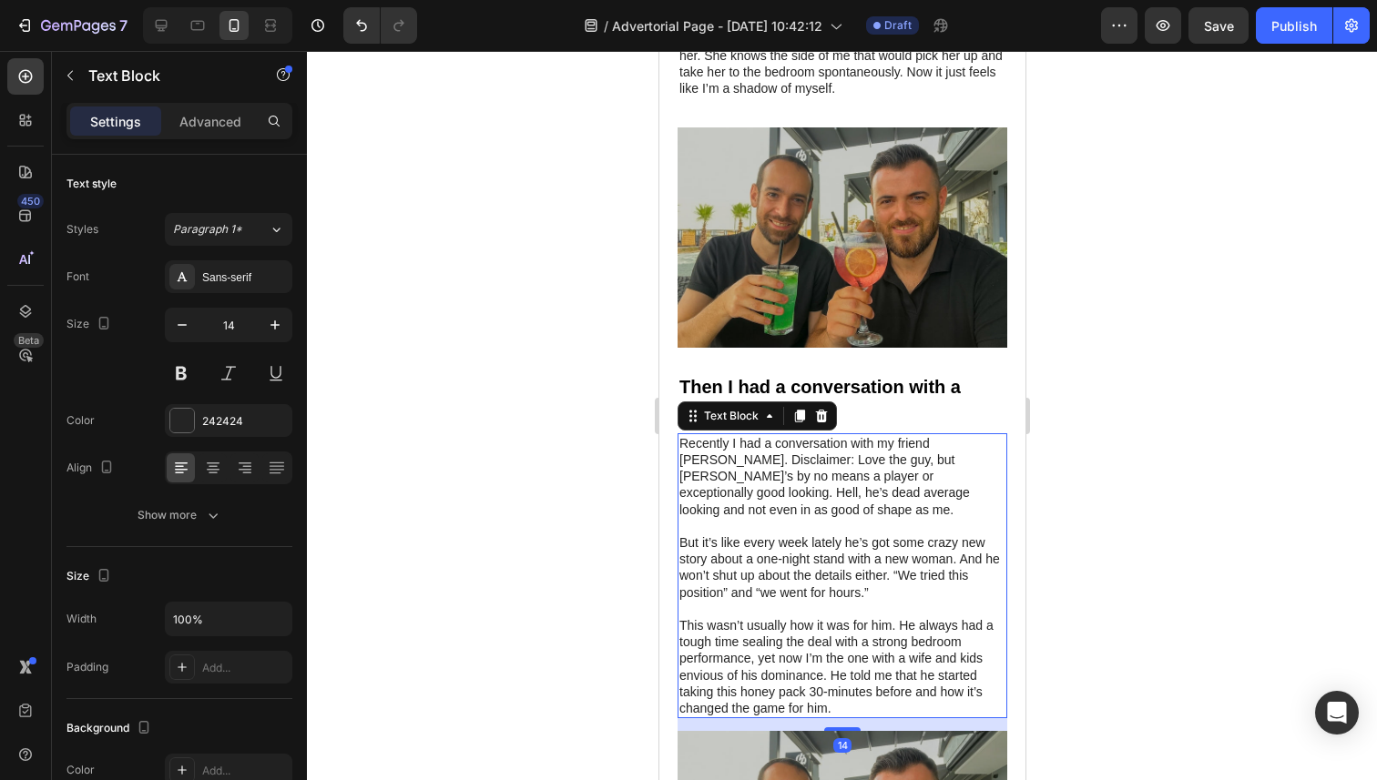
scroll to position [931, 0]
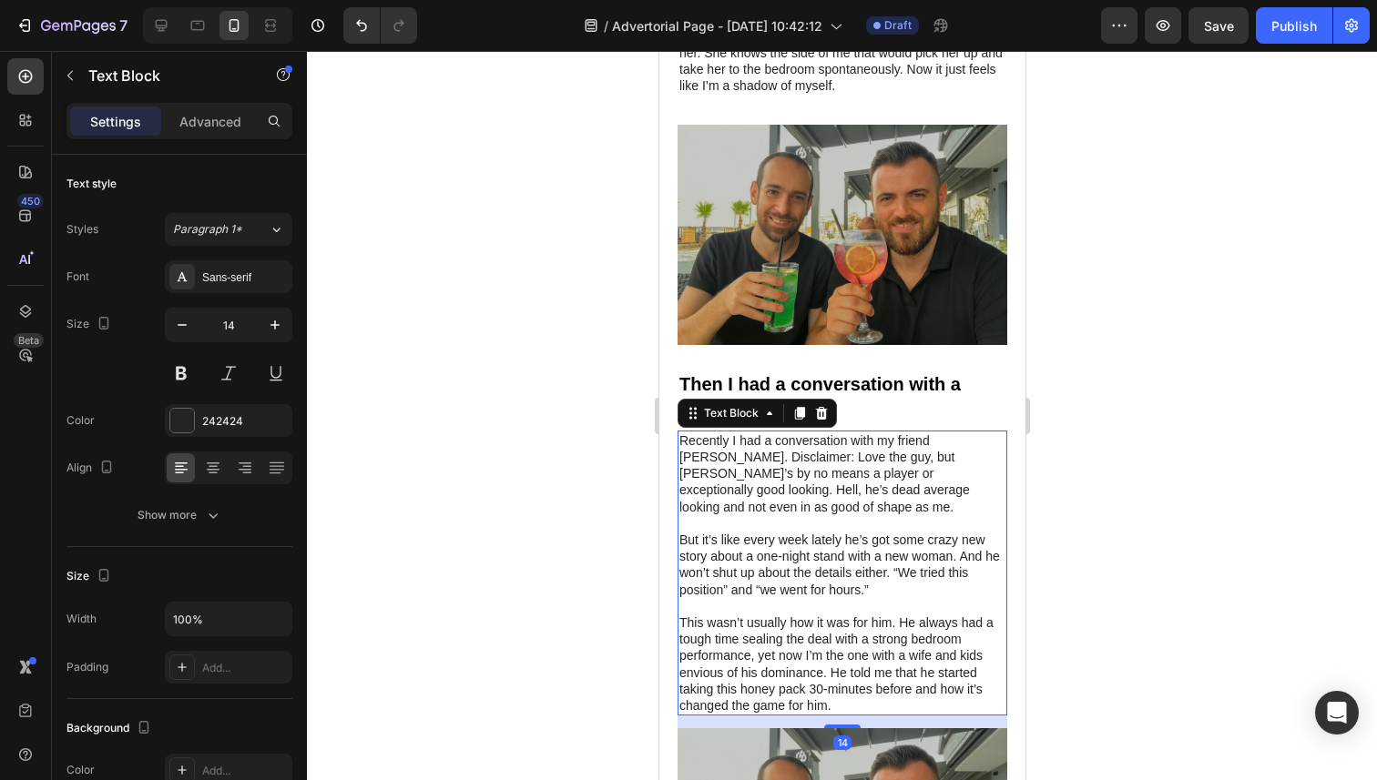
click at [720, 438] on p "Recently I had a conversation with my friend [PERSON_NAME]. Disclaimer: Love th…" at bounding box center [841, 473] width 326 height 83
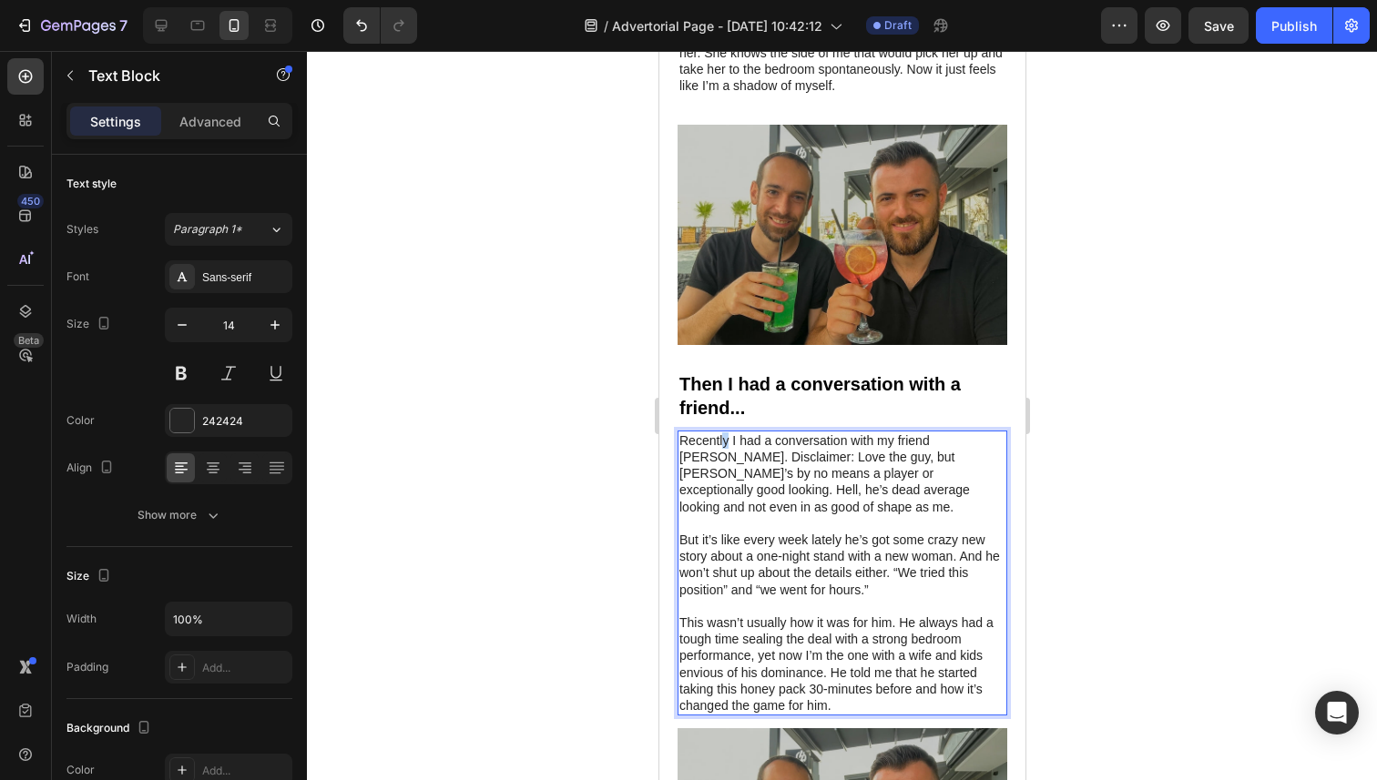
click at [725, 440] on p "Recently I had a conversation with my friend [PERSON_NAME]. Disclaimer: Love th…" at bounding box center [841, 473] width 326 height 83
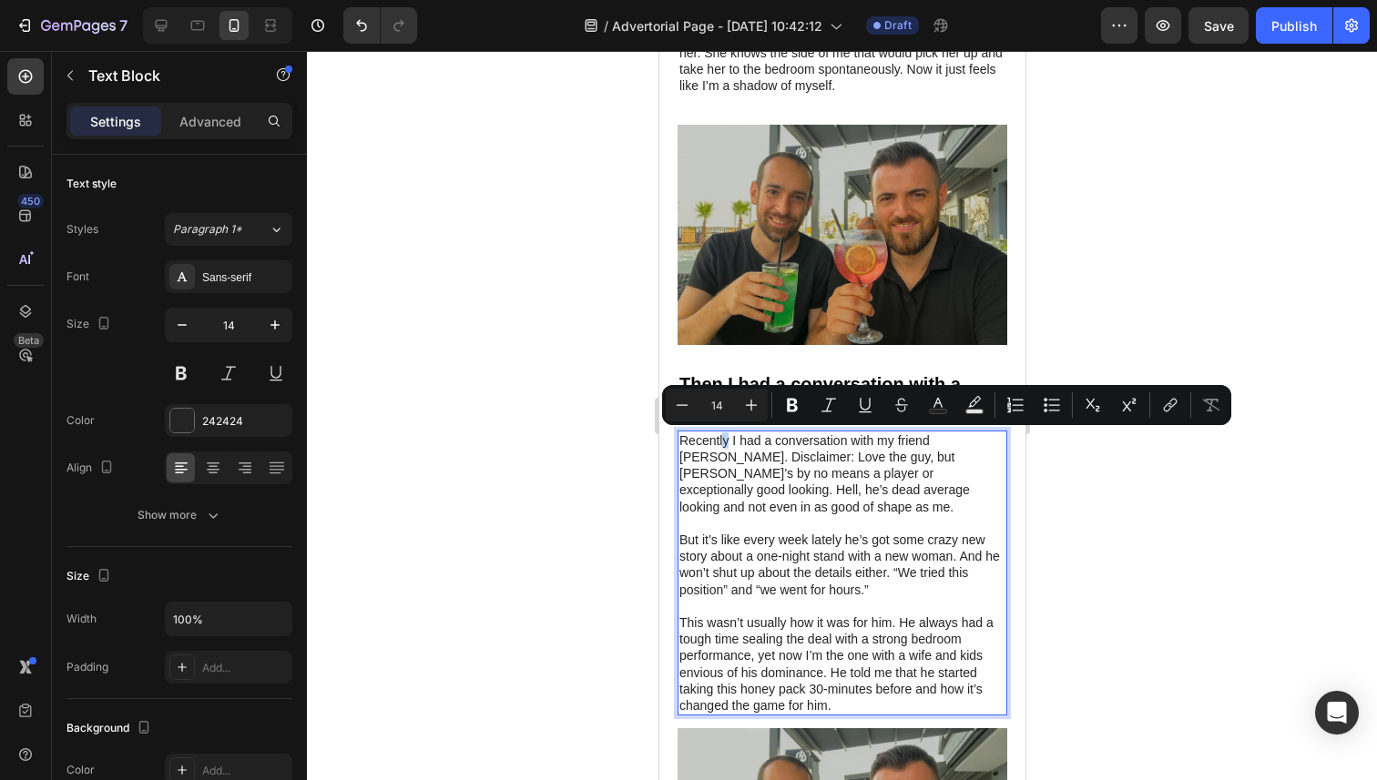
click at [725, 441] on p "Recently I had a conversation with my friend [PERSON_NAME]. Disclaimer: Love th…" at bounding box center [841, 473] width 326 height 83
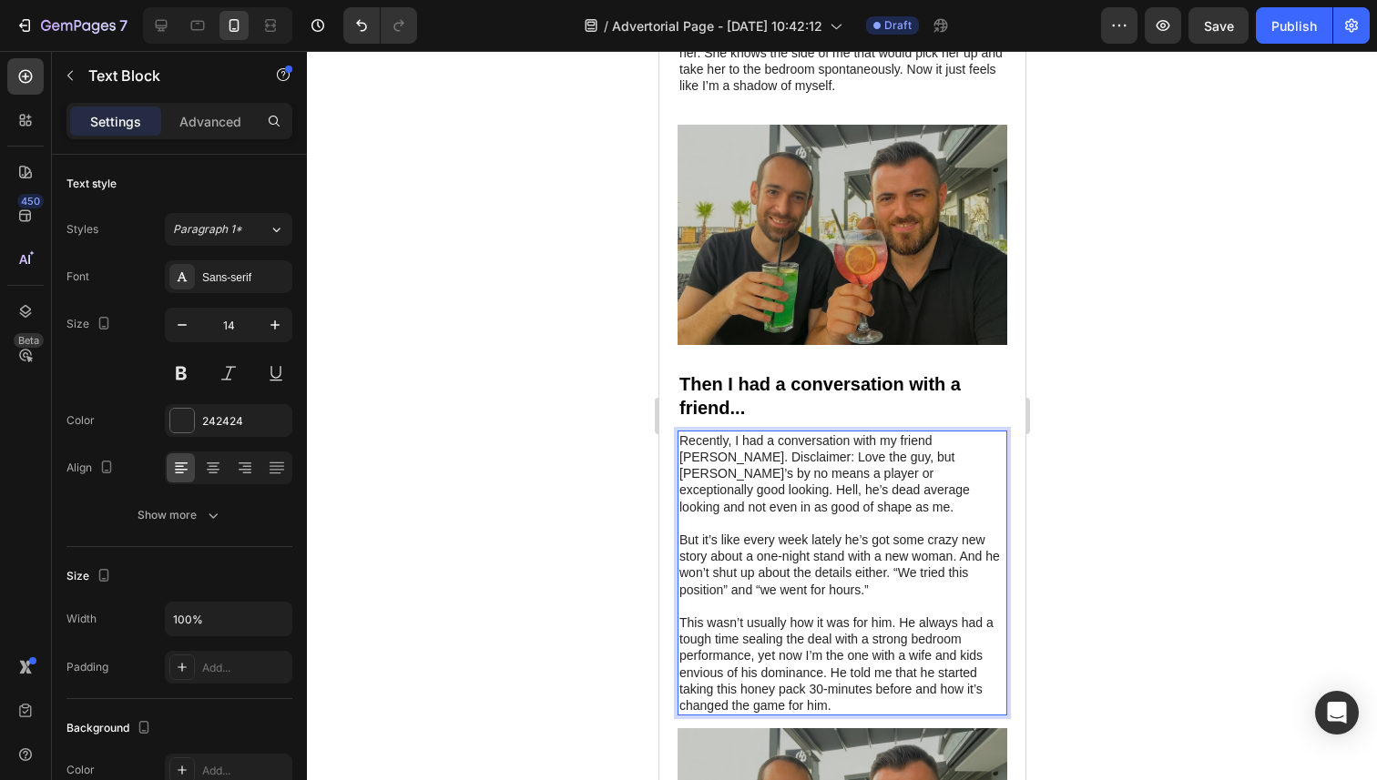
click at [812, 532] on p "But it’s like every week lately he’s got some crazy new story about a one-night…" at bounding box center [841, 565] width 326 height 66
click at [969, 442] on p "Recently, I had a conversation with my friend [PERSON_NAME]. Disclaimer: Love t…" at bounding box center [841, 473] width 326 height 83
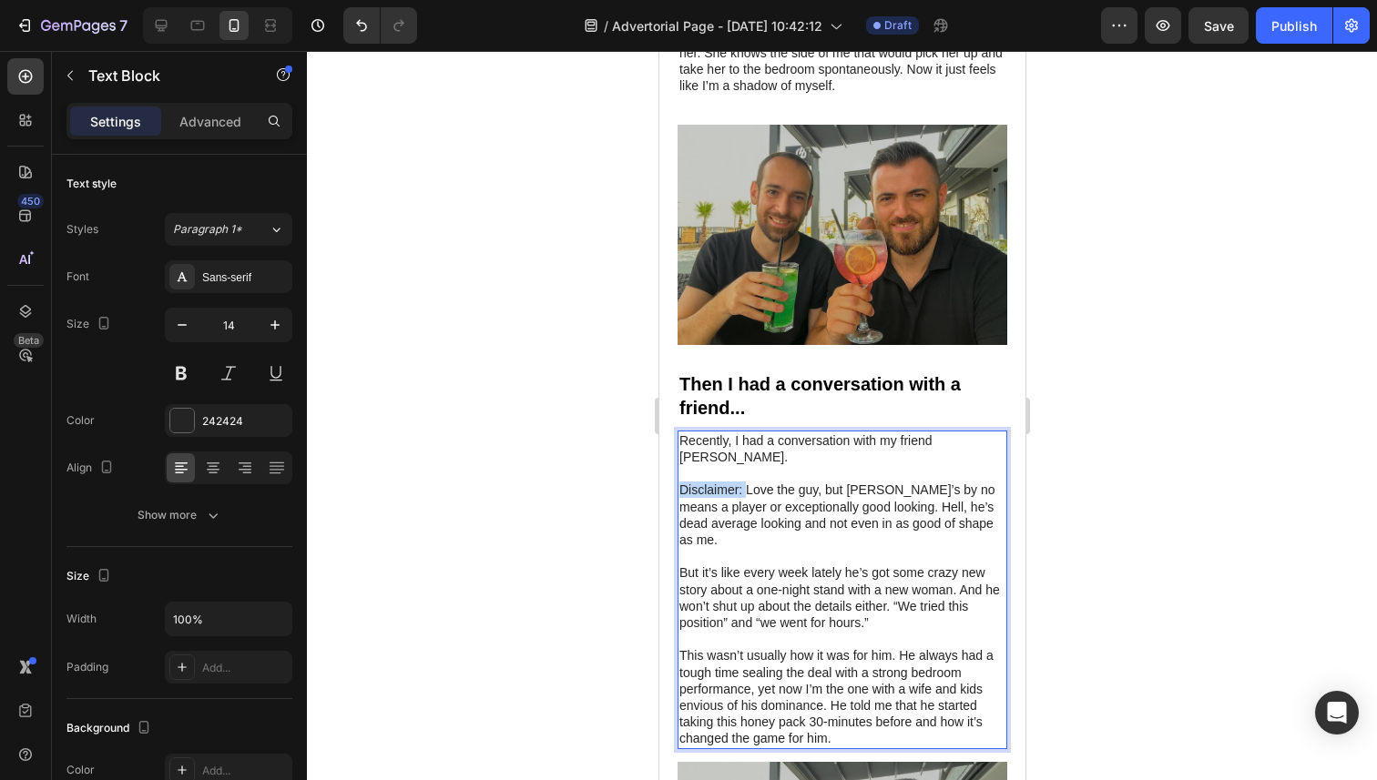
drag, startPoint x: 744, startPoint y: 471, endPoint x: 641, endPoint y: 479, distance: 103.2
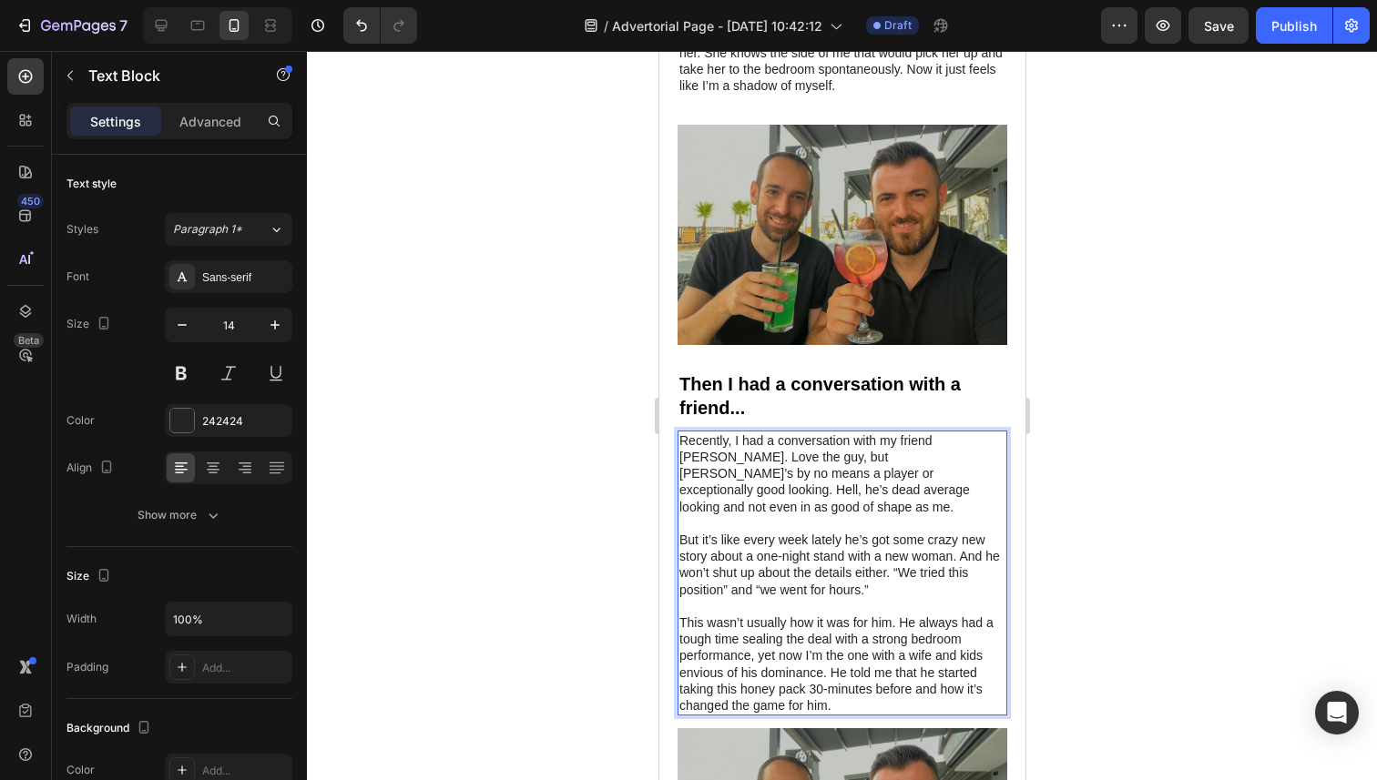
click at [913, 533] on p "But it’s like every week lately he’s got some crazy new story about a one-night…" at bounding box center [841, 565] width 326 height 66
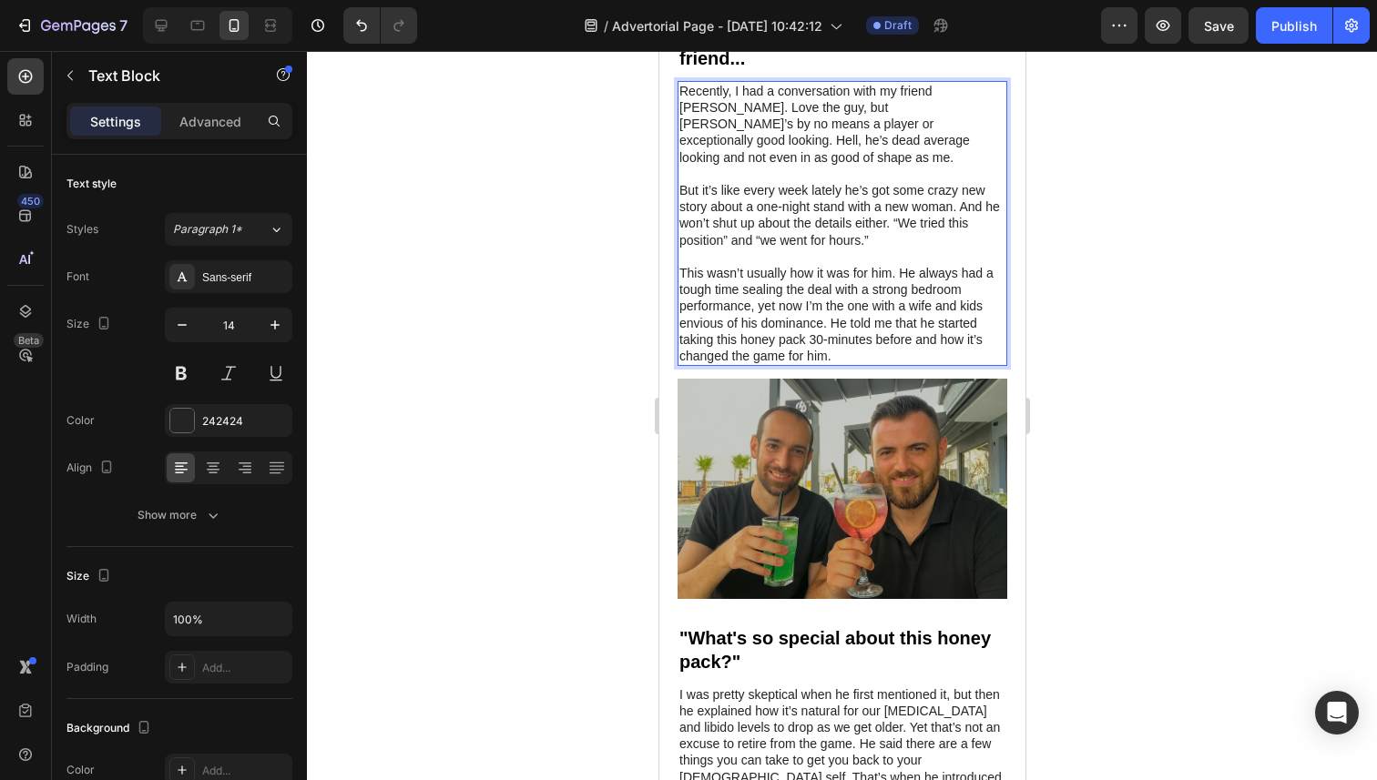
scroll to position [1284, 0]
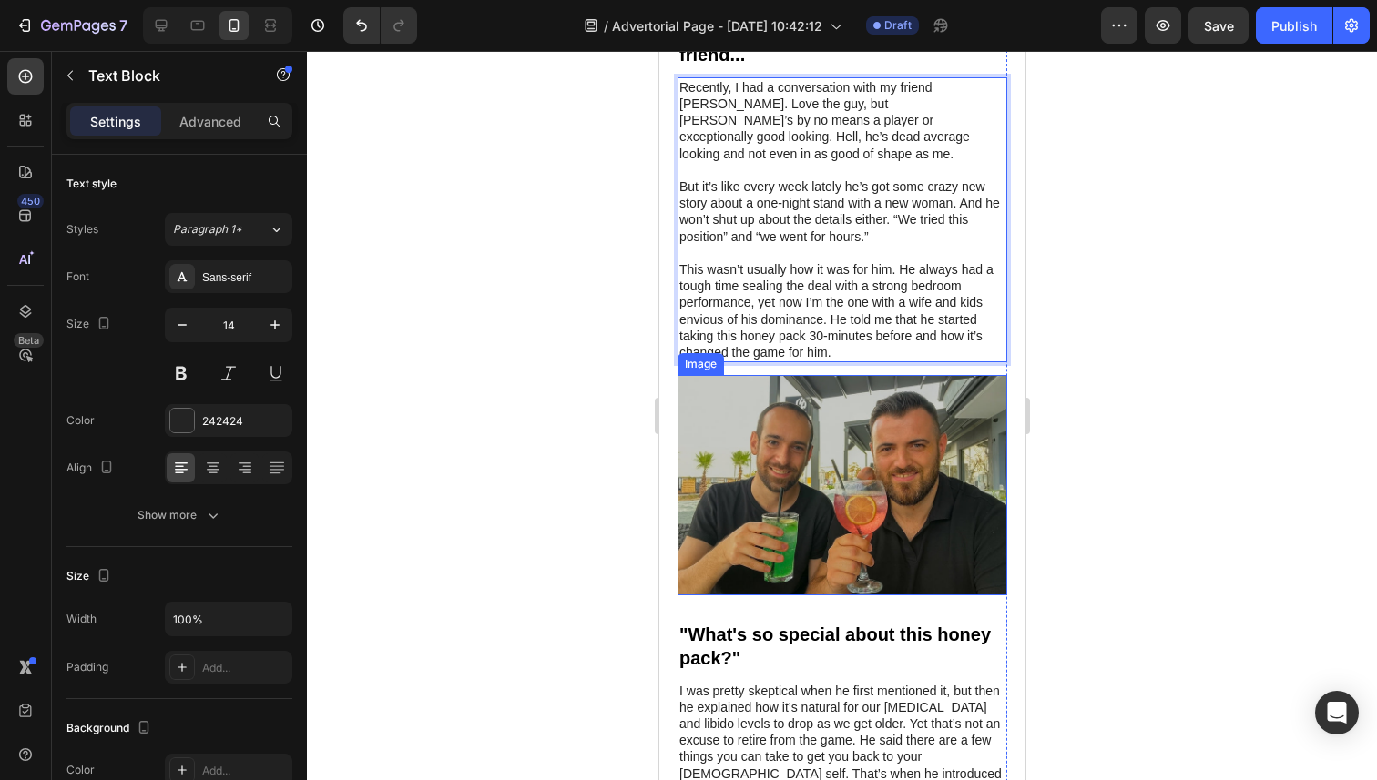
click at [887, 485] on img at bounding box center [841, 484] width 330 height 219
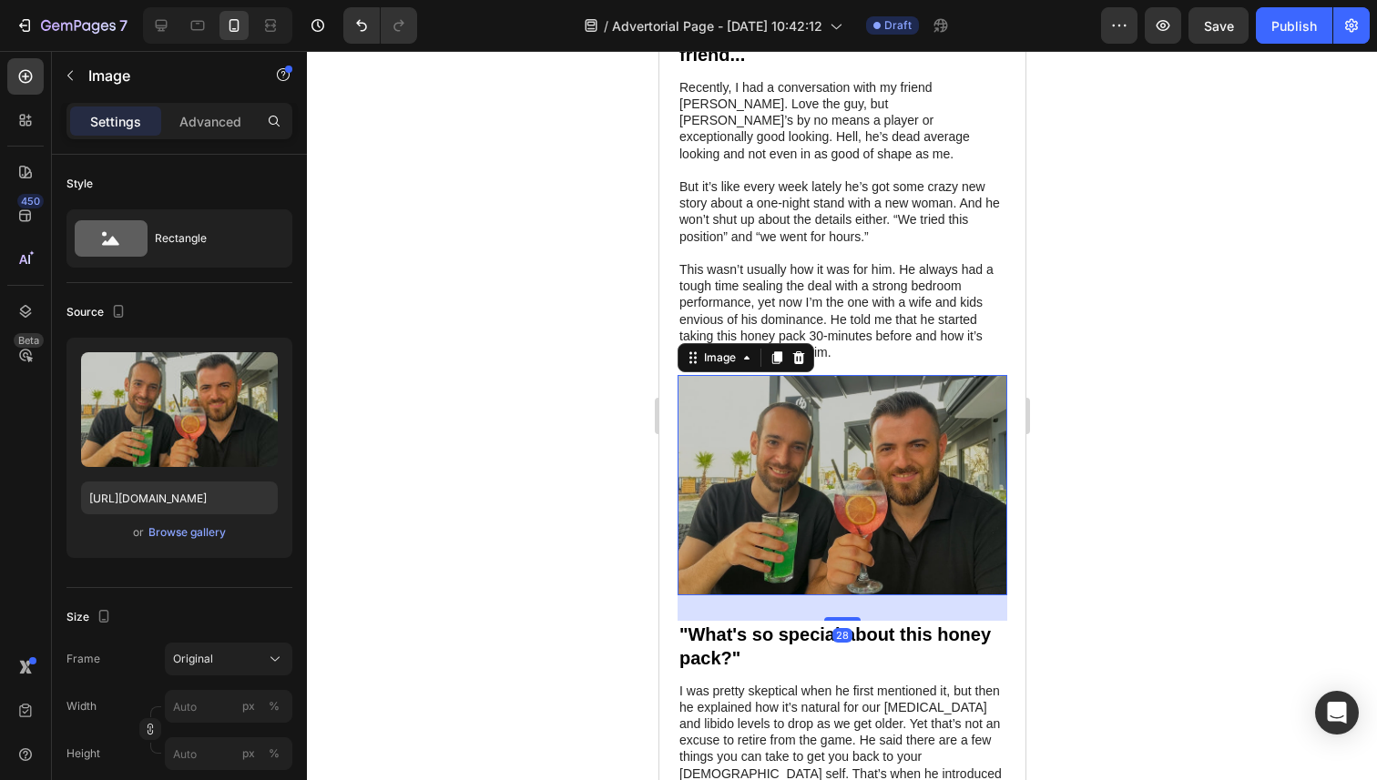
click at [876, 424] on img at bounding box center [841, 484] width 330 height 219
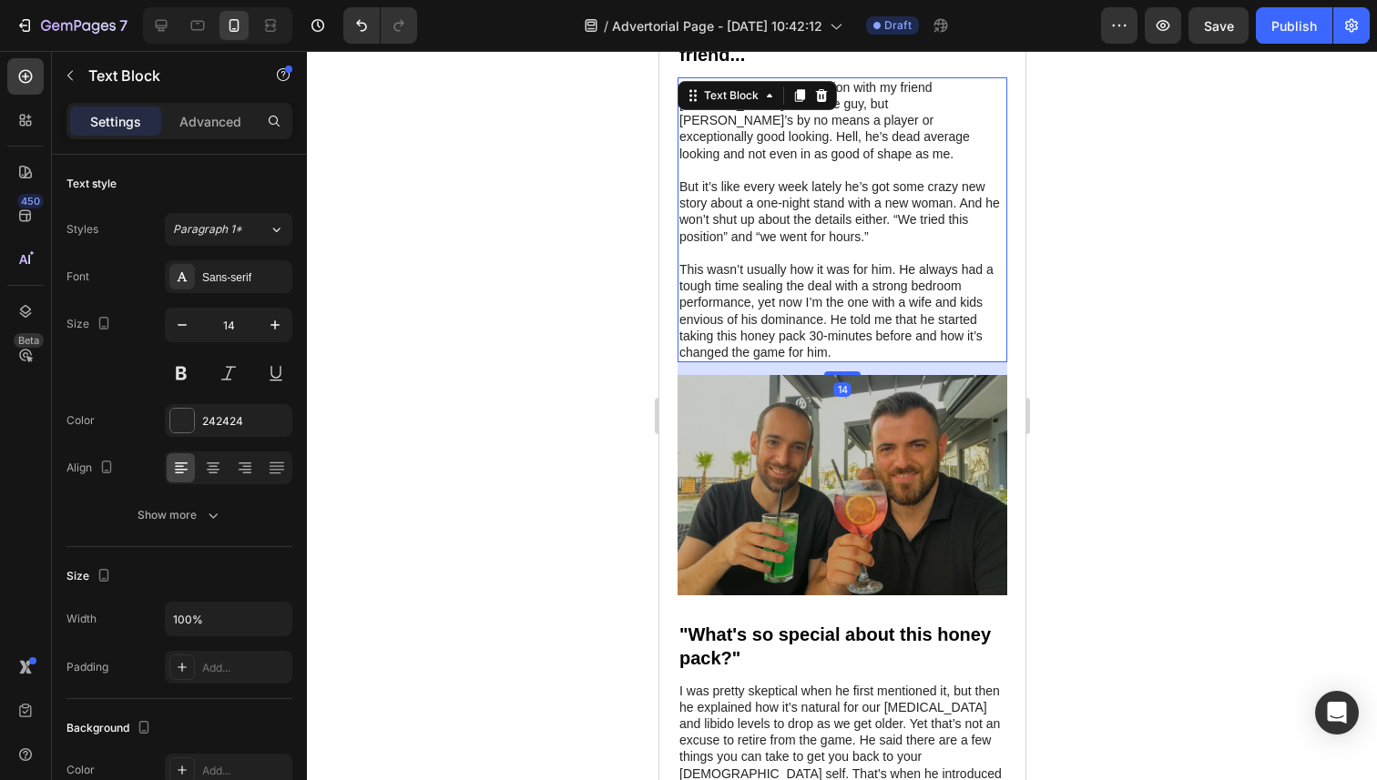
click at [913, 290] on p "This wasn’t usually how it was for him. He always had a tough time sealing the …" at bounding box center [841, 310] width 326 height 99
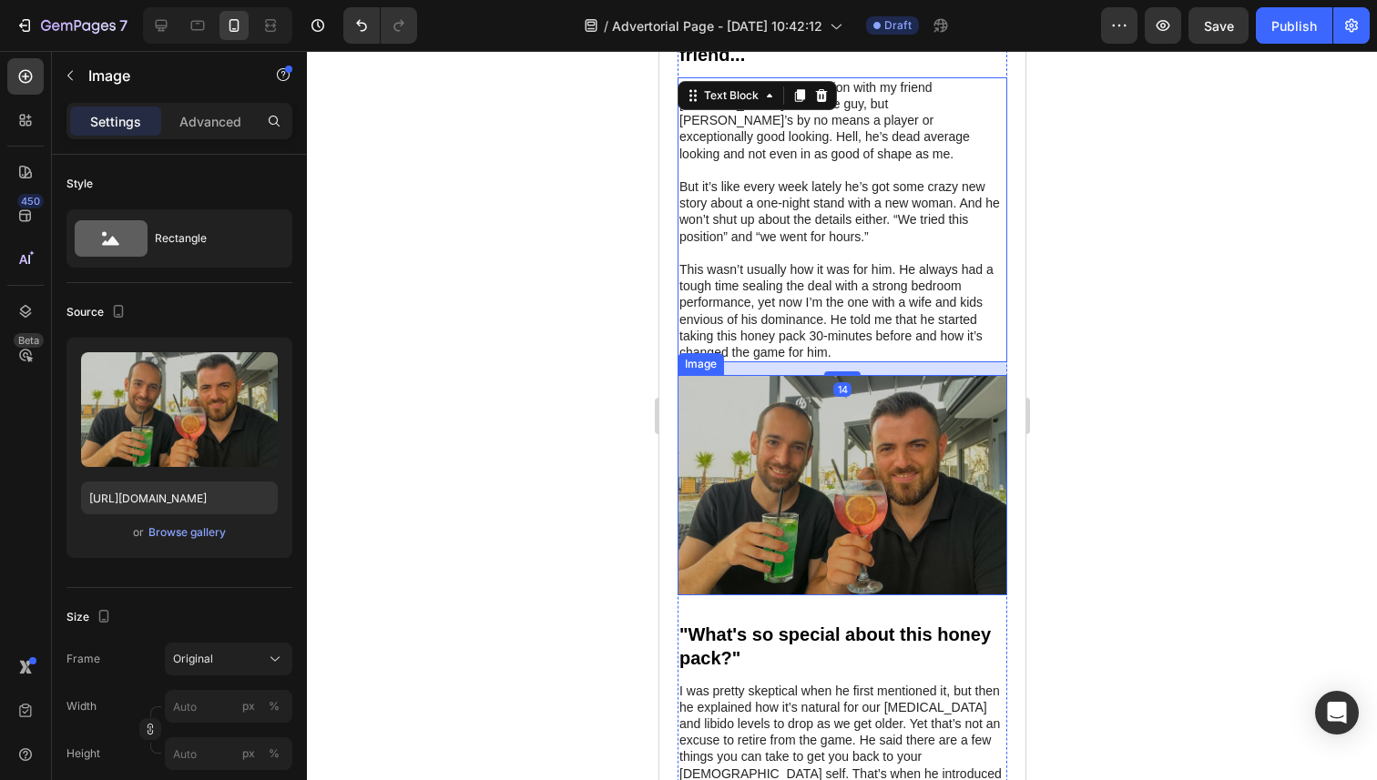
click at [894, 436] on img at bounding box center [841, 484] width 330 height 219
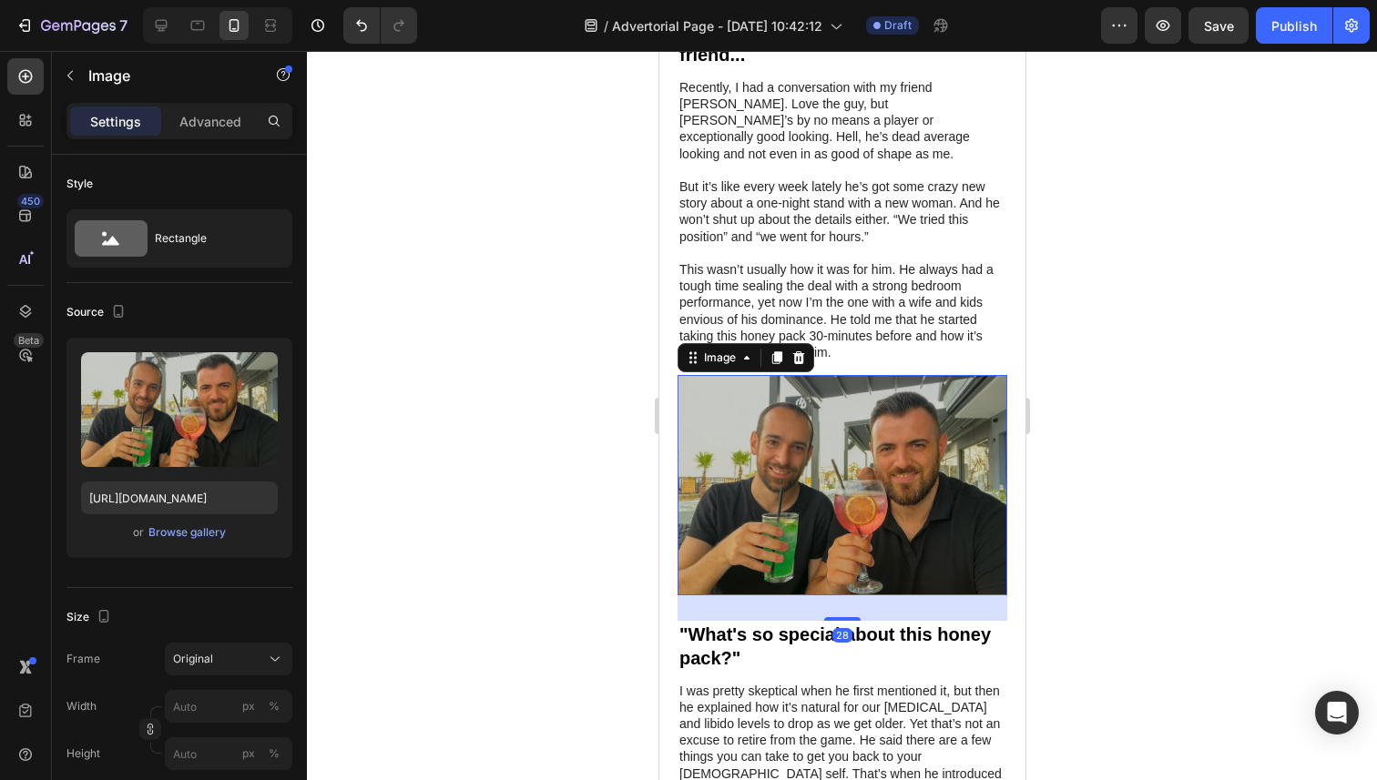
click at [884, 442] on img at bounding box center [841, 484] width 330 height 219
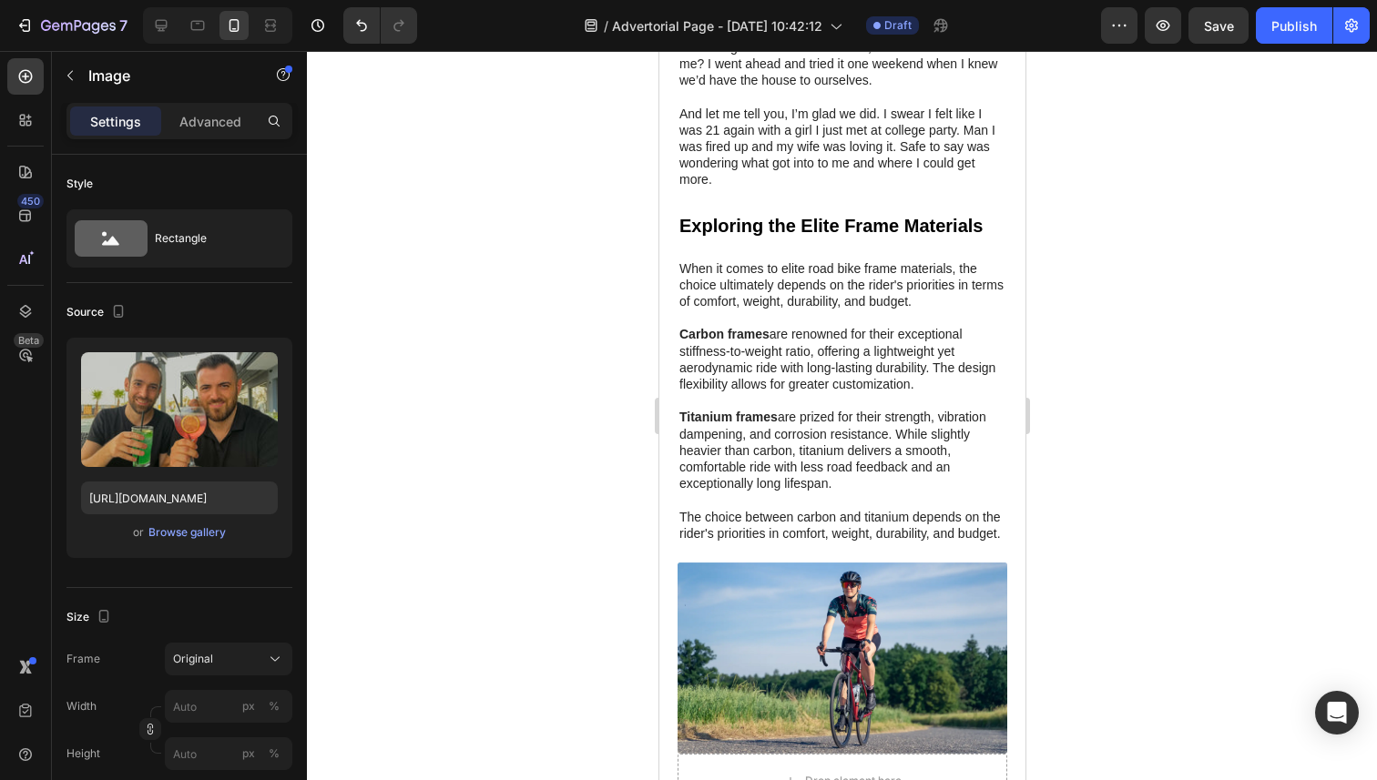
scroll to position [2504, 0]
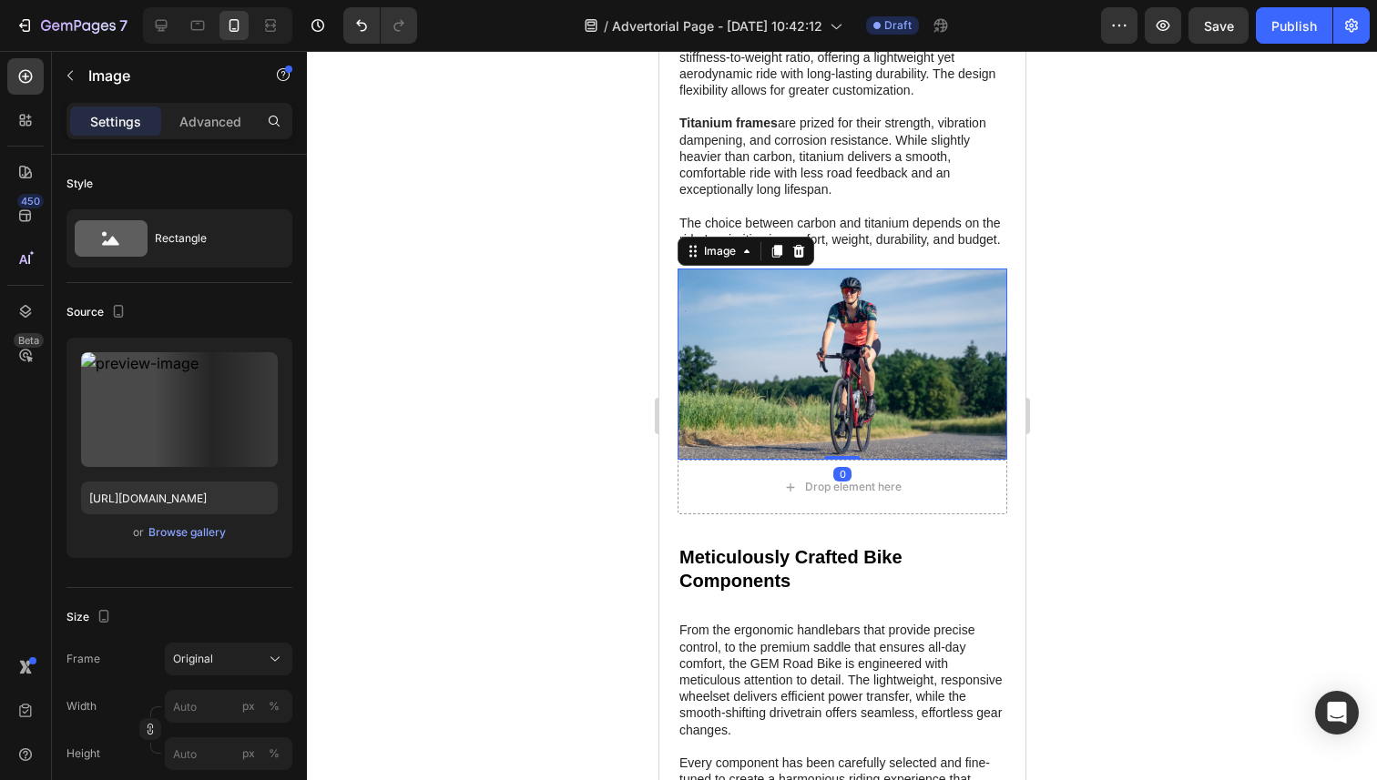
click at [840, 342] on img at bounding box center [841, 364] width 330 height 191
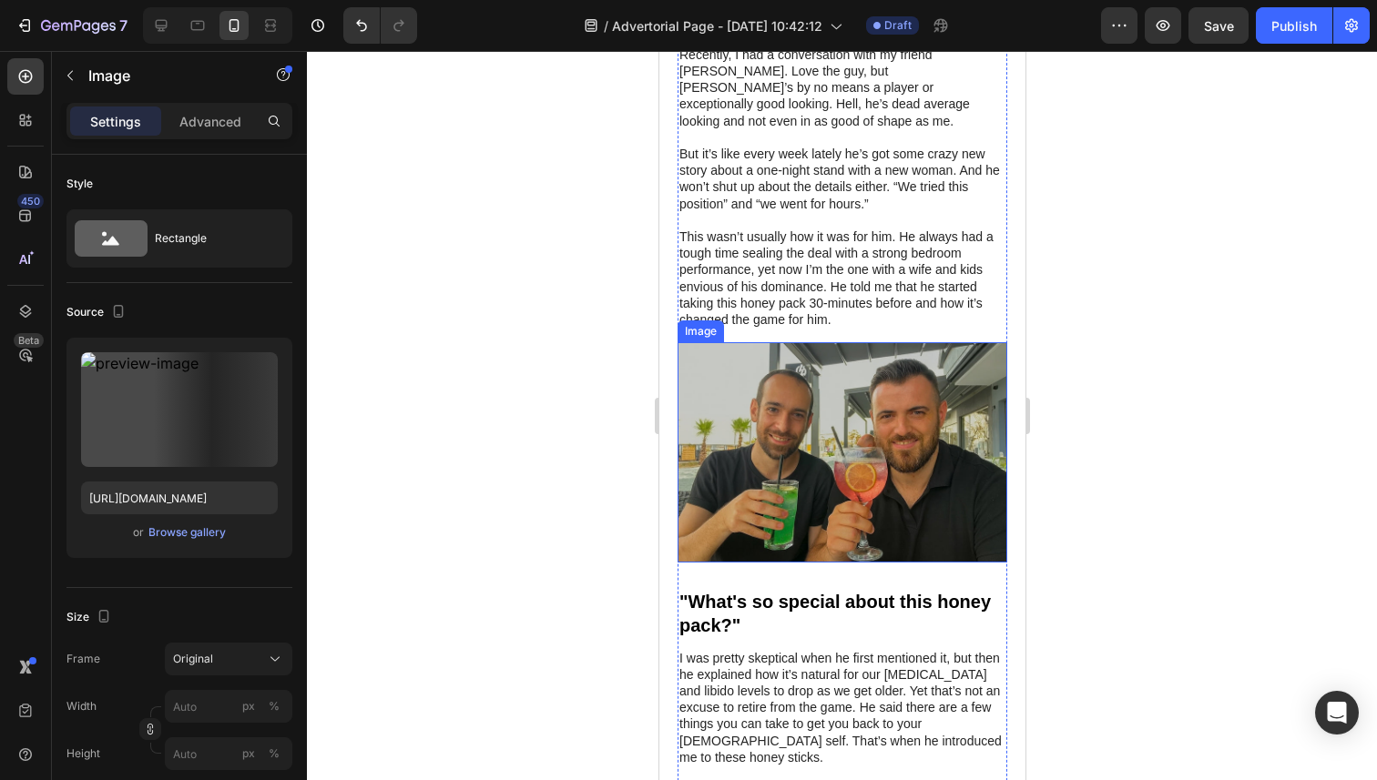
click at [841, 363] on img at bounding box center [841, 451] width 330 height 219
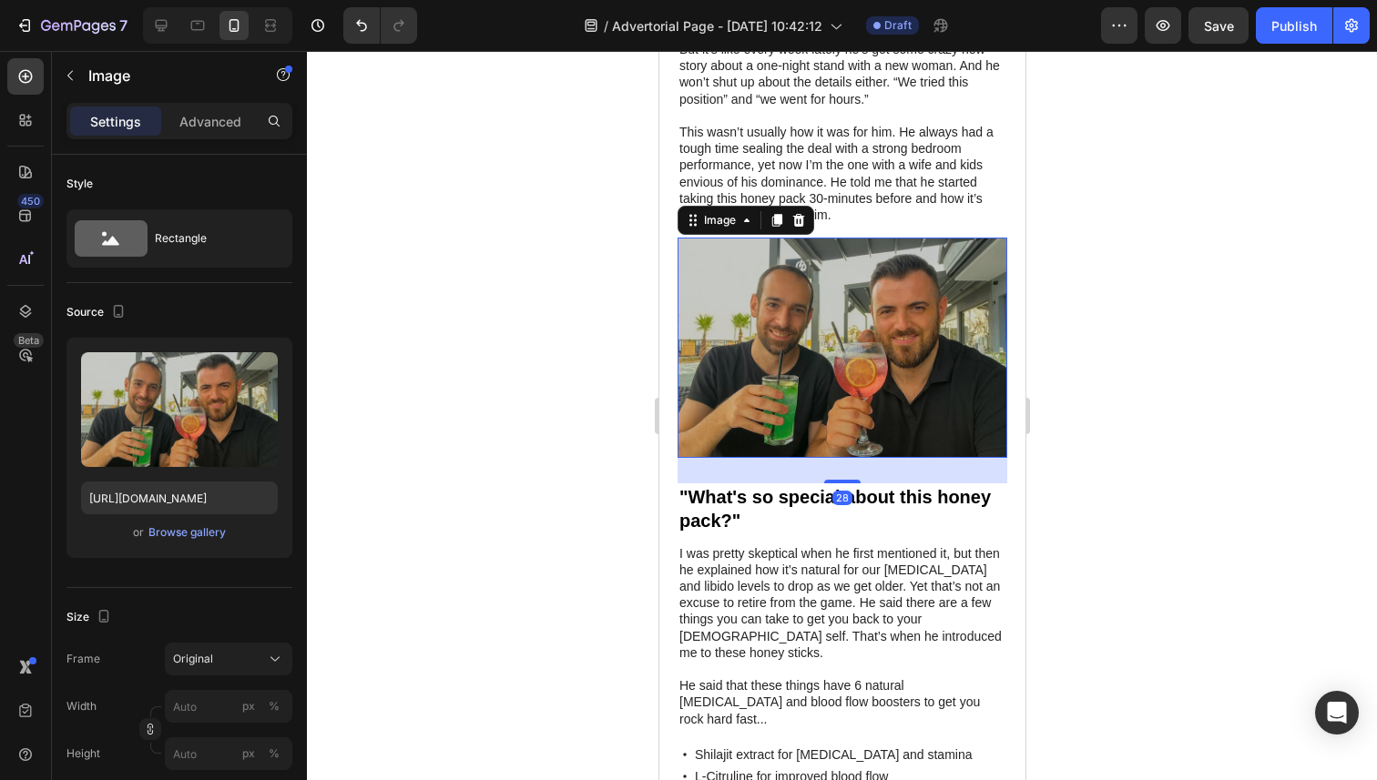
scroll to position [1452, 0]
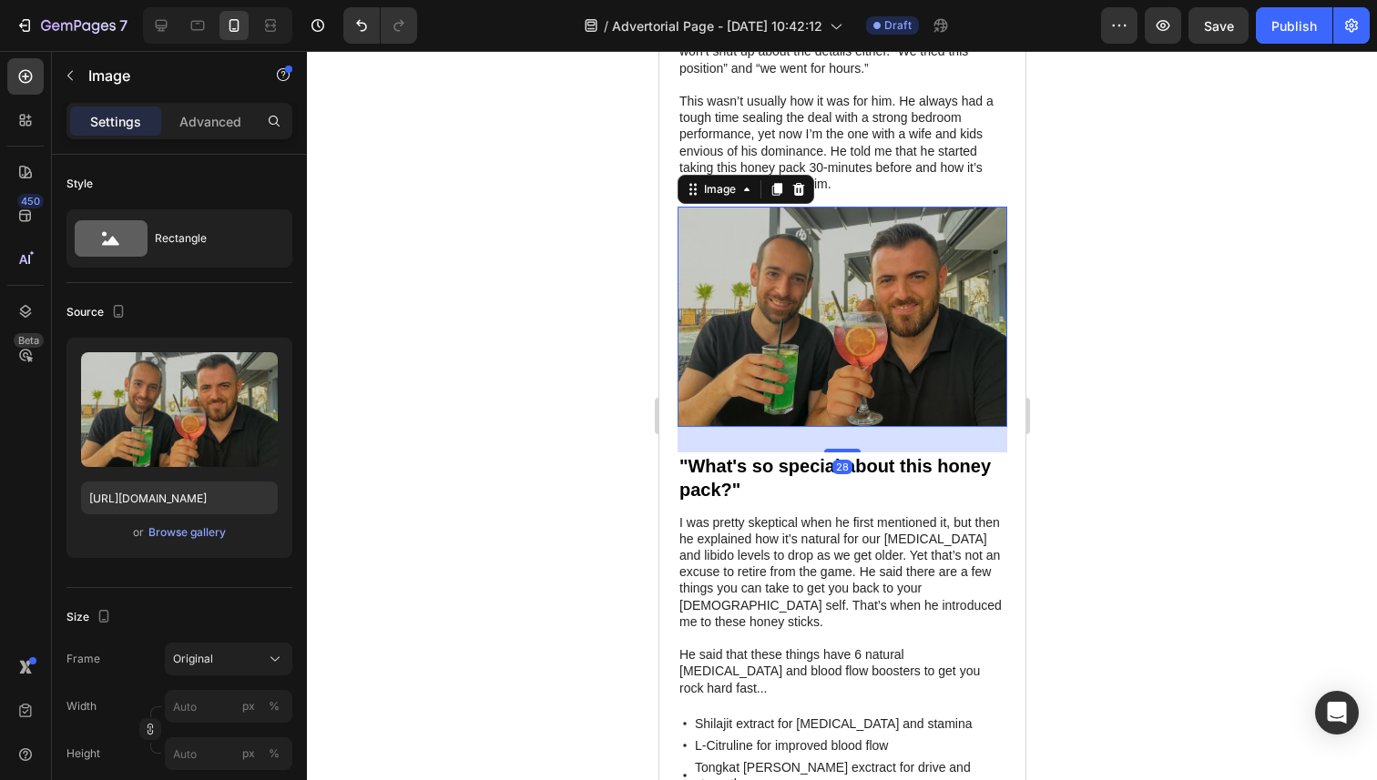
click at [839, 296] on img at bounding box center [841, 316] width 330 height 219
click at [795, 282] on img at bounding box center [841, 316] width 330 height 219
click at [178, 537] on div "Browse gallery" at bounding box center [186, 532] width 77 height 16
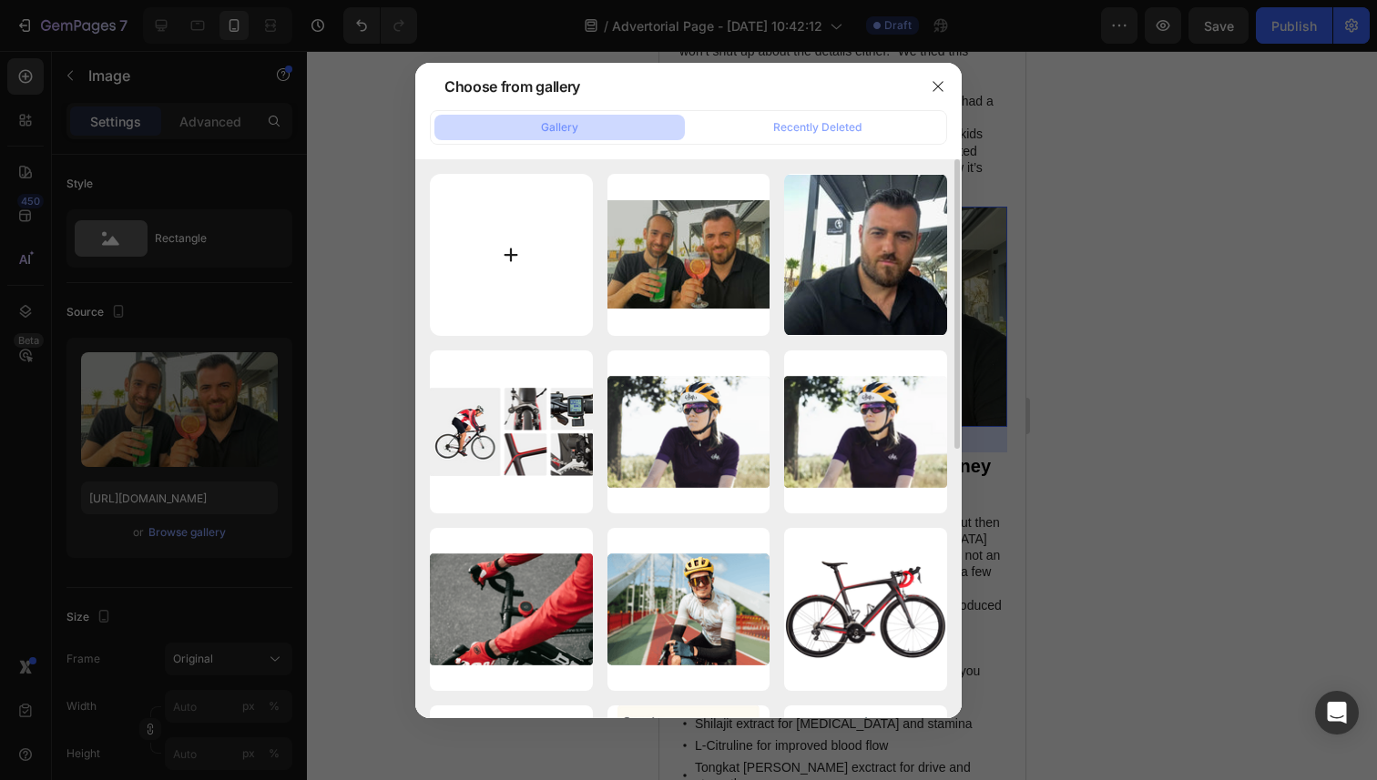
click at [535, 254] on input "file" at bounding box center [511, 255] width 163 height 163
type input "C:\fakepath\2e7dc6953e6d8bdd18454cf270edfcdc0aabf0ea6c756688ec0f2fddf3c3f9b5.jpg"
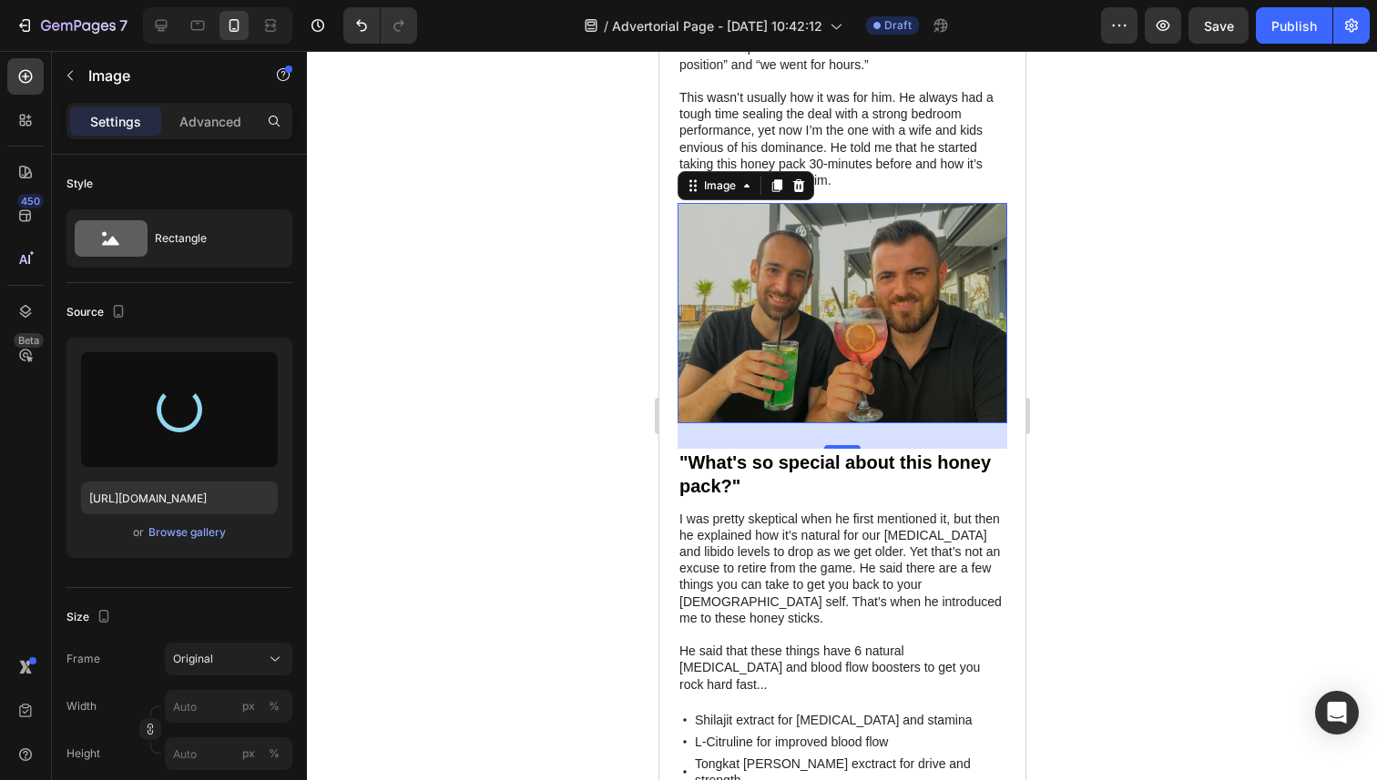
scroll to position [1447, 0]
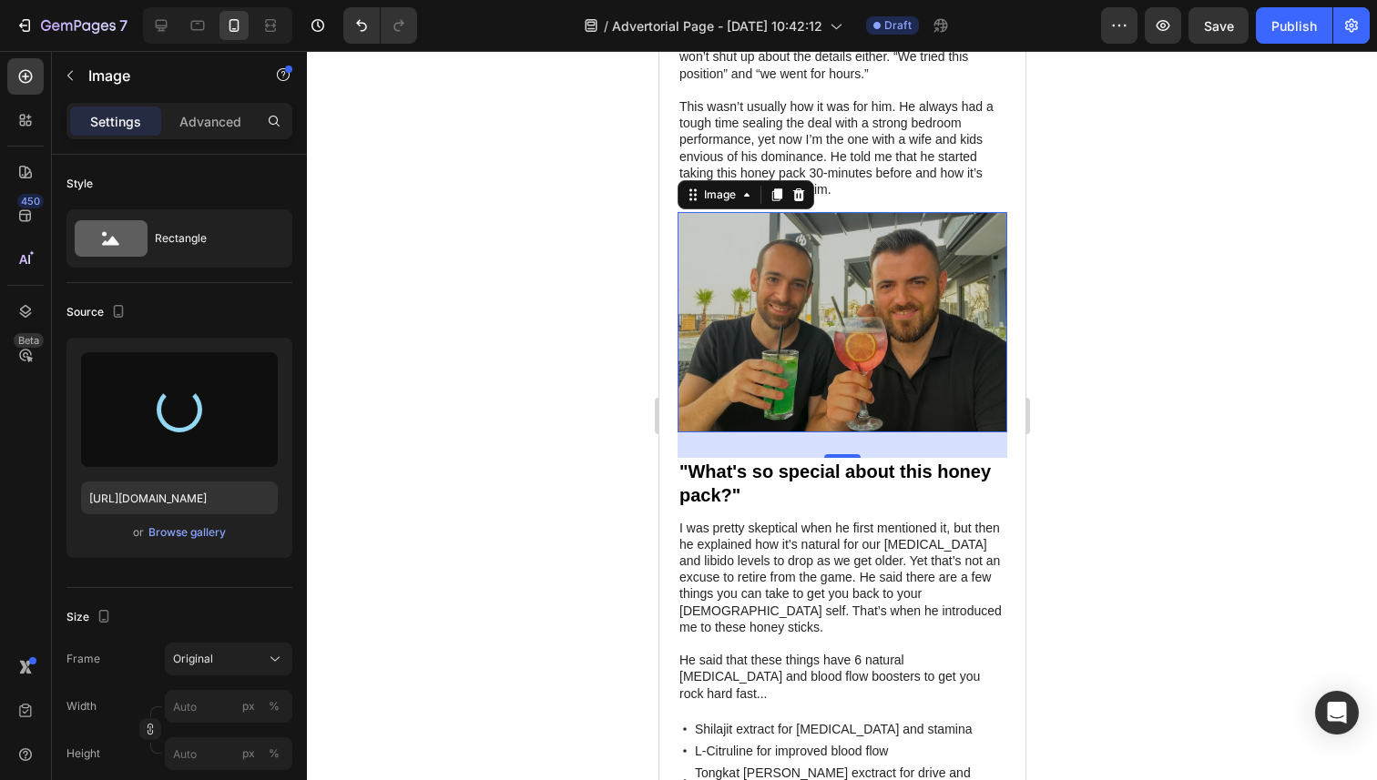
type input "[URL][DOMAIN_NAME]"
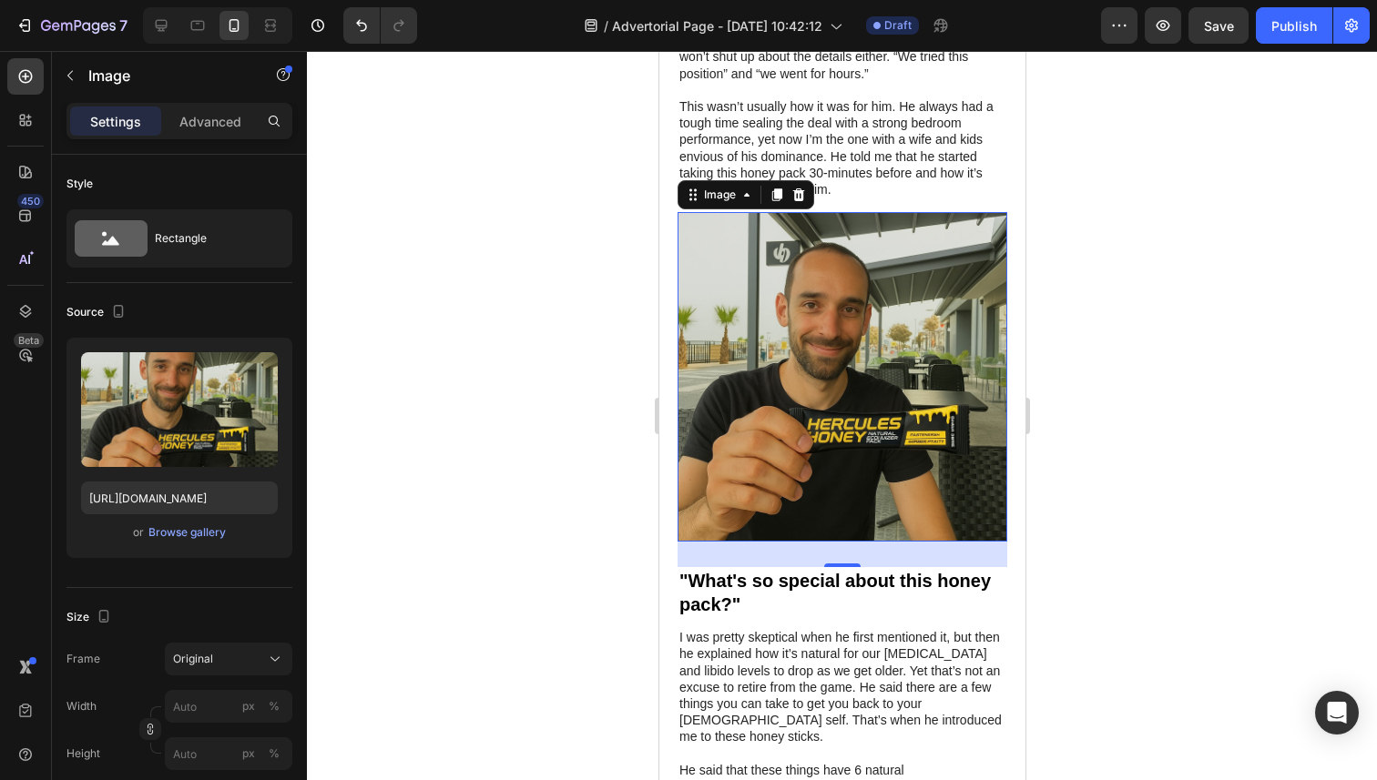
scroll to position [1434, 0]
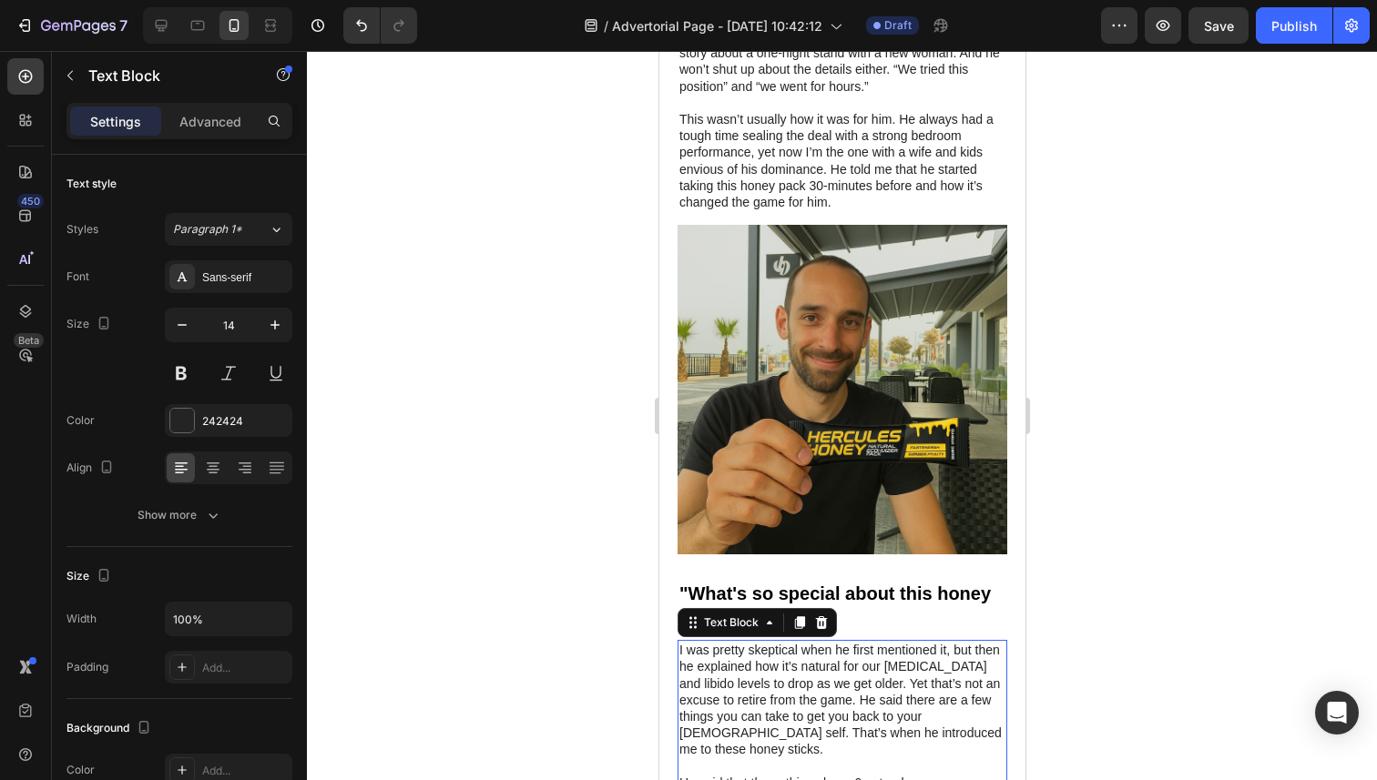
click at [843, 640] on div "I was pretty skeptical when he first mentioned it, but then he explained how it…" at bounding box center [841, 733] width 330 height 186
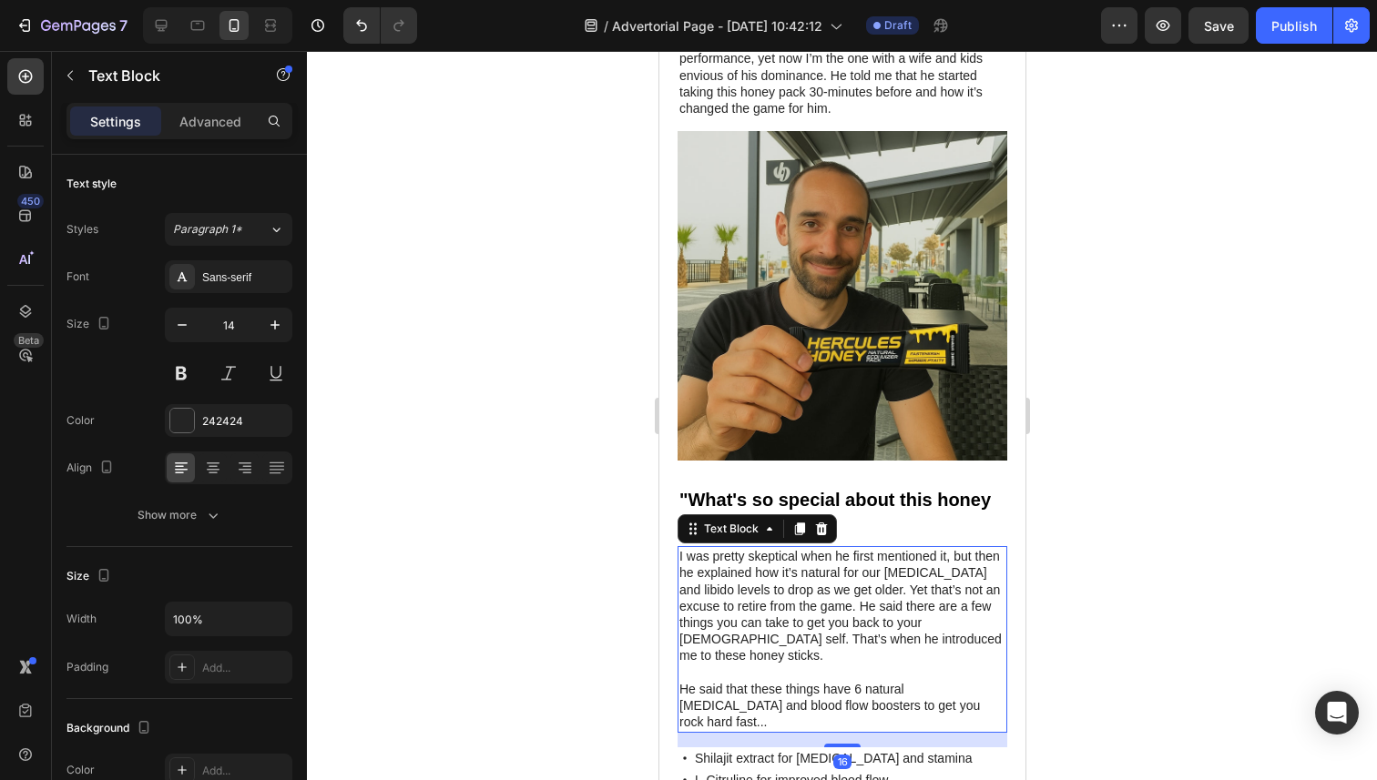
click at [844, 624] on p "I was pretty skeptical when he first mentioned it, but then he explained how it…" at bounding box center [841, 606] width 326 height 116
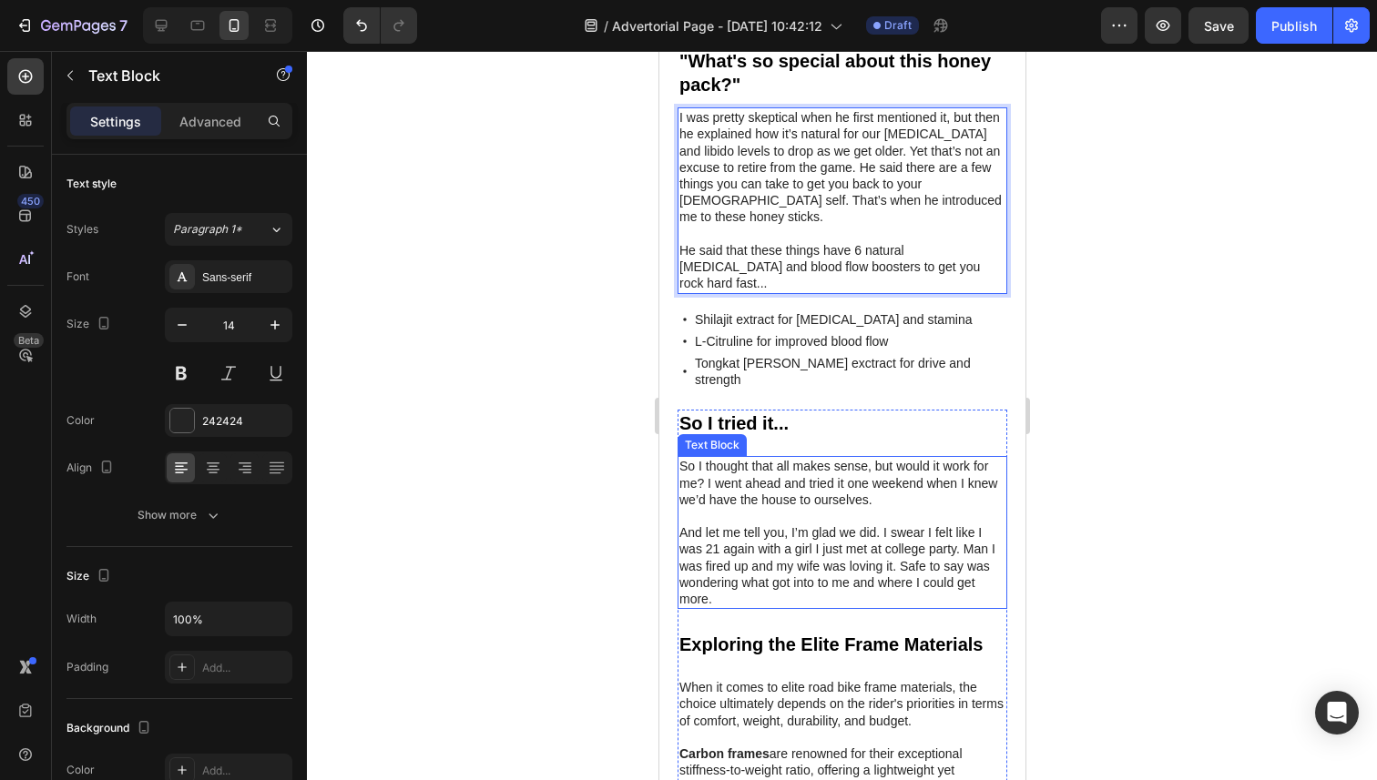
scroll to position [1971, 0]
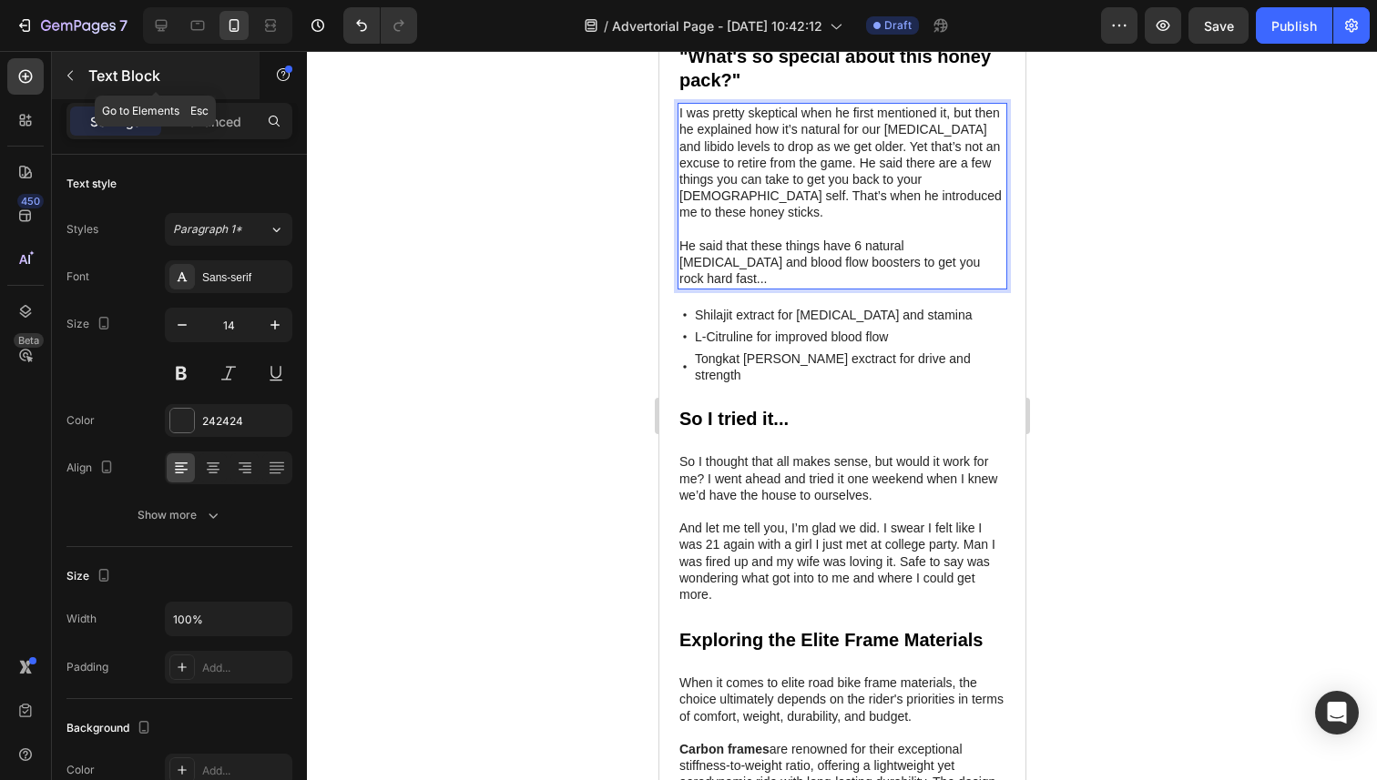
click at [69, 82] on button "button" at bounding box center [70, 75] width 29 height 29
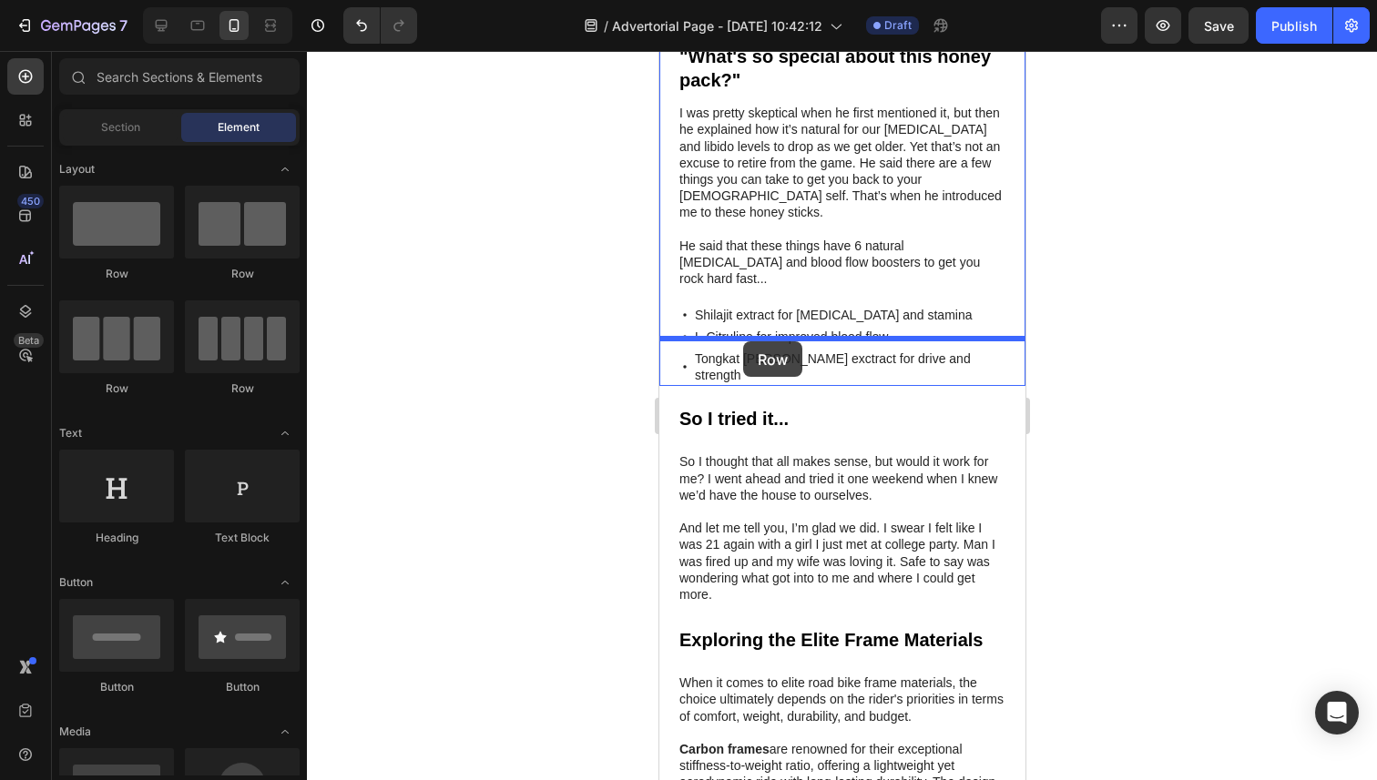
drag, startPoint x: 769, startPoint y: 305, endPoint x: 743, endPoint y: 341, distance: 45.0
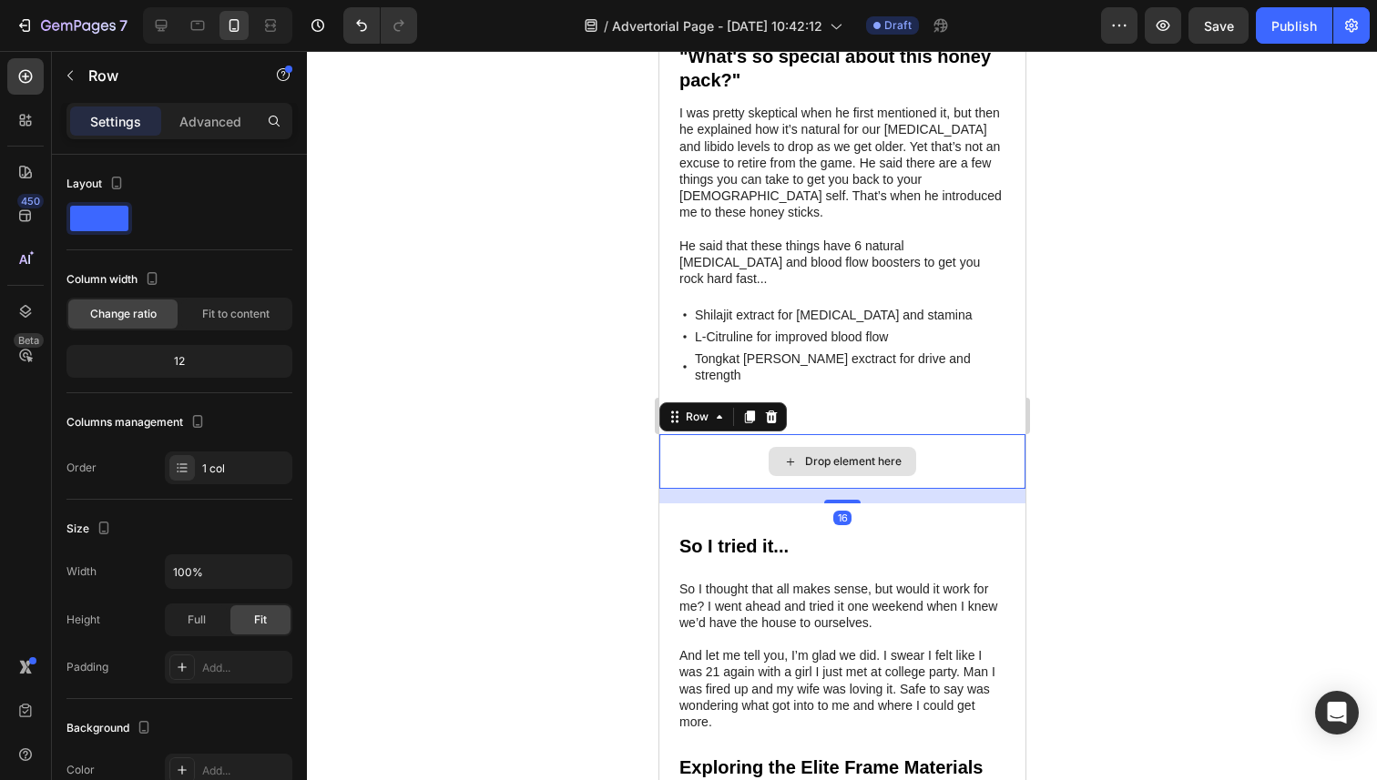
click at [797, 447] on div "Drop element here" at bounding box center [841, 461] width 147 height 29
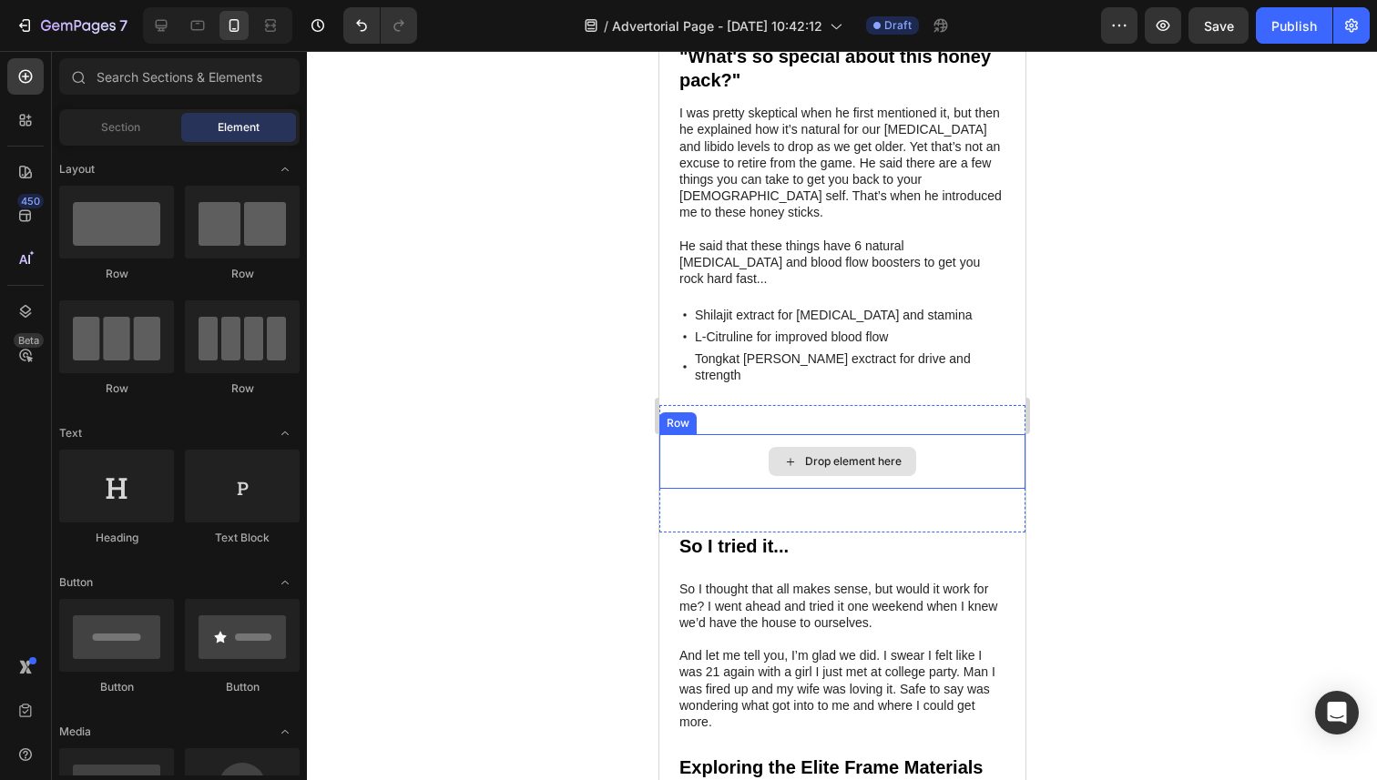
click at [797, 447] on div "Drop element here" at bounding box center [841, 461] width 147 height 29
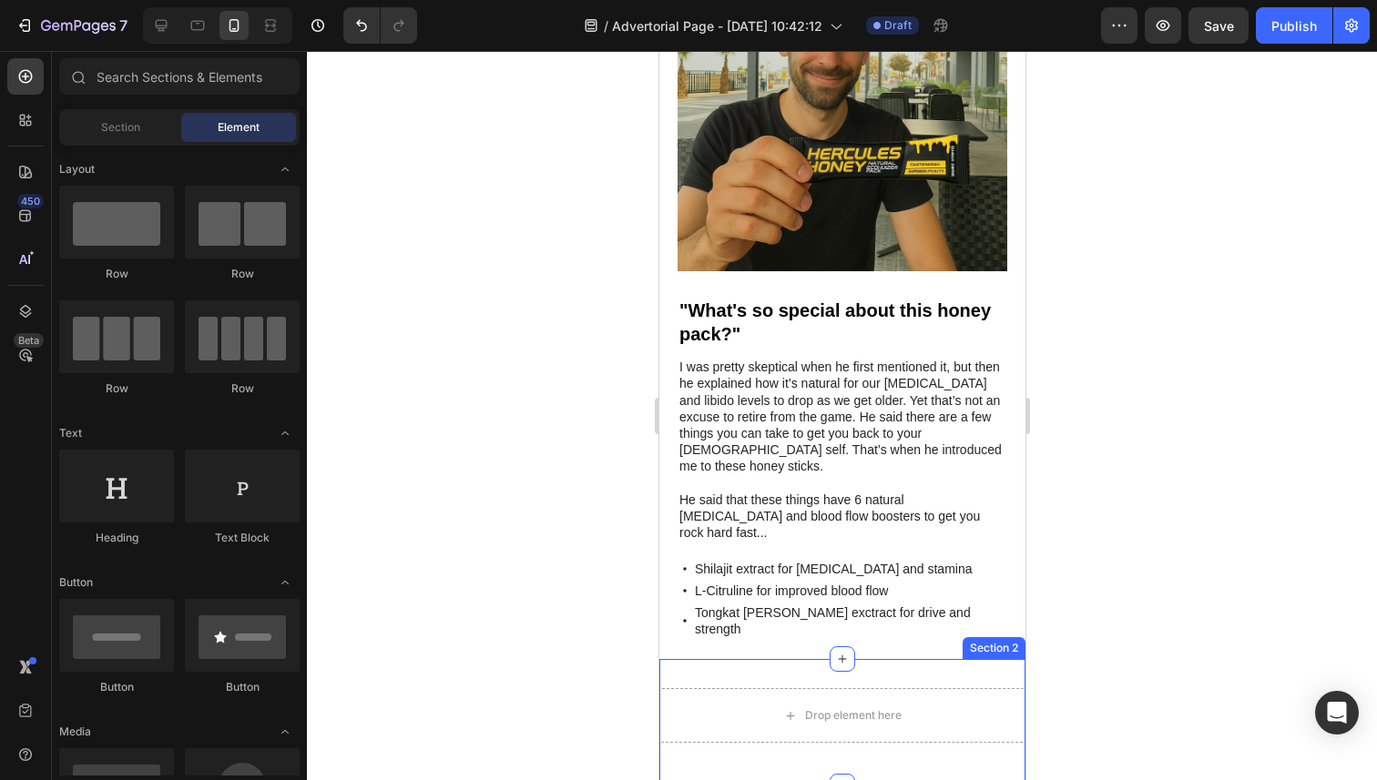
scroll to position [1703, 0]
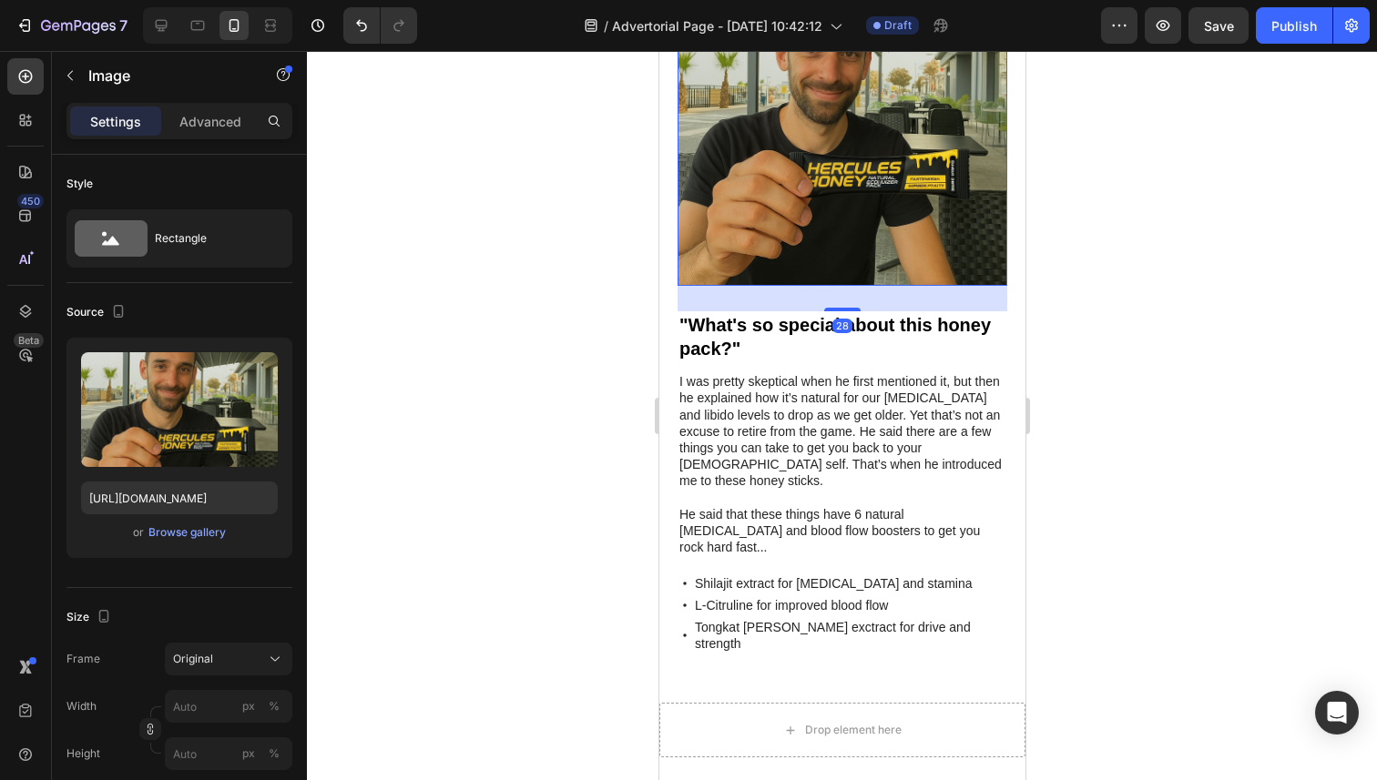
click at [768, 181] on img at bounding box center [841, 121] width 330 height 330
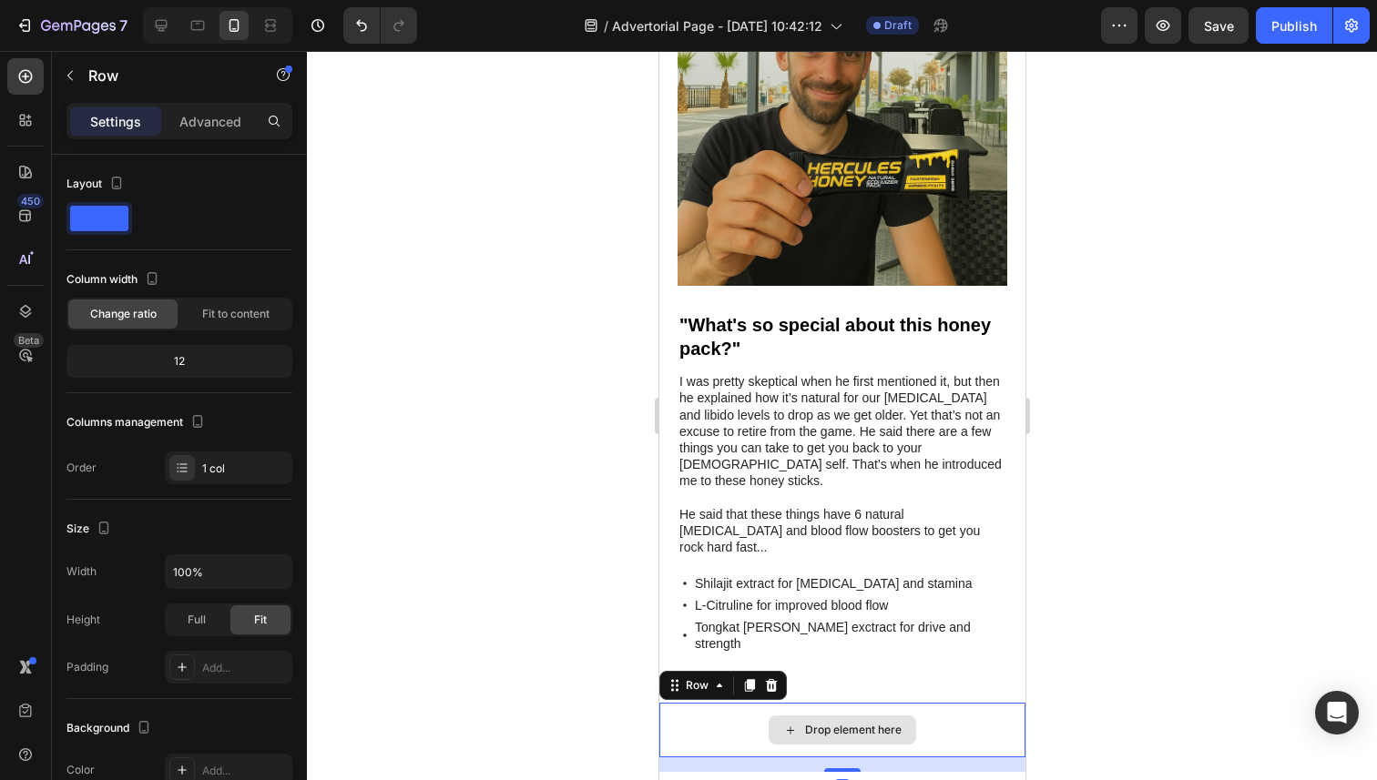
click at [746, 703] on div "Drop element here" at bounding box center [841, 730] width 366 height 55
click at [768, 678] on icon at bounding box center [770, 685] width 15 height 15
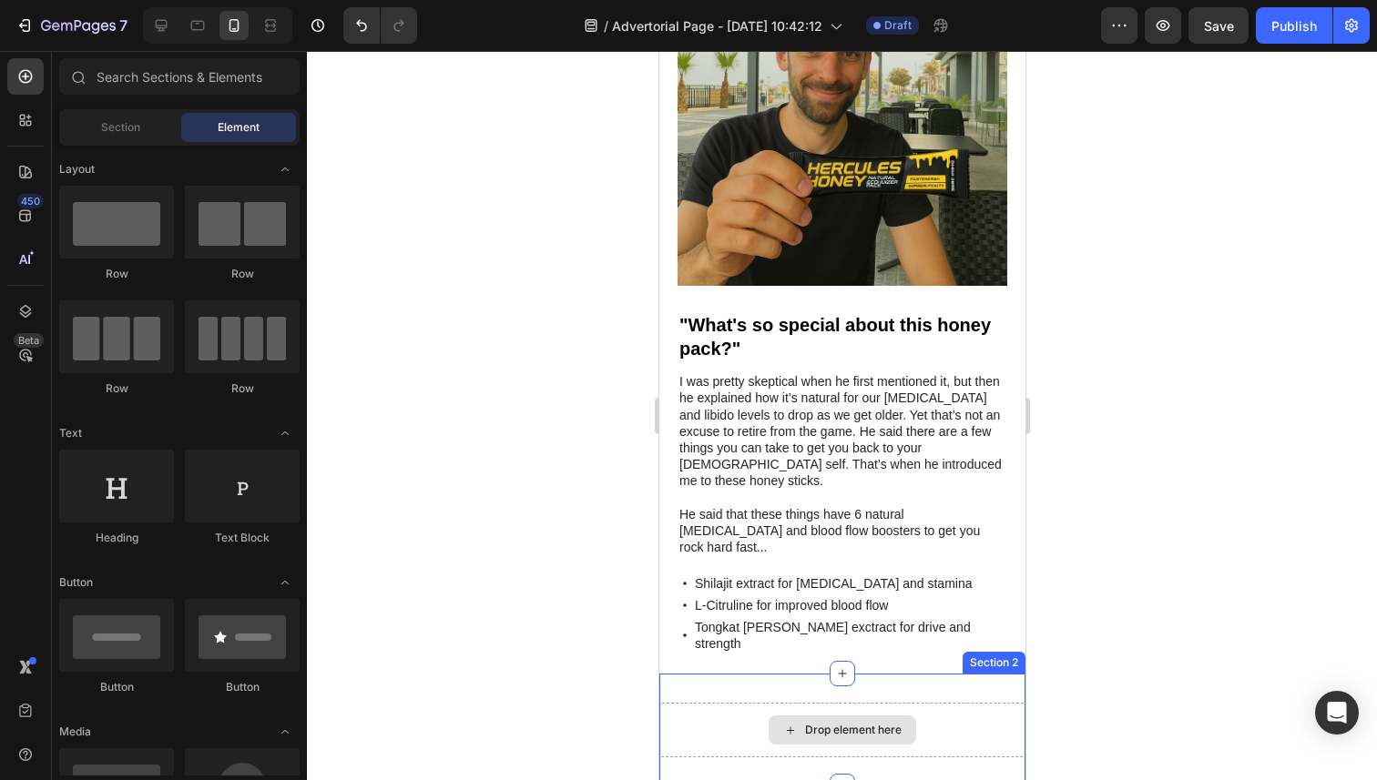
click at [1002, 703] on div "Drop element here" at bounding box center [841, 730] width 366 height 55
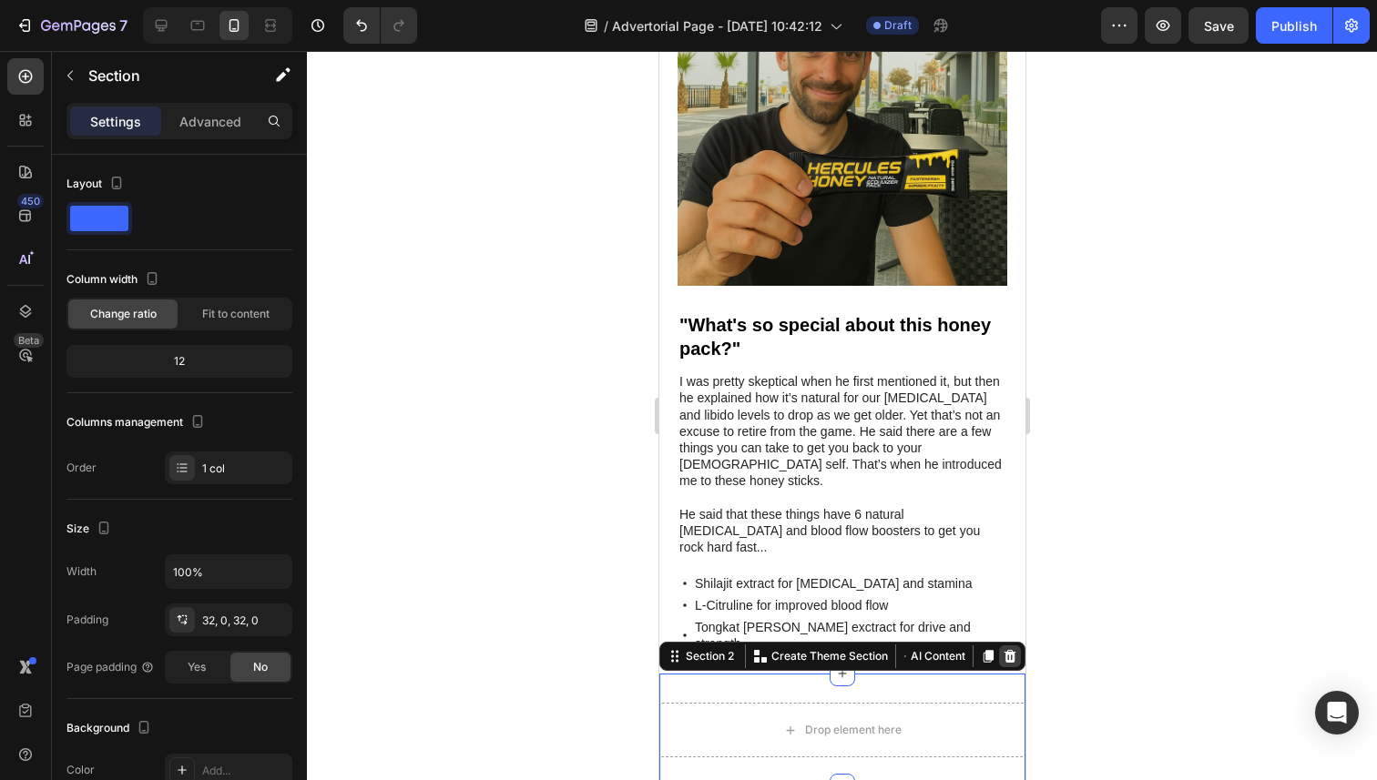
click at [1013, 650] on icon at bounding box center [1009, 656] width 12 height 13
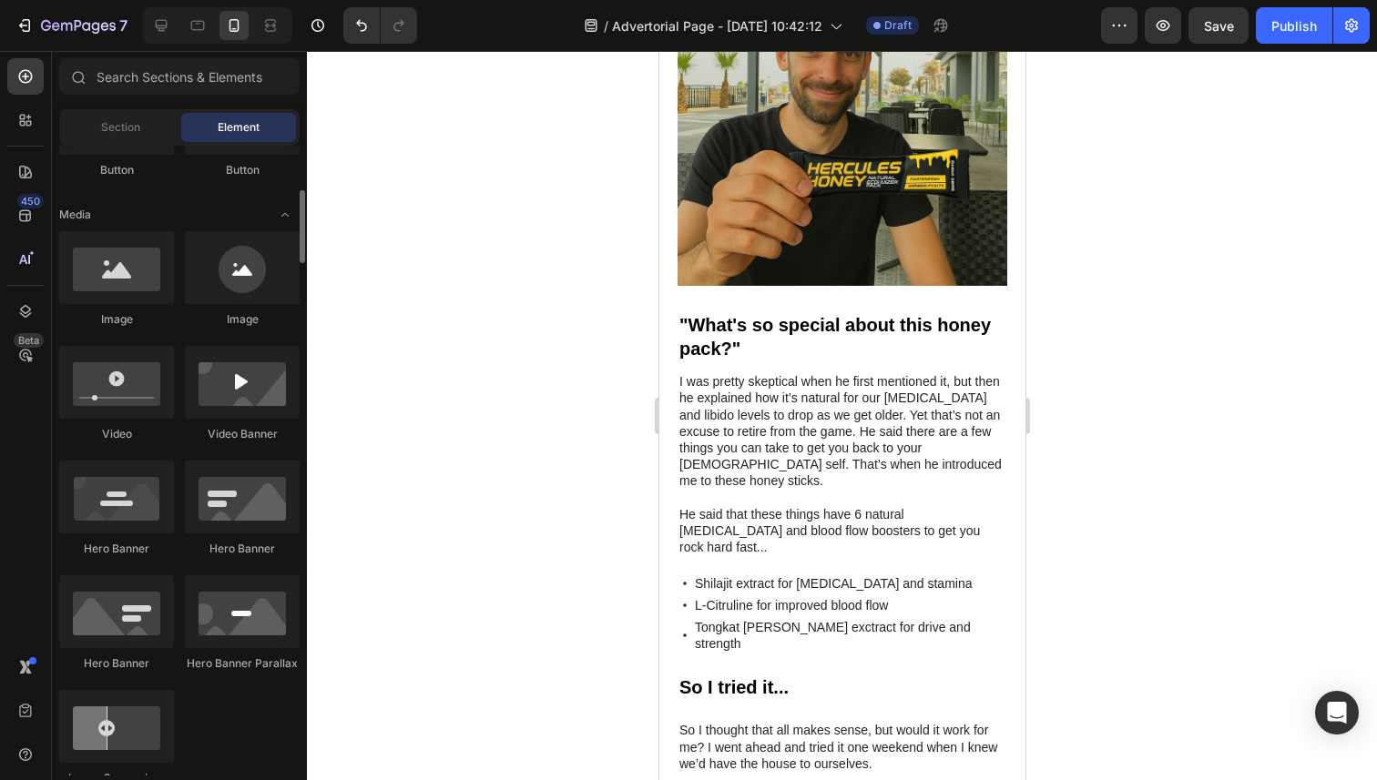
scroll to position [529, 0]
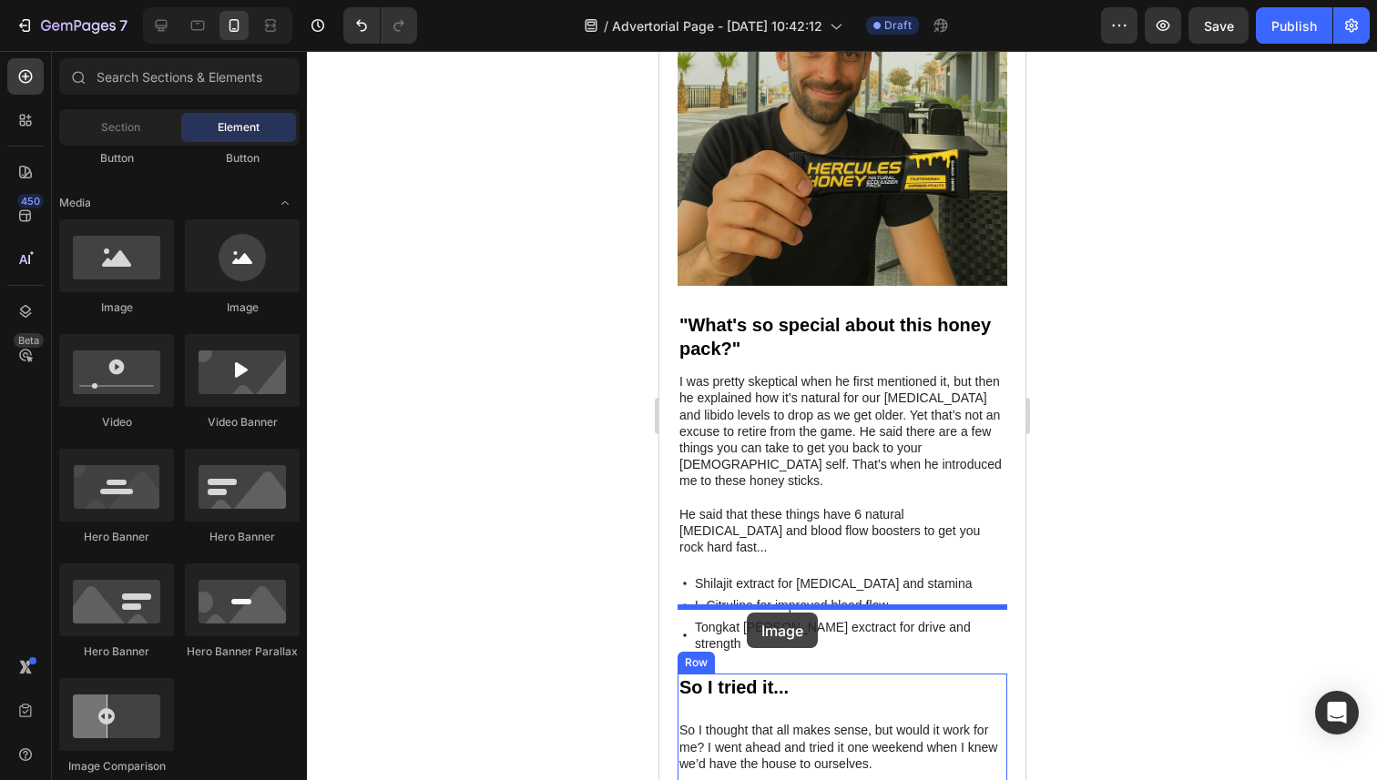
drag, startPoint x: 770, startPoint y: 304, endPoint x: 746, endPoint y: 612, distance: 308.7
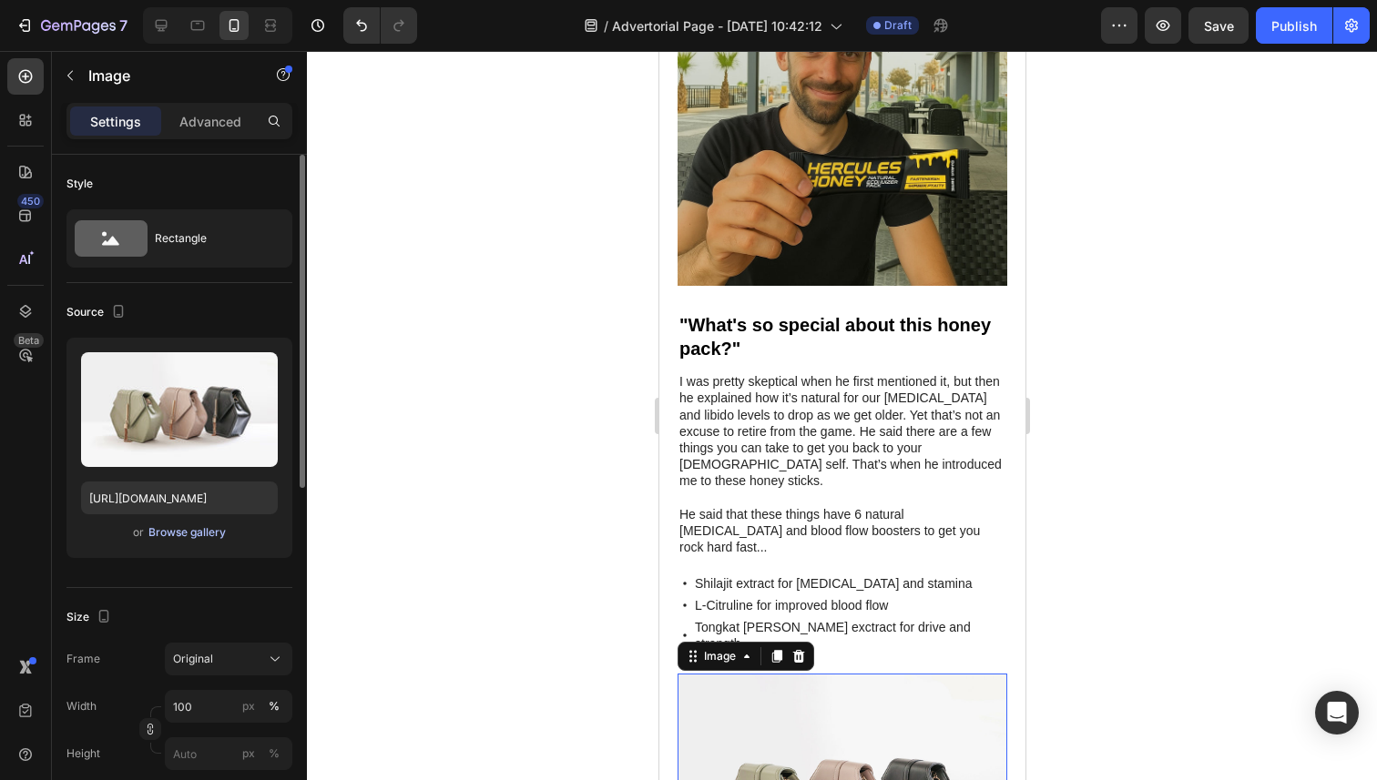
click at [196, 530] on div "Browse gallery" at bounding box center [186, 532] width 77 height 16
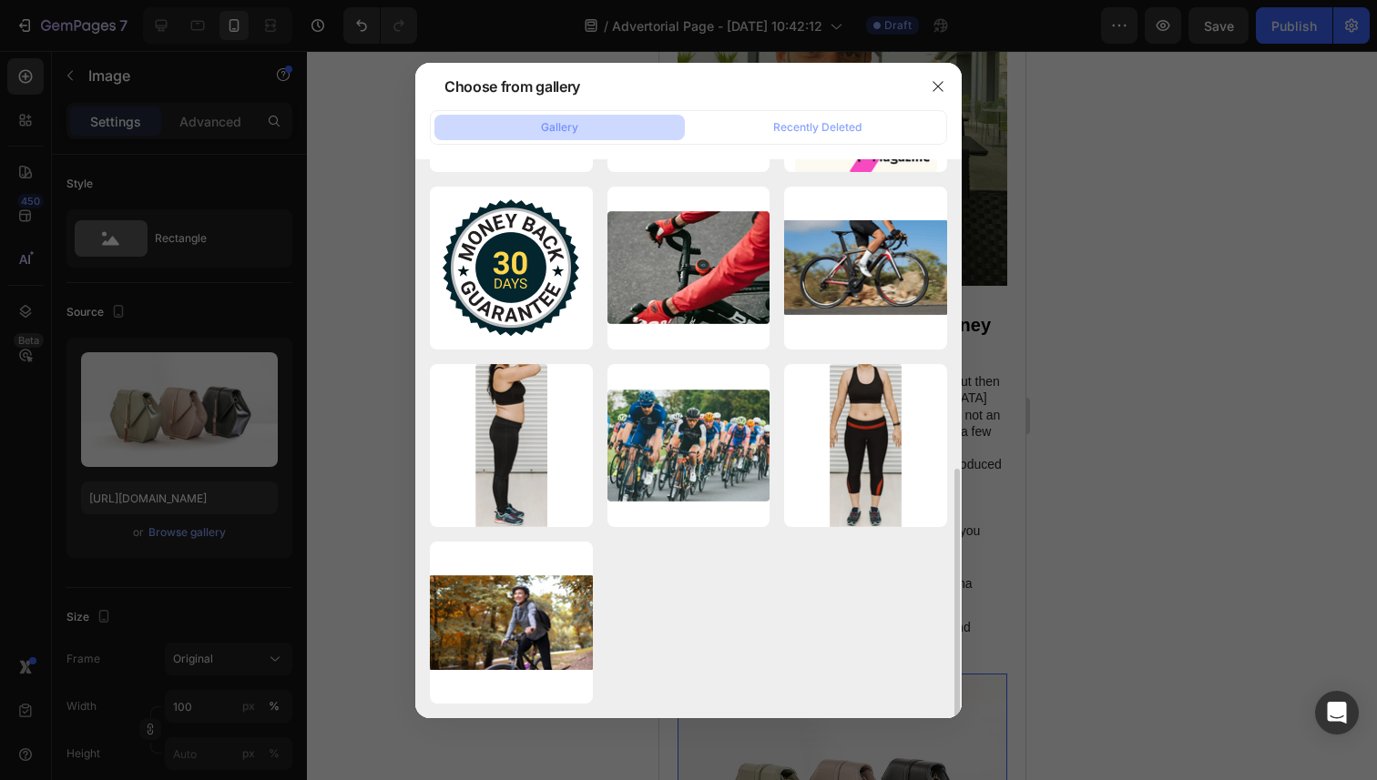
scroll to position [0, 0]
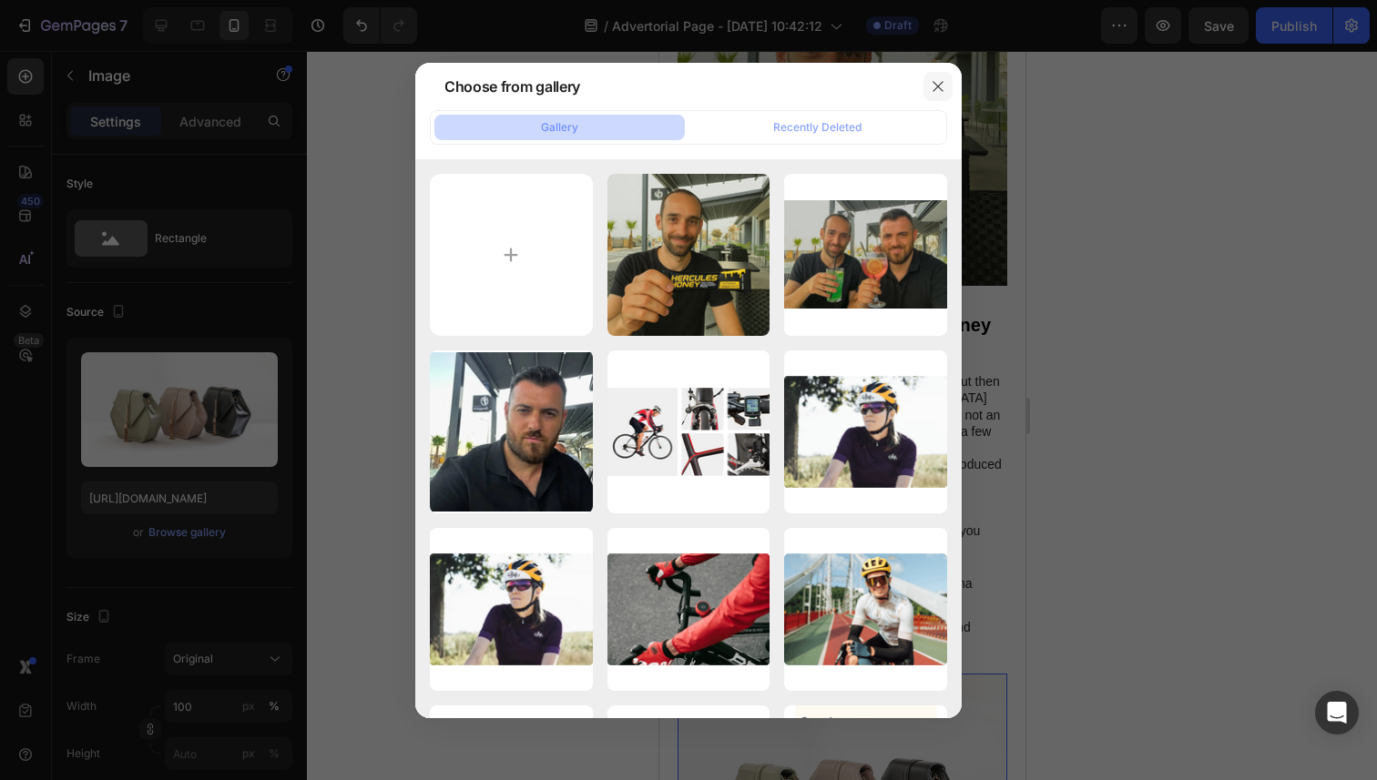
click at [946, 87] on button "button" at bounding box center [937, 86] width 29 height 29
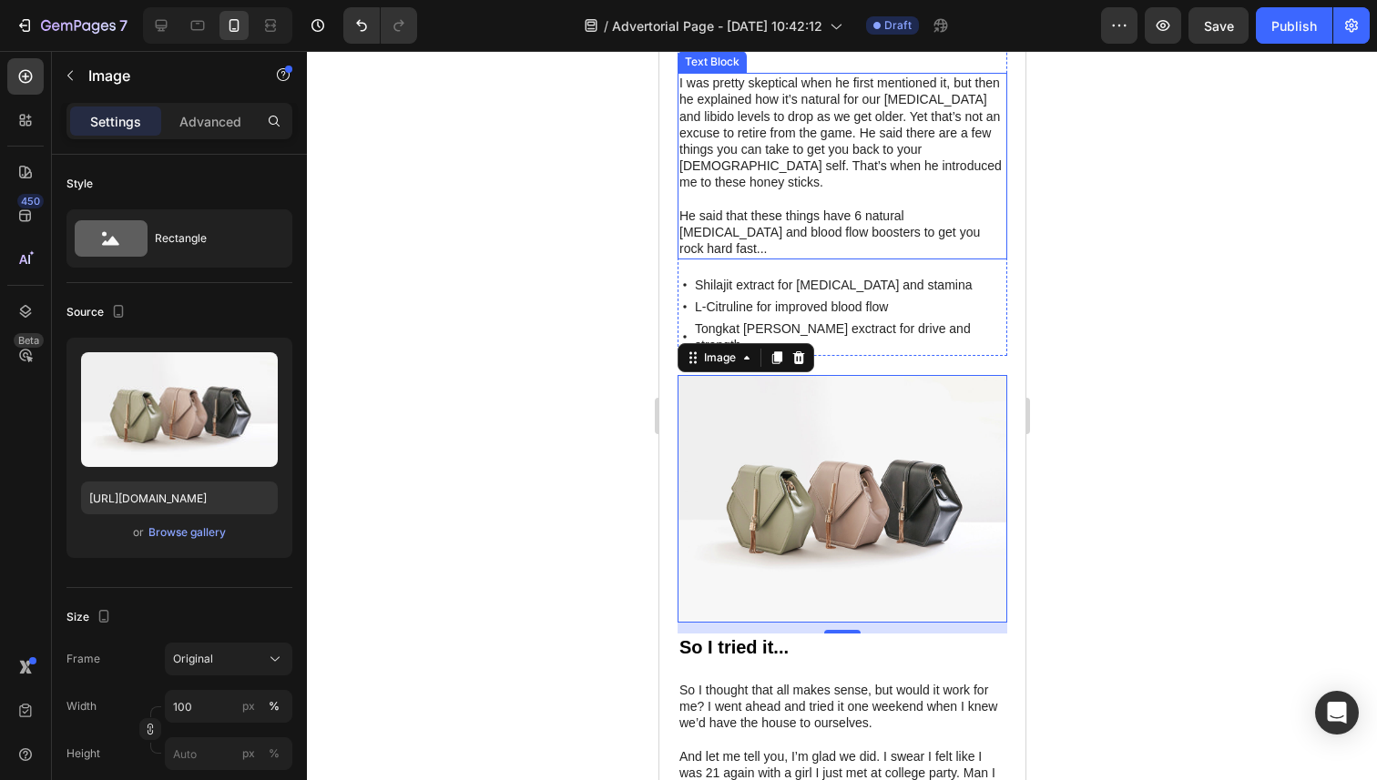
scroll to position [2002, 0]
click at [855, 403] on img at bounding box center [841, 498] width 330 height 248
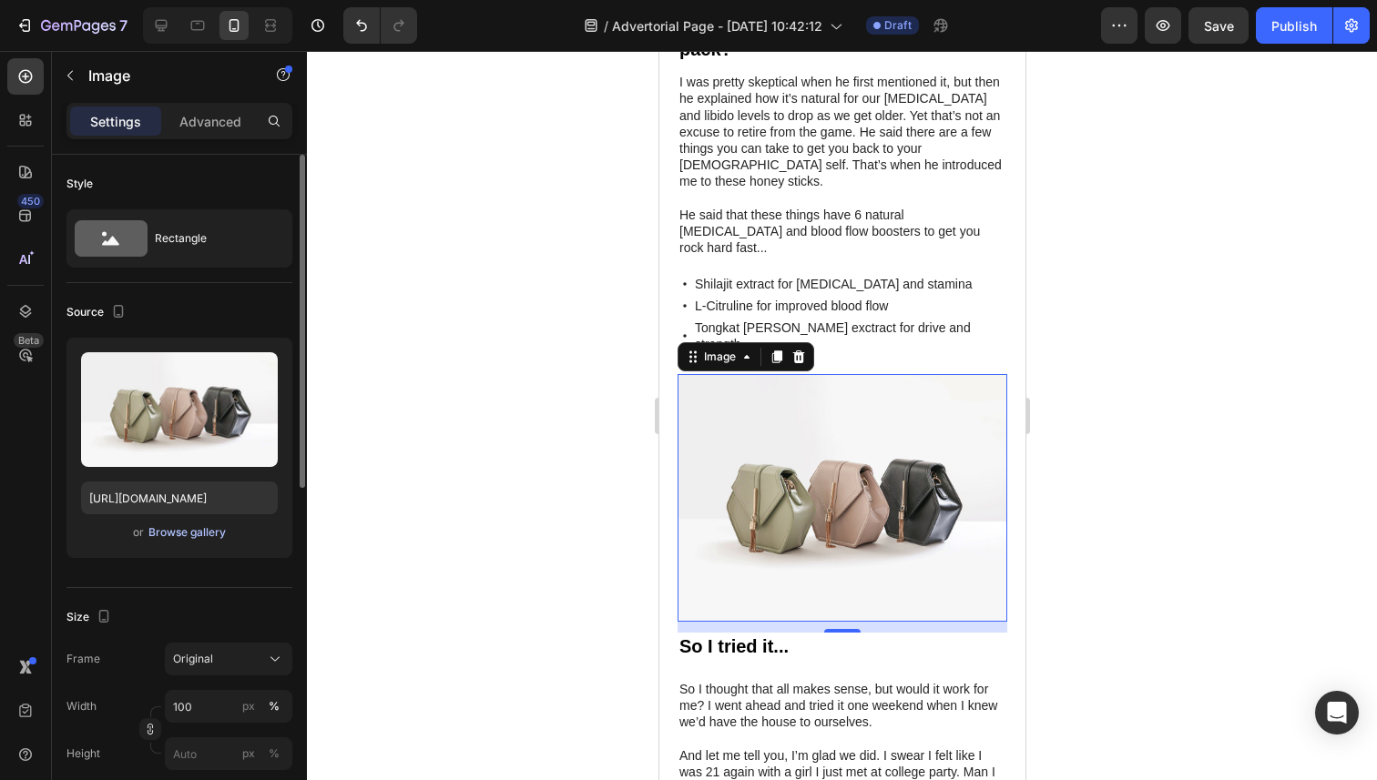
click at [176, 534] on div "Browse gallery" at bounding box center [186, 532] width 77 height 16
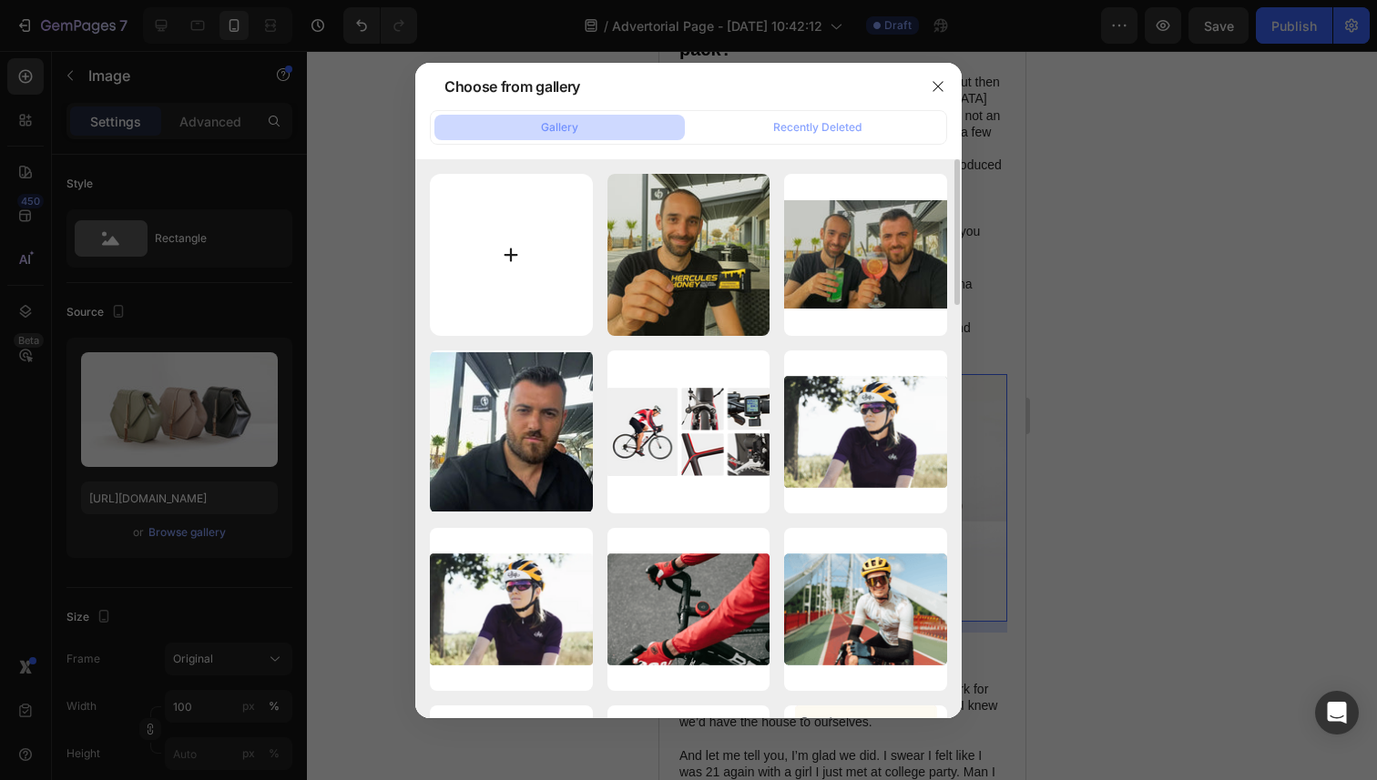
click at [490, 258] on input "file" at bounding box center [511, 255] width 163 height 163
type input "C:\fakepath\DILLON157-copy_1.gif"
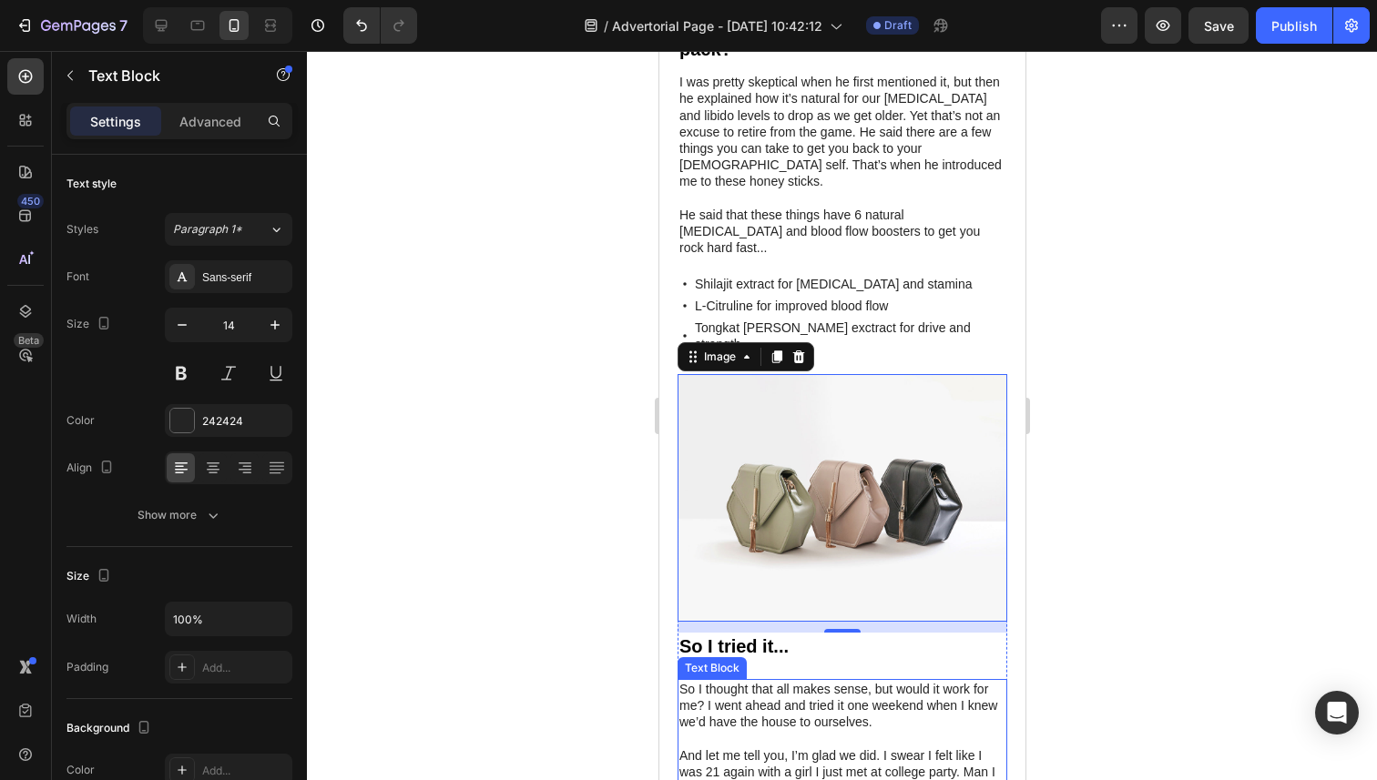
click at [727, 681] on p "So I thought that all makes sense, but would it work for me? I went ahead and t…" at bounding box center [841, 706] width 326 height 50
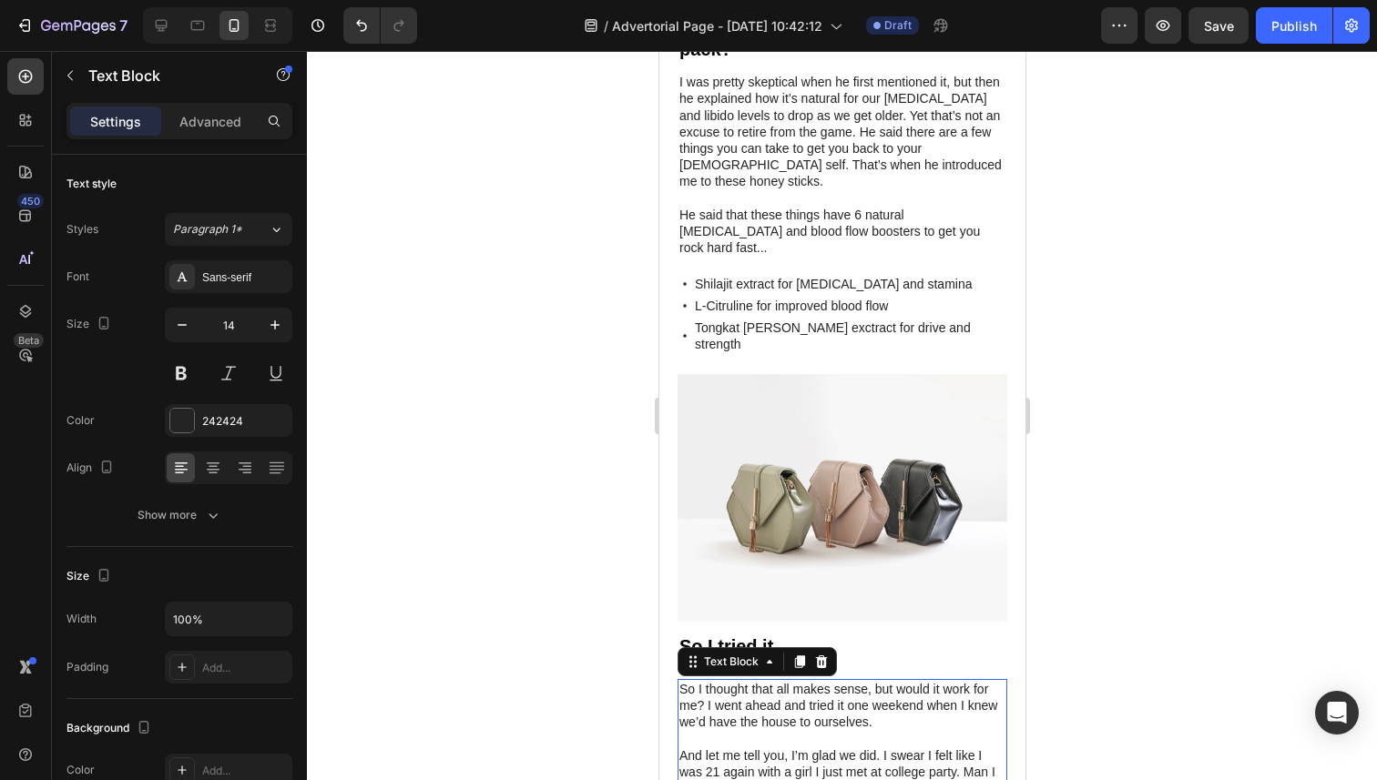
click at [727, 681] on p "So I thought that all makes sense, but would it work for me? I went ahead and t…" at bounding box center [841, 706] width 326 height 50
click at [684, 681] on p "So I thought that all makes sense, but would it work for me? I went ahead and t…" at bounding box center [841, 706] width 326 height 50
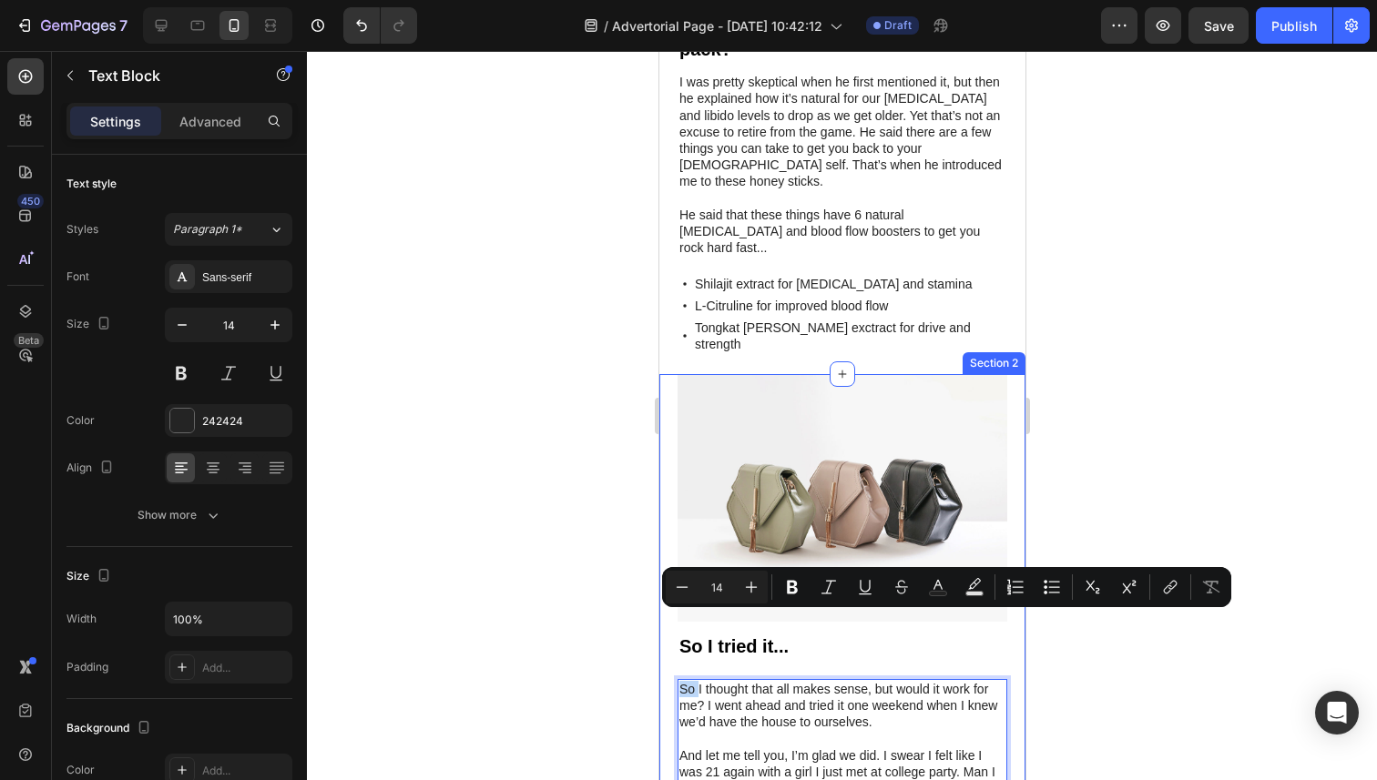
drag, startPoint x: 698, startPoint y: 622, endPoint x: 658, endPoint y: 622, distance: 40.1
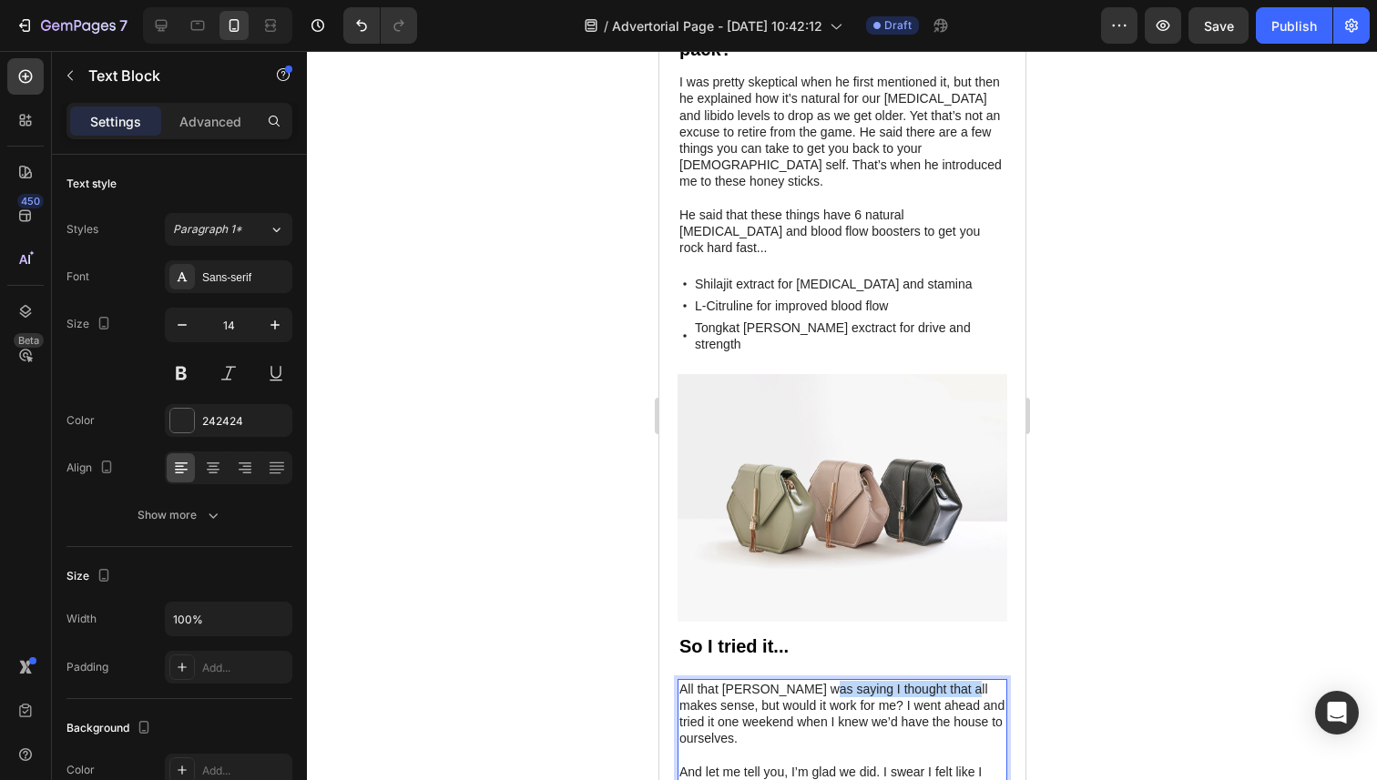
drag, startPoint x: 952, startPoint y: 622, endPoint x: 817, endPoint y: 622, distance: 135.7
click at [817, 681] on p "All that [PERSON_NAME] was saying I thought that all makes sense, but would it …" at bounding box center [841, 714] width 326 height 66
click at [924, 681] on p "All that [PERSON_NAME] was saying made sense, but would it work for me? I went …" at bounding box center [841, 706] width 326 height 50
click at [724, 681] on p "All that [PERSON_NAME] was saying made sense, but would it work for me? I went …" at bounding box center [841, 706] width 326 height 50
click at [925, 681] on p "All that [PERSON_NAME] was saying made sense, but would it work for me? So I we…" at bounding box center [841, 706] width 326 height 50
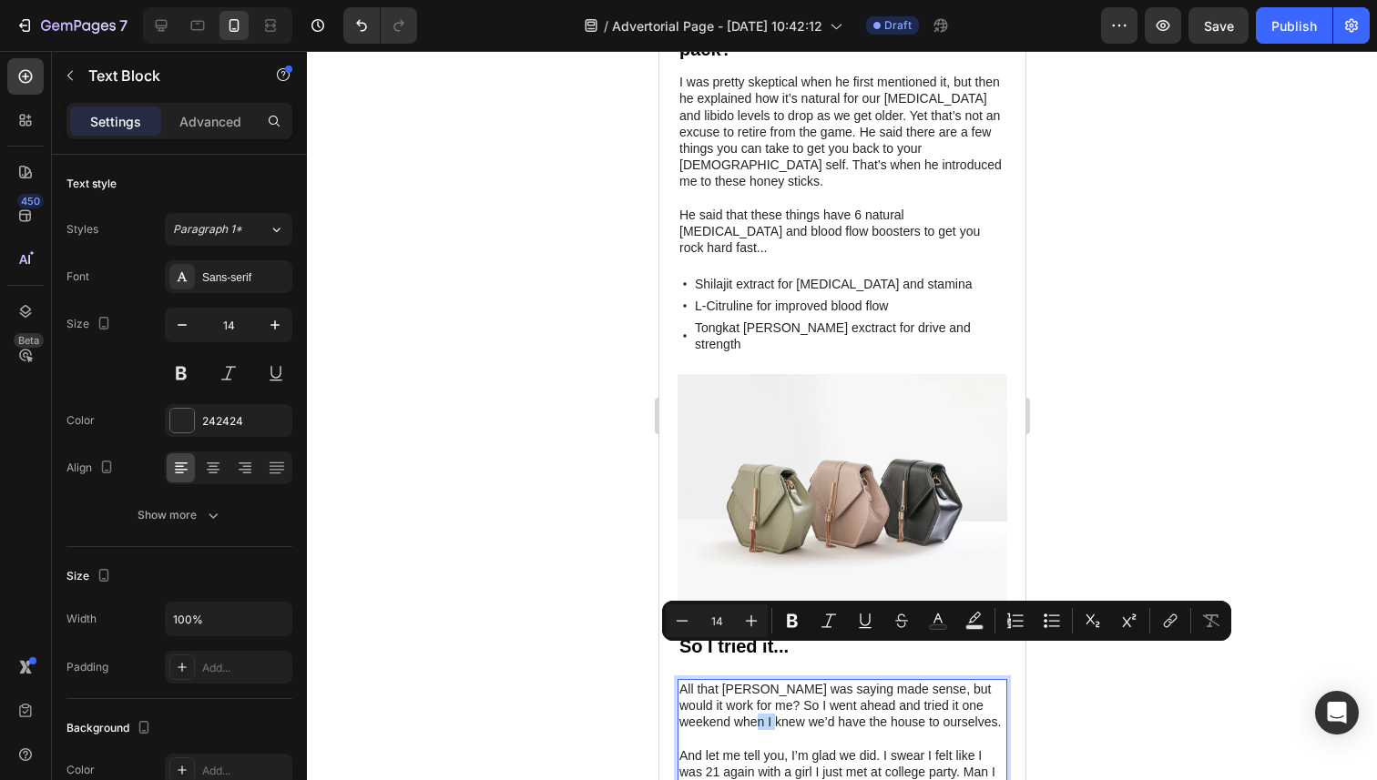
drag, startPoint x: 738, startPoint y: 657, endPoint x: 714, endPoint y: 657, distance: 24.6
click at [714, 681] on p "All that [PERSON_NAME] was saying made sense, but would it work for me? So I we…" at bounding box center [841, 706] width 326 height 50
click at [902, 681] on p "All that [PERSON_NAME] was saying made sense, but would it work for me? So I we…" at bounding box center [841, 706] width 326 height 50
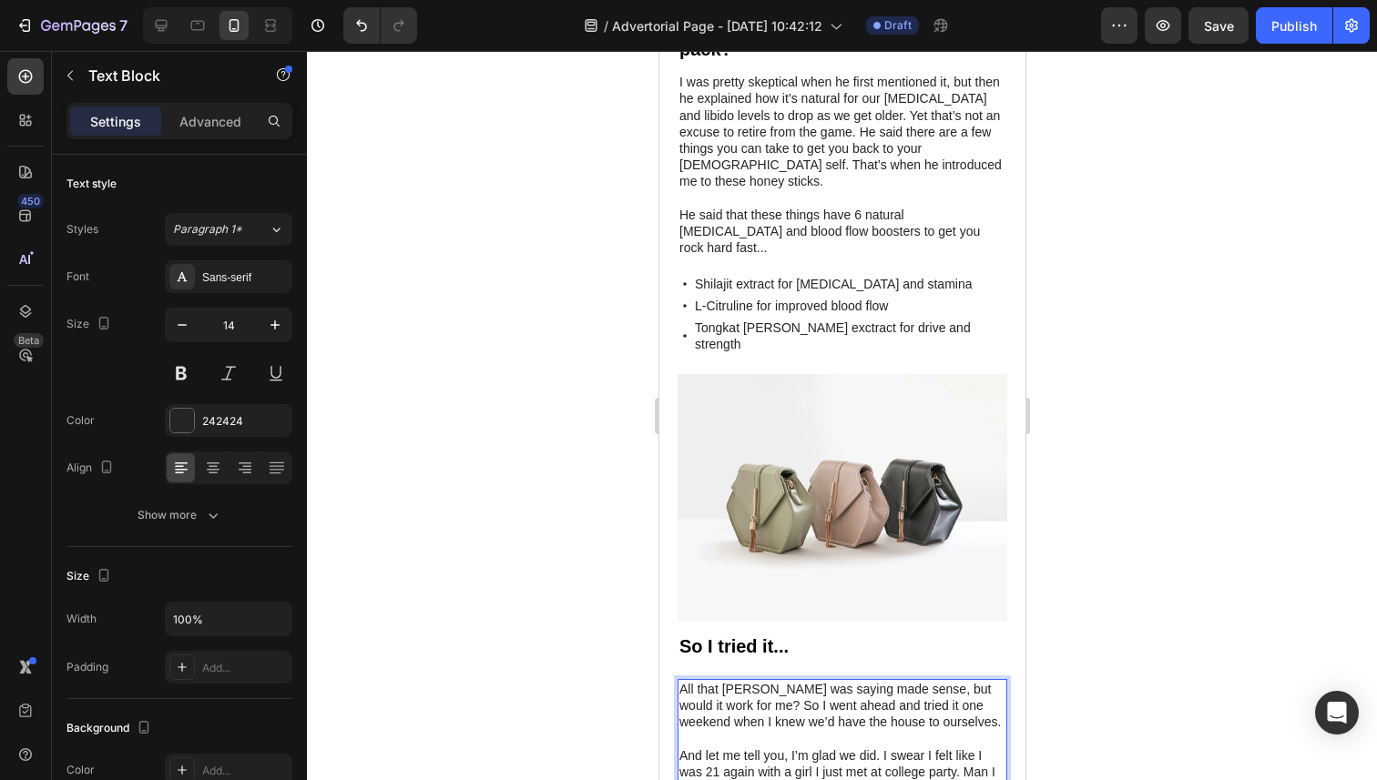
click at [714, 681] on p "All that [PERSON_NAME] was saying made sense, but would it work for me? So I we…" at bounding box center [841, 706] width 326 height 50
click at [787, 747] on p "Rich Text Editor. Editing area: main" at bounding box center [841, 755] width 326 height 16
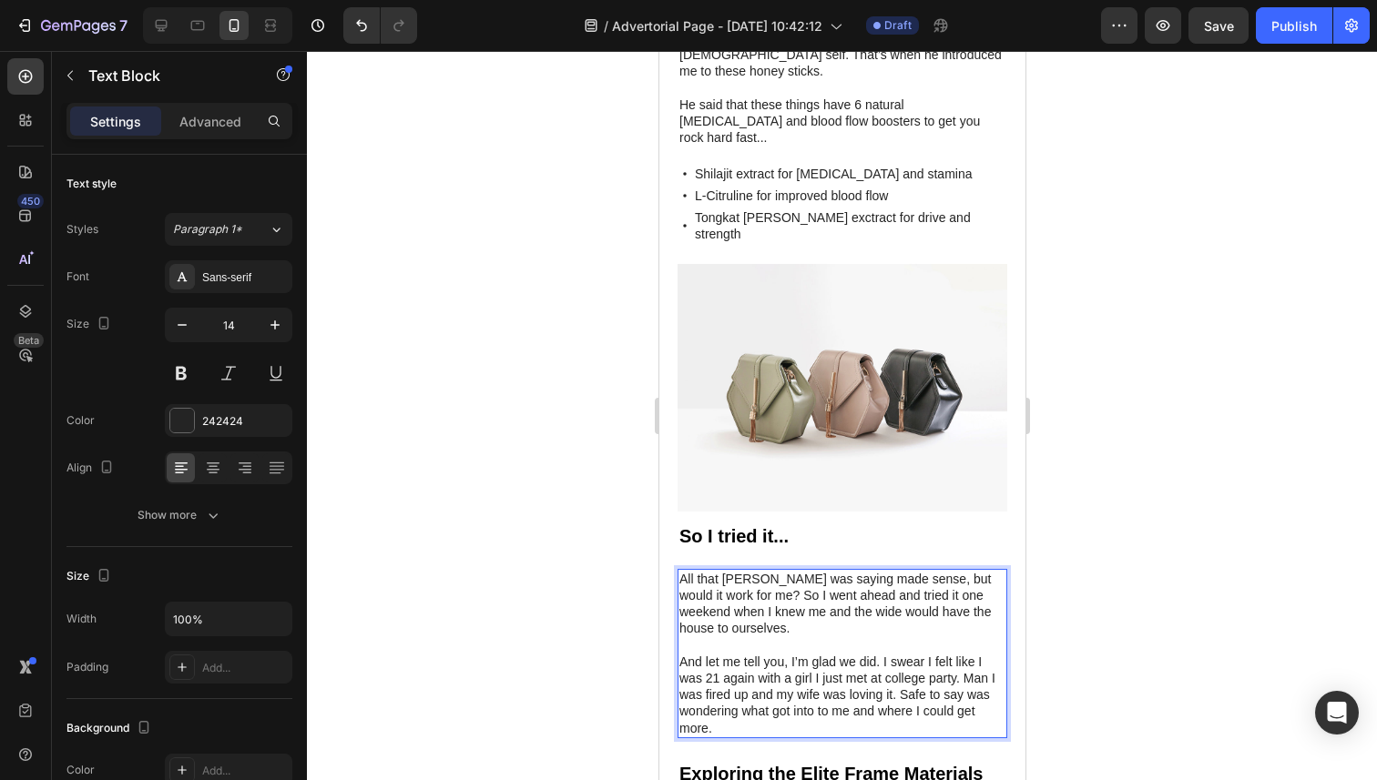
scroll to position [2135, 0]
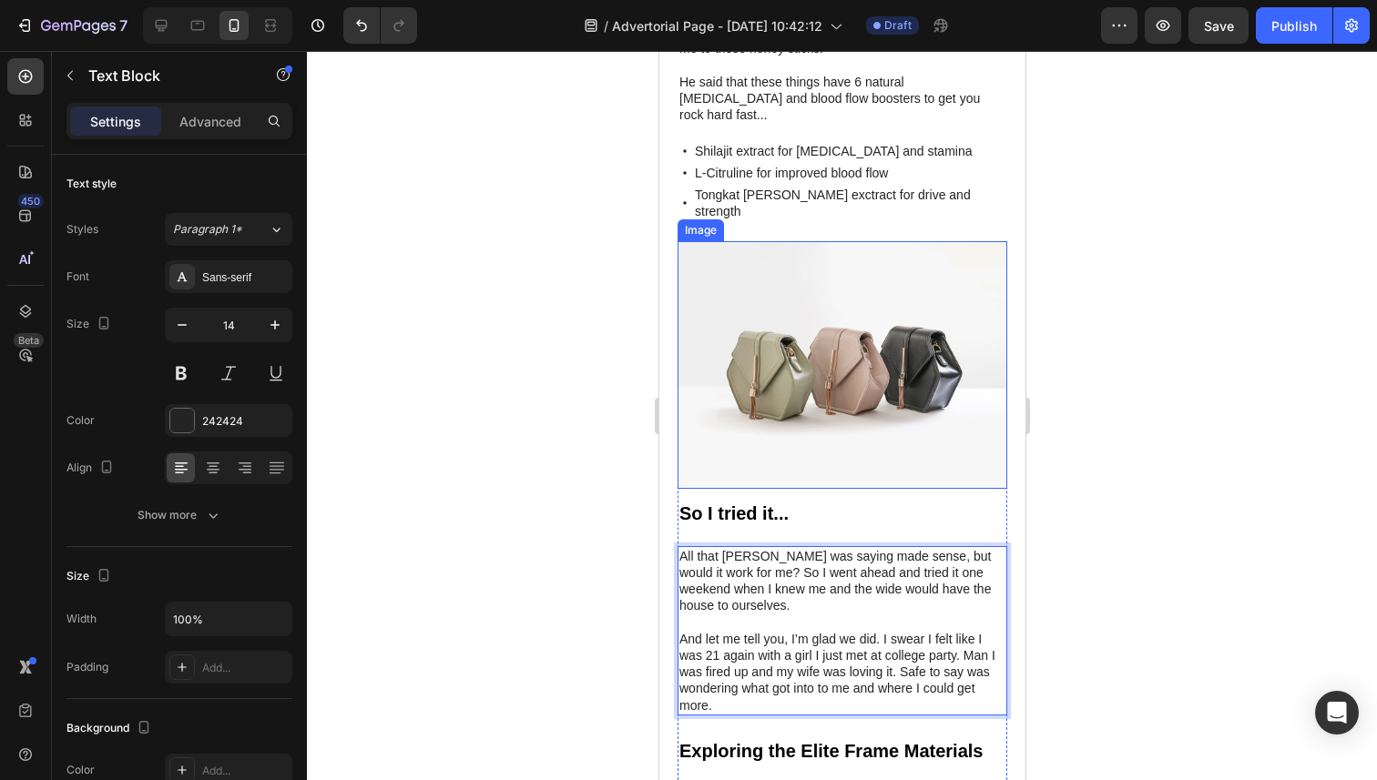
click at [861, 300] on img at bounding box center [841, 365] width 330 height 248
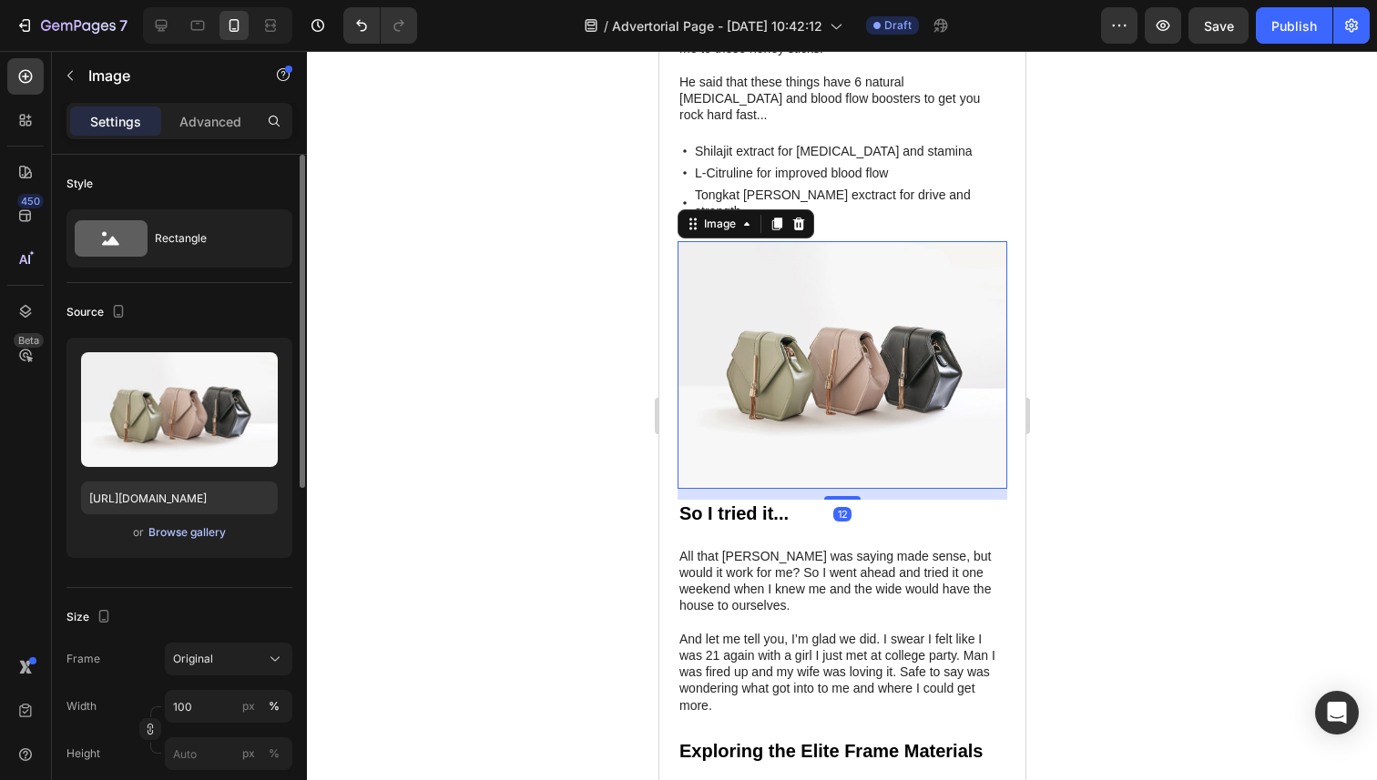
click at [168, 527] on div "Browse gallery" at bounding box center [186, 532] width 77 height 16
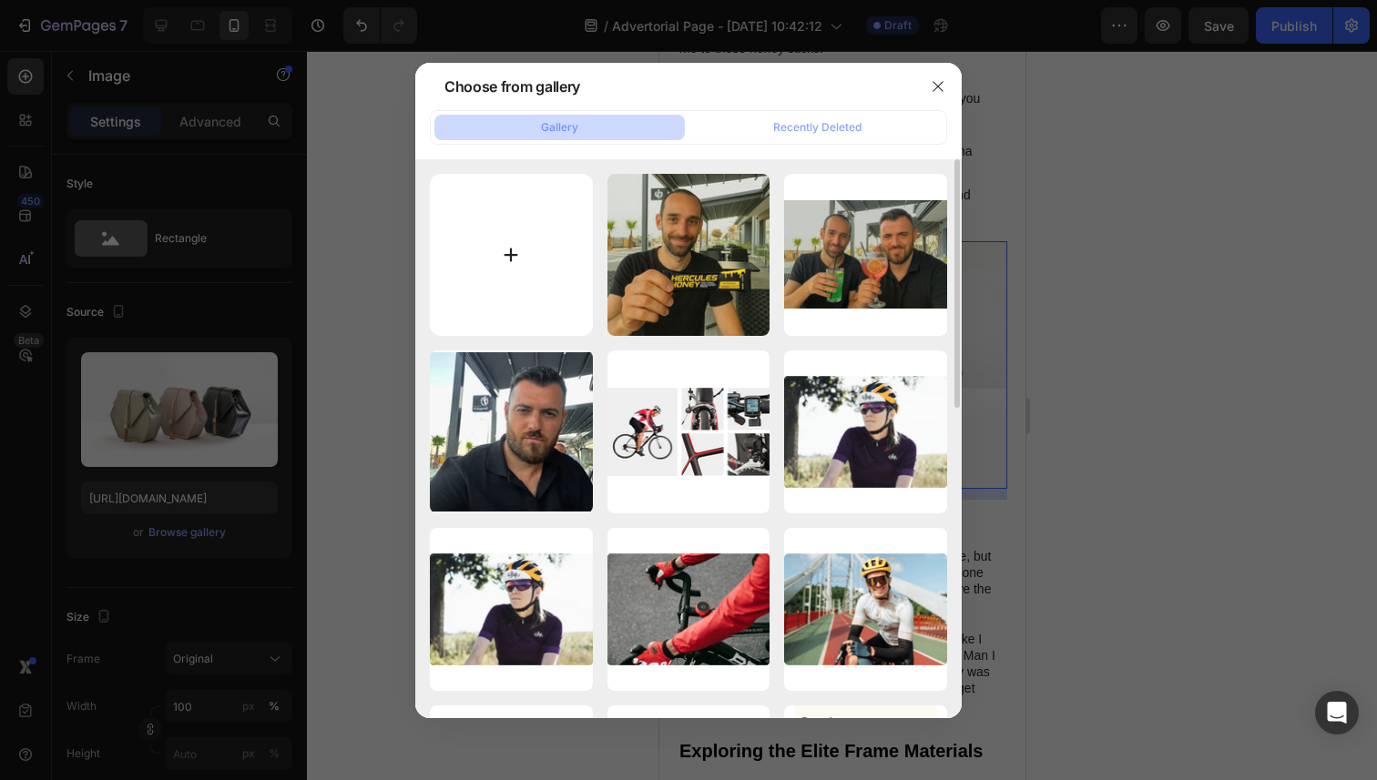
click at [542, 245] on input "file" at bounding box center [511, 255] width 163 height 163
type input "C:\fakepath\DILLON157-copy_1.gif"
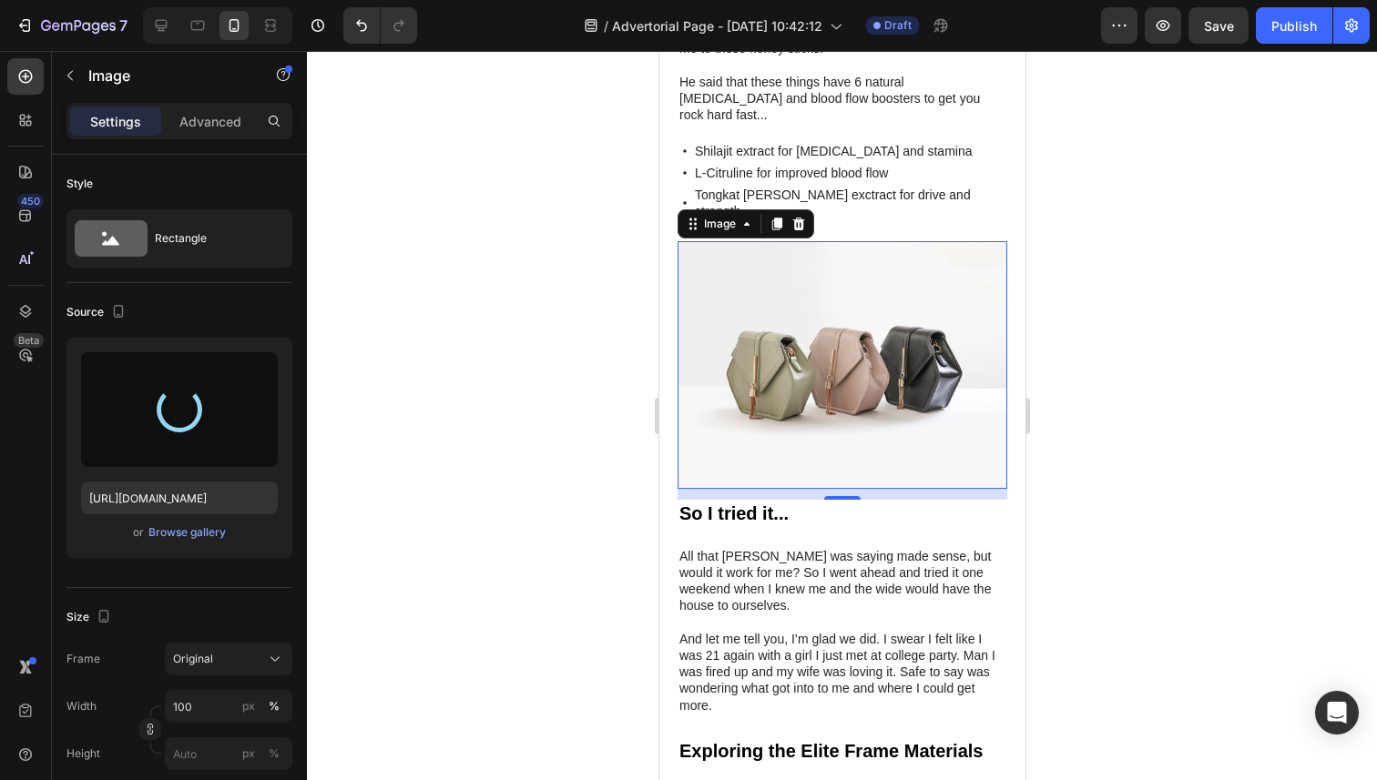
type input "[URL][DOMAIN_NAME]"
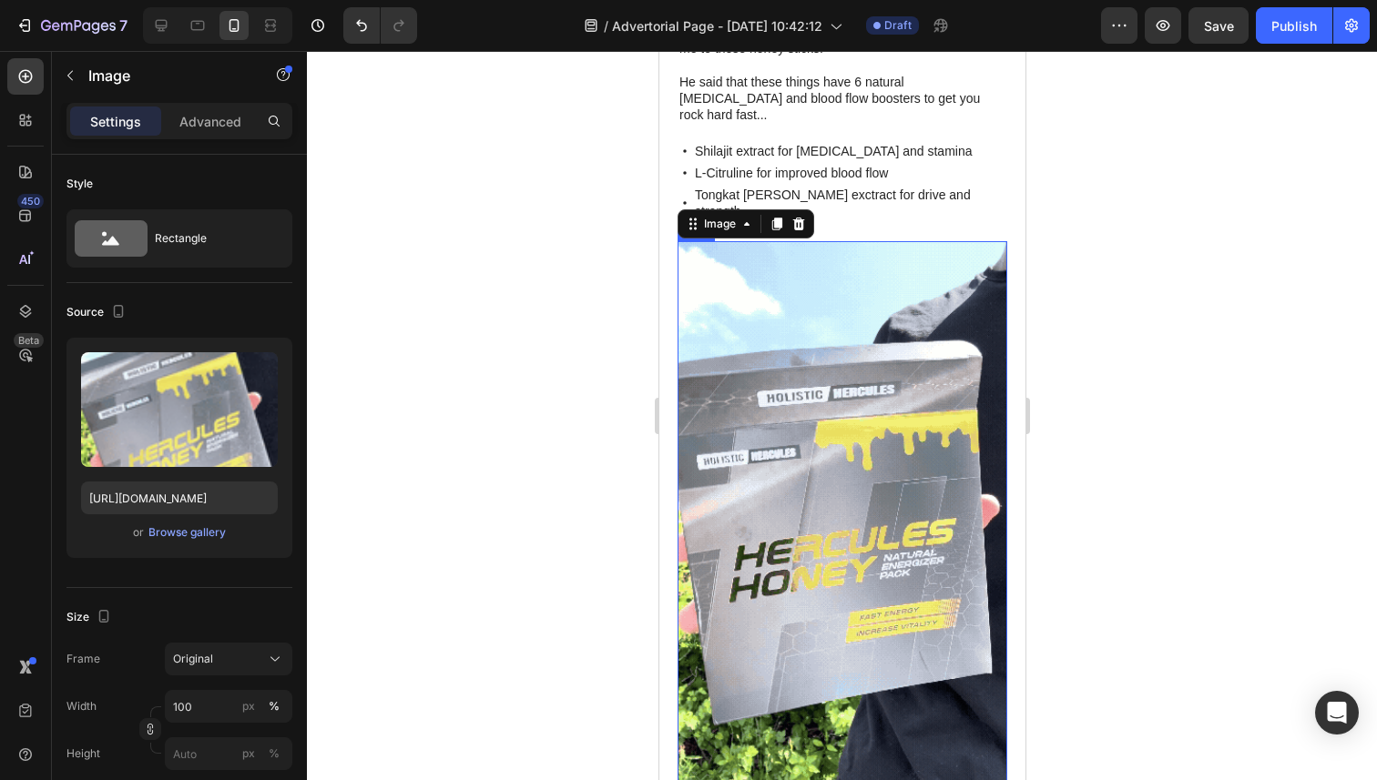
click at [1266, 329] on div at bounding box center [842, 415] width 1070 height 729
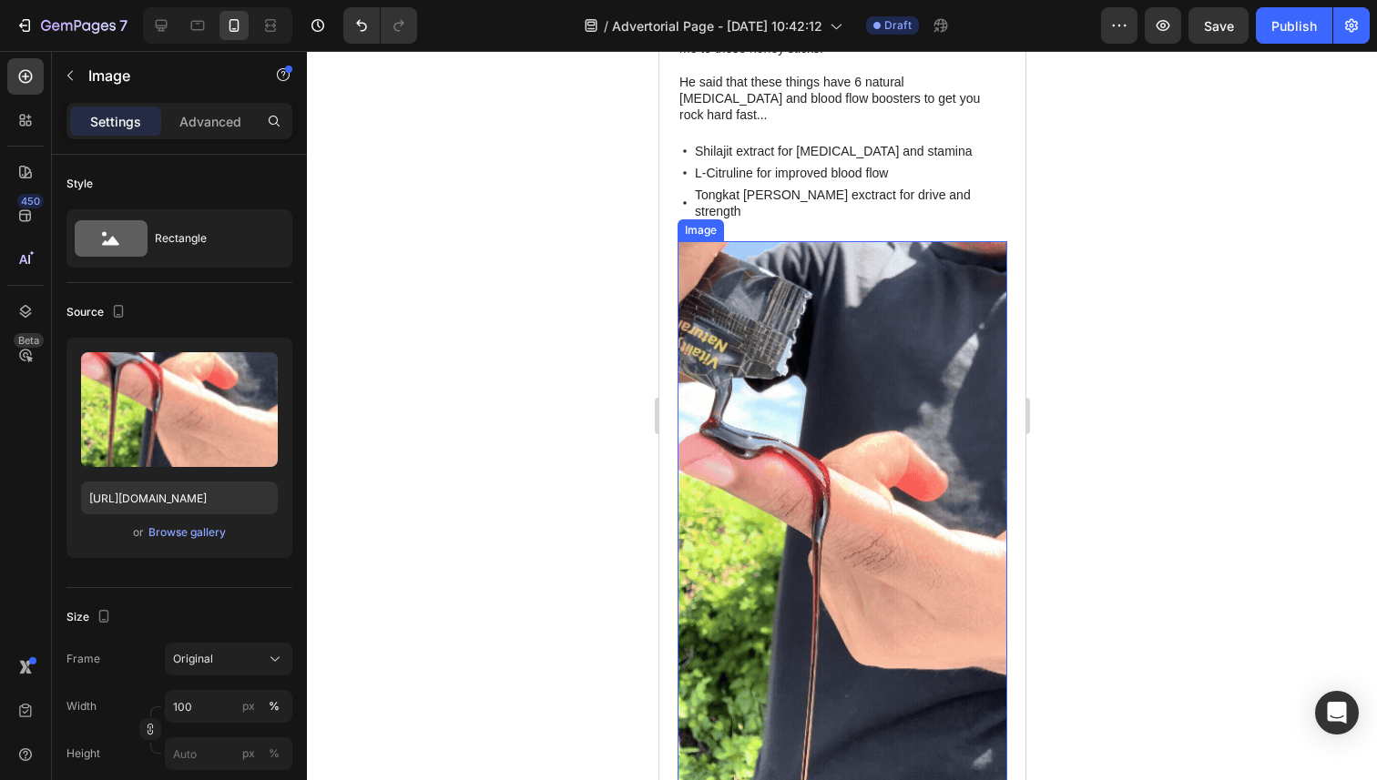
click at [905, 311] on img at bounding box center [841, 534] width 330 height 586
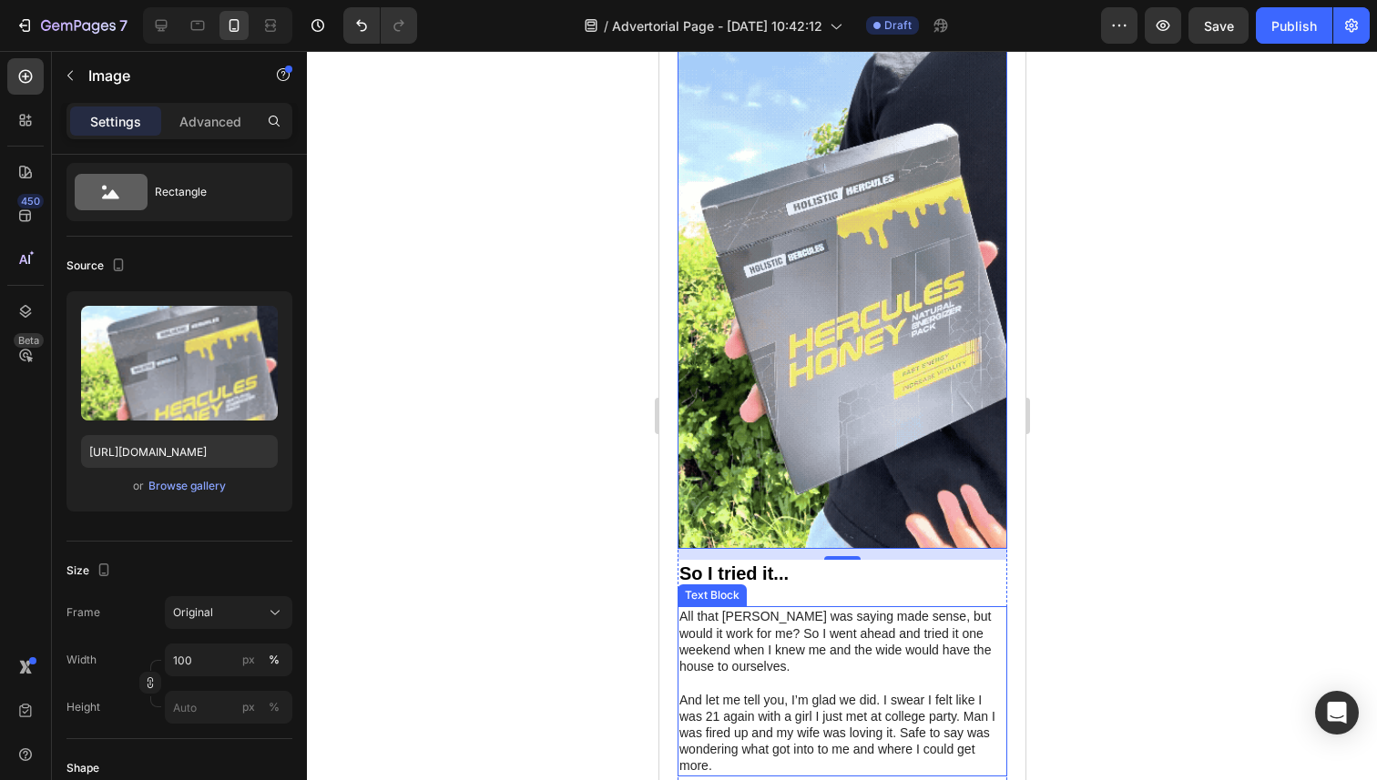
scroll to position [2354, 0]
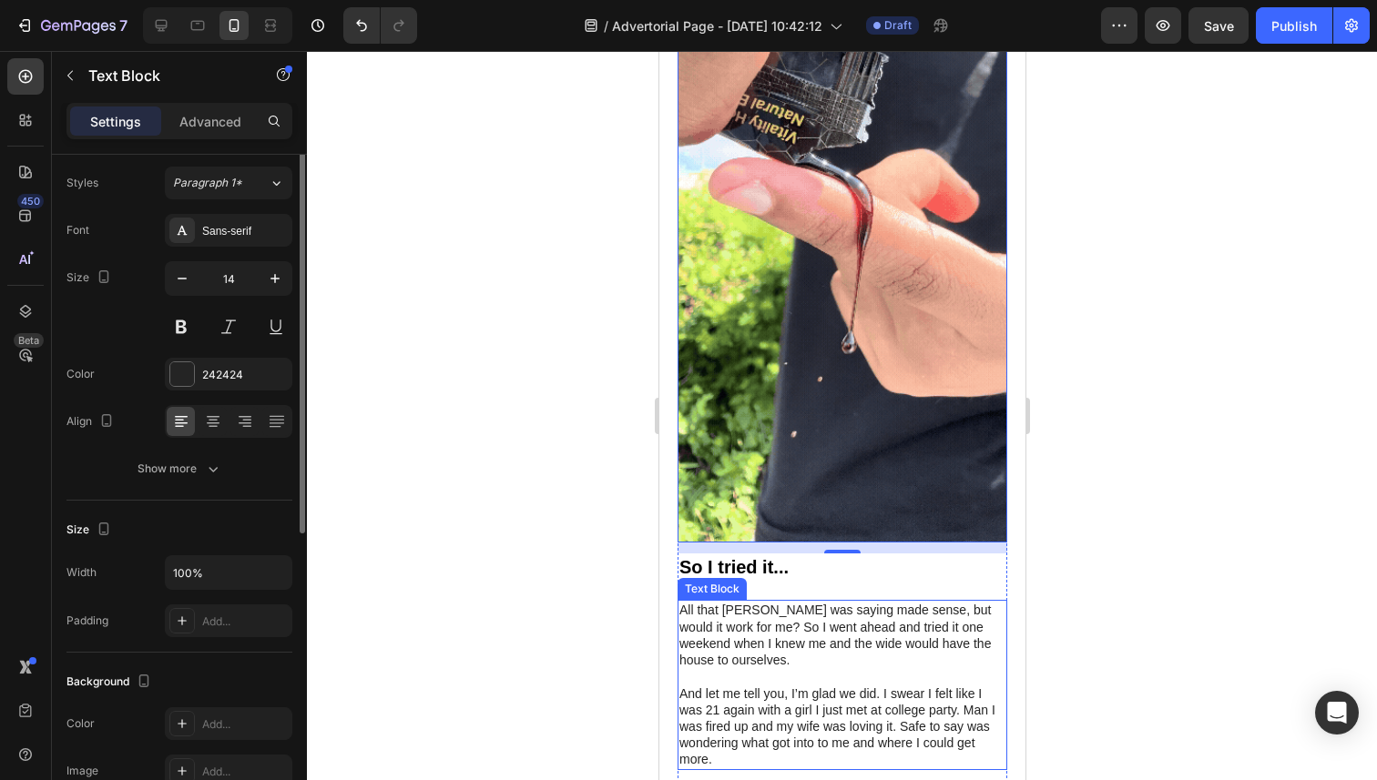
click at [866, 686] on p "And let me tell you, I’m glad we did. I swear I felt like I was 21 again with a…" at bounding box center [841, 727] width 326 height 83
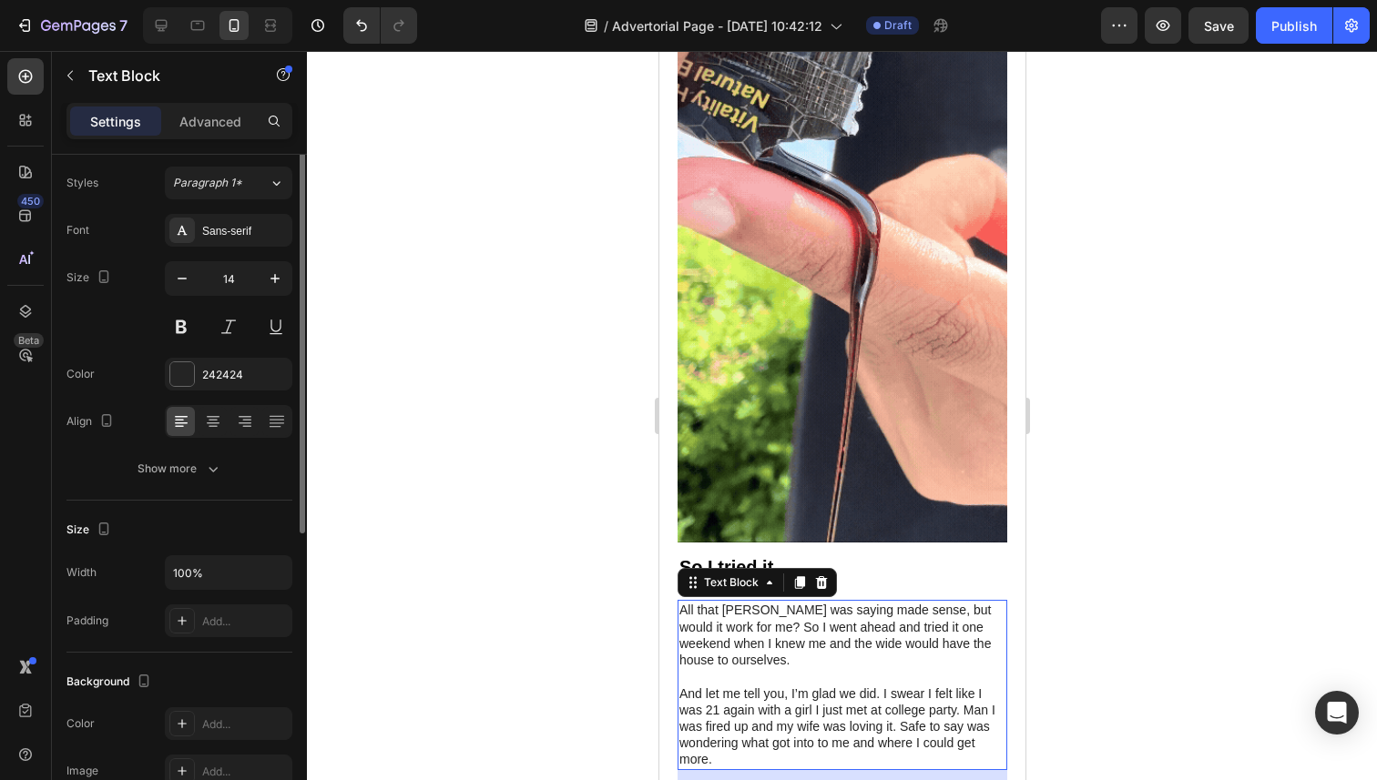
scroll to position [0, 0]
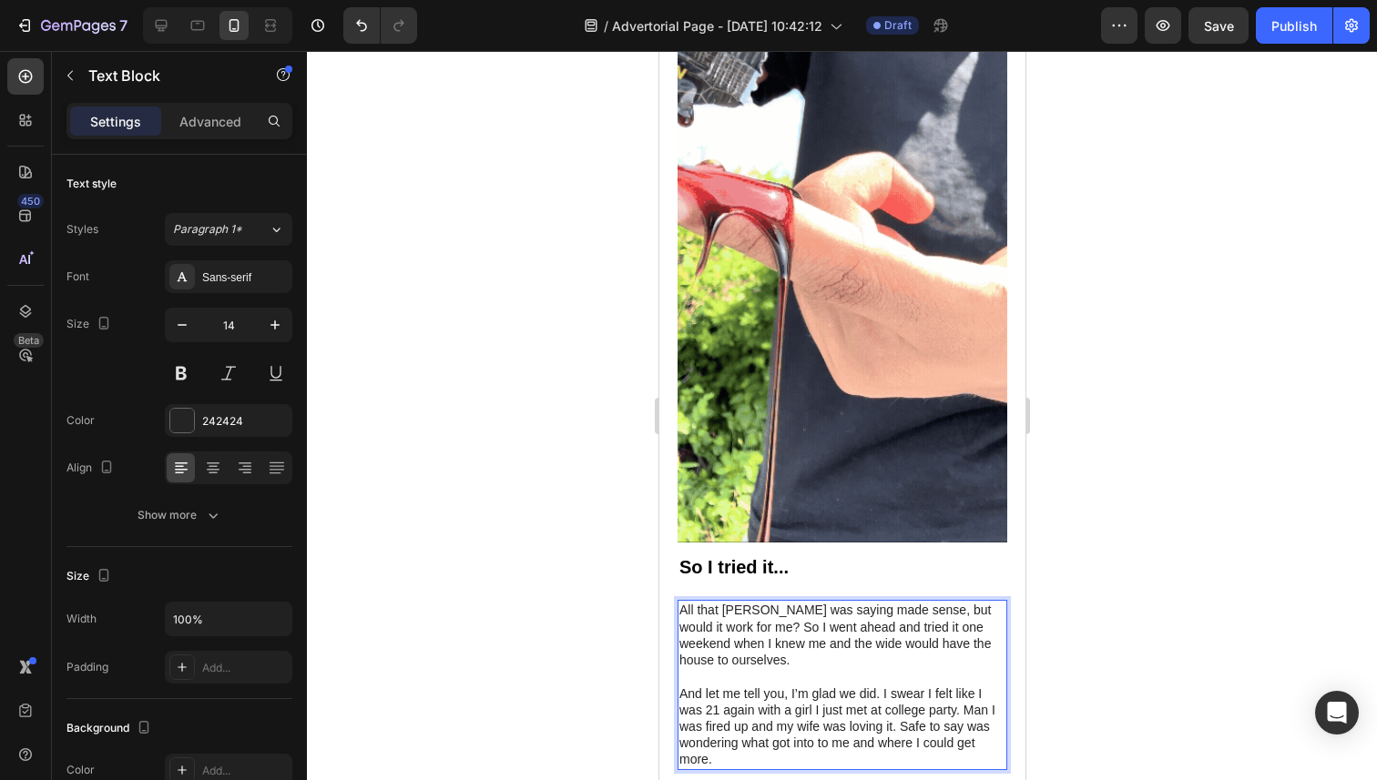
click at [962, 686] on p "And let me tell you, I’m glad we did. I swear I felt like I was 21 again with a…" at bounding box center [841, 727] width 326 height 83
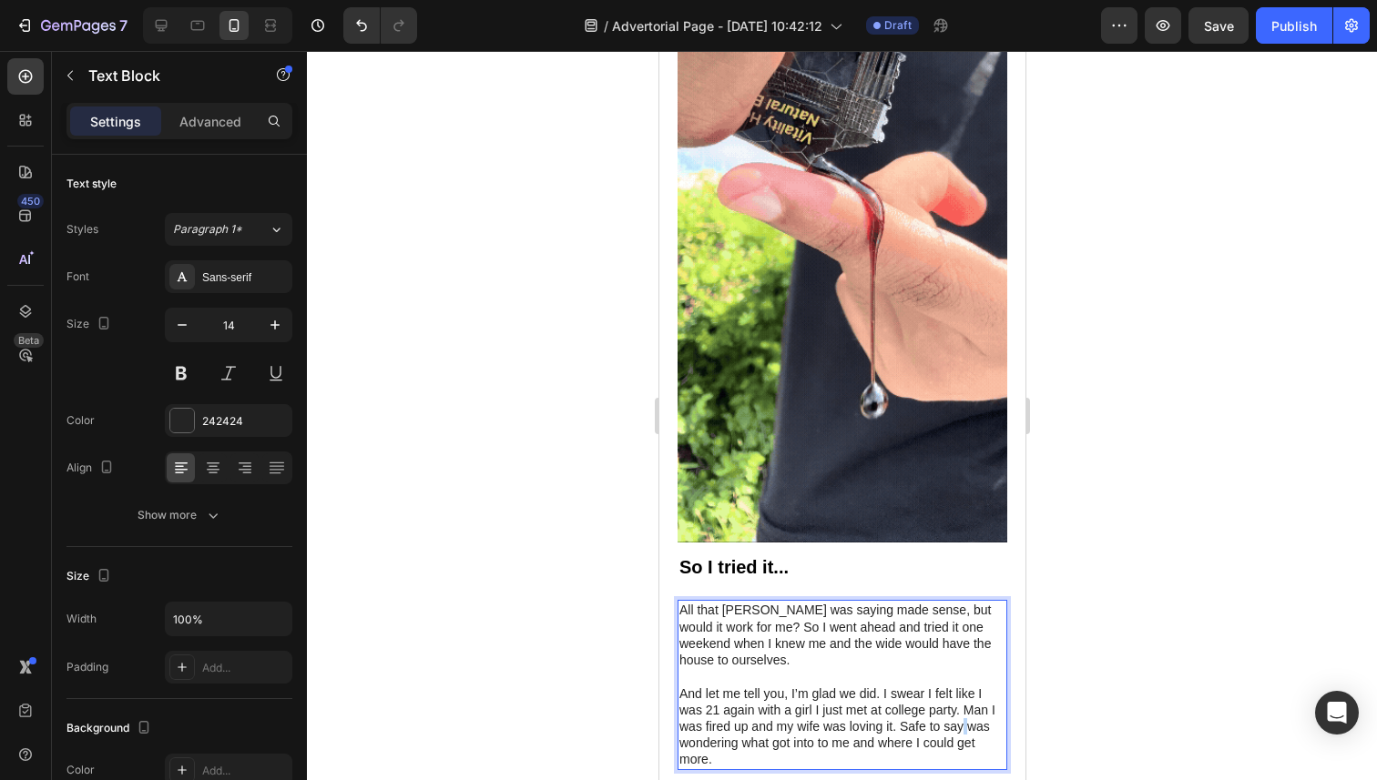
click at [962, 686] on p "And let me tell you, I’m glad we did. I swear I felt like I was 21 again with a…" at bounding box center [841, 727] width 326 height 83
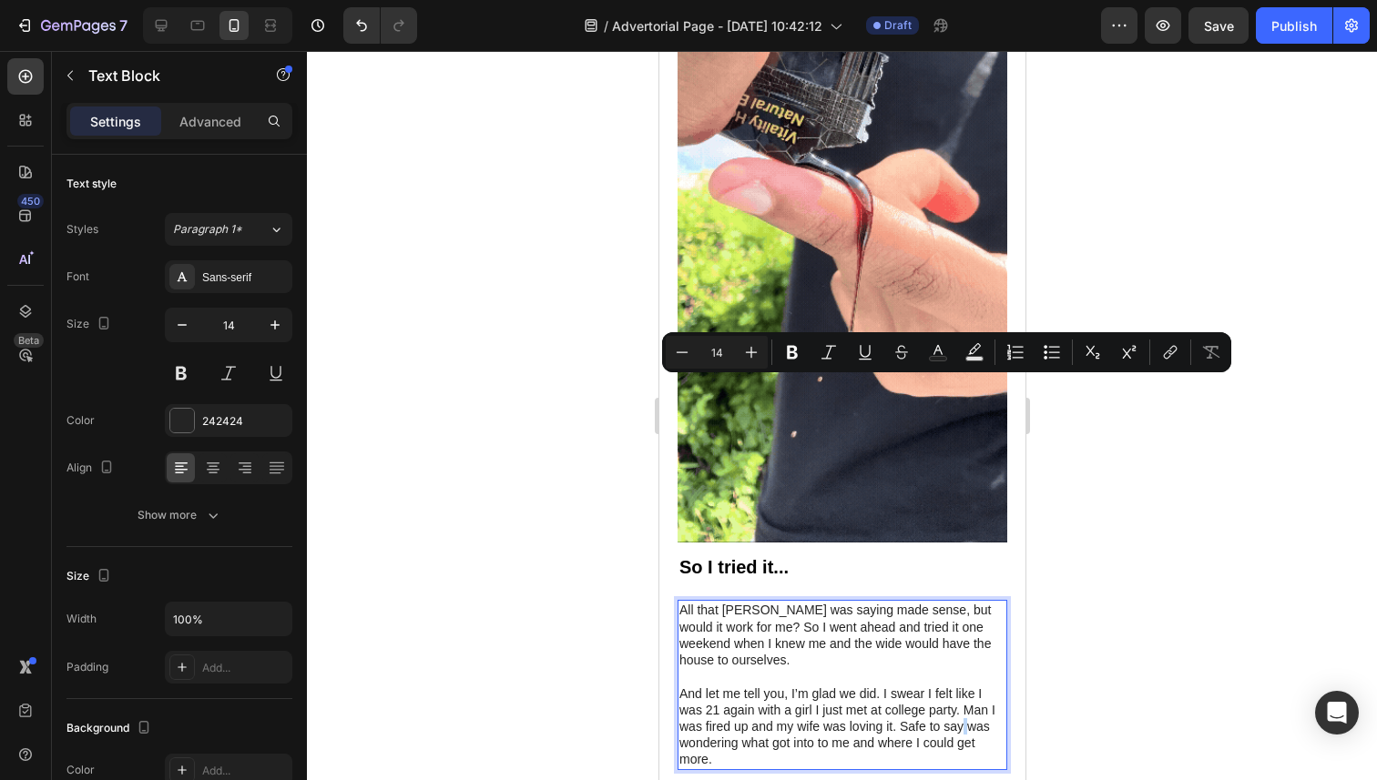
click at [963, 686] on p "And let me tell you, I’m glad we did. I swear I felt like I was 21 again with a…" at bounding box center [841, 727] width 326 height 83
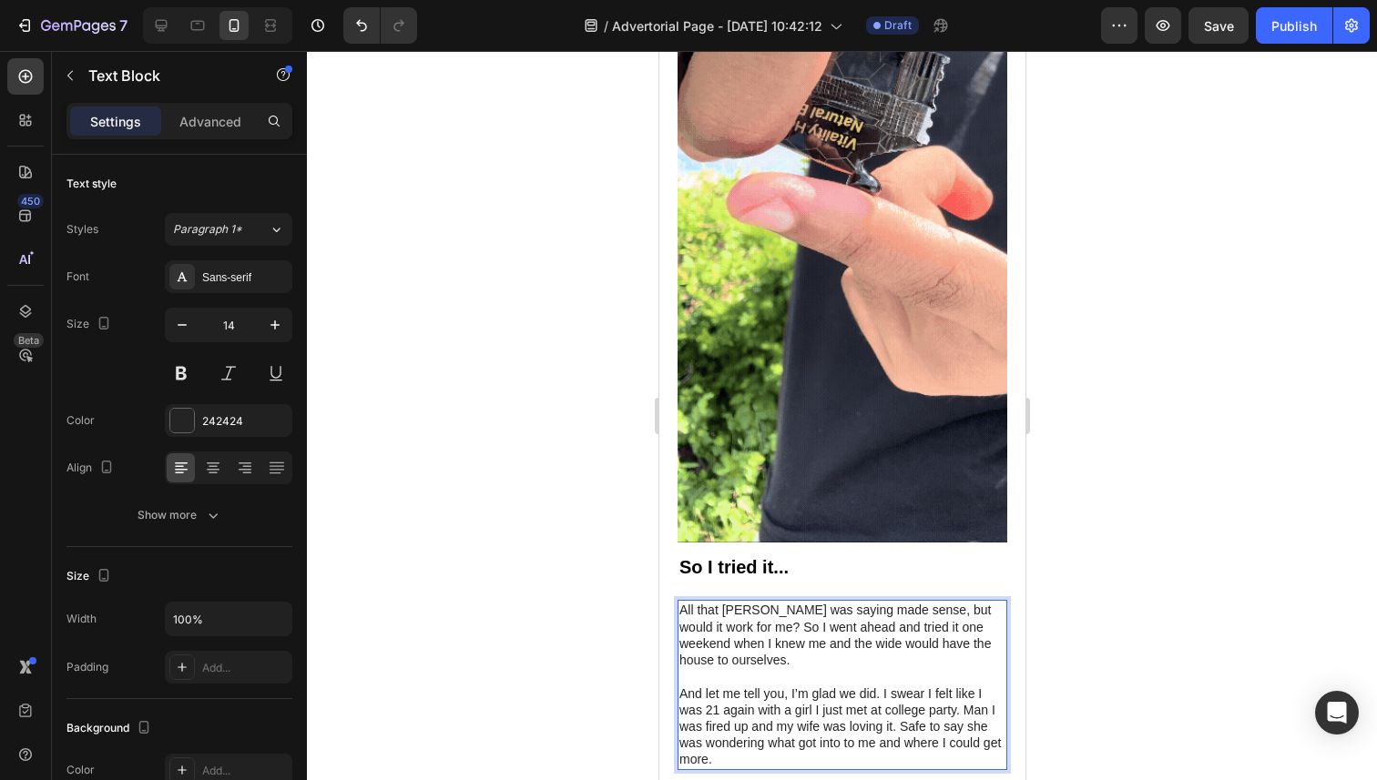
click at [819, 686] on p "And let me tell you, I’m glad we did. I swear I felt like I was 21 again with a…" at bounding box center [841, 727] width 326 height 83
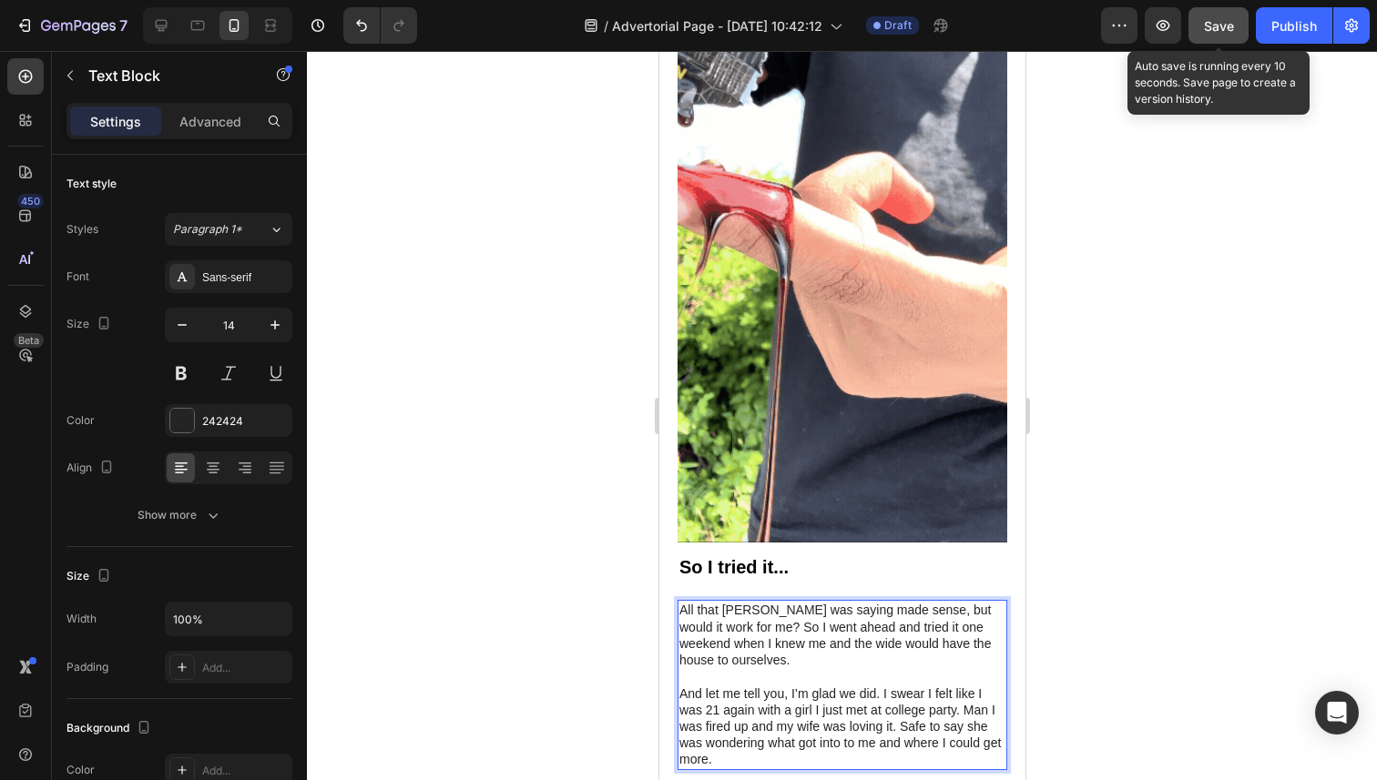
click at [1233, 25] on span "Save" at bounding box center [1219, 25] width 30 height 15
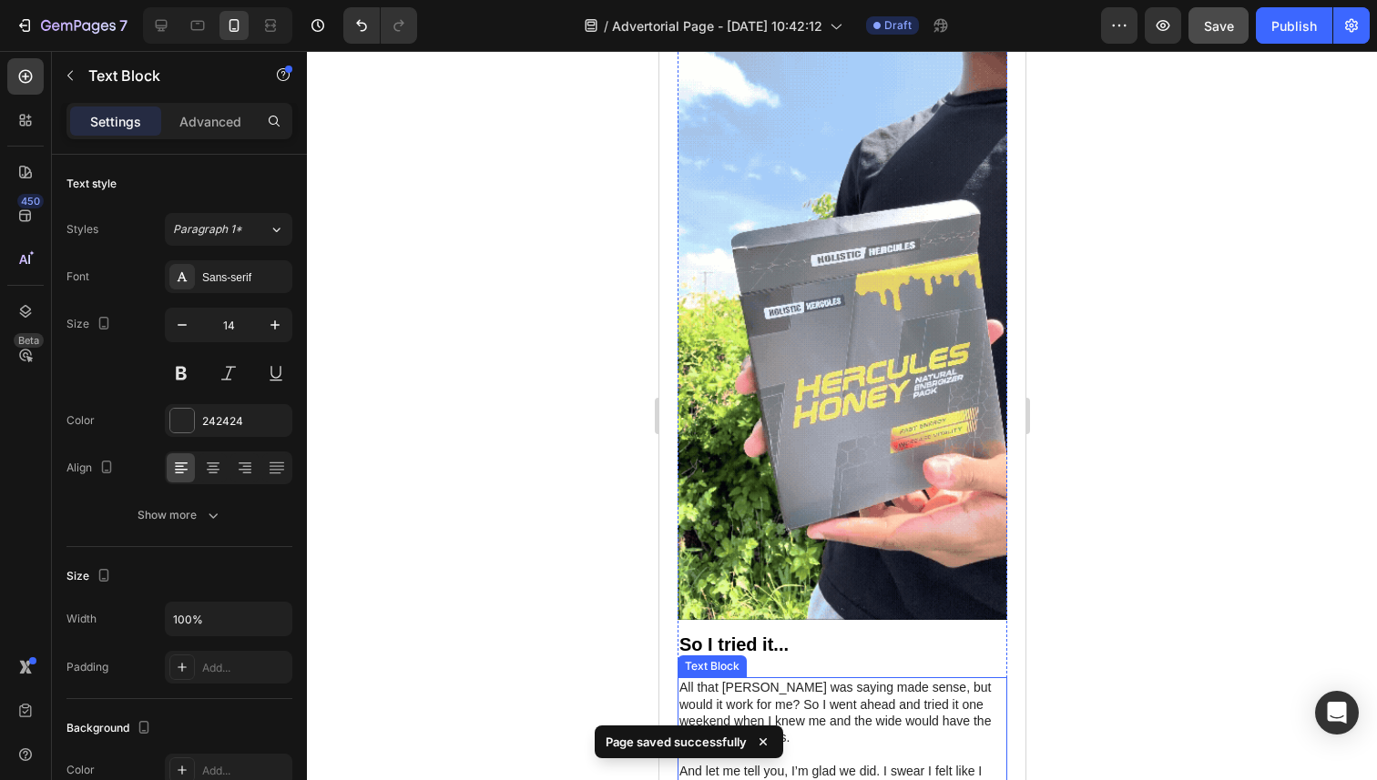
scroll to position [2283, 0]
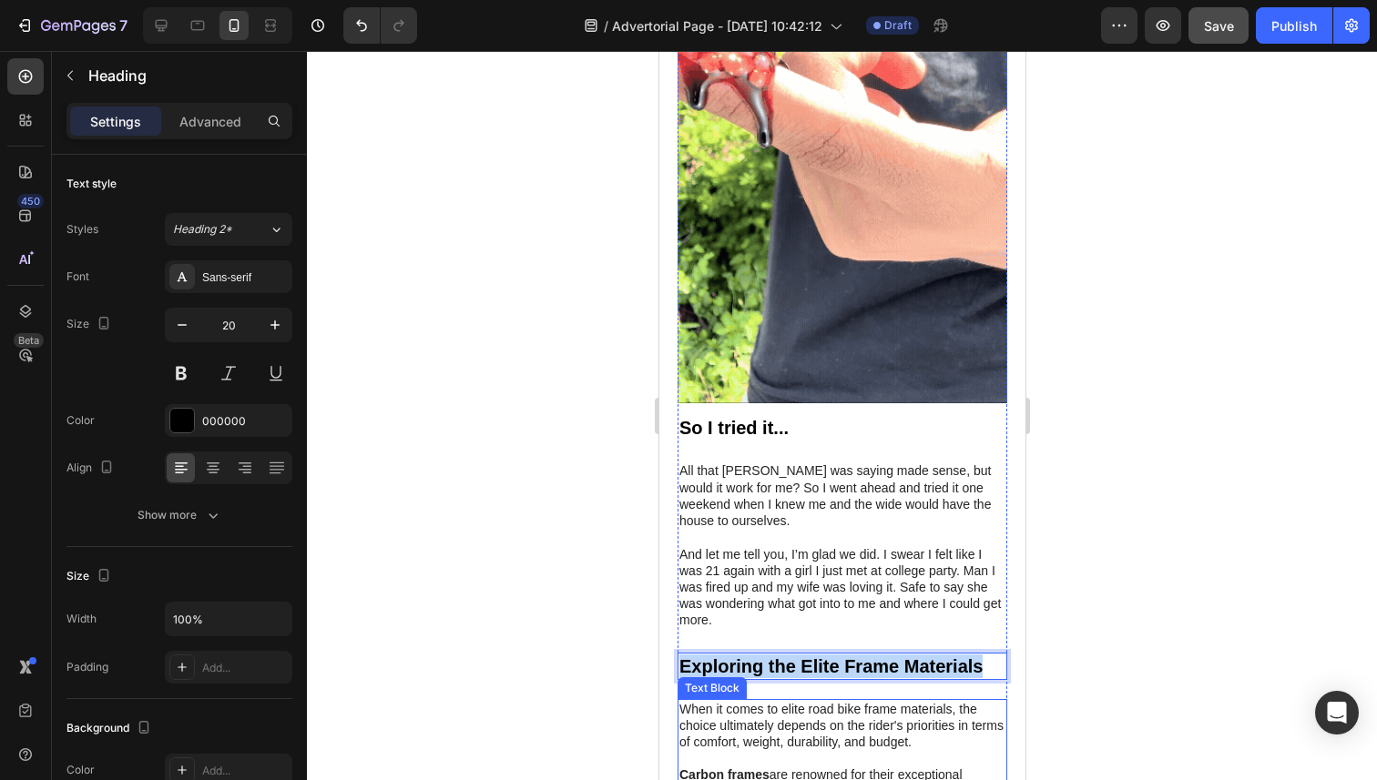
scroll to position [2490, 0]
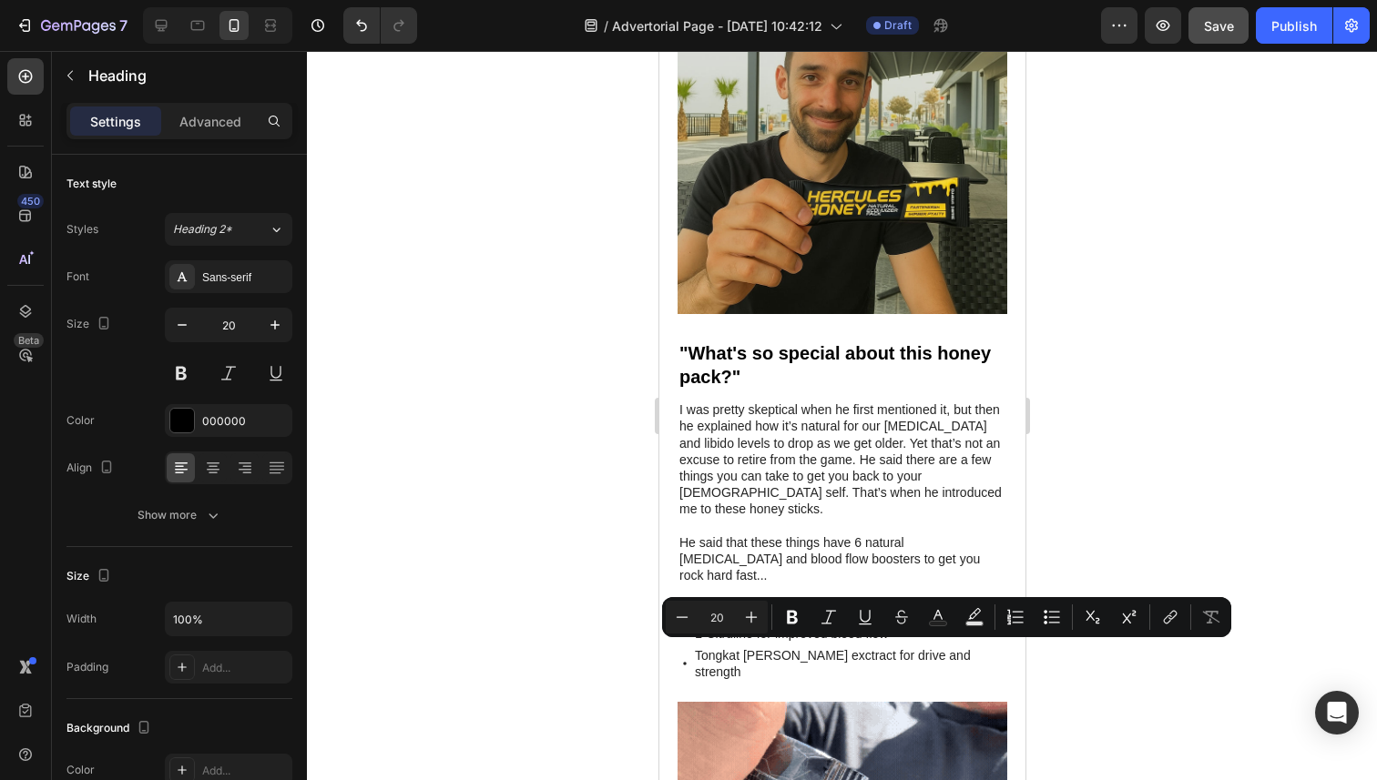
type input "16"
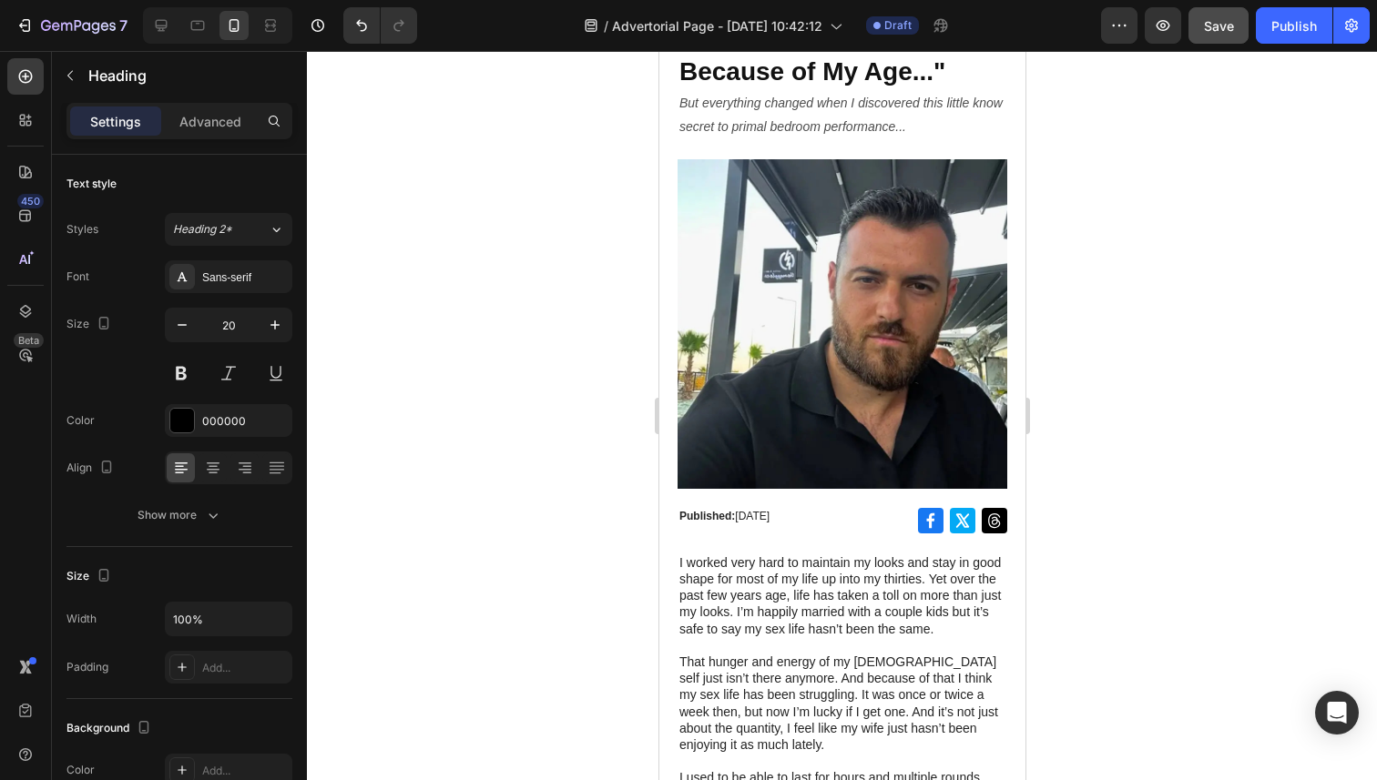
scroll to position [0, 0]
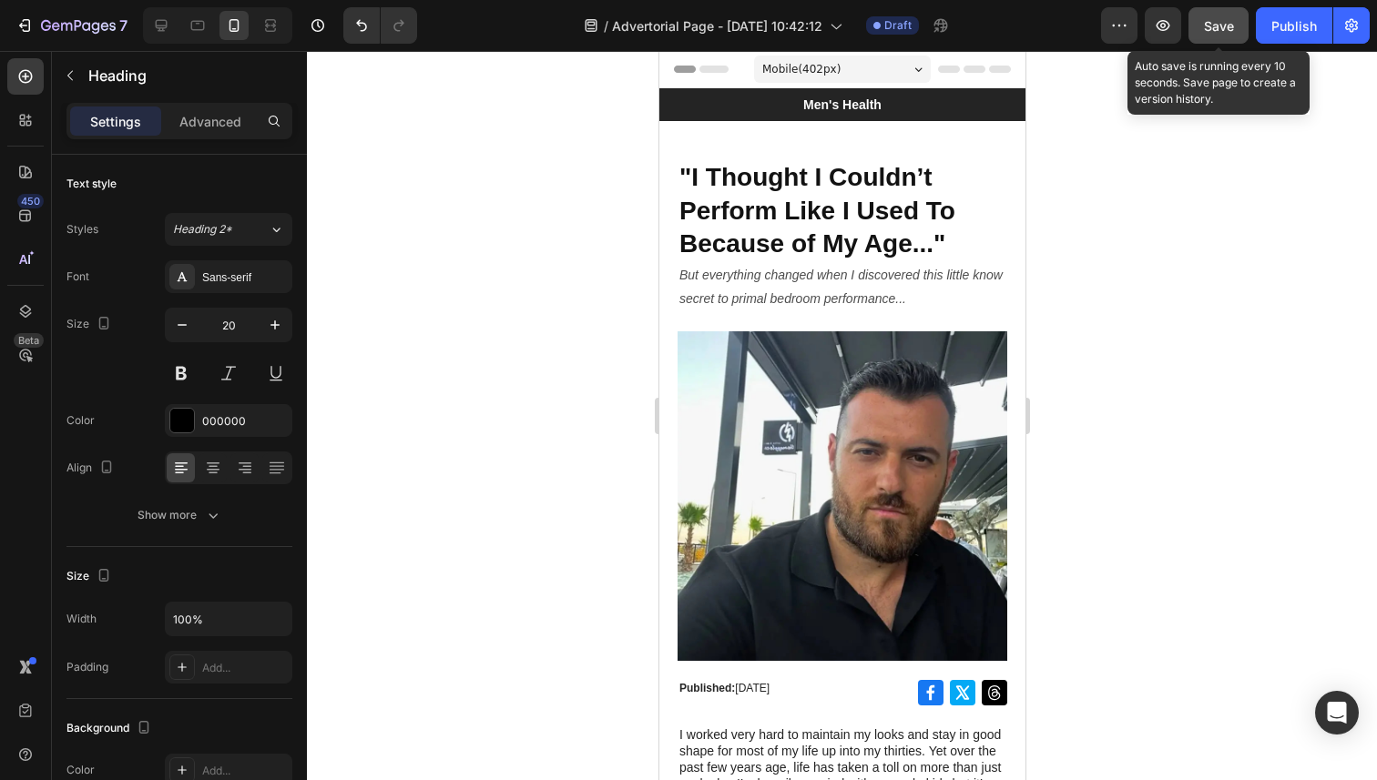
click at [1219, 30] on span "Save" at bounding box center [1219, 25] width 30 height 15
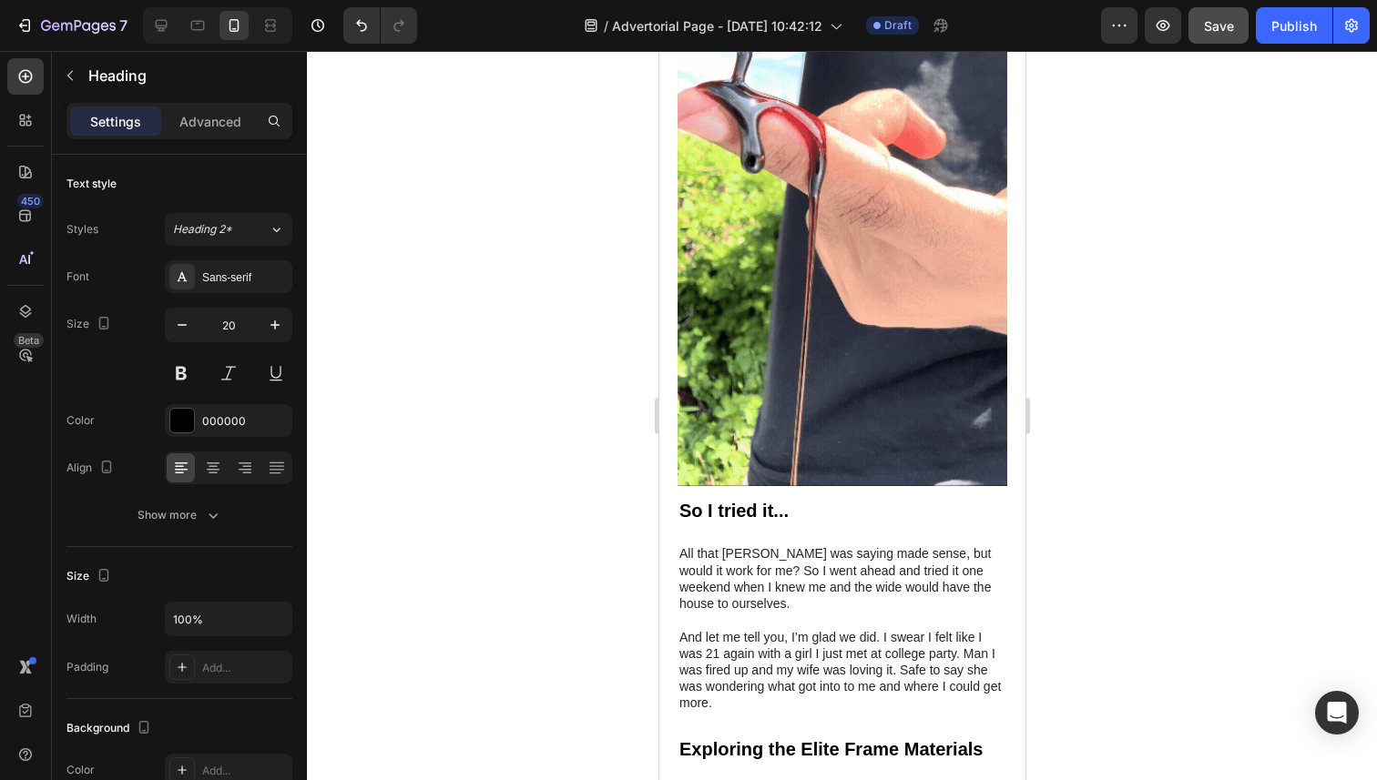
scroll to position [2412, 0]
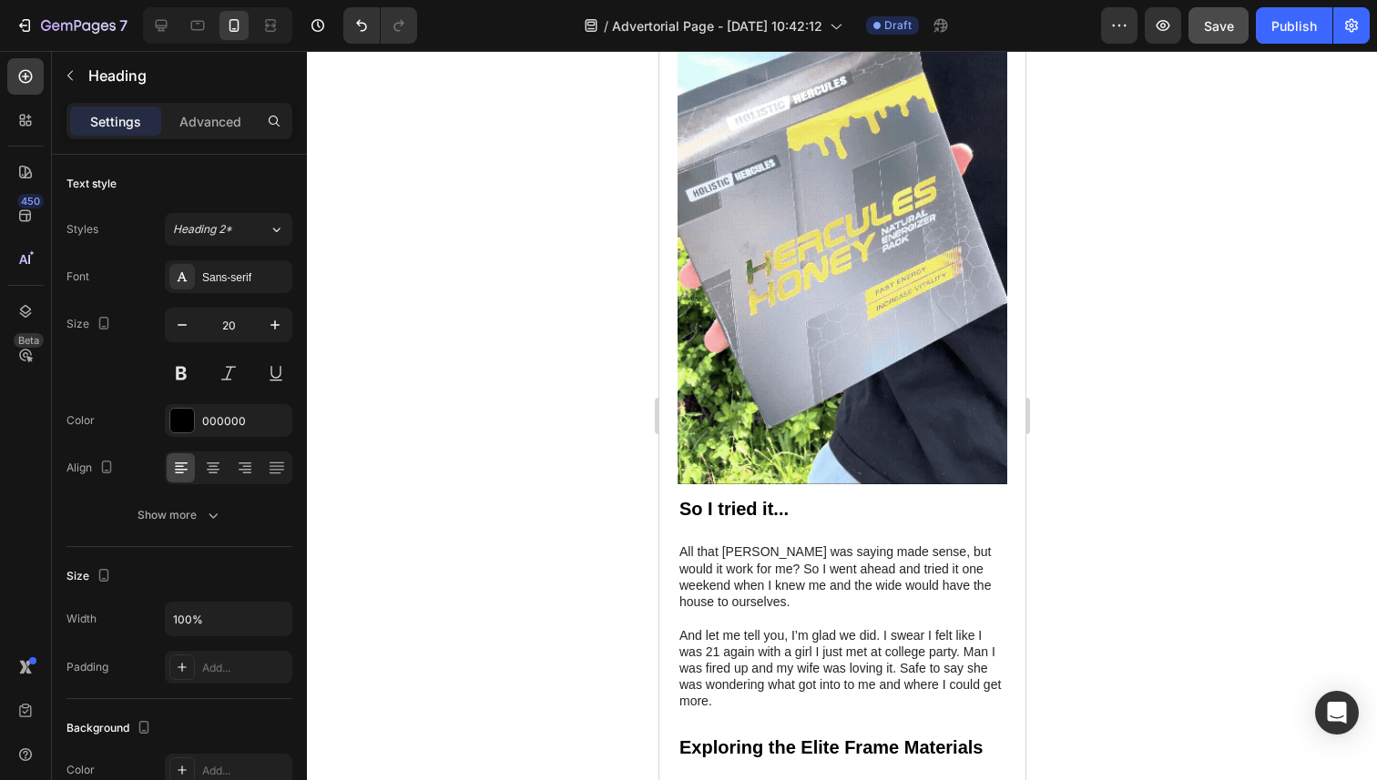
click at [851, 342] on img at bounding box center [841, 191] width 330 height 586
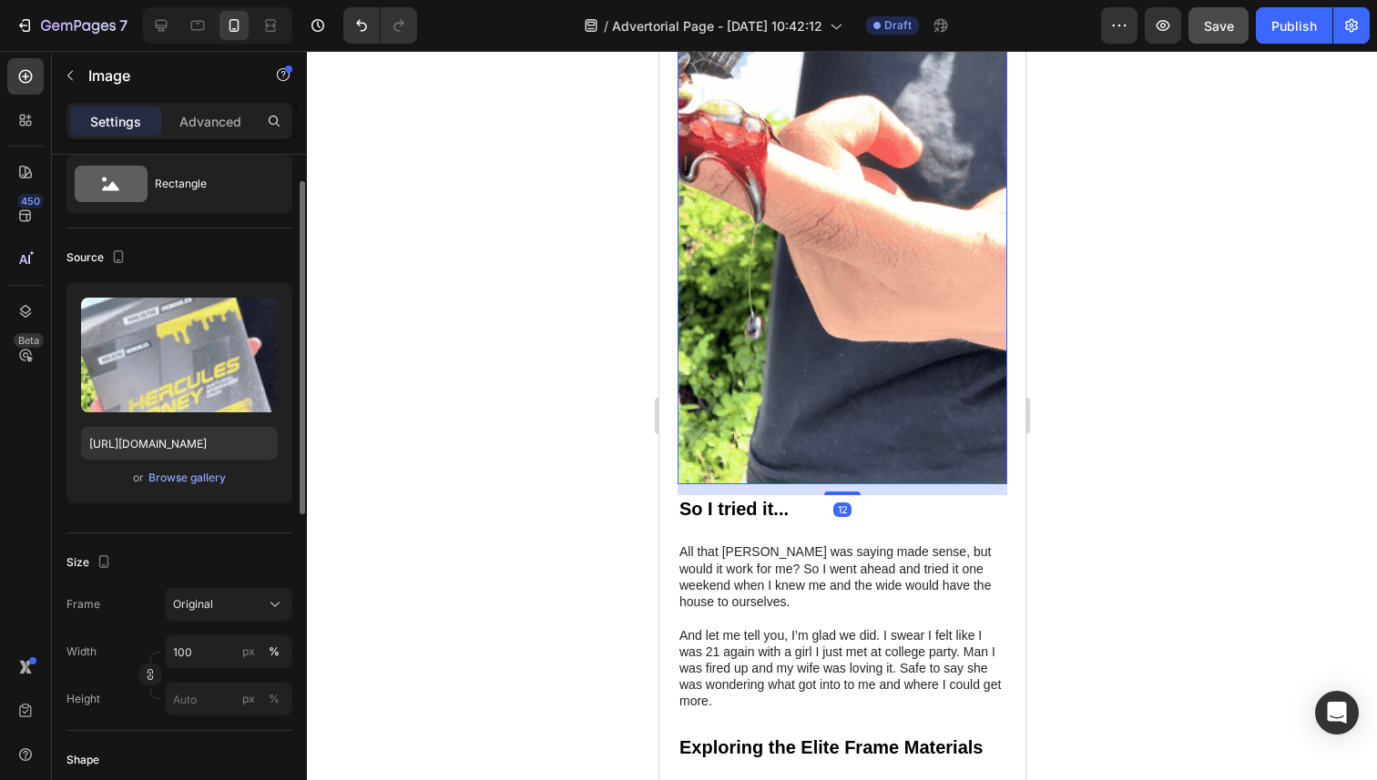
scroll to position [56, 0]
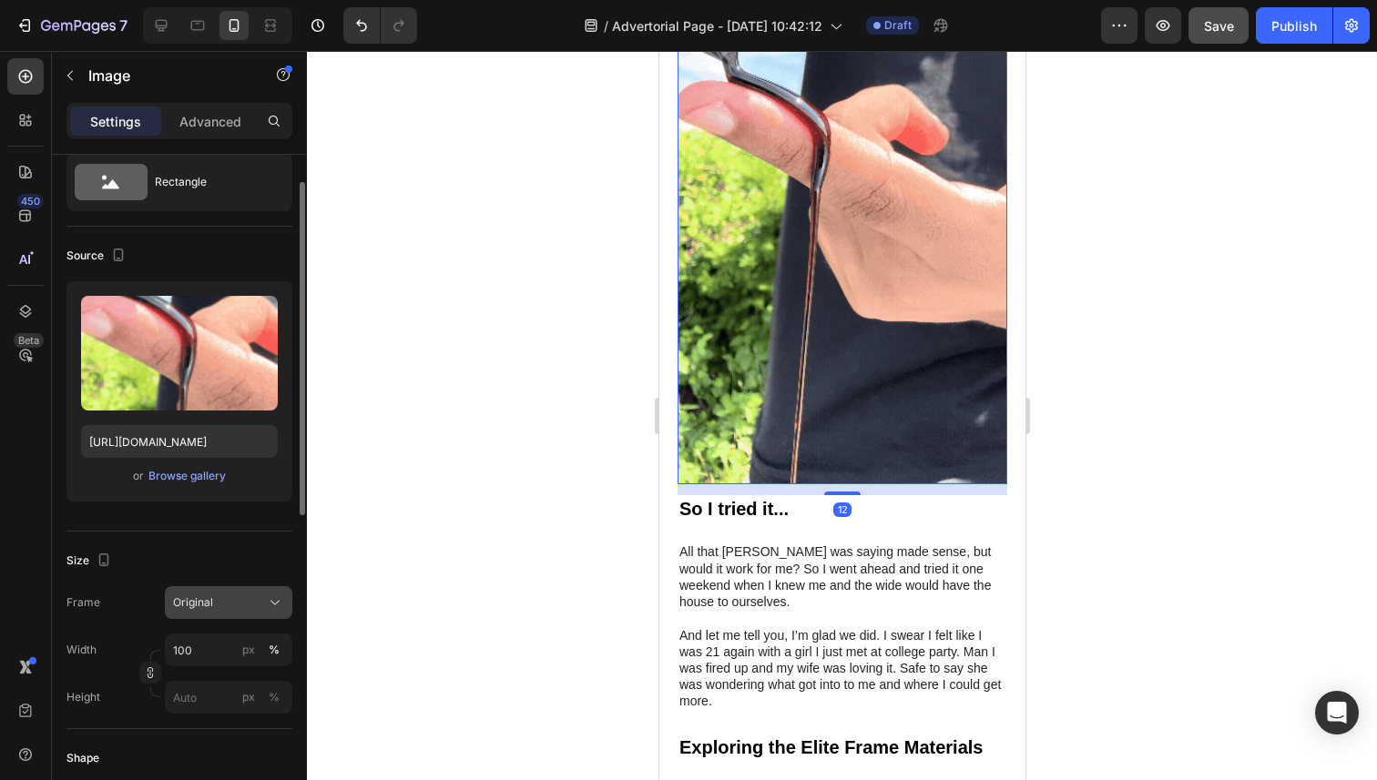
click at [198, 590] on button "Original" at bounding box center [228, 602] width 127 height 33
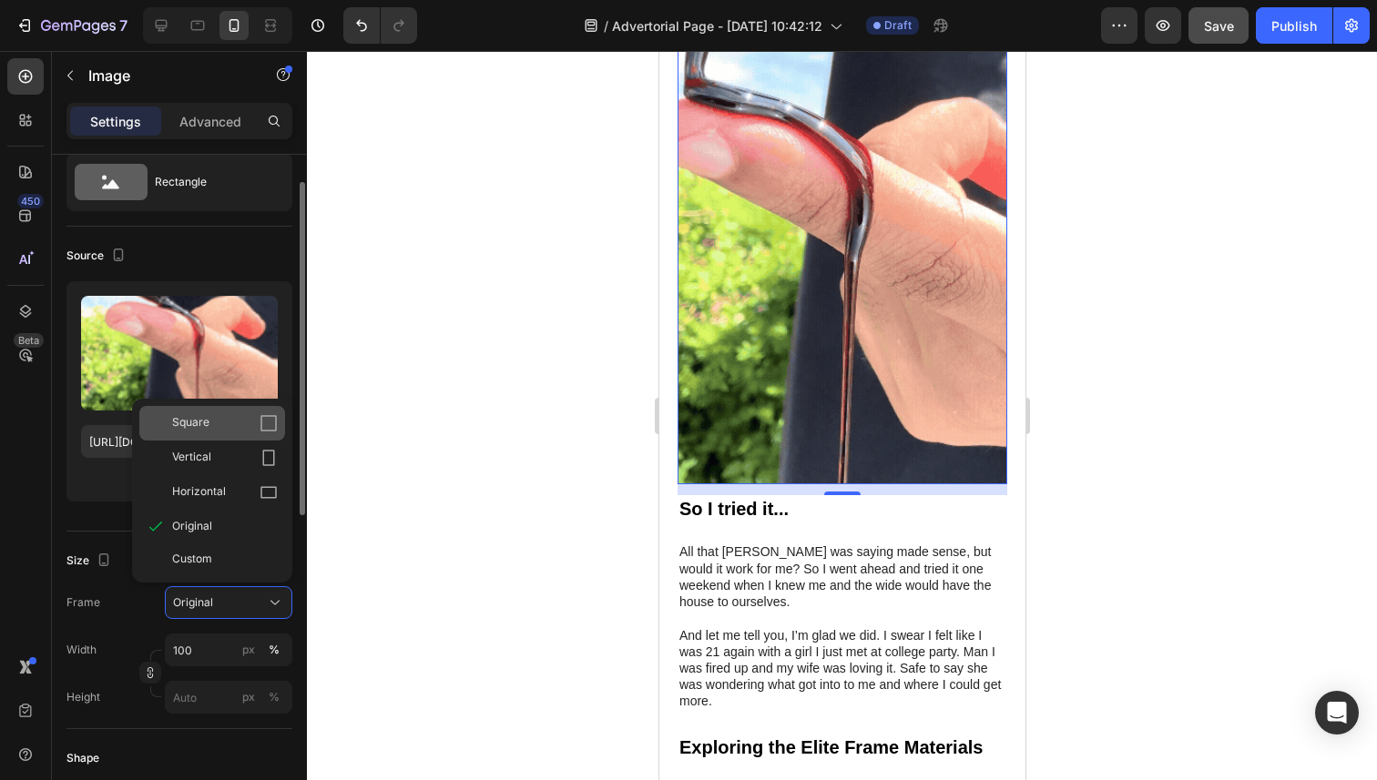
click at [237, 414] on div "Square" at bounding box center [225, 423] width 106 height 18
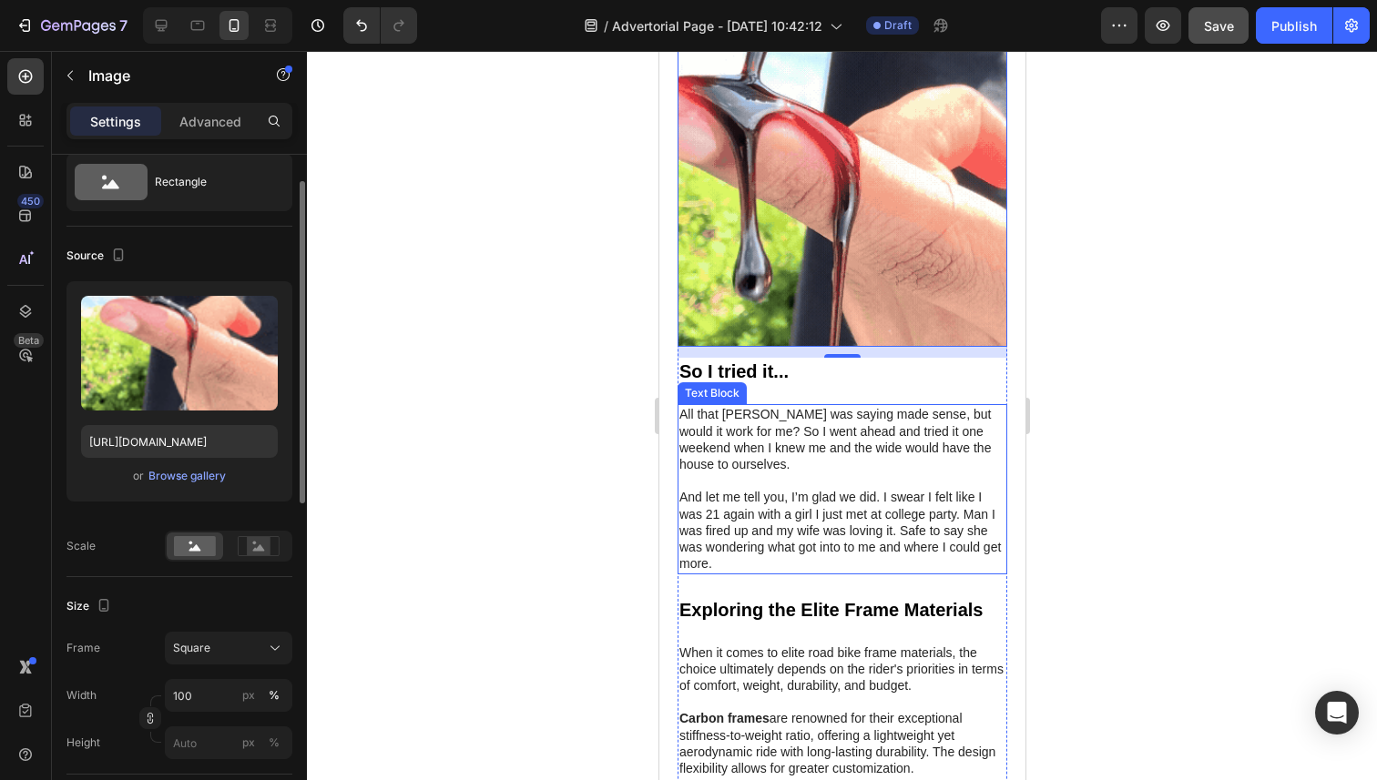
scroll to position [2314, 0]
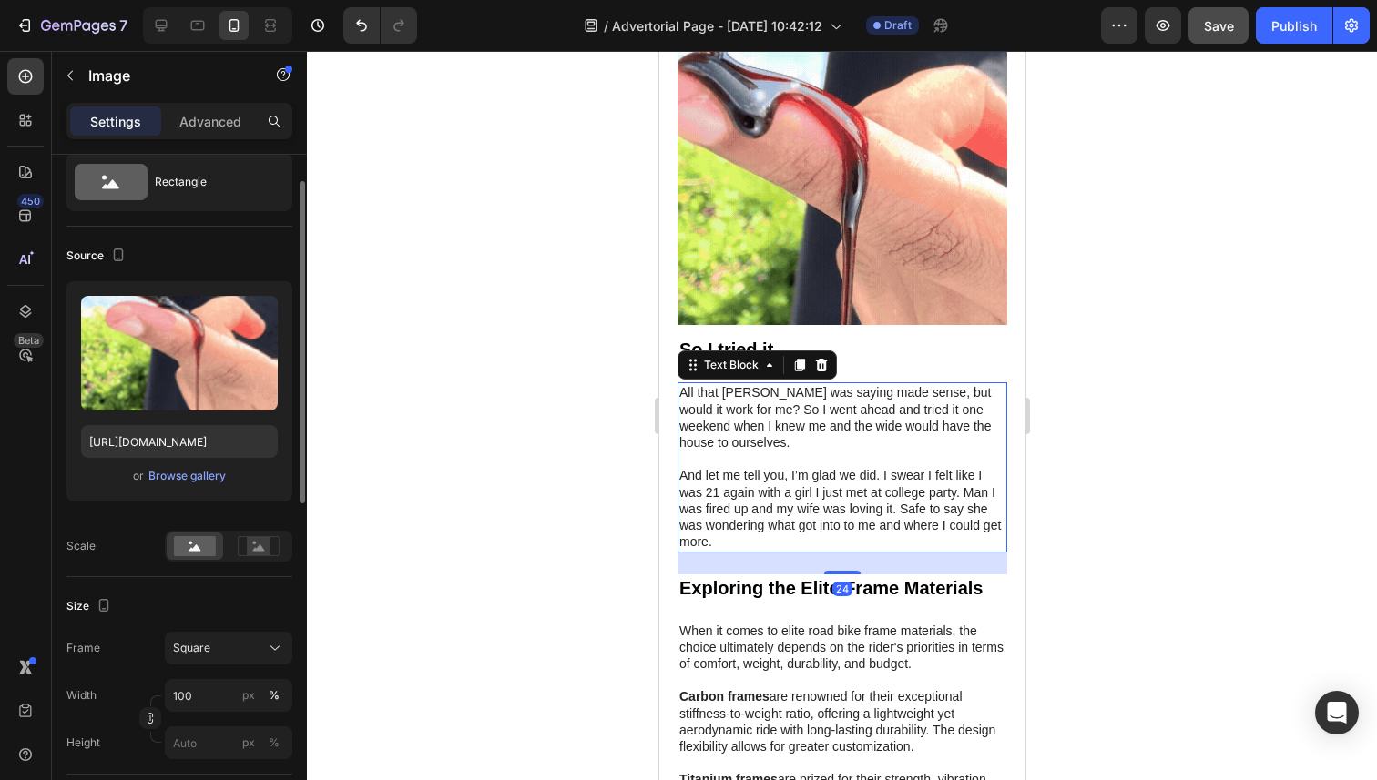
click at [897, 503] on p "And let me tell you, I’m glad we did. I swear I felt like I was 21 again with a…" at bounding box center [841, 508] width 326 height 83
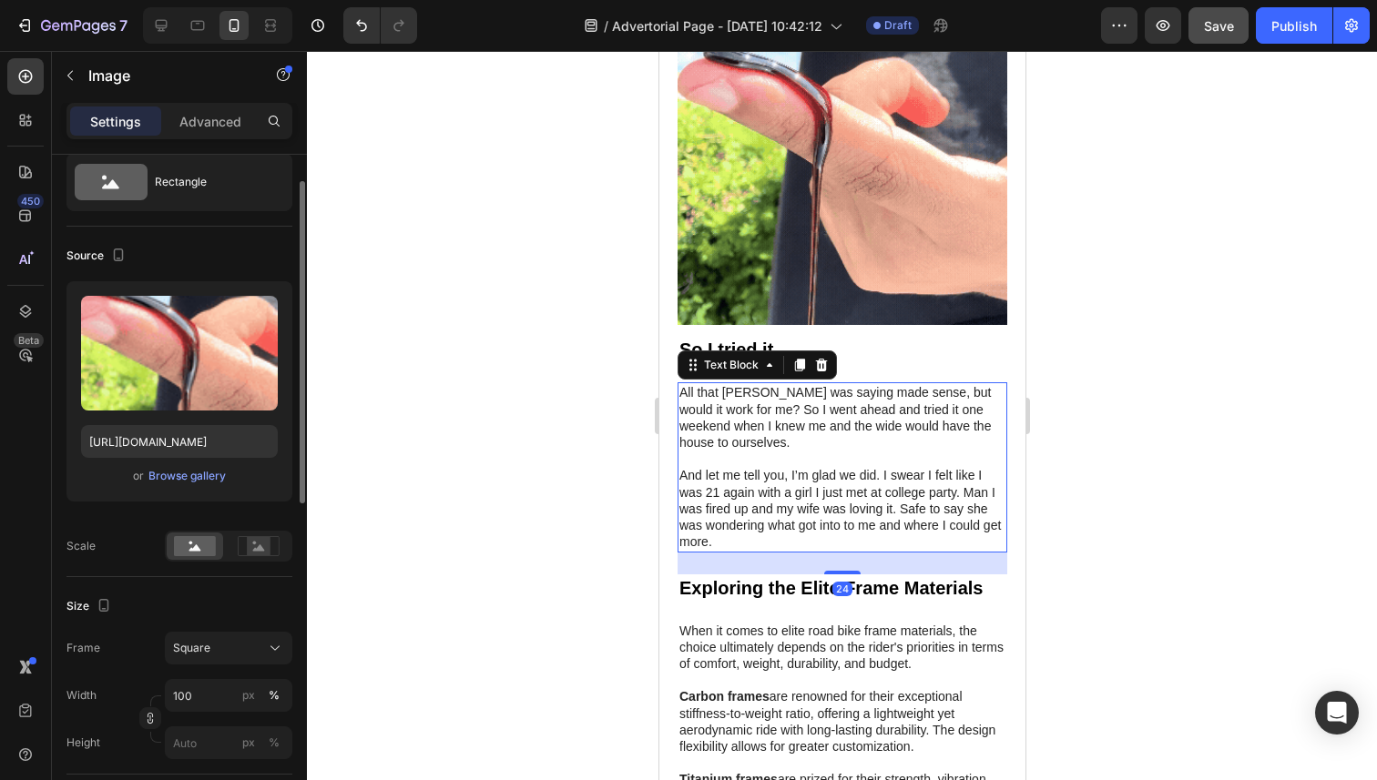
scroll to position [0, 0]
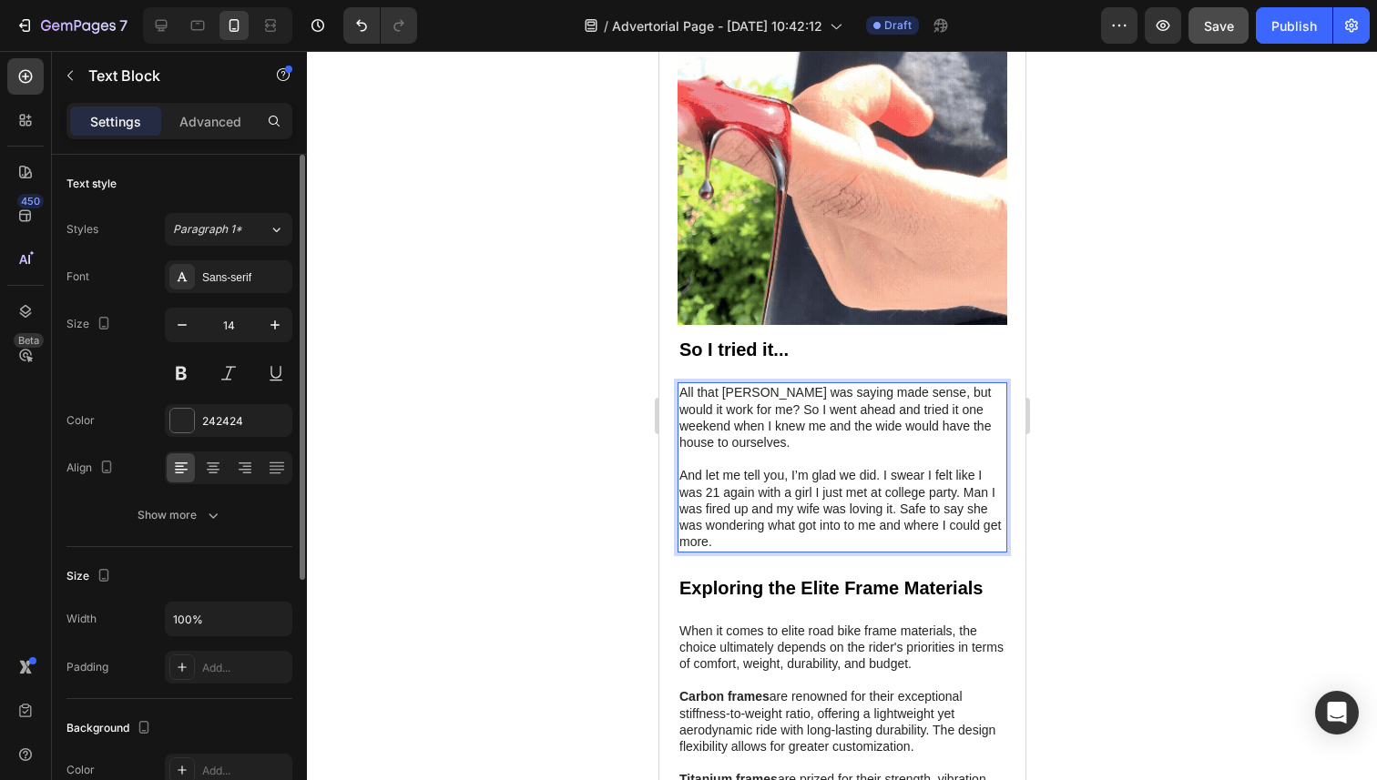
click at [801, 490] on p "And let me tell you, I’m glad we did. I swear I felt like I was 21 again with a…" at bounding box center [841, 508] width 326 height 83
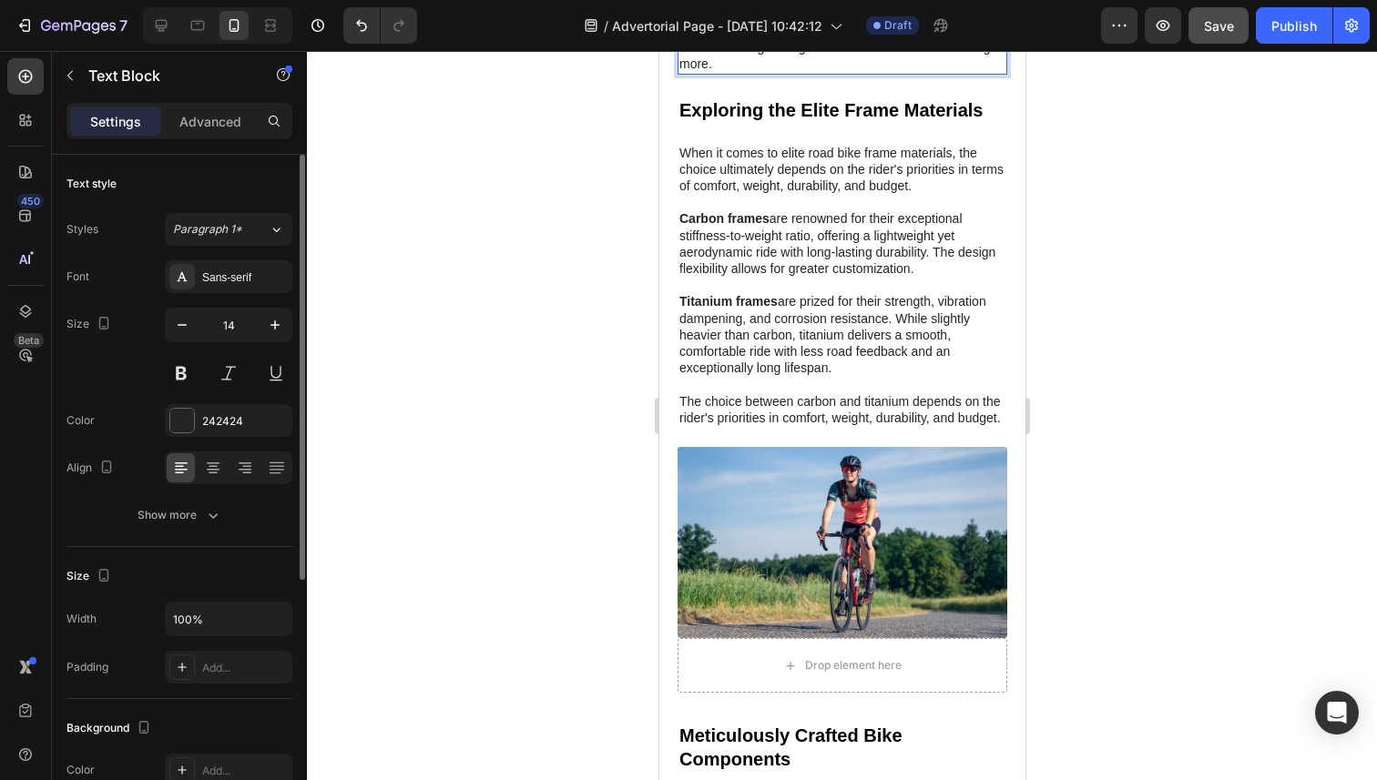
scroll to position [3031, 0]
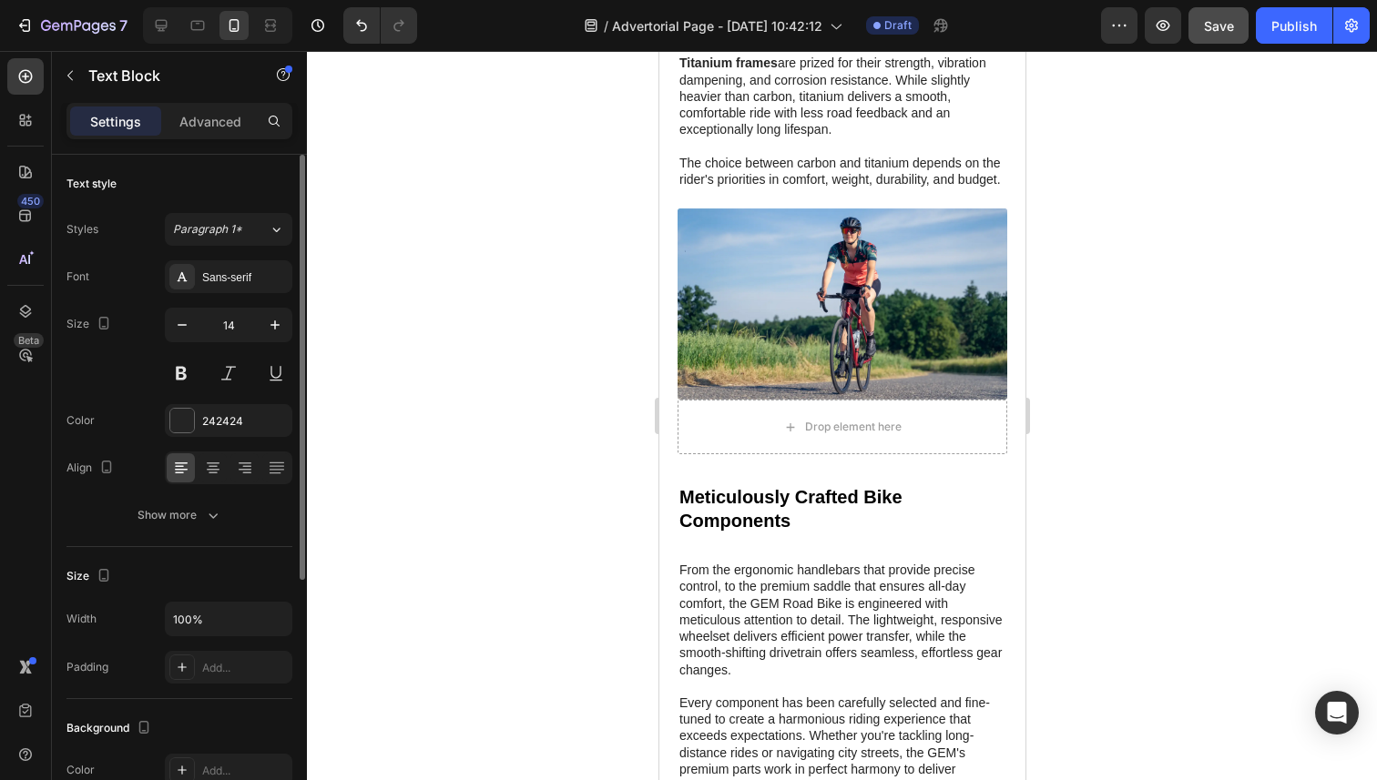
click at [1222, 15] on button "Save" at bounding box center [1218, 25] width 60 height 36
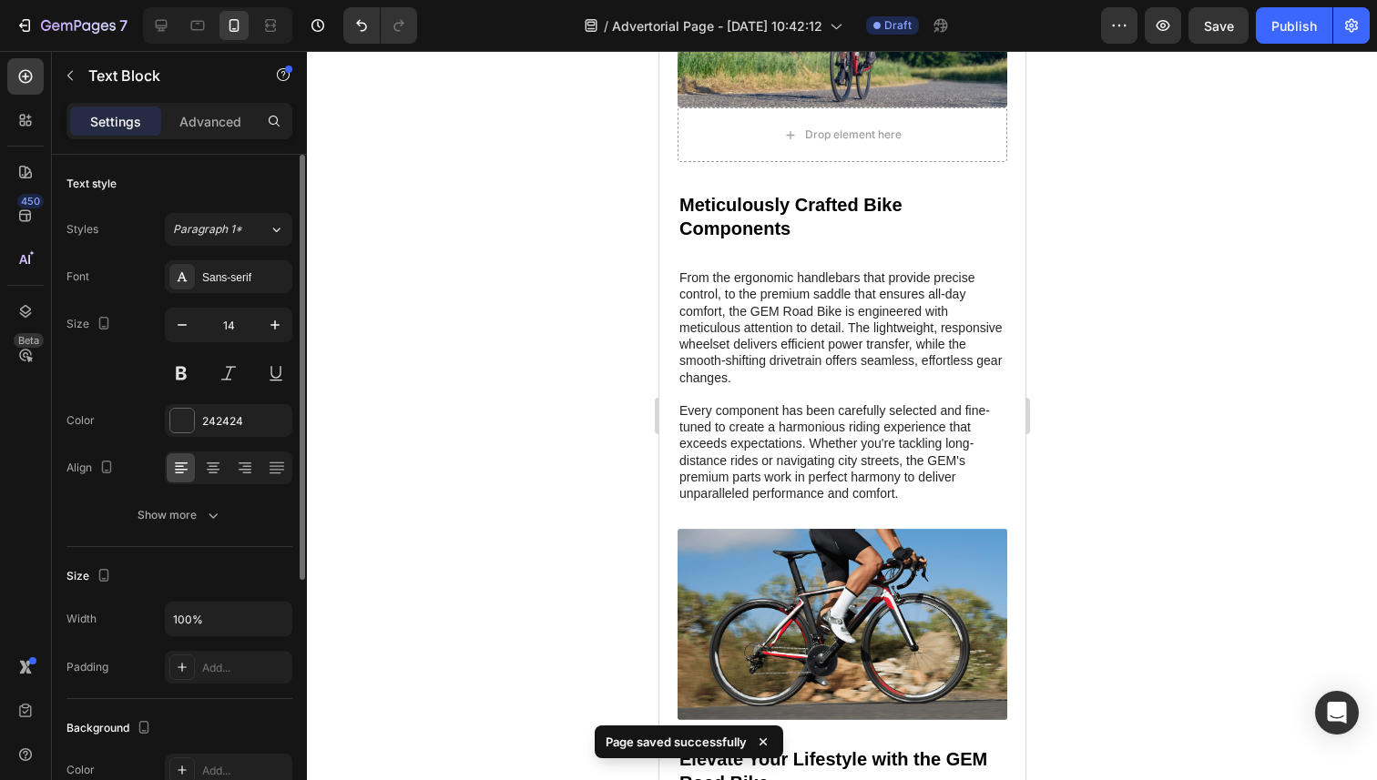
scroll to position [3443, 0]
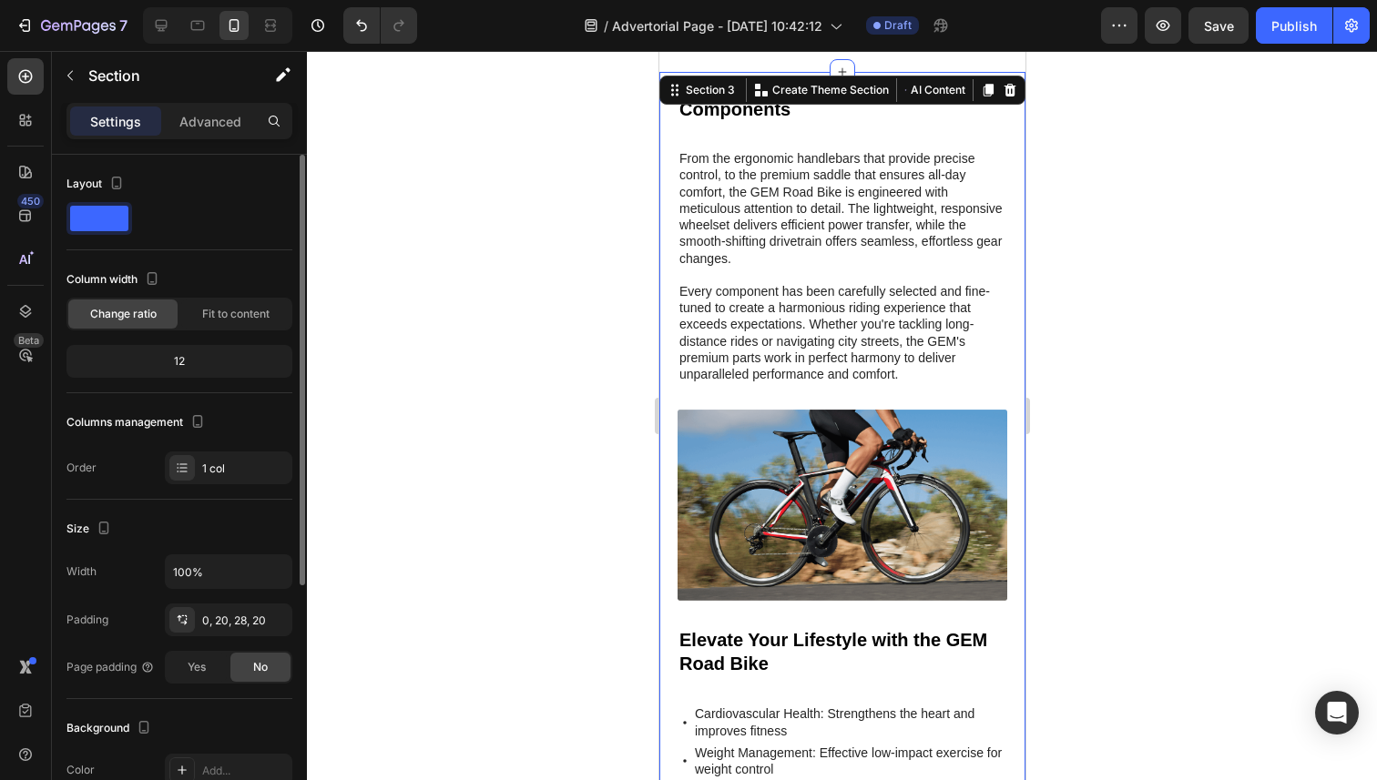
click at [1012, 91] on icon at bounding box center [1009, 90] width 12 height 13
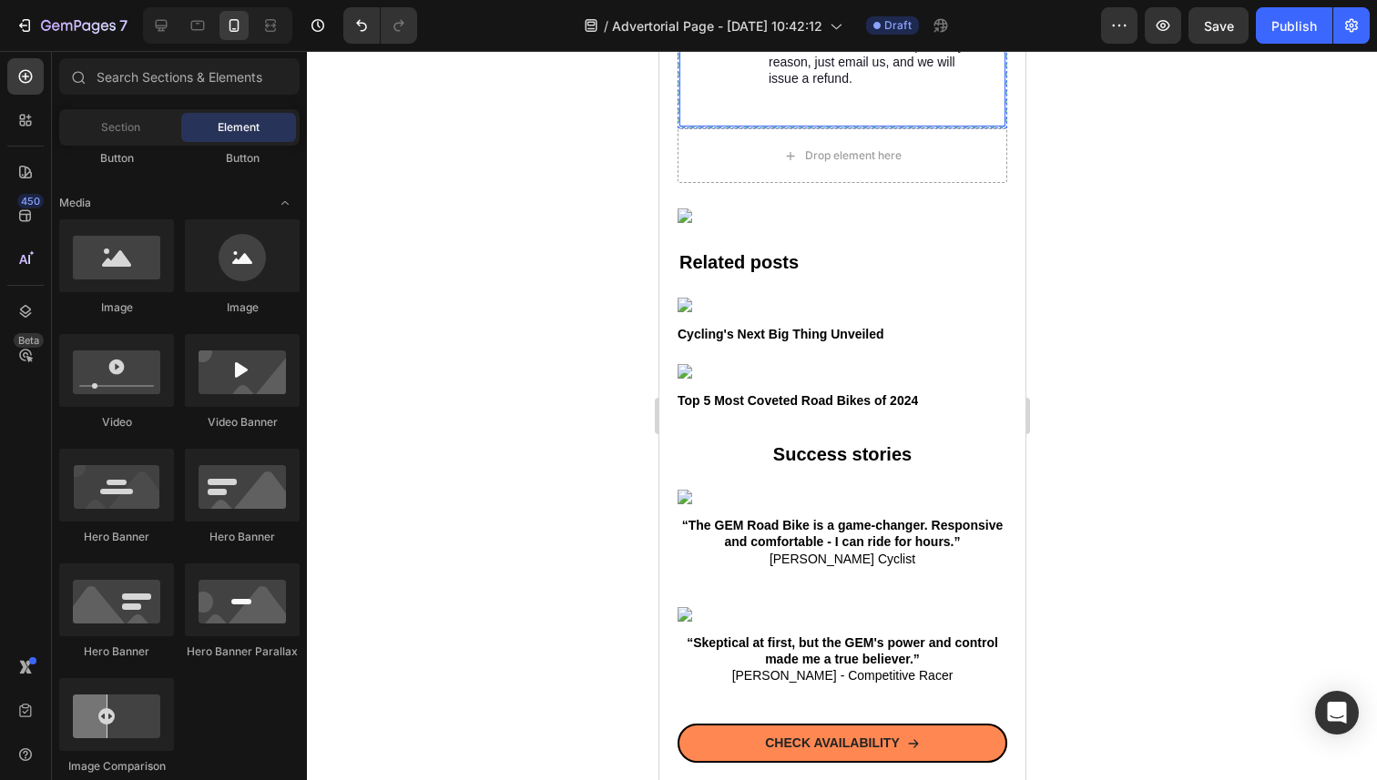
scroll to position [3927, 0]
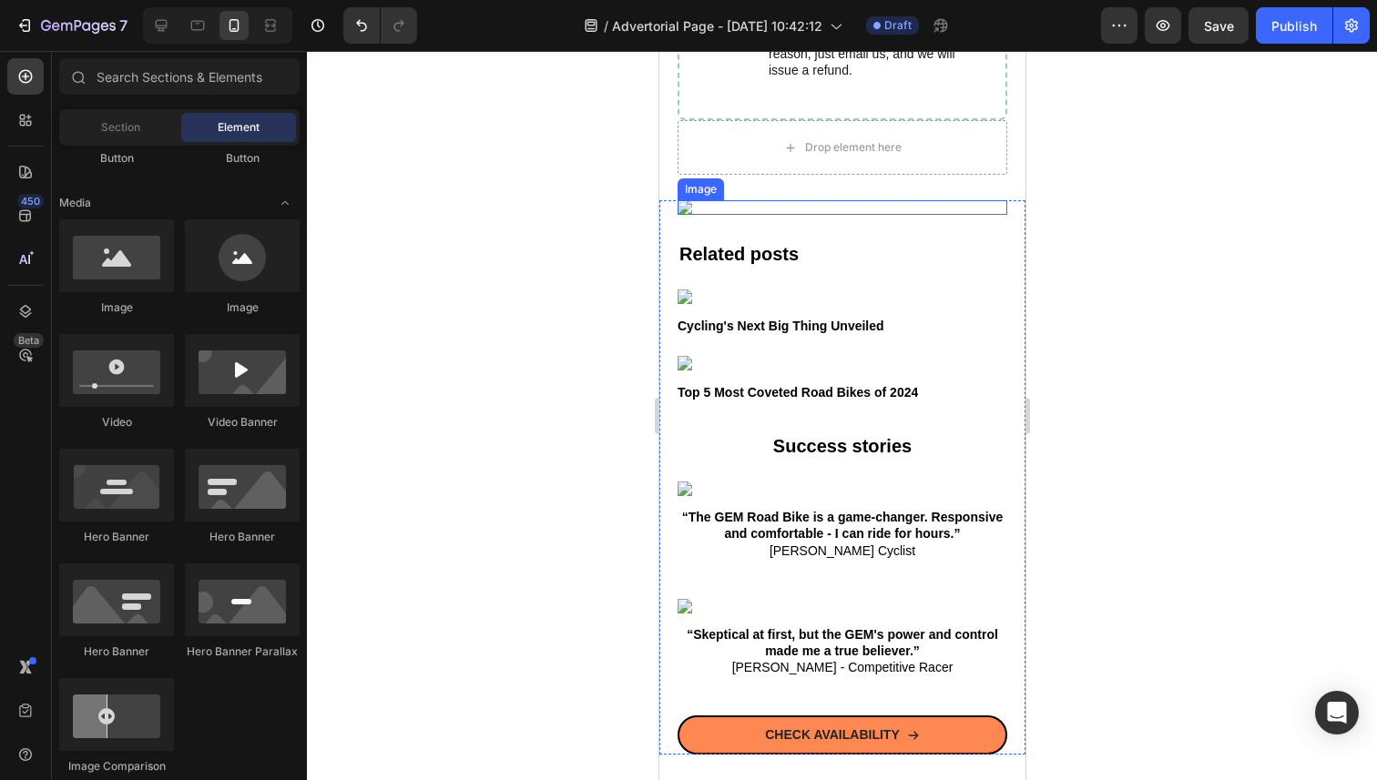
click at [951, 215] on img at bounding box center [841, 207] width 330 height 15
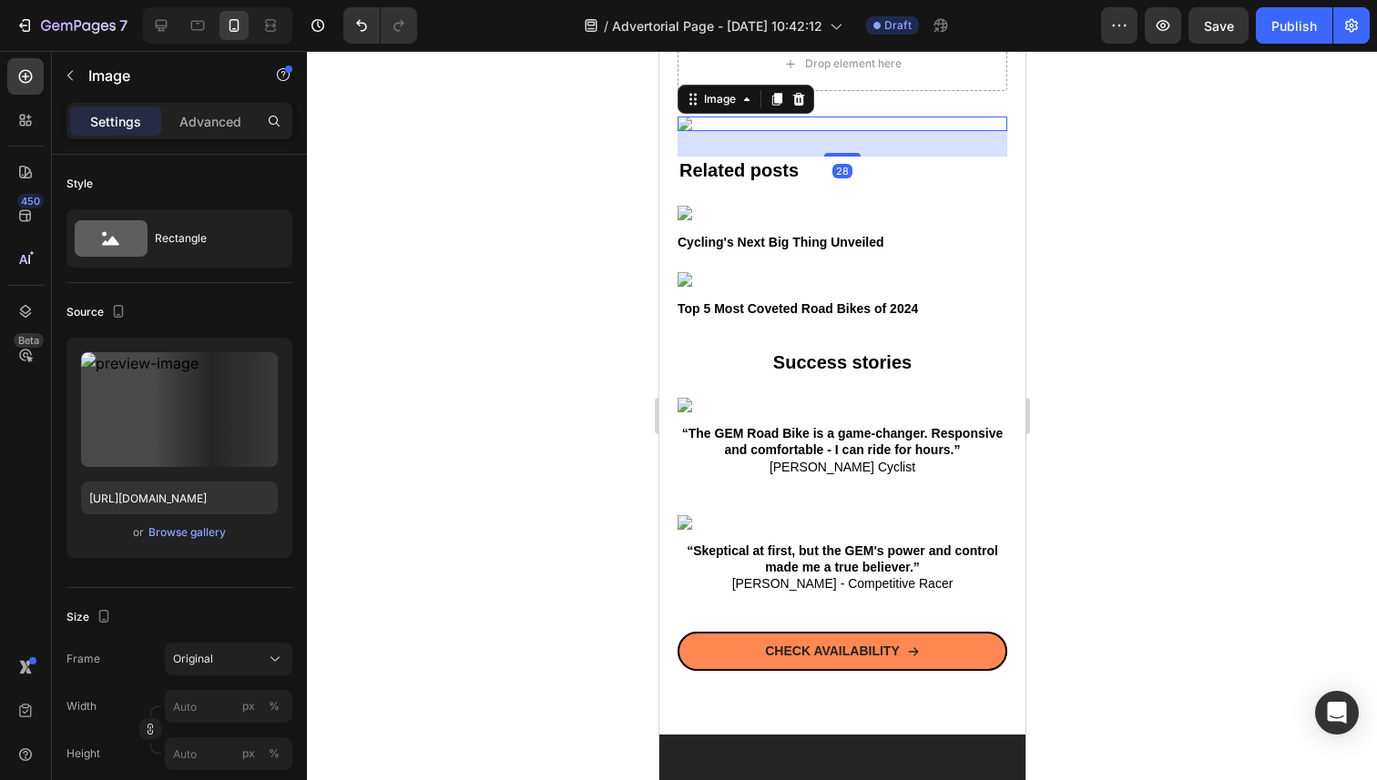
scroll to position [4010, 0]
click at [798, 103] on icon at bounding box center [798, 100] width 12 height 13
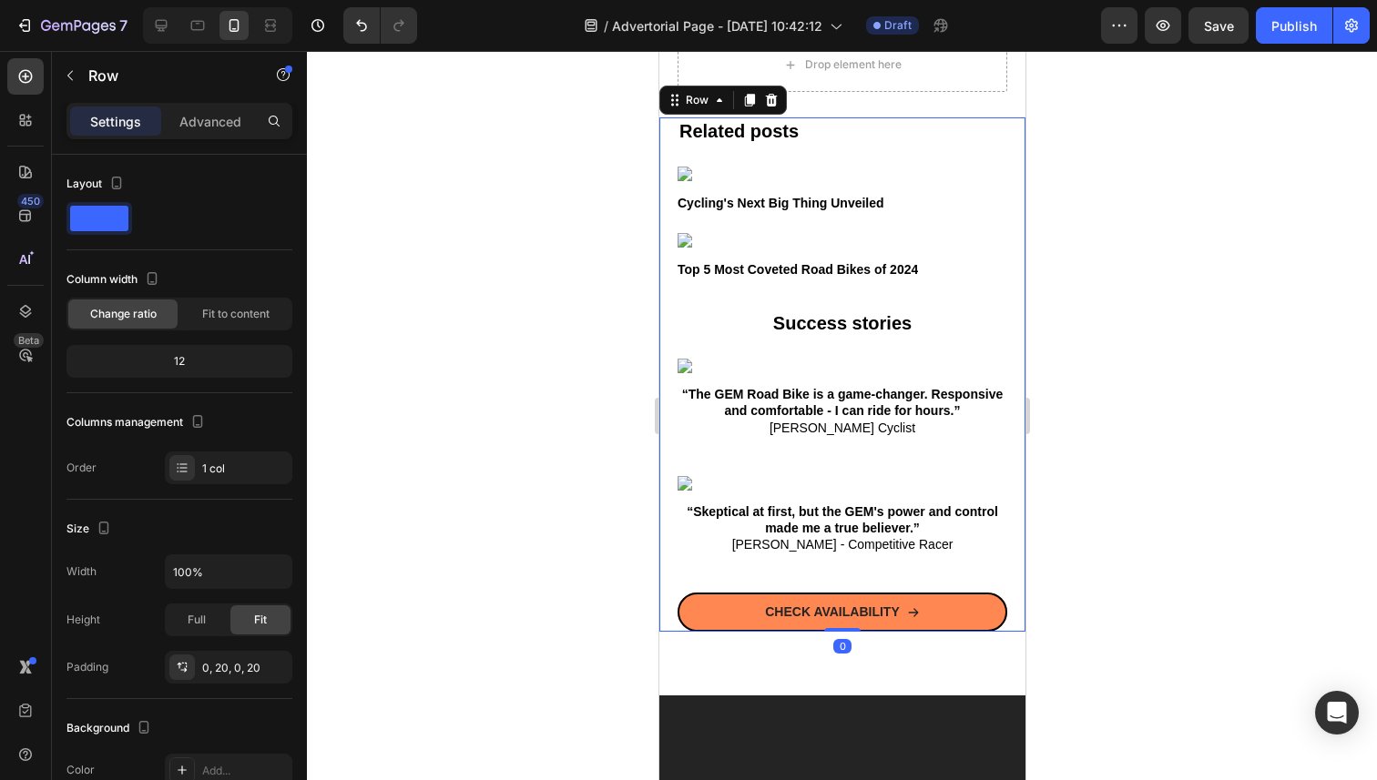
click at [1013, 137] on div "Related posts Heading Image Cycling's Next Big Thing Unveiled Button Image Top …" at bounding box center [841, 374] width 366 height 514
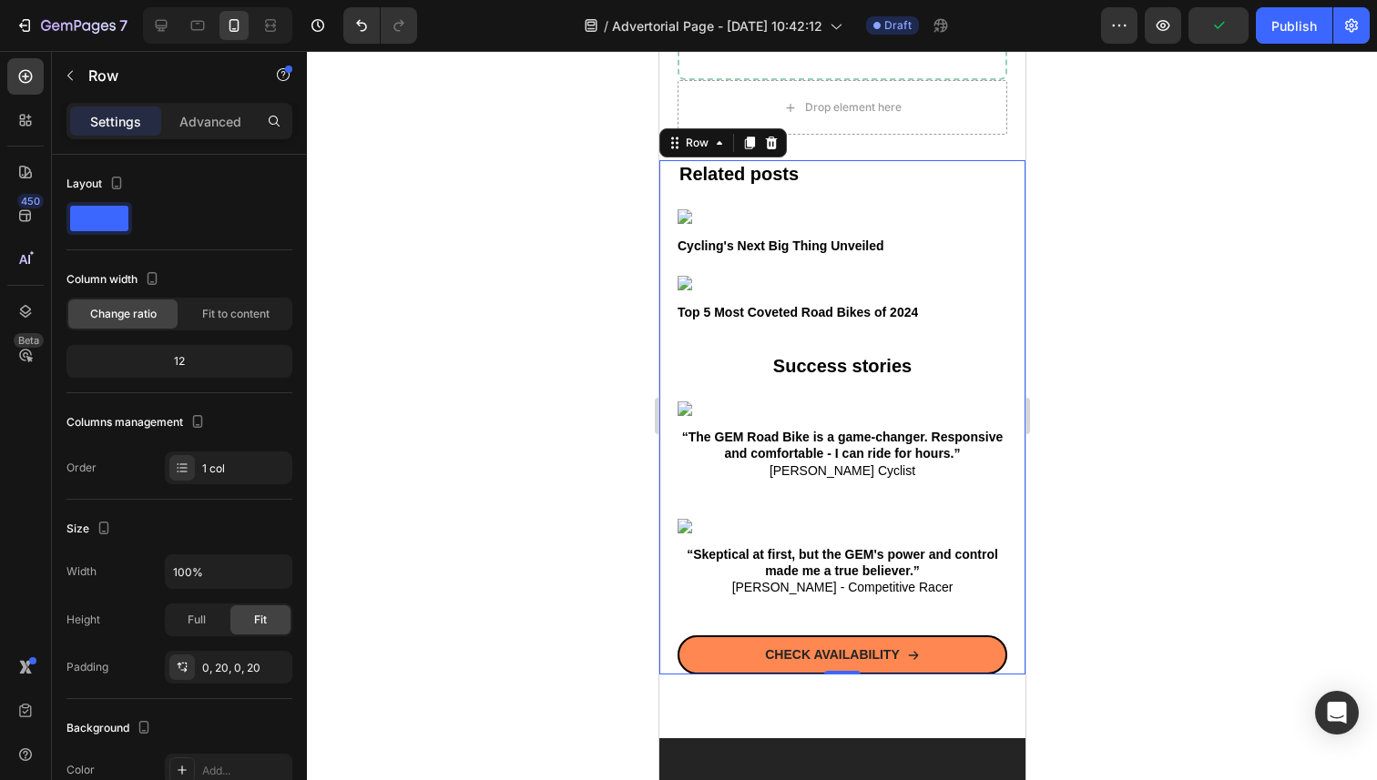
scroll to position [3929, 0]
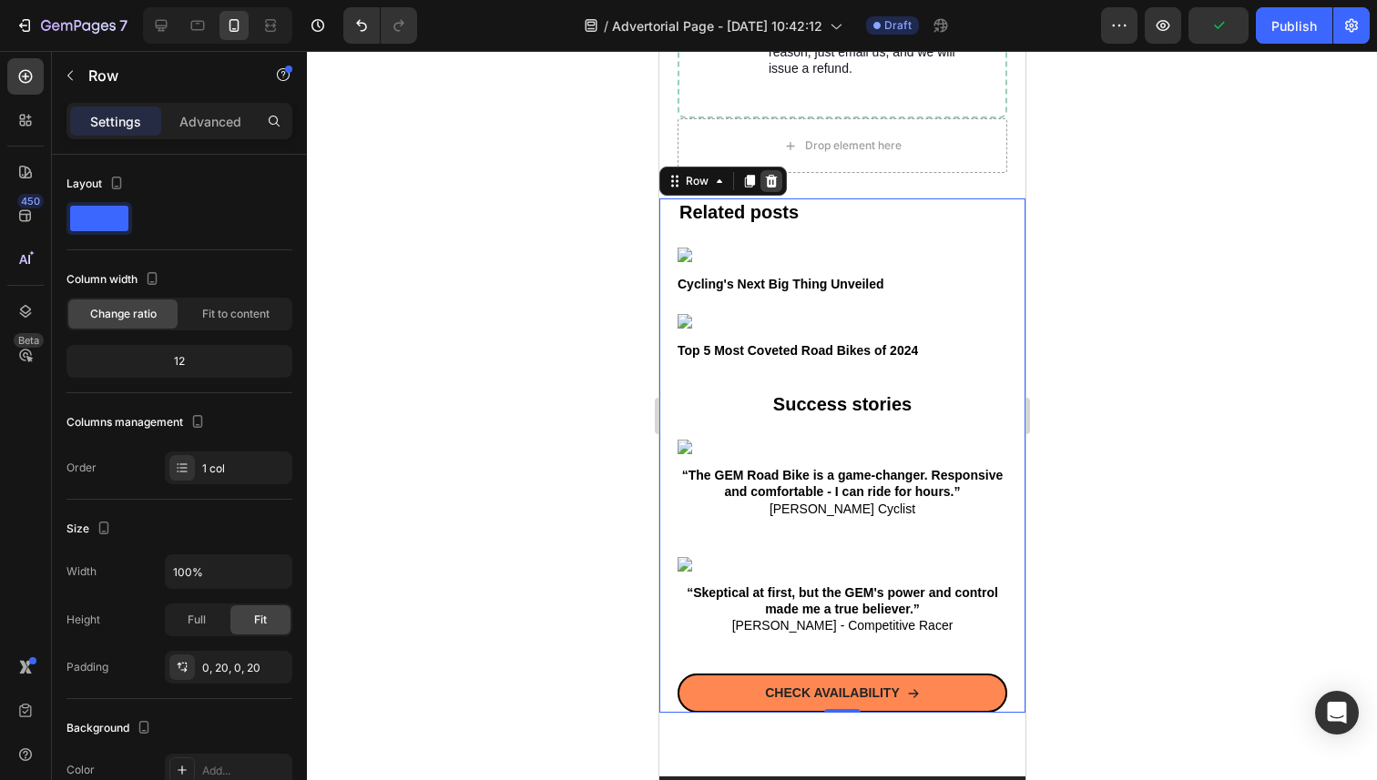
click at [774, 175] on icon at bounding box center [770, 181] width 15 height 15
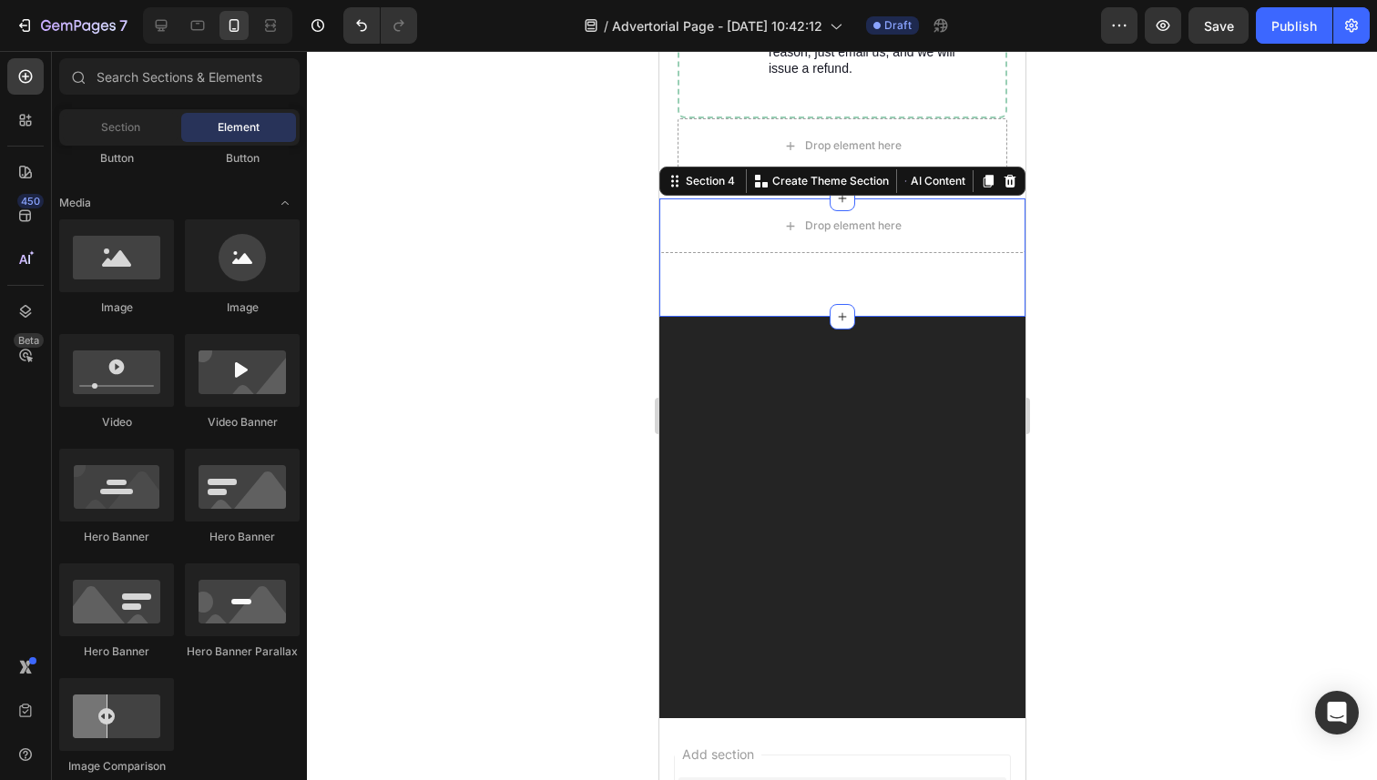
click at [999, 269] on div "Drop element here Section 4 You can create reusable sections Create Theme Secti…" at bounding box center [841, 257] width 366 height 118
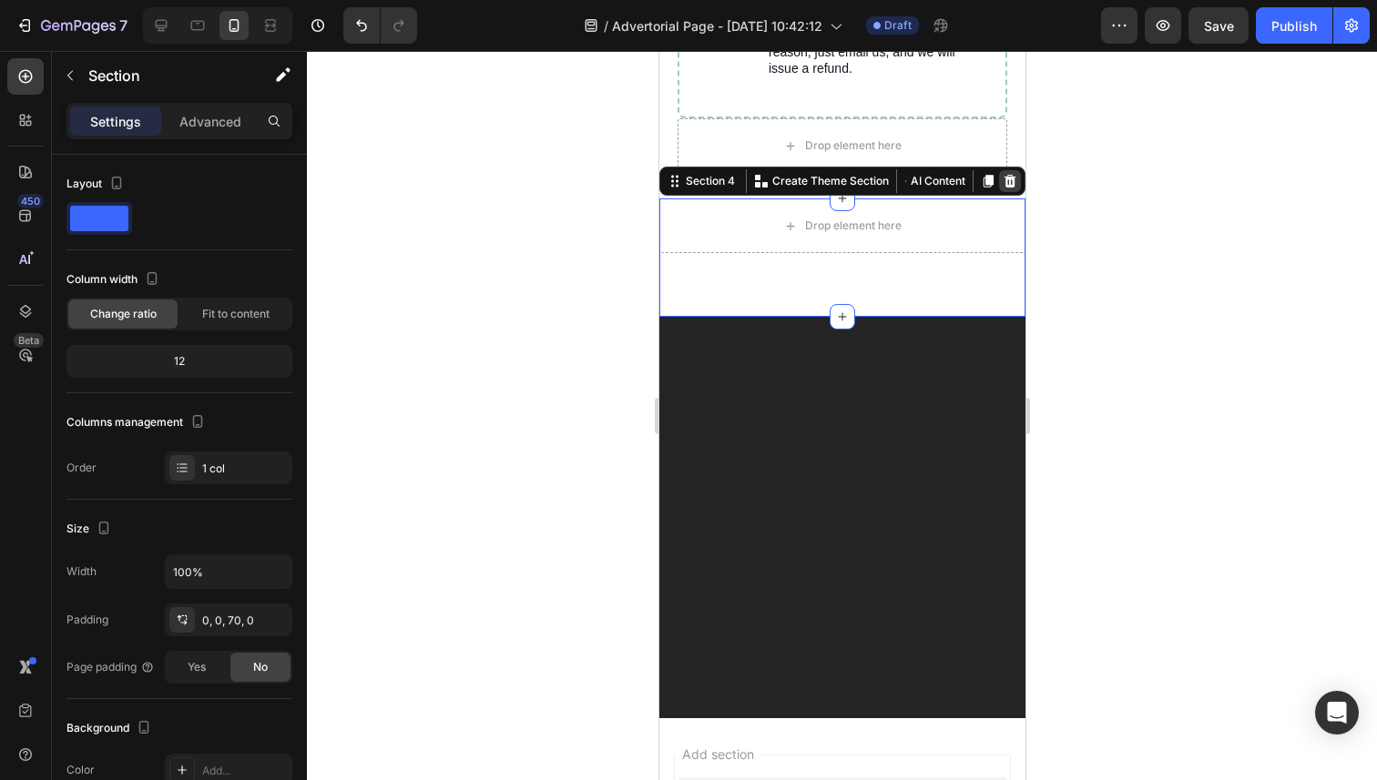
click at [1013, 182] on icon at bounding box center [1009, 181] width 15 height 15
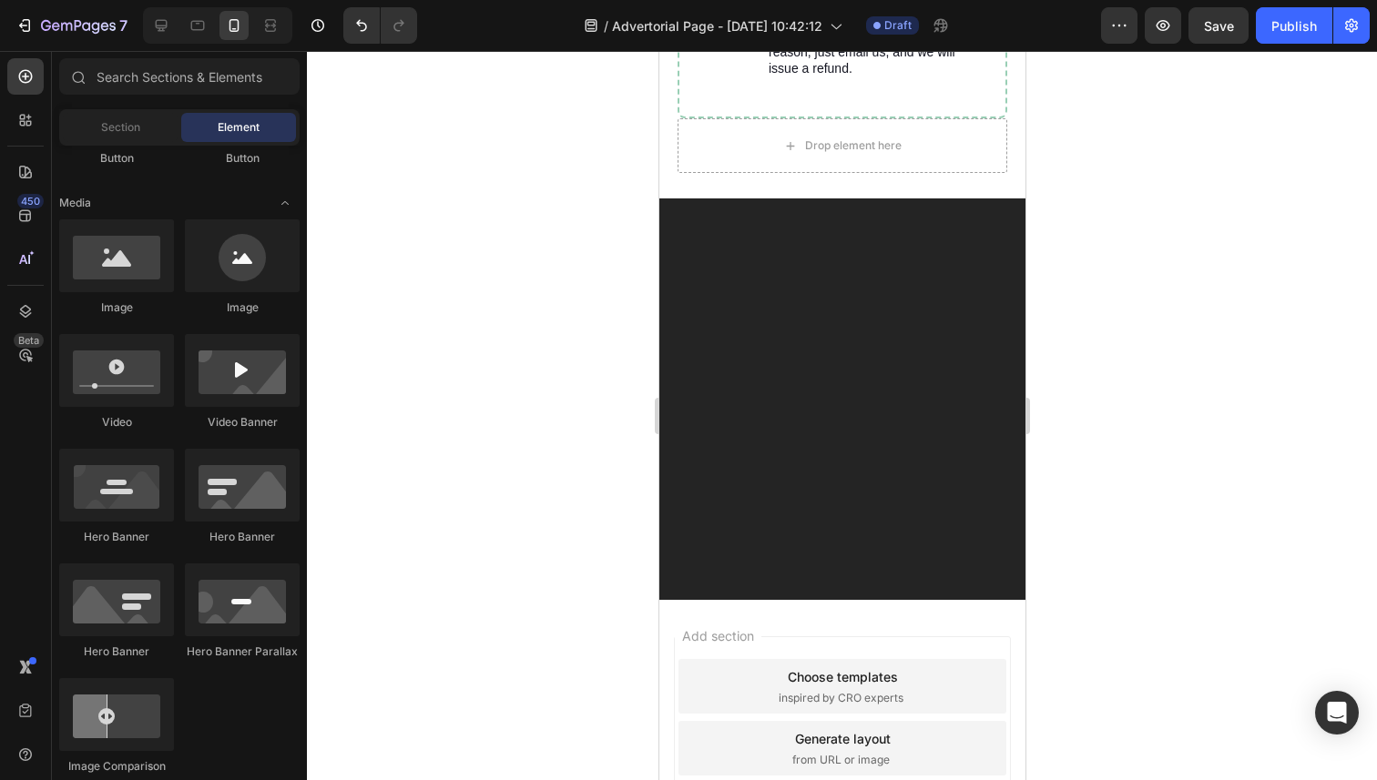
click at [938, 310] on div at bounding box center [841, 421] width 330 height 358
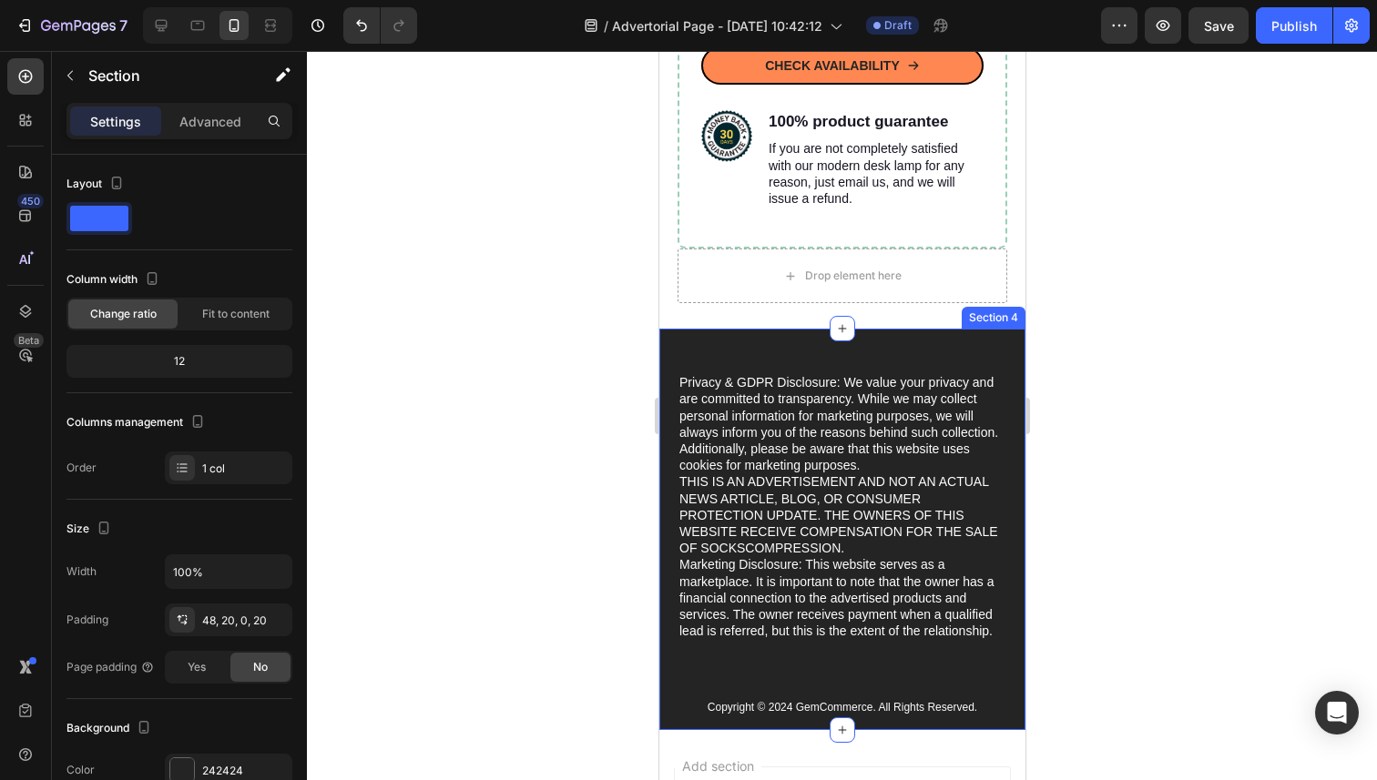
scroll to position [3798, 0]
click at [723, 348] on div "Privacy & GDPR Disclosure: We value your privacy and are committed to transpare…" at bounding box center [841, 531] width 366 height 402
click at [746, 348] on div "Privacy & GDPR Disclosure: We value your privacy and are committed to transpare…" at bounding box center [841, 531] width 366 height 402
click at [1009, 354] on div "Privacy & GDPR Disclosure: We value your privacy and are committed to transpare…" at bounding box center [841, 531] width 366 height 402
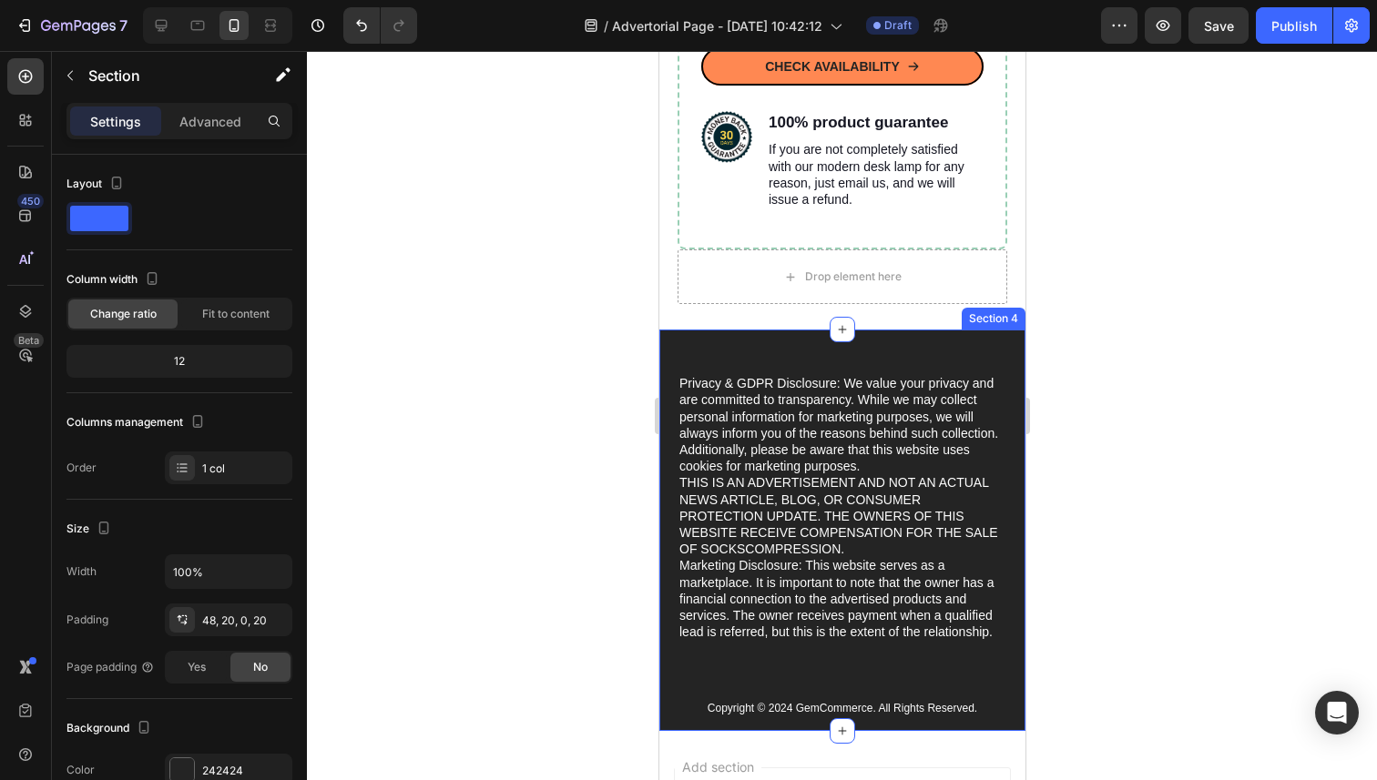
click at [1007, 318] on div "Section 4" at bounding box center [992, 318] width 56 height 16
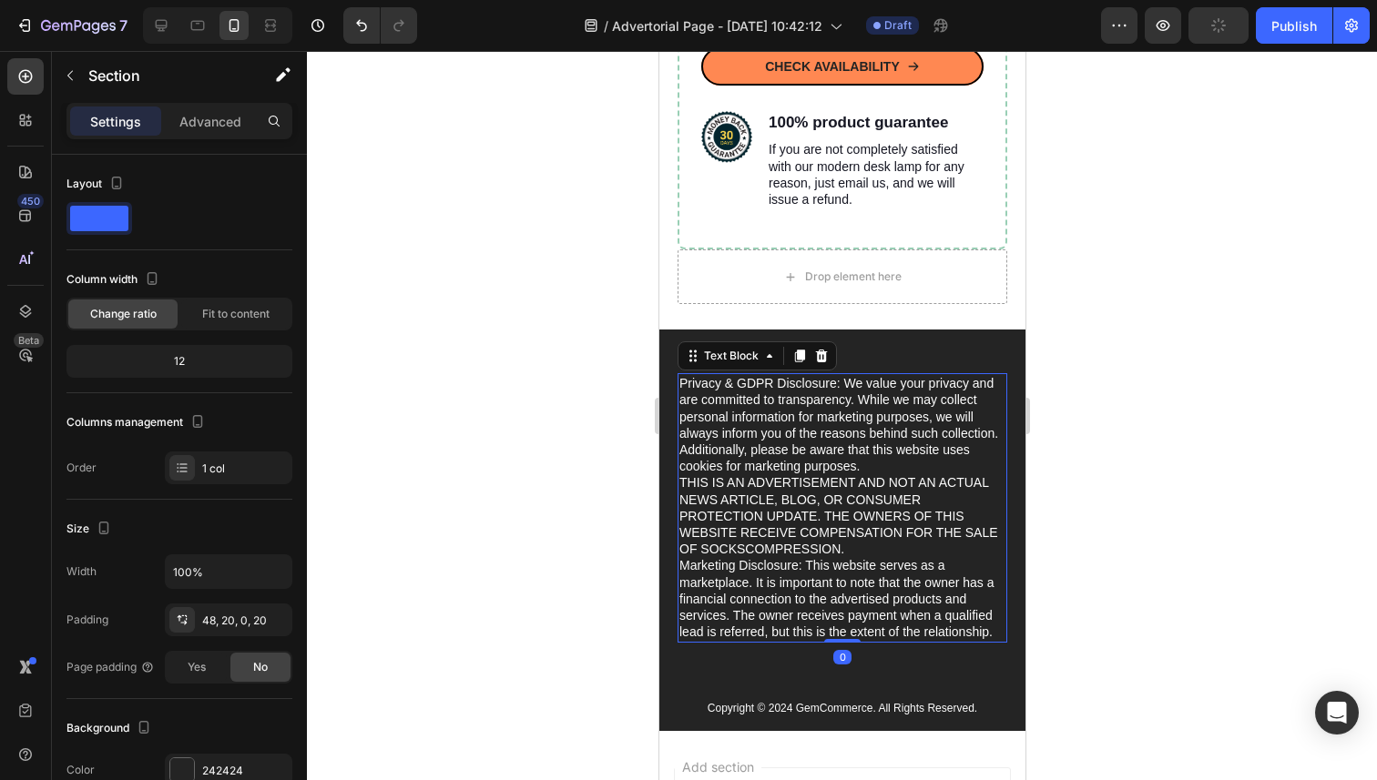
click at [926, 453] on p "Privacy & GDPR Disclosure: We value your privacy and are committed to transpare…" at bounding box center [841, 507] width 326 height 265
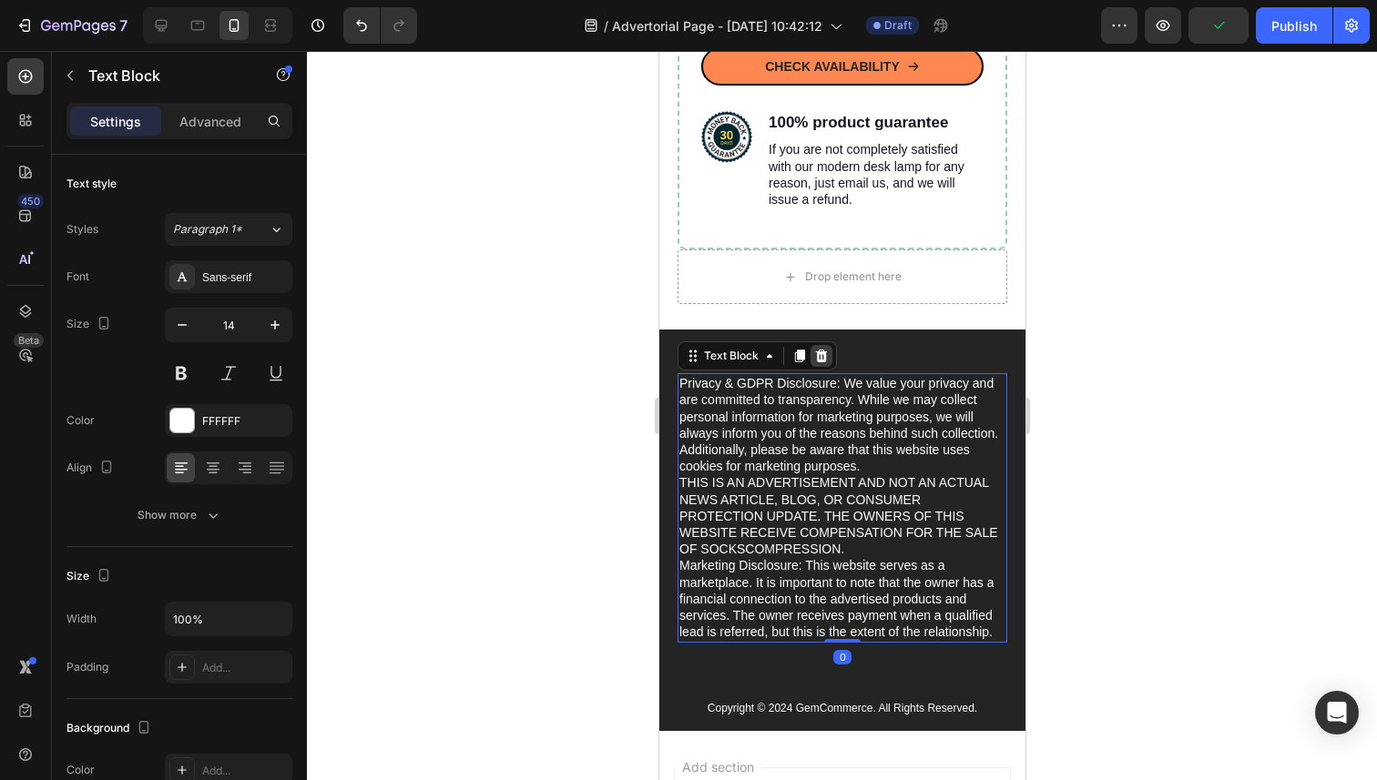
click at [817, 357] on icon at bounding box center [821, 356] width 12 height 13
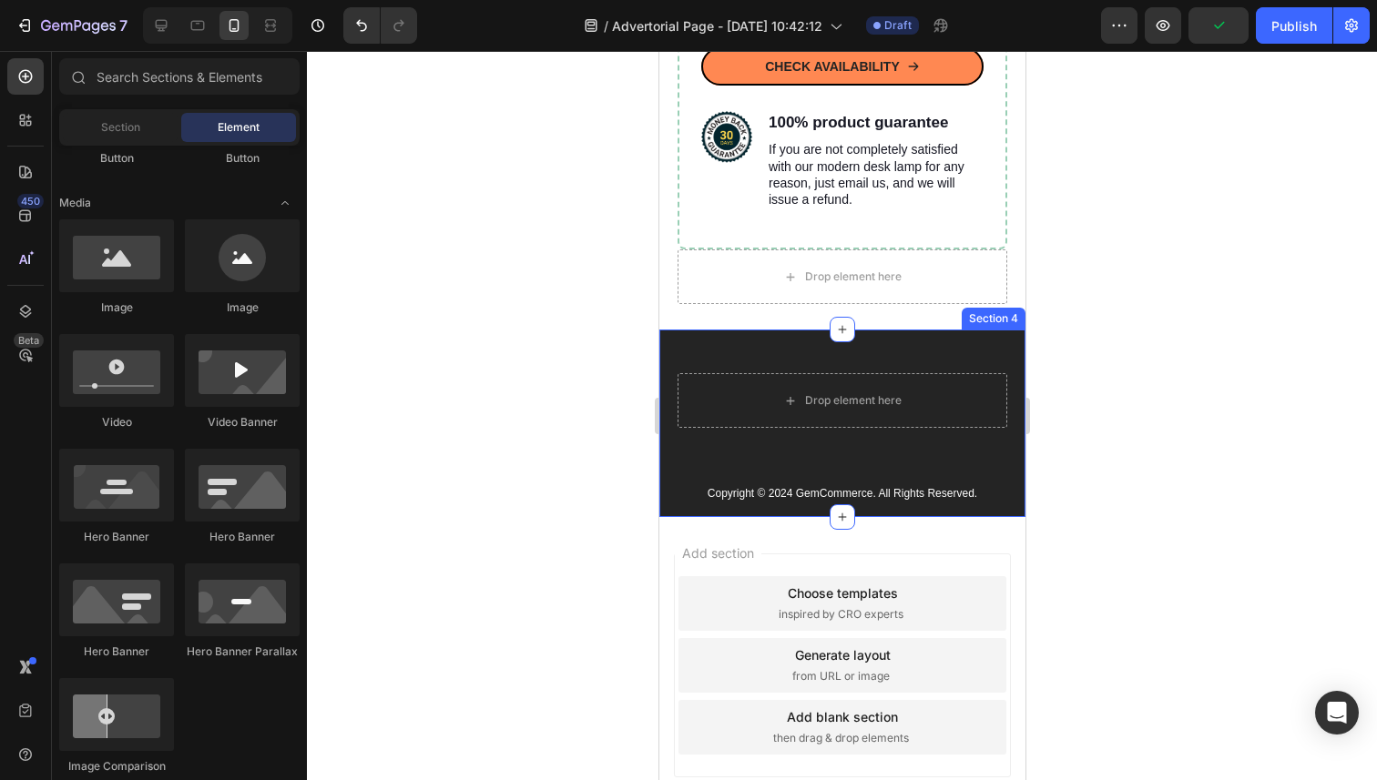
click at [905, 342] on div "Drop element here Row Copyright © 2024 GemCommerce. All Rights Reserved. Text B…" at bounding box center [841, 424] width 366 height 188
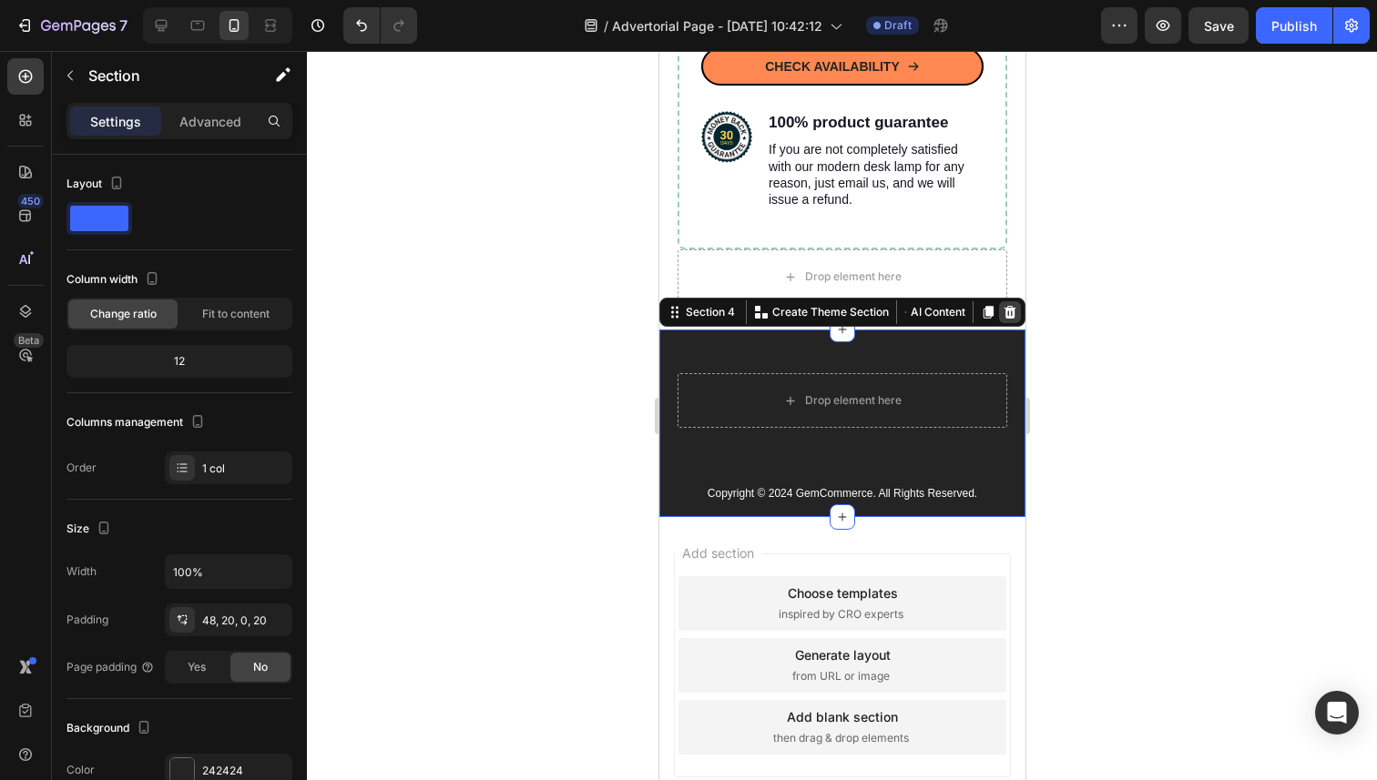
click at [1017, 306] on div at bounding box center [1009, 312] width 22 height 22
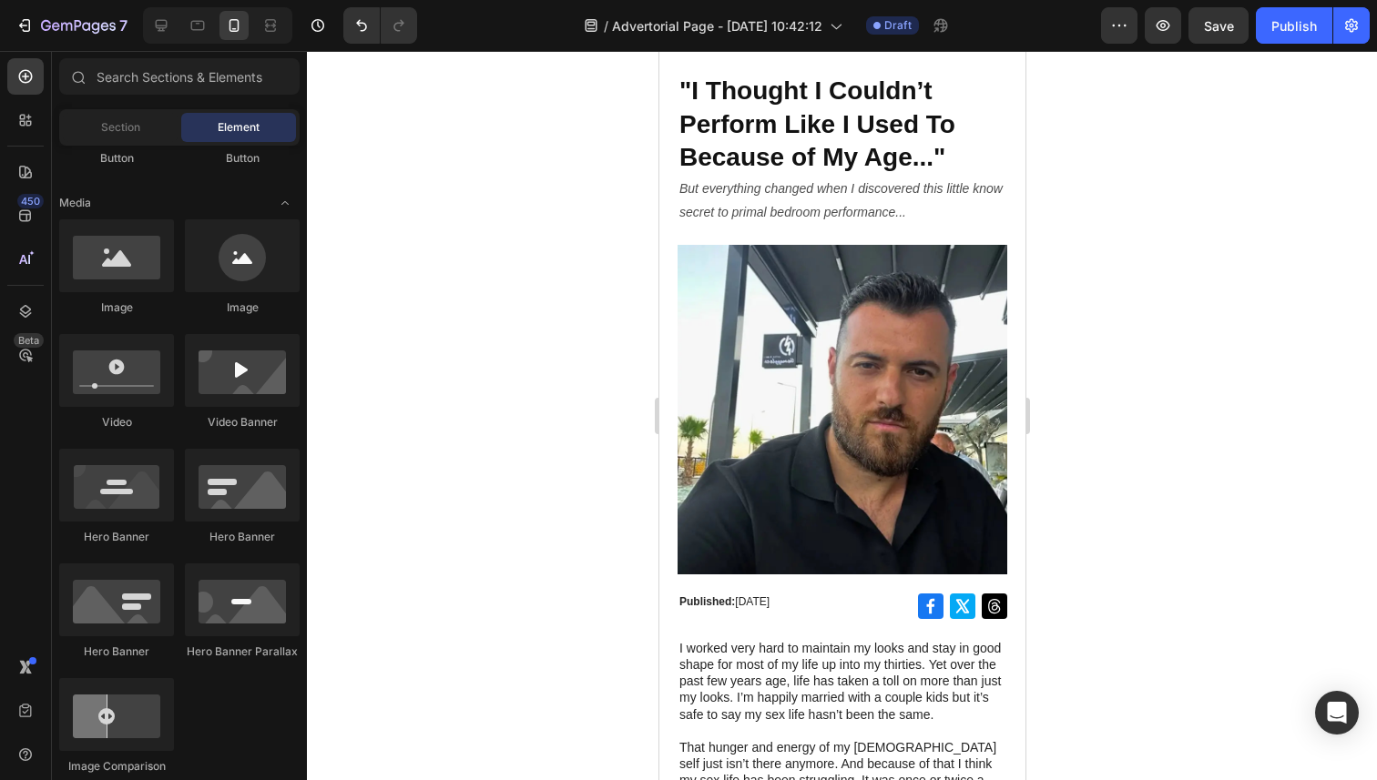
scroll to position [0, 0]
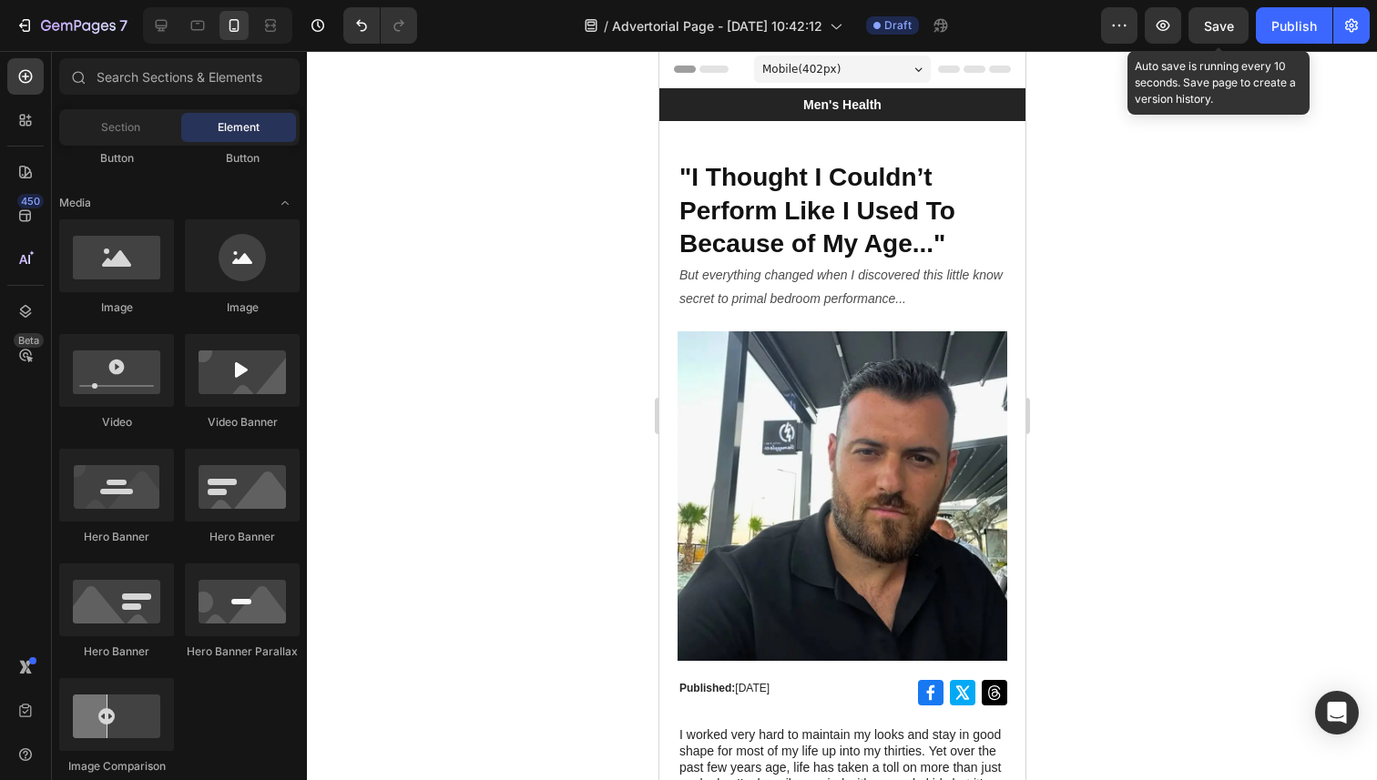
click at [1222, 30] on span "Save" at bounding box center [1219, 25] width 30 height 15
